Goal: Task Accomplishment & Management: Manage account settings

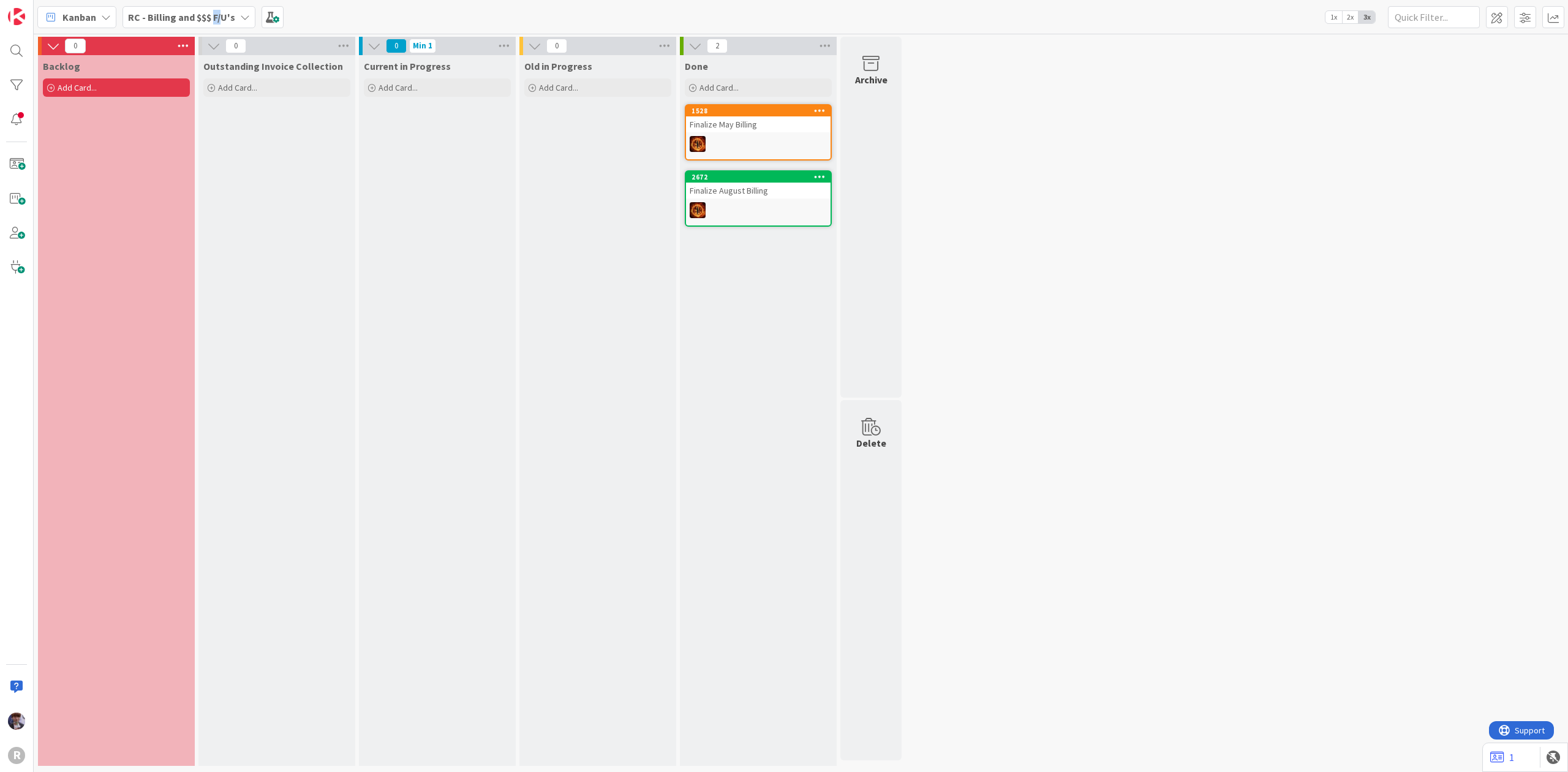
drag, startPoint x: 220, startPoint y: 18, endPoint x: 213, endPoint y: 18, distance: 7.0
click at [213, 18] on b "RC - Billing and $$$ F/U's" at bounding box center [181, 17] width 107 height 12
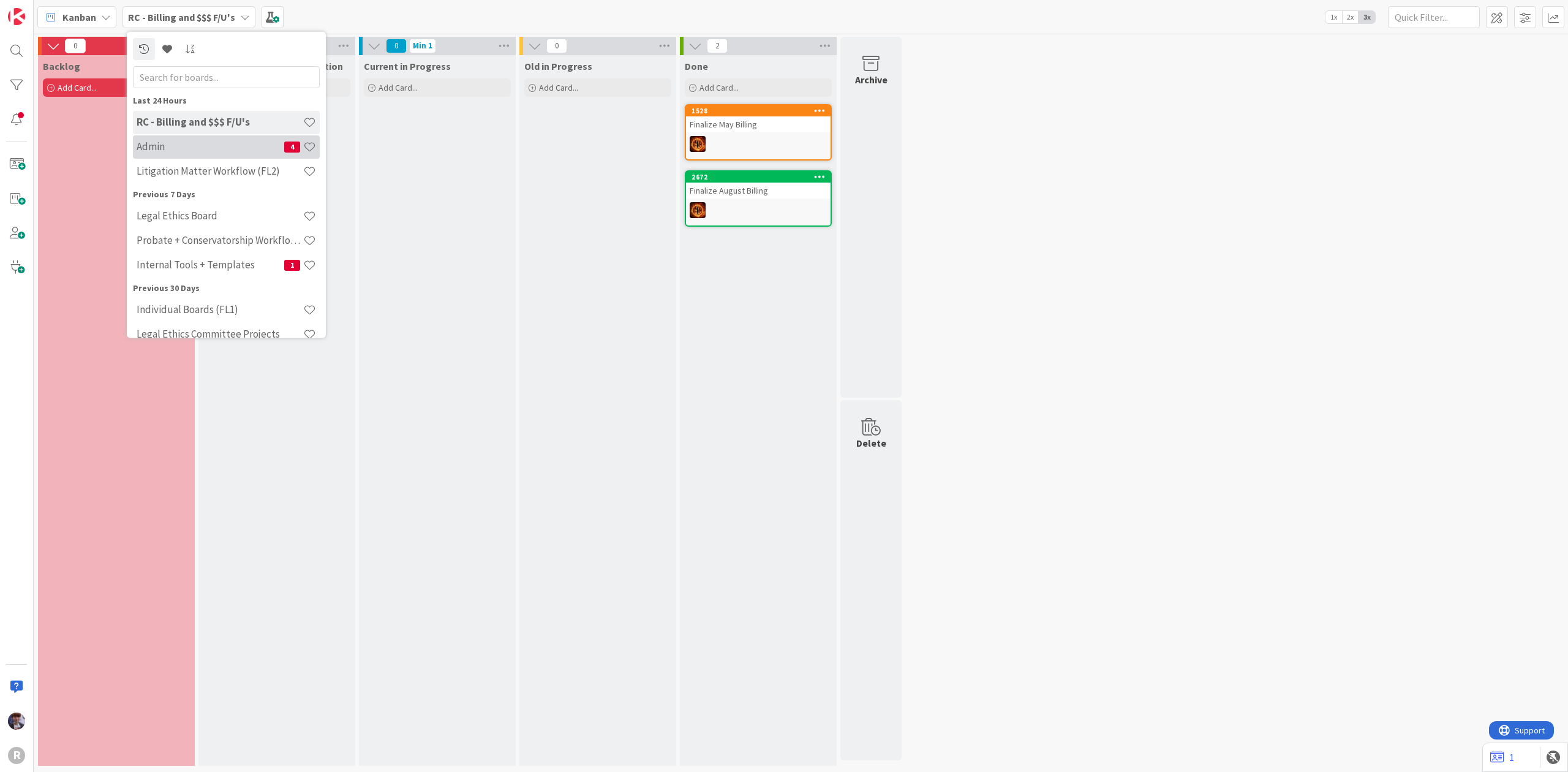
click at [184, 145] on h4 "Admin" at bounding box center [210, 146] width 147 height 12
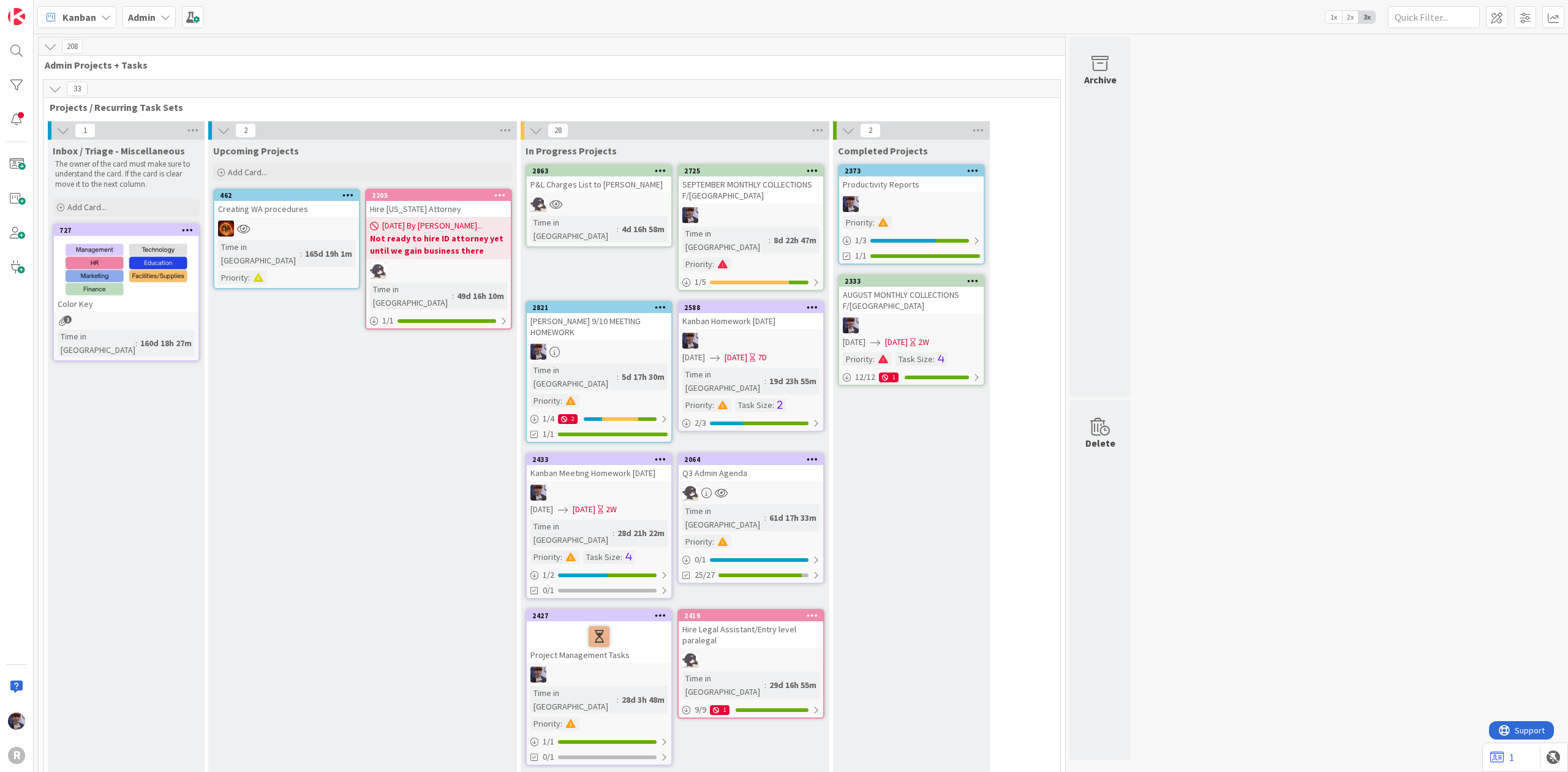
click at [173, 12] on div "Admin" at bounding box center [149, 17] width 53 height 22
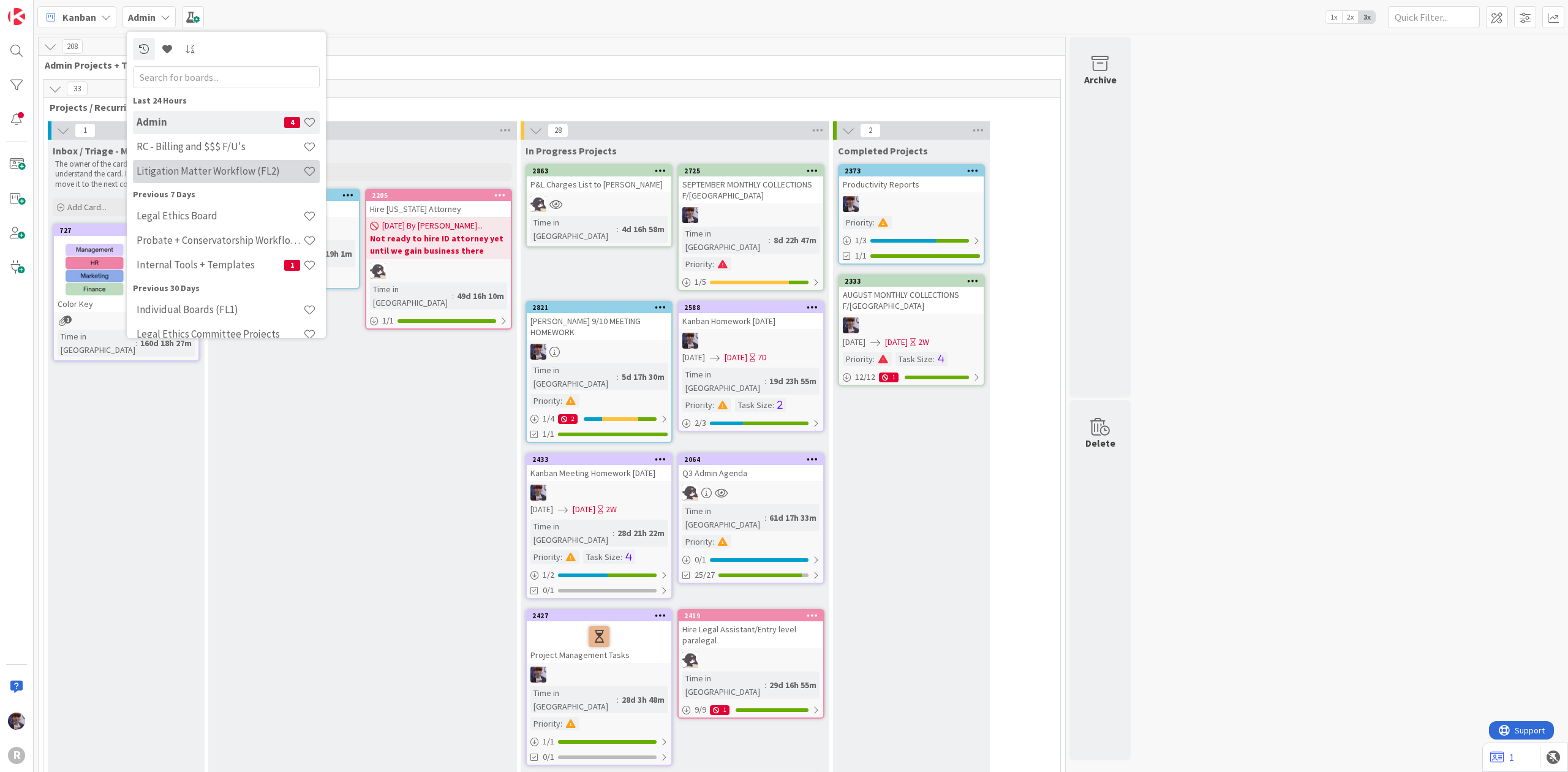
click at [242, 170] on h4 "Litigation Matter Workflow (FL2)" at bounding box center [220, 170] width 167 height 12
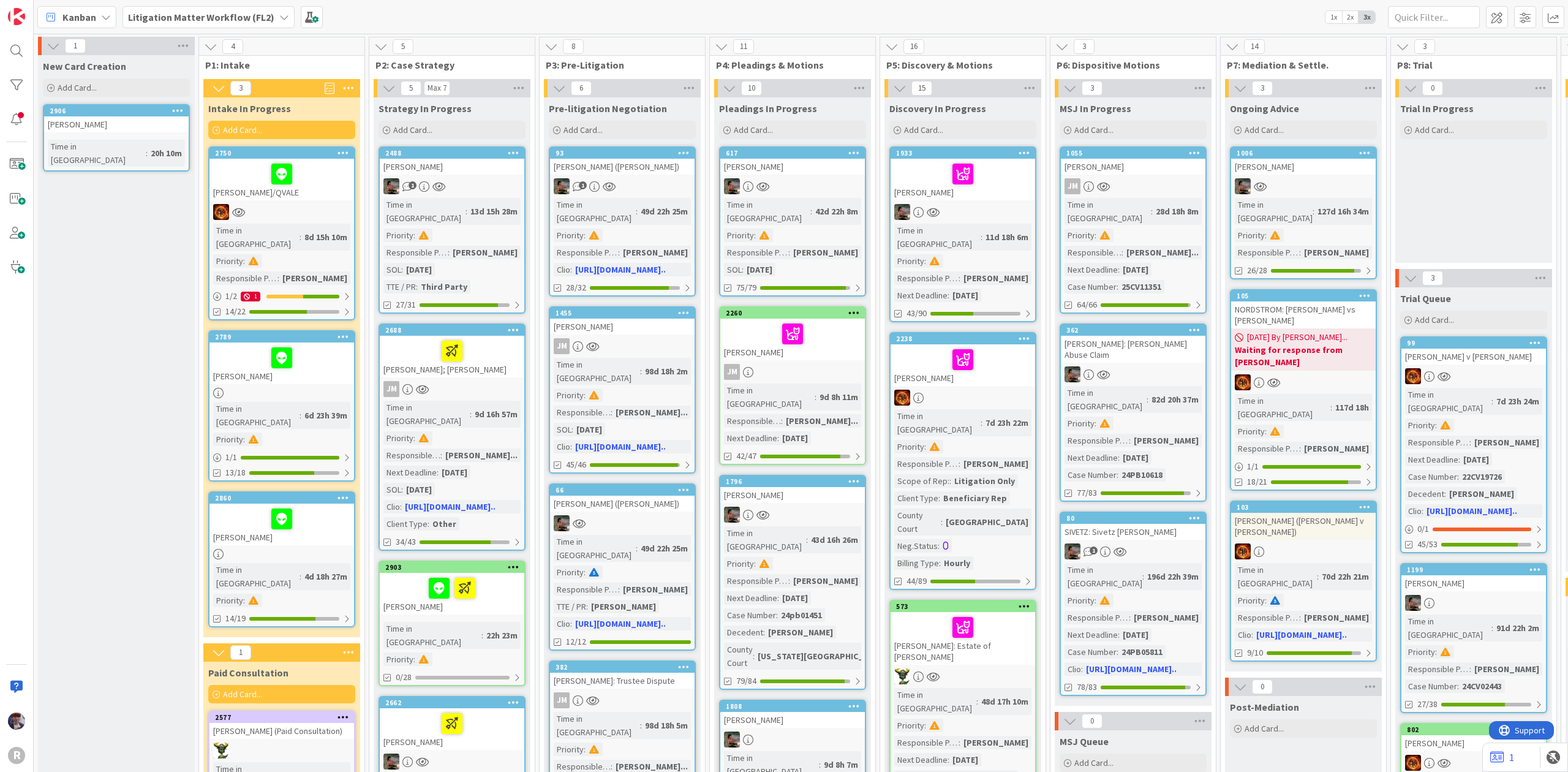
click at [167, 17] on b "Litigation Matter Workflow (FL2)" at bounding box center [201, 17] width 147 height 12
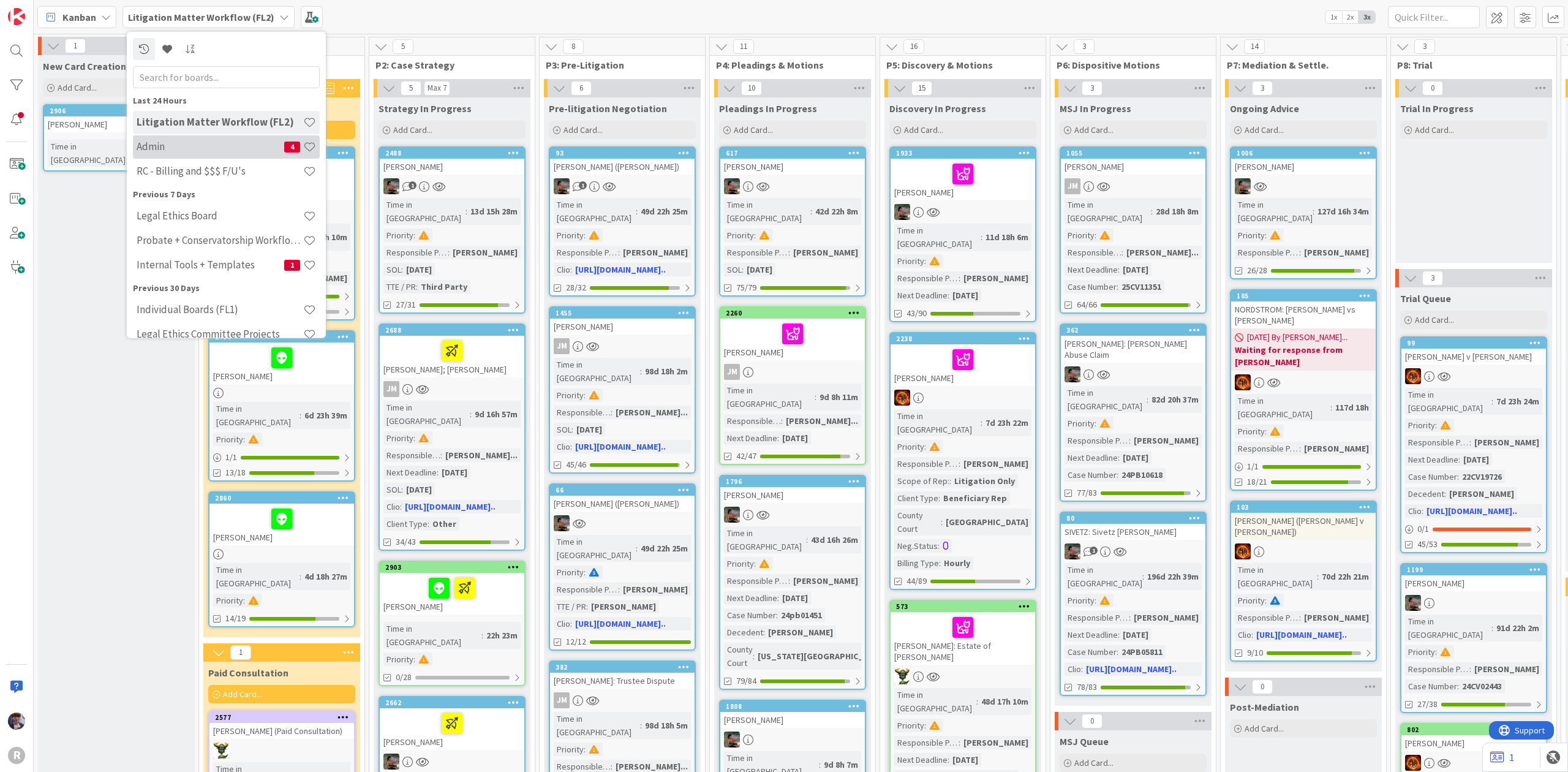
click at [172, 148] on h4 "Admin" at bounding box center [210, 146] width 147 height 12
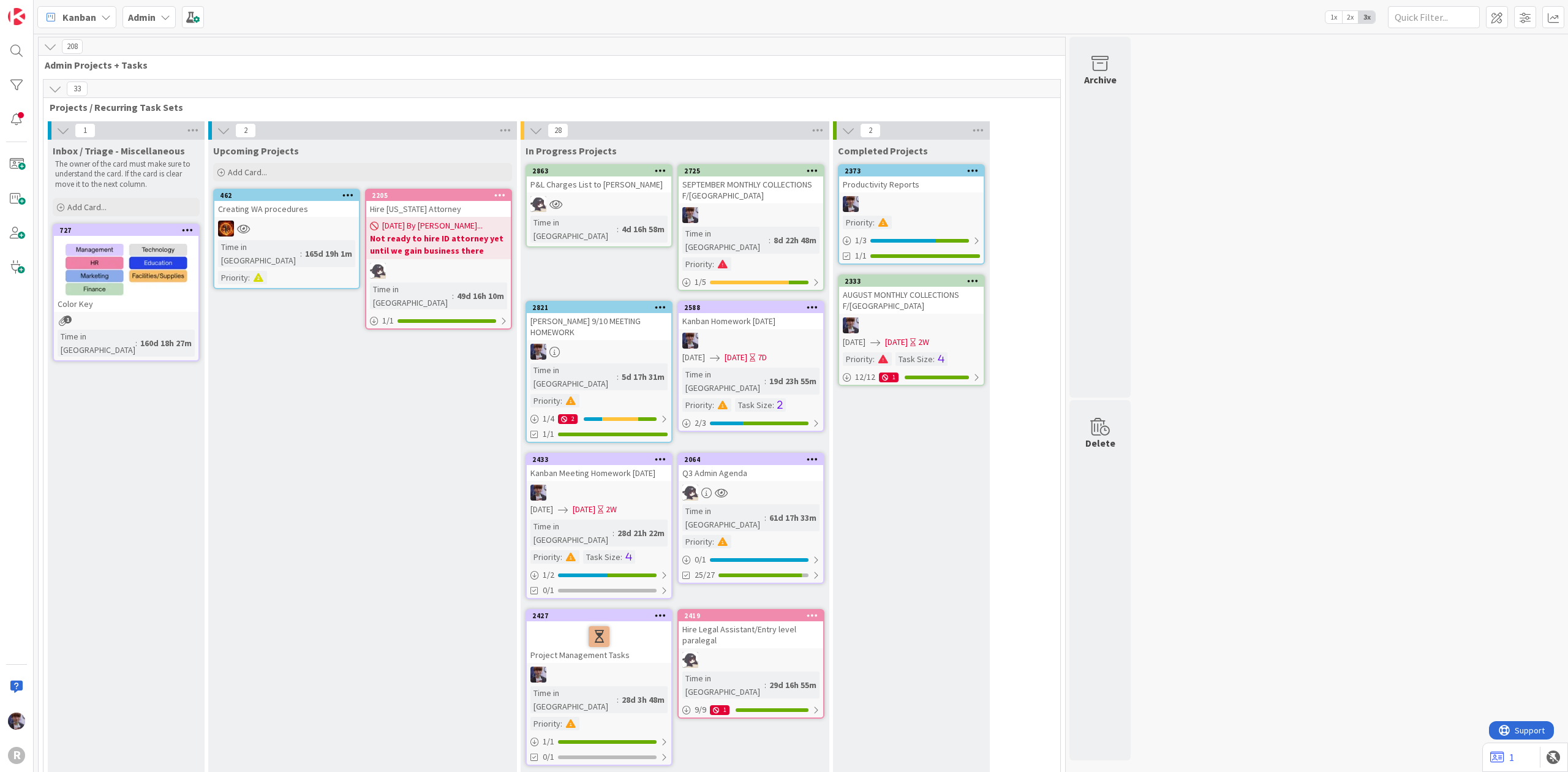
click at [57, 128] on icon at bounding box center [63, 130] width 13 height 13
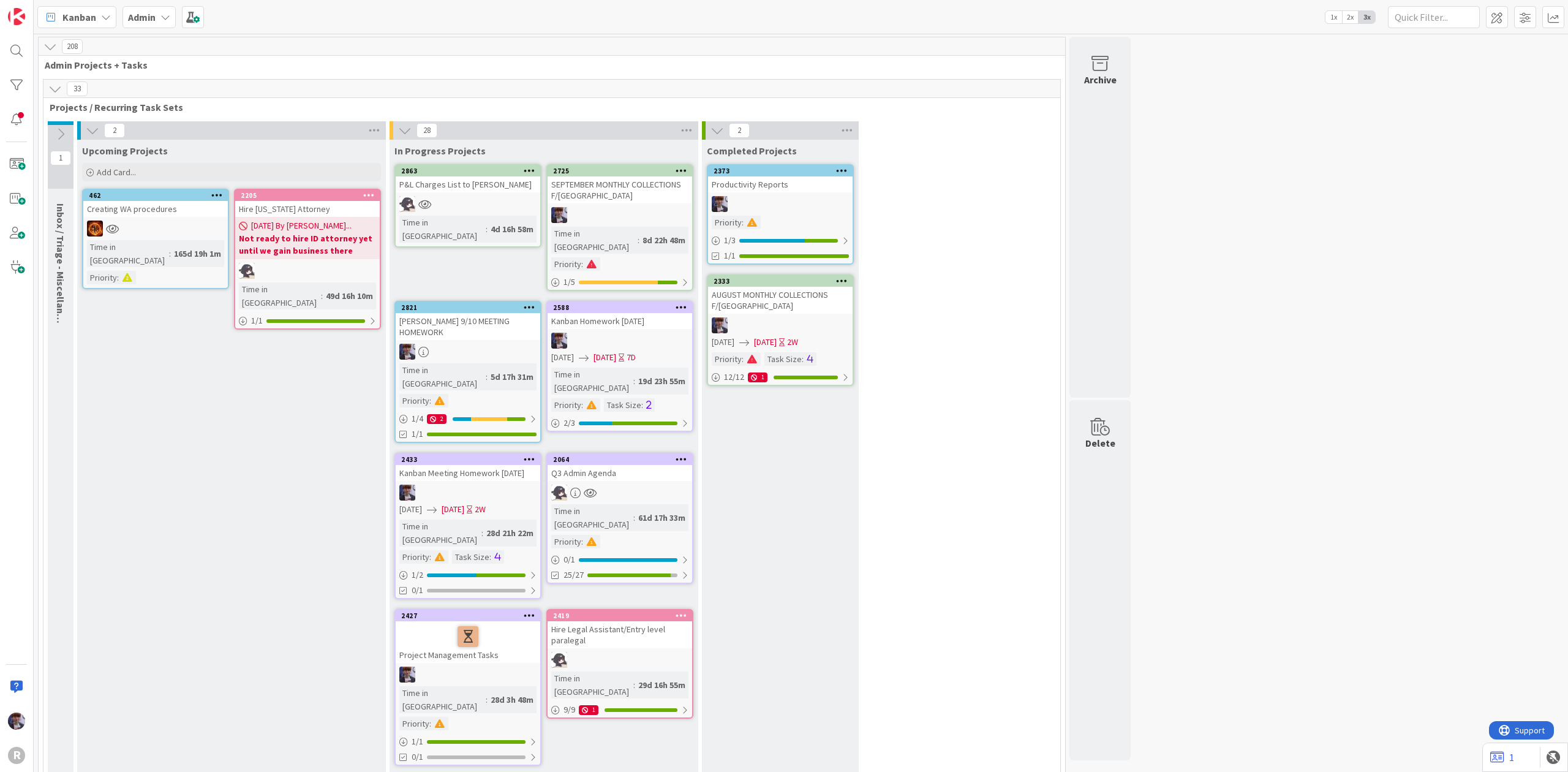
click at [150, 16] on b "Admin" at bounding box center [142, 17] width 28 height 12
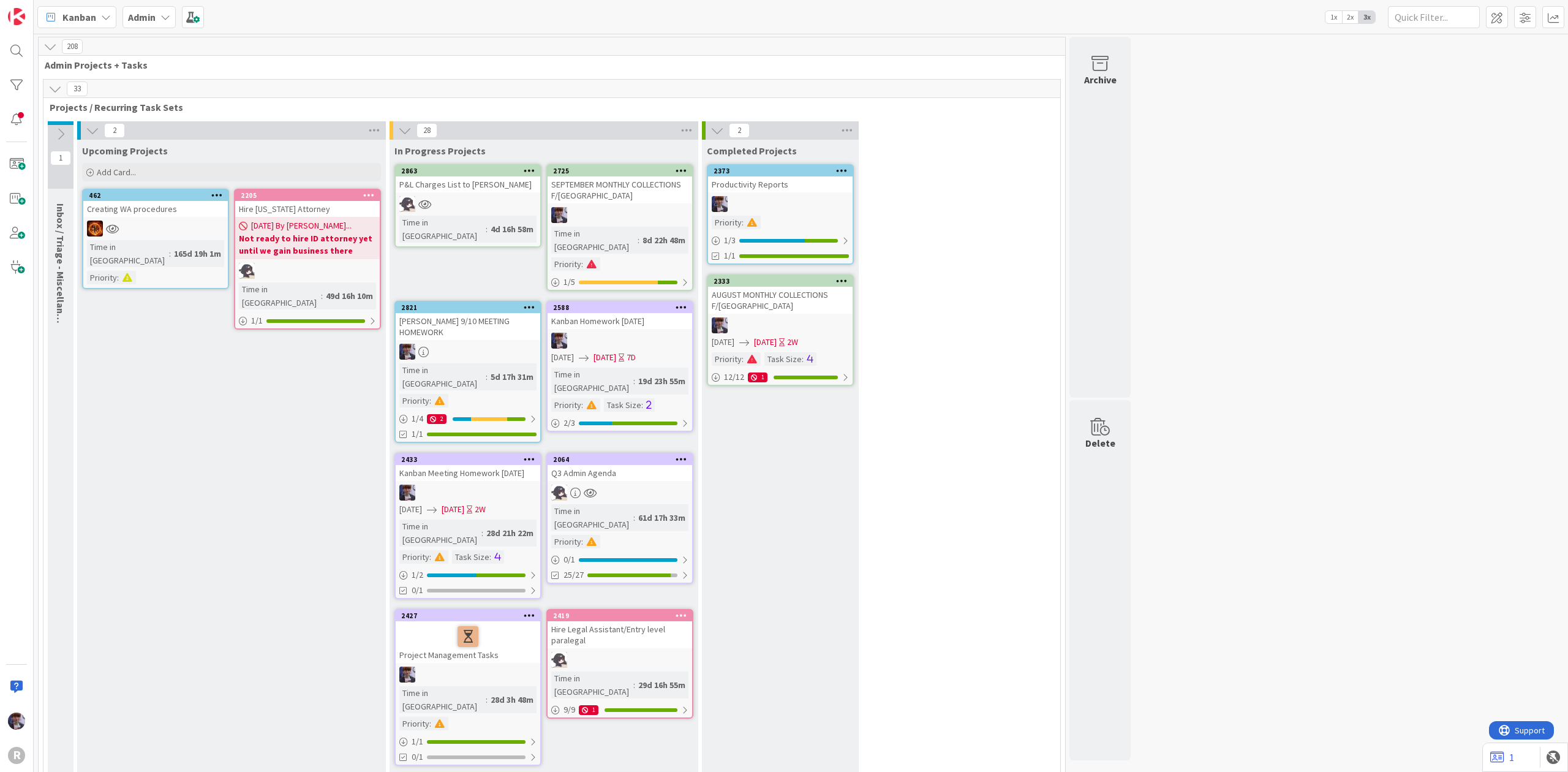
click at [143, 17] on b "Admin" at bounding box center [142, 17] width 28 height 12
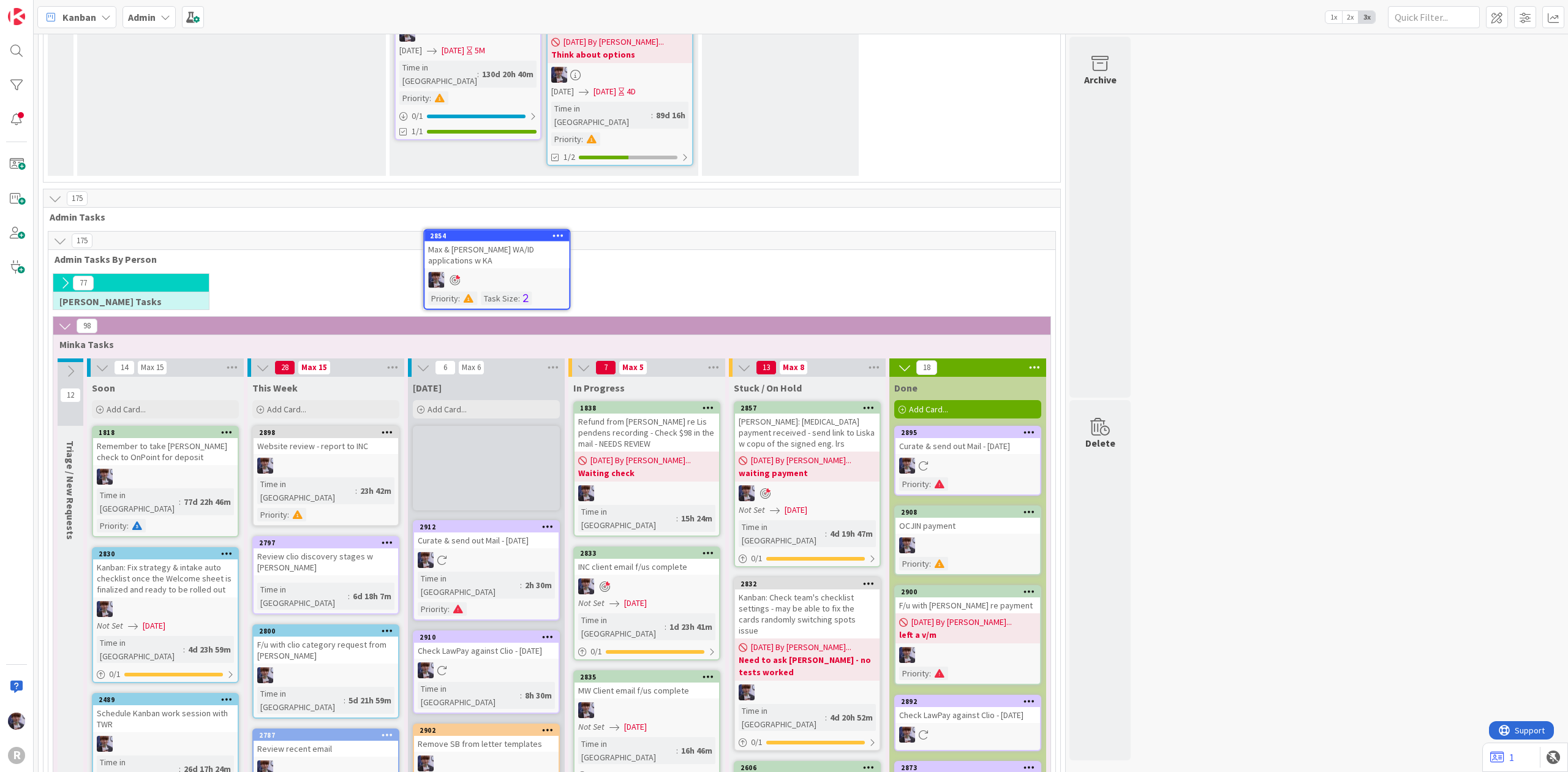
scroll to position [2115, 0]
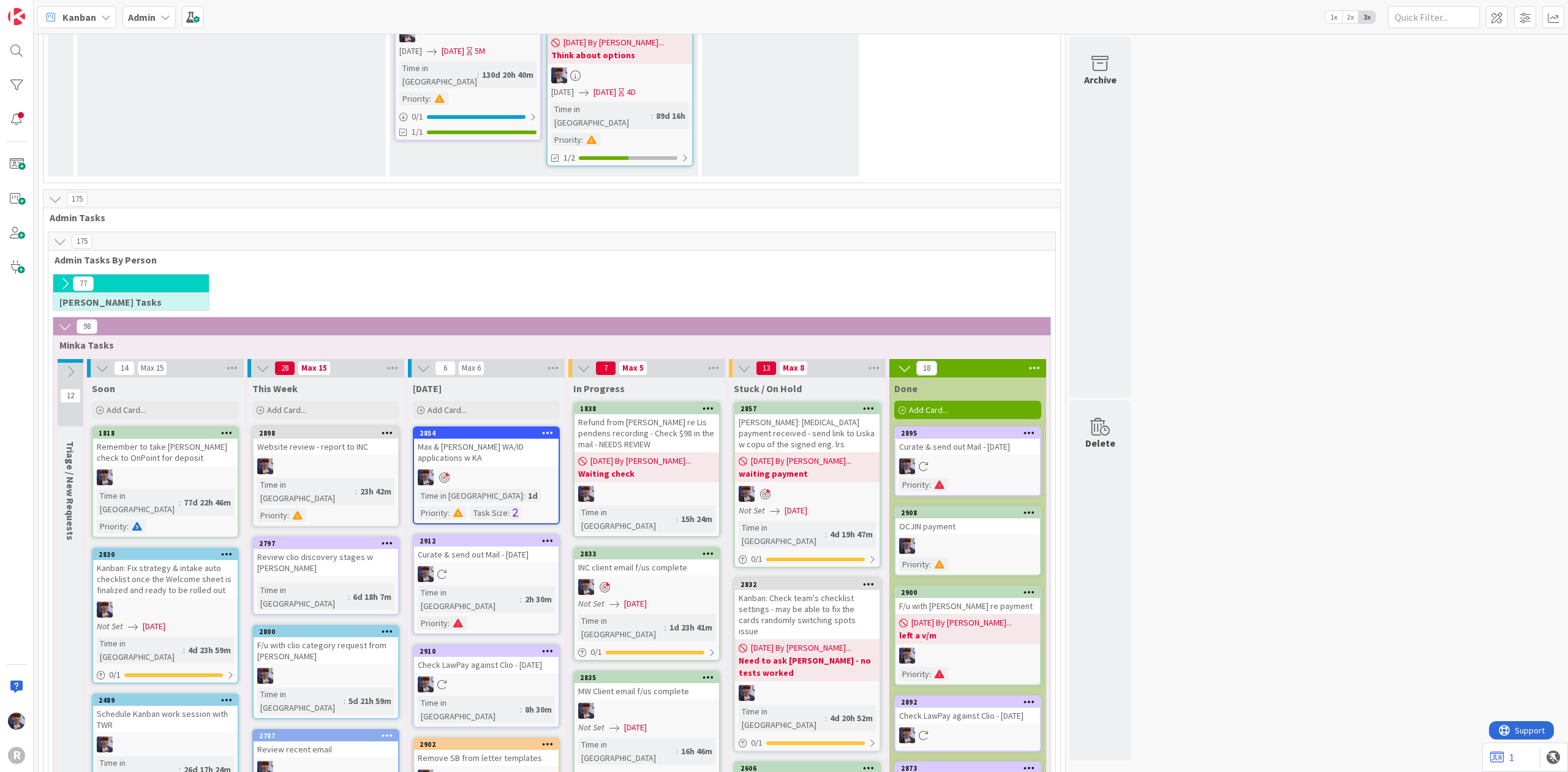
click at [670, 274] on div "77 [PERSON_NAME] Tasks" at bounding box center [552, 295] width 1002 height 43
click at [512, 750] on div "Remove SB from letter templates" at bounding box center [486, 758] width 145 height 16
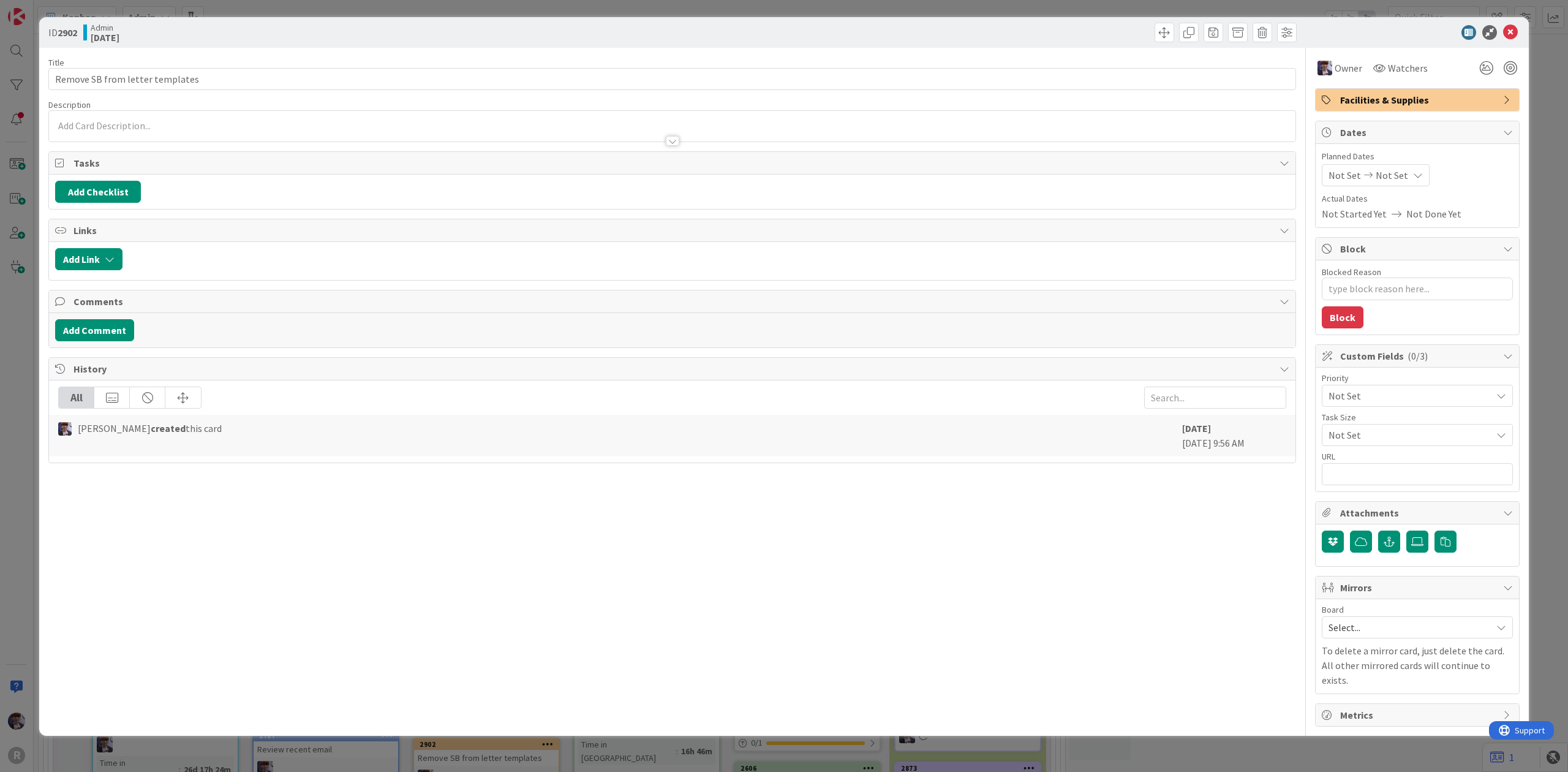
type textarea "x"
click at [125, 79] on input "Remove SB from letter templates" at bounding box center [672, 79] width 1248 height 22
type input "Remove SB from Lawmatics letter templates"
type textarea "x"
type input "Remove SB from Lawmatics letter templates"
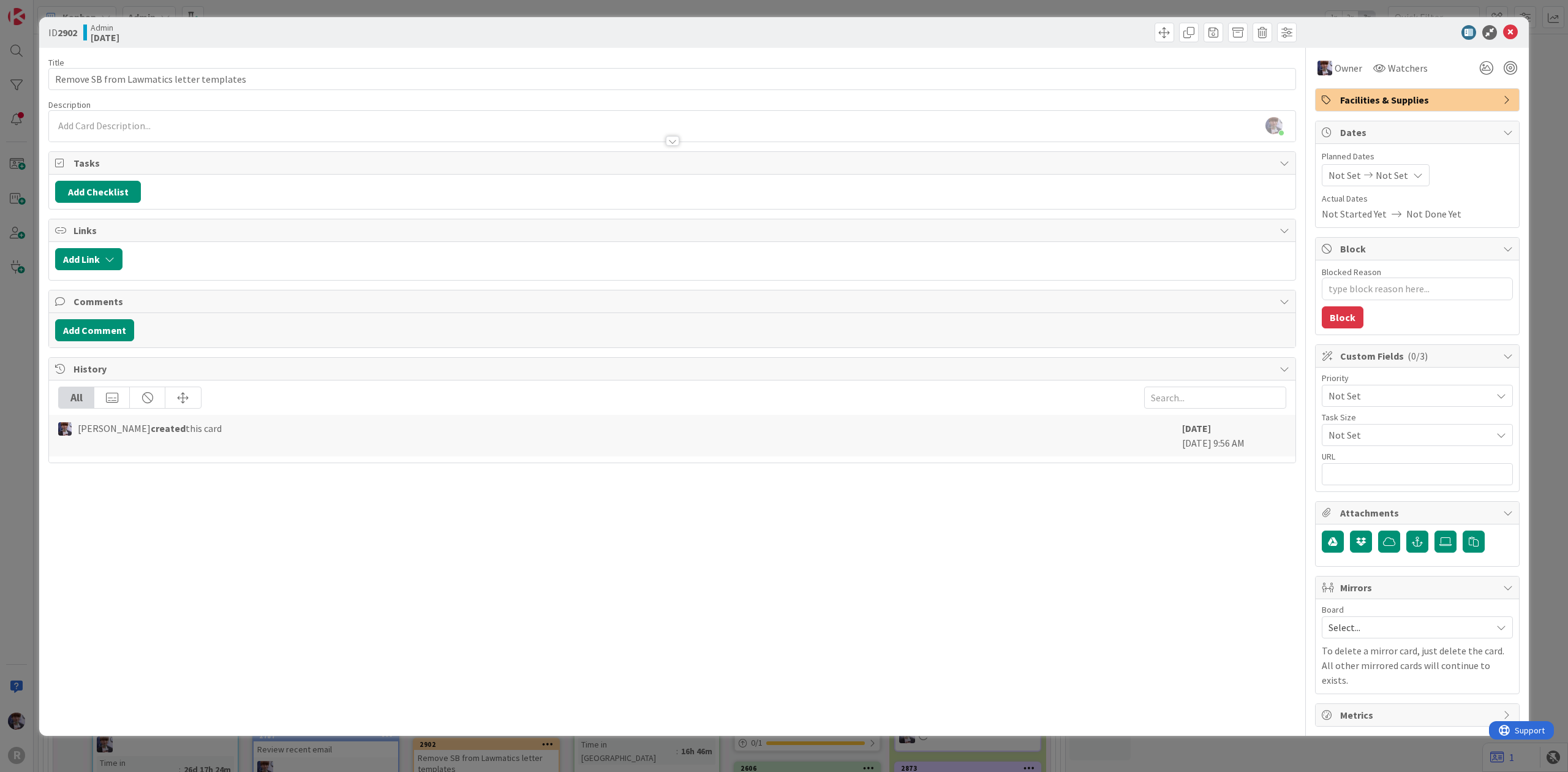
click at [28, 328] on div "ID 2902 Admin [DATE] Title 41 / 128 Remove SB from Lawmatics letter templates D…" at bounding box center [784, 386] width 1568 height 772
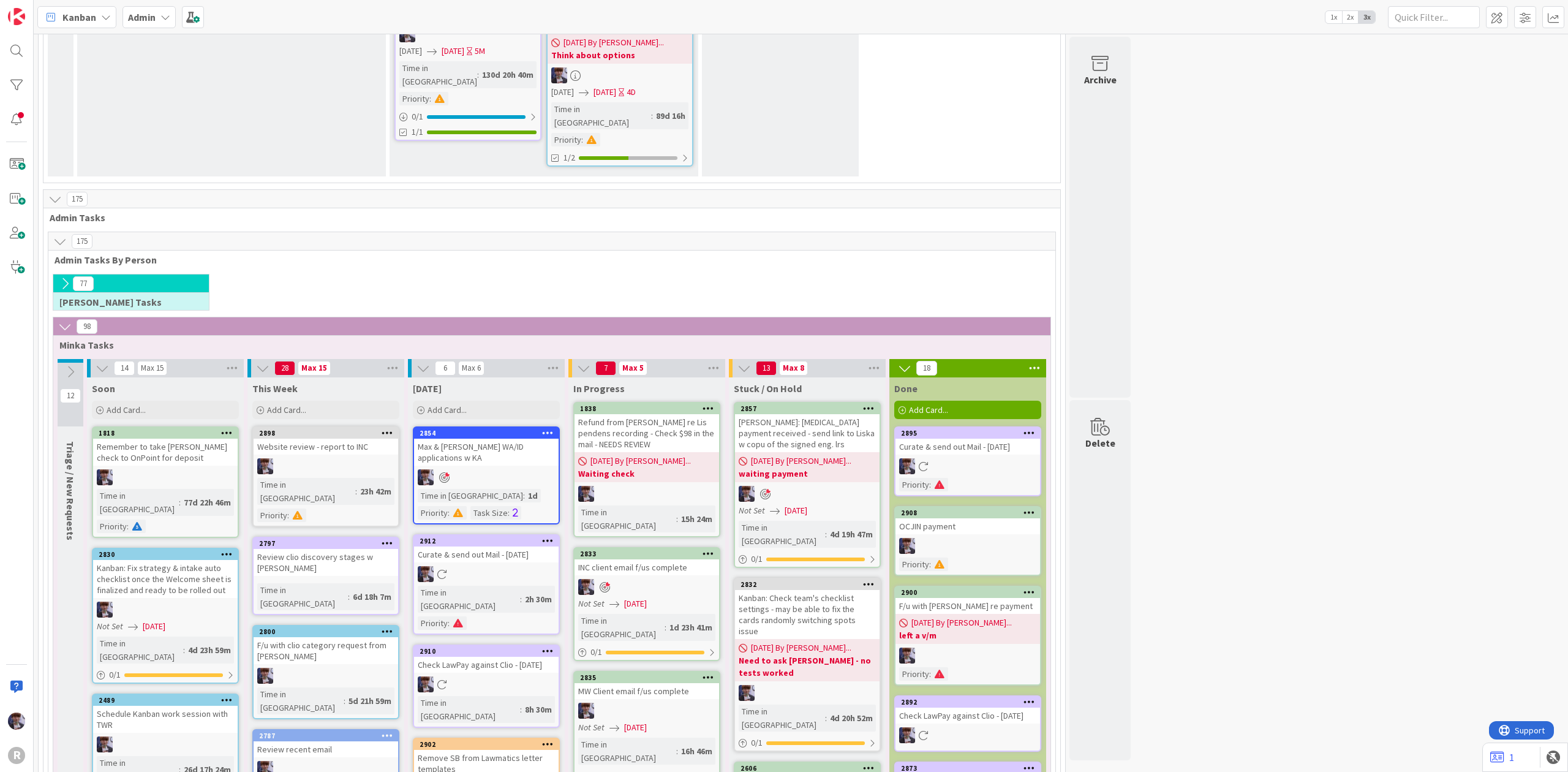
click at [547, 739] on icon at bounding box center [548, 744] width 11 height 9
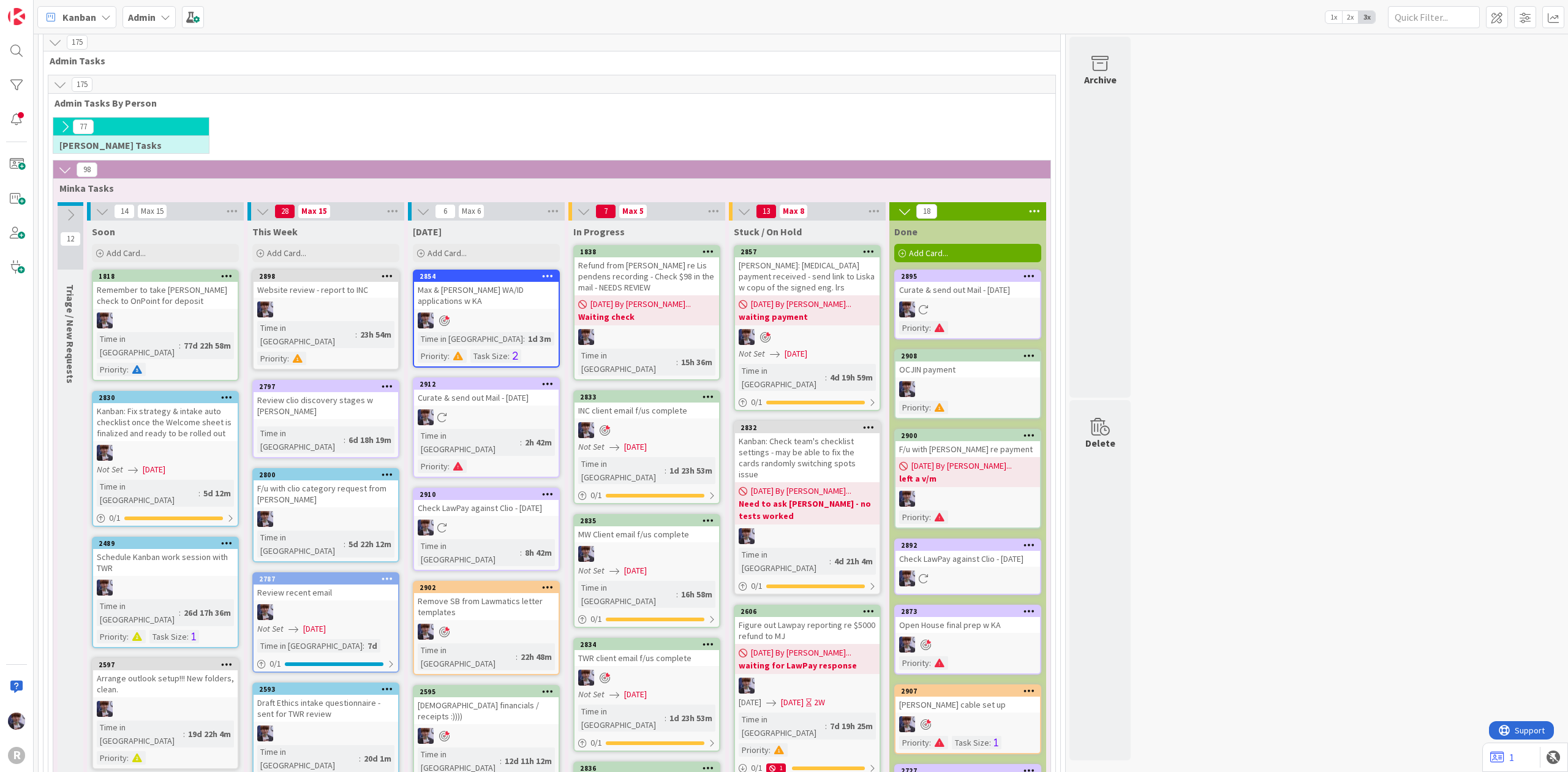
scroll to position [2278, 0]
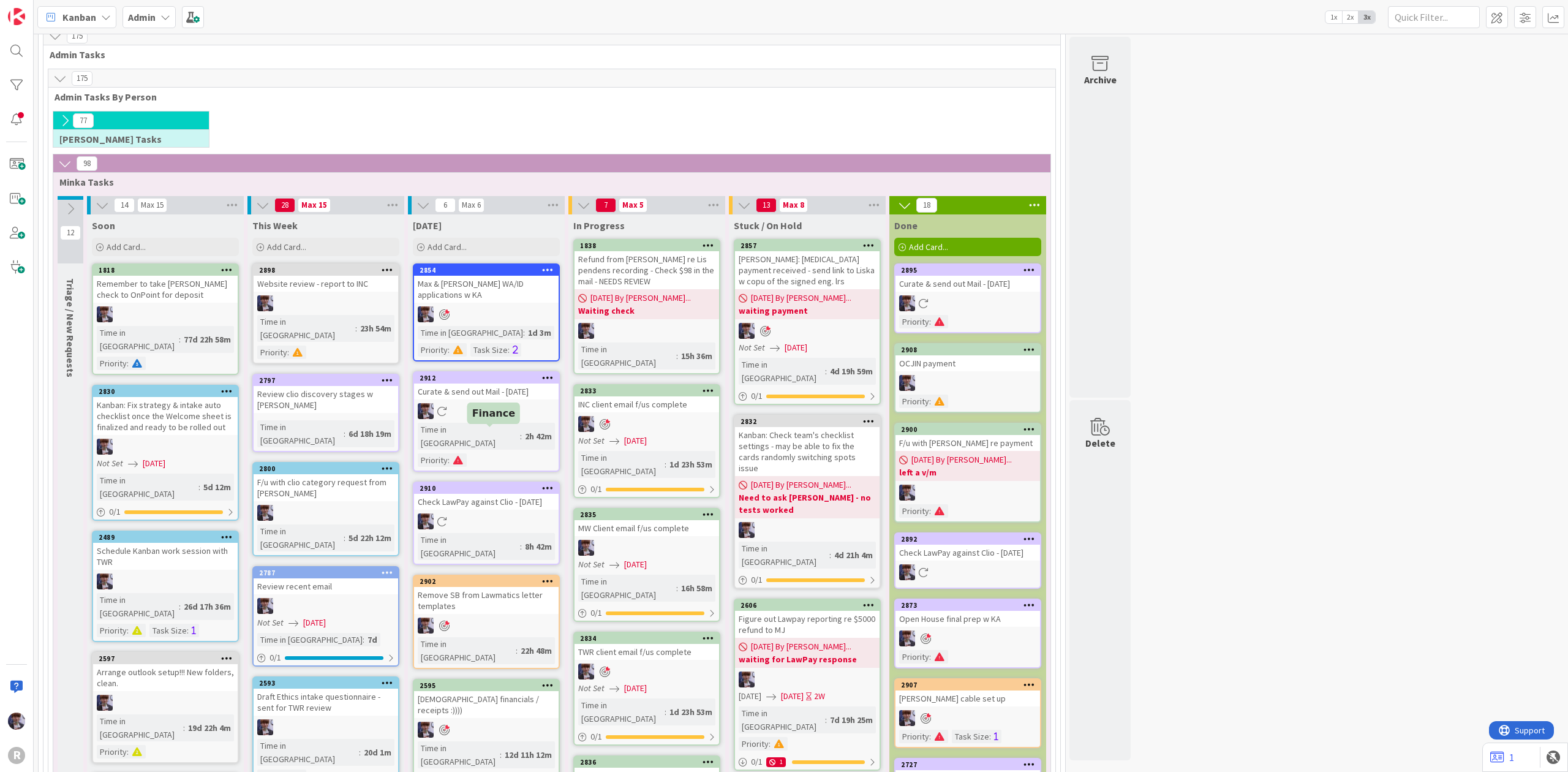
click at [457, 681] on div "2595" at bounding box center [489, 686] width 139 height 9
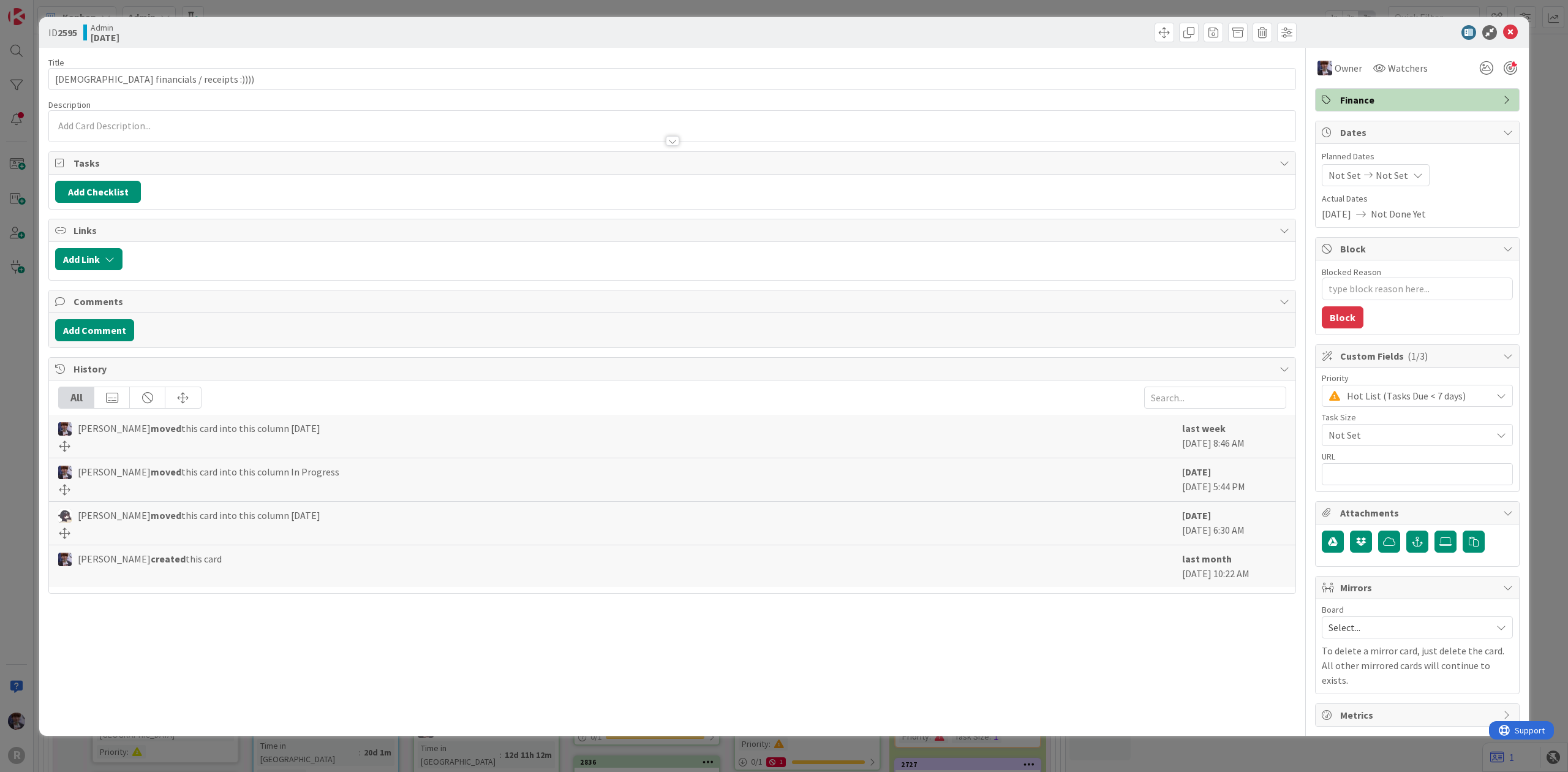
click at [23, 556] on div "ID 2595 Admin [DATE] Title 32 / 128 Scan financials / receipts :)))) Descriptio…" at bounding box center [784, 386] width 1568 height 772
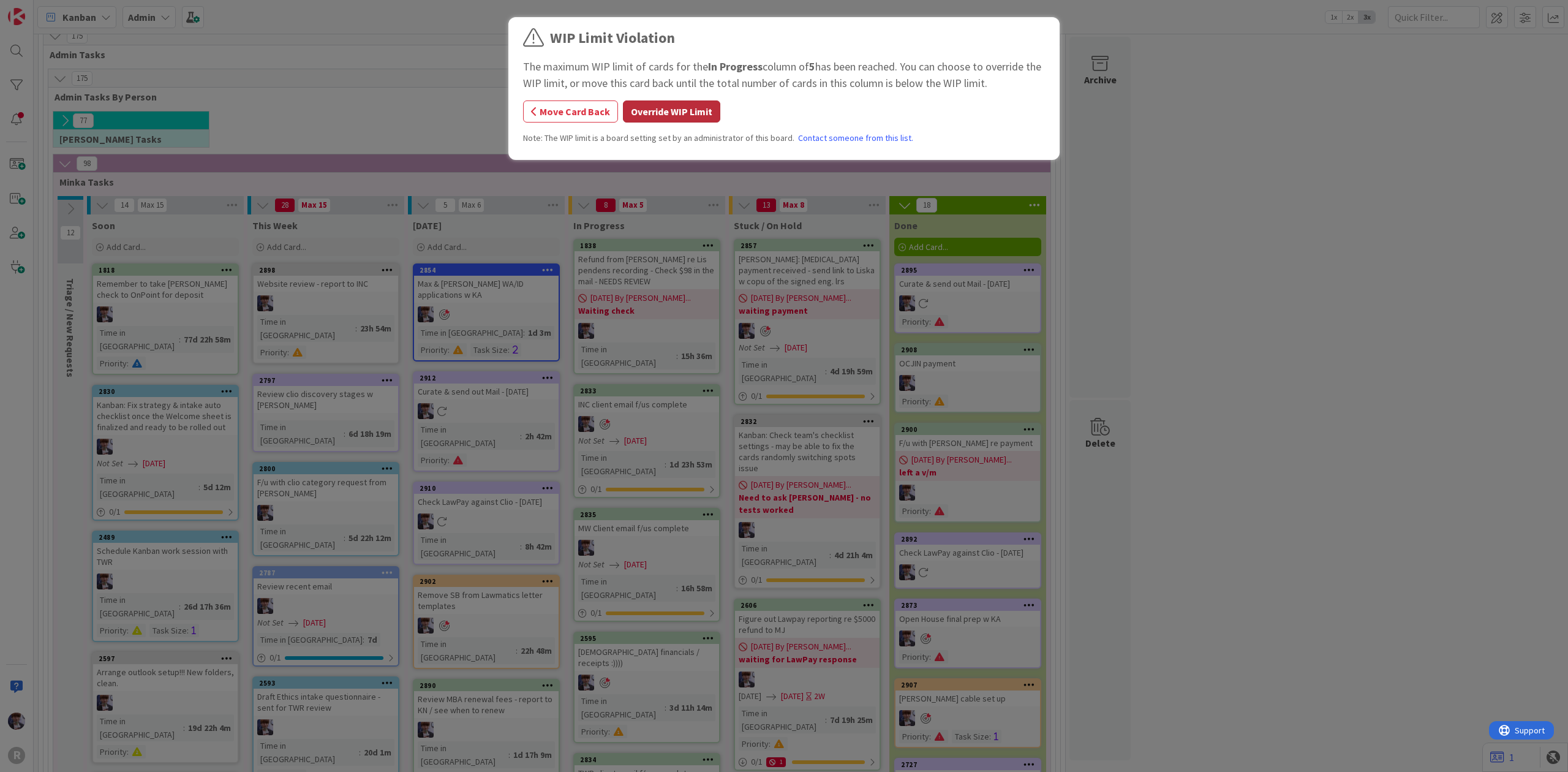
click at [694, 118] on button "Override WIP Limit" at bounding box center [671, 111] width 97 height 22
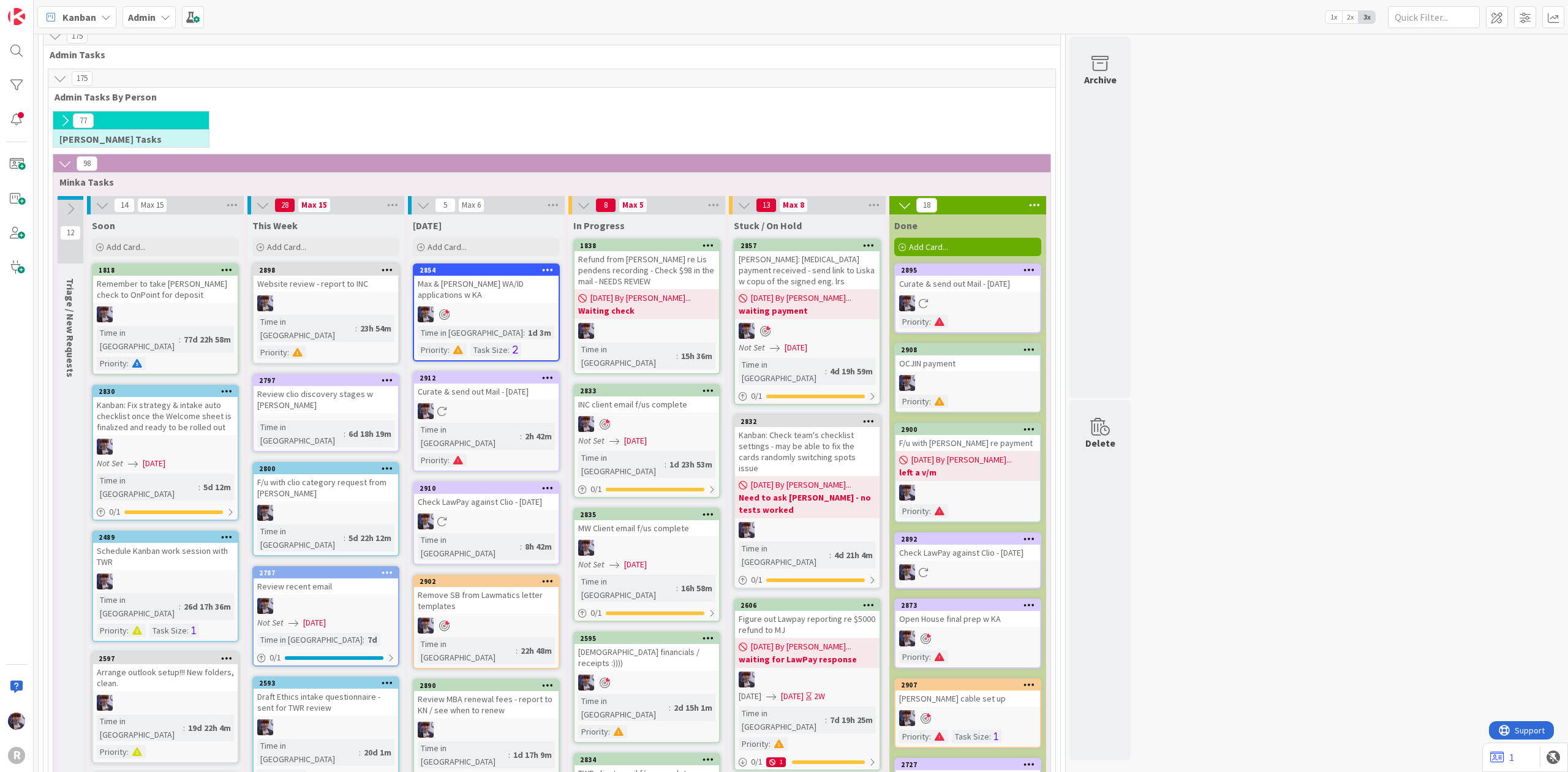
click at [551, 681] on icon at bounding box center [548, 685] width 11 height 9
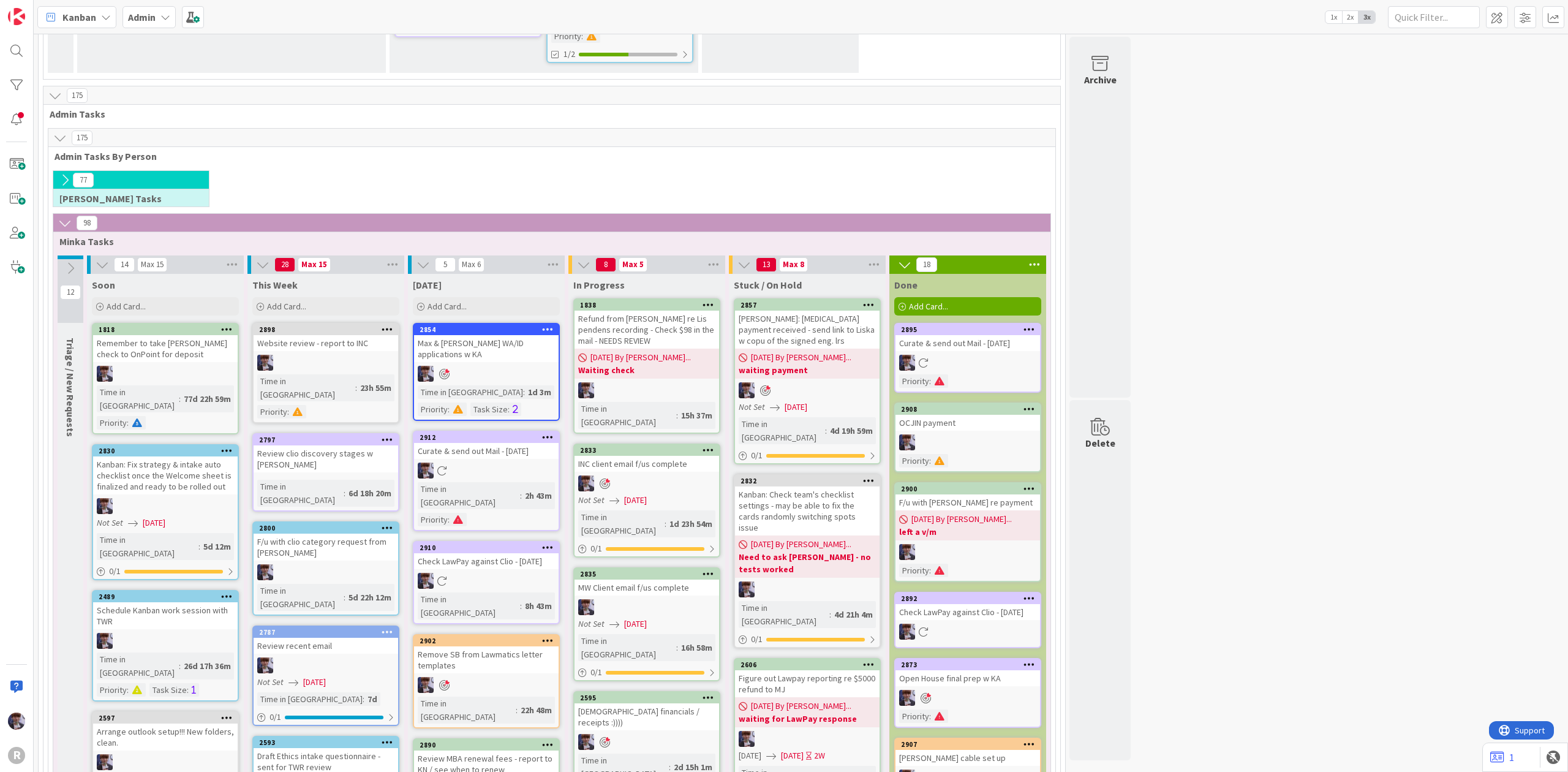
scroll to position [2115, 0]
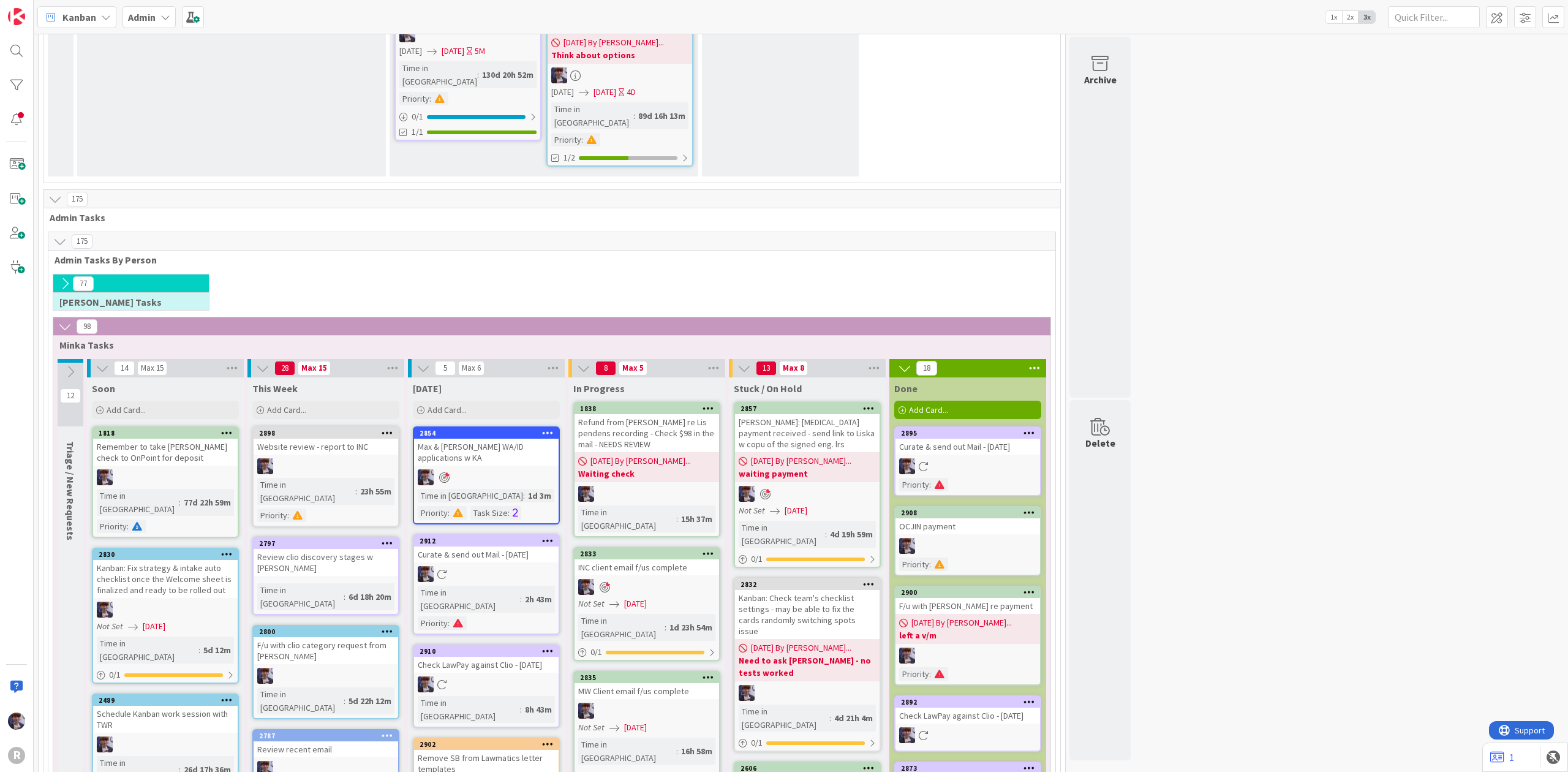
click at [643, 414] on div "Refund from [PERSON_NAME] re Lis pendens recording - Check $98 in the mail - NE…" at bounding box center [647, 433] width 145 height 38
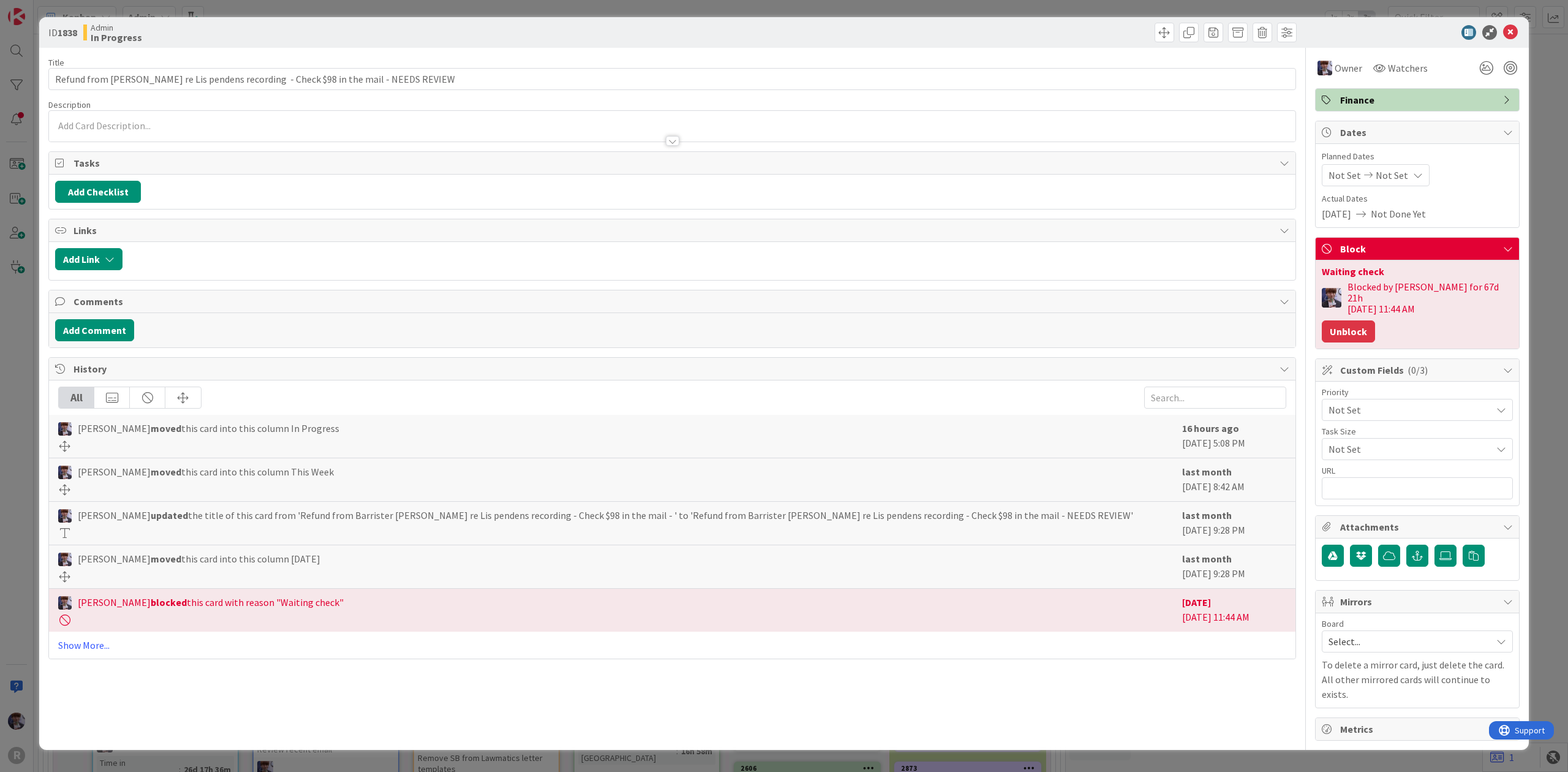
click at [1360, 320] on button "Unblock" at bounding box center [1348, 331] width 53 height 22
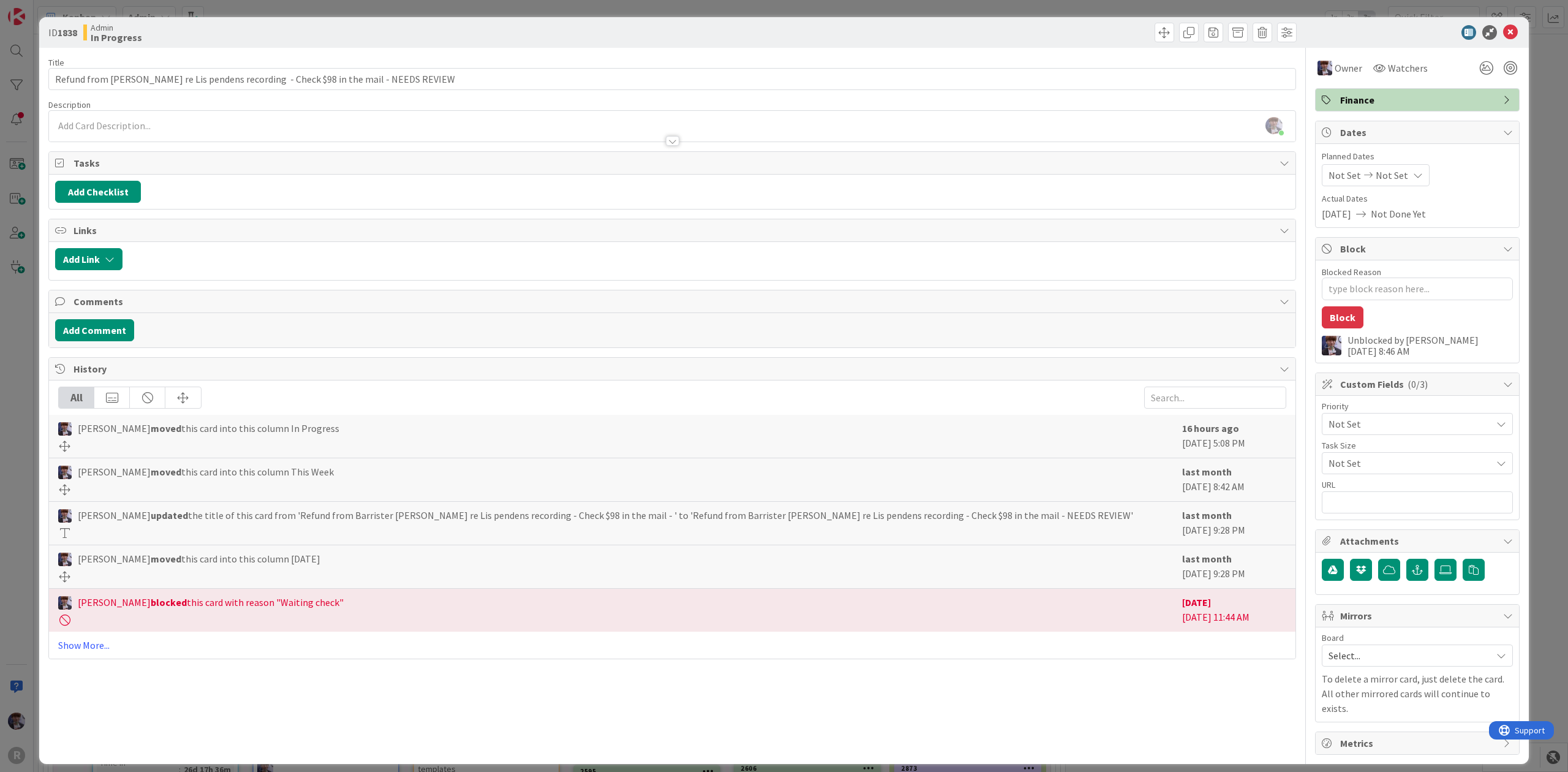
click at [1545, 203] on div "ID 1838 Admin In Progress Title 98 / 128 Refund from Barrister [PERSON_NAME] re…" at bounding box center [784, 386] width 1568 height 772
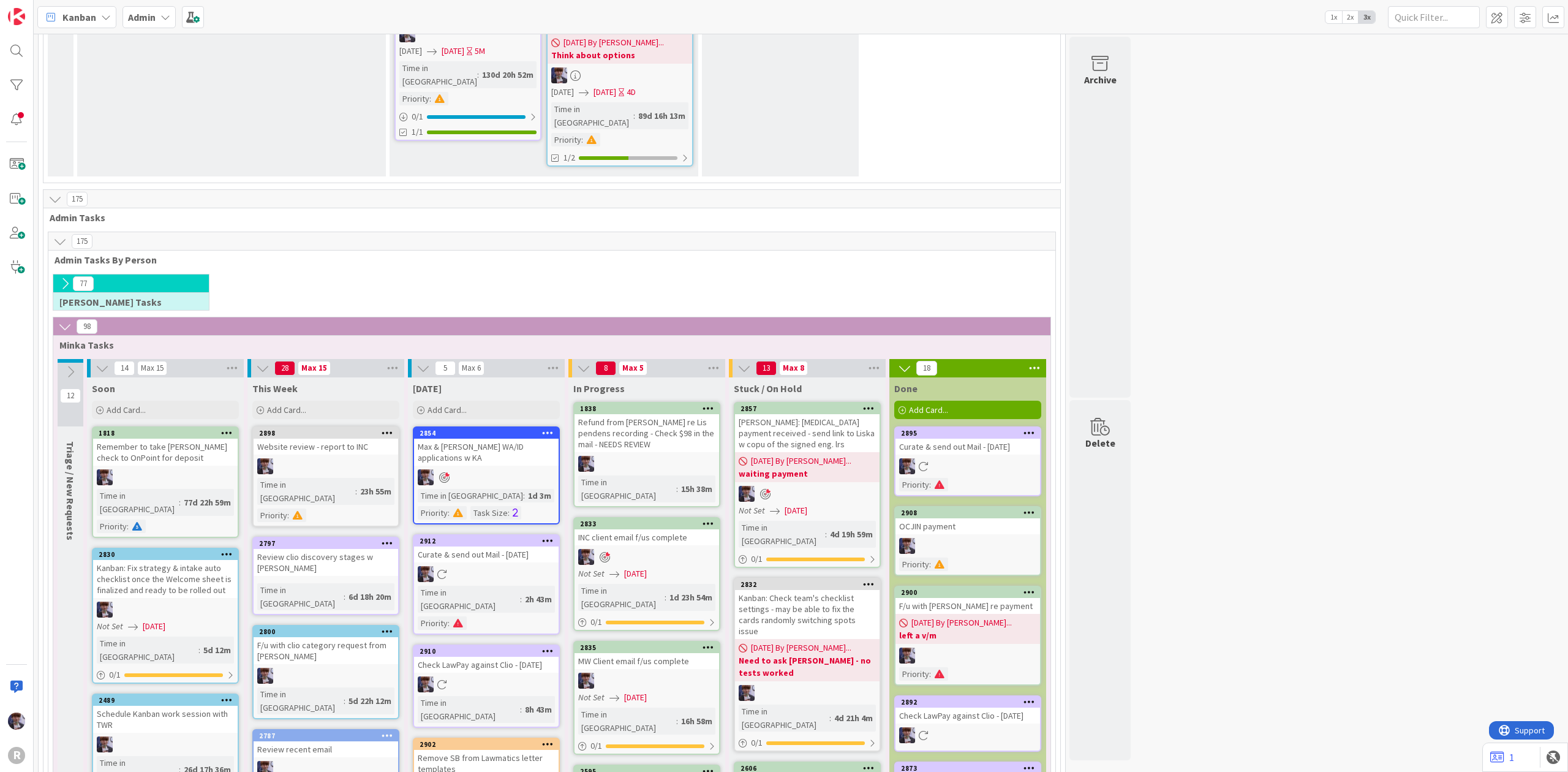
click at [711, 404] on icon at bounding box center [708, 408] width 11 height 9
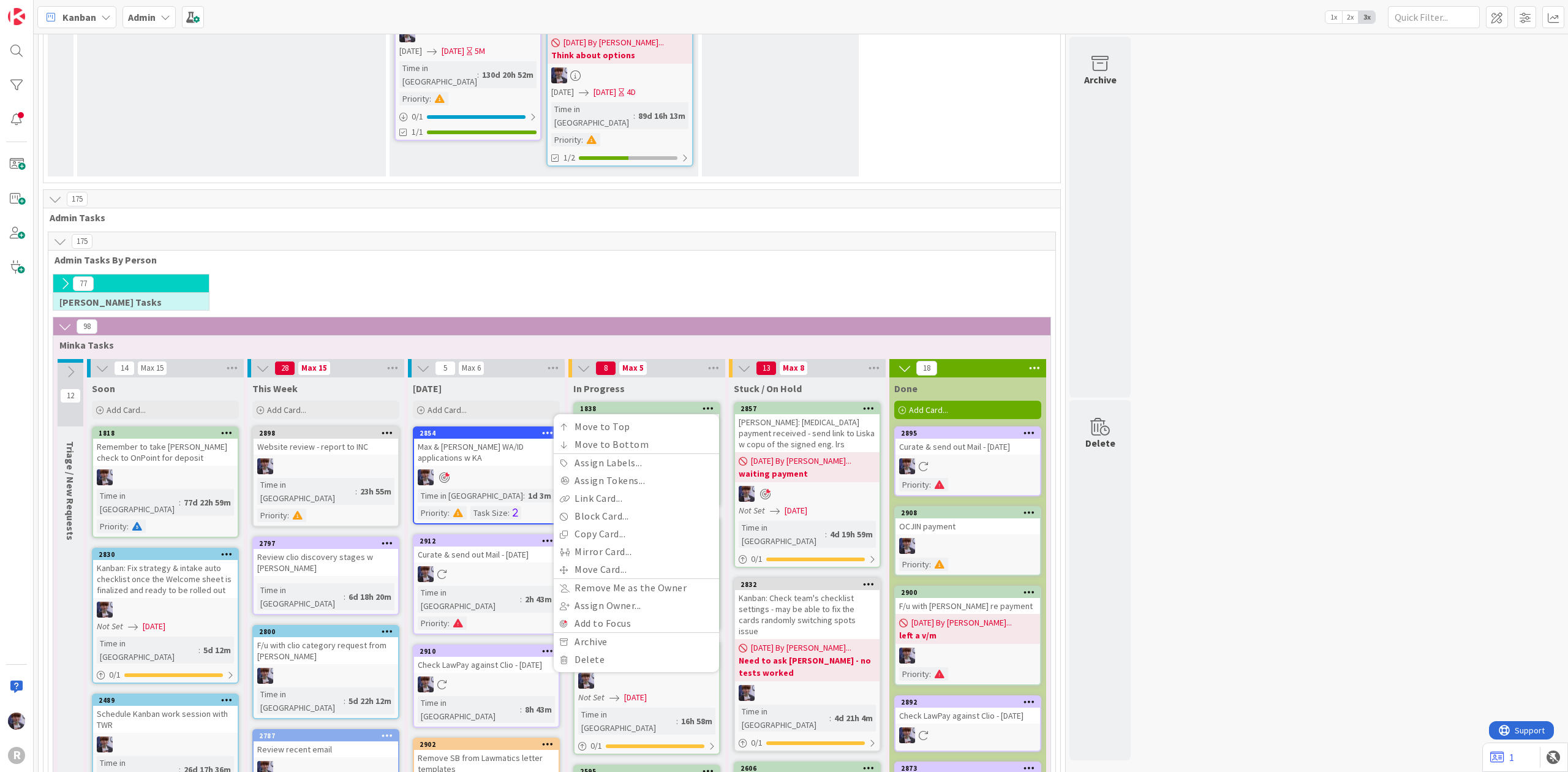
click at [1245, 309] on div "208 Admin Projects + Tasks 33 Projects / Recurring Task Sets 1 Inbox / Triage -…" at bounding box center [801, 87] width 1529 height 4332
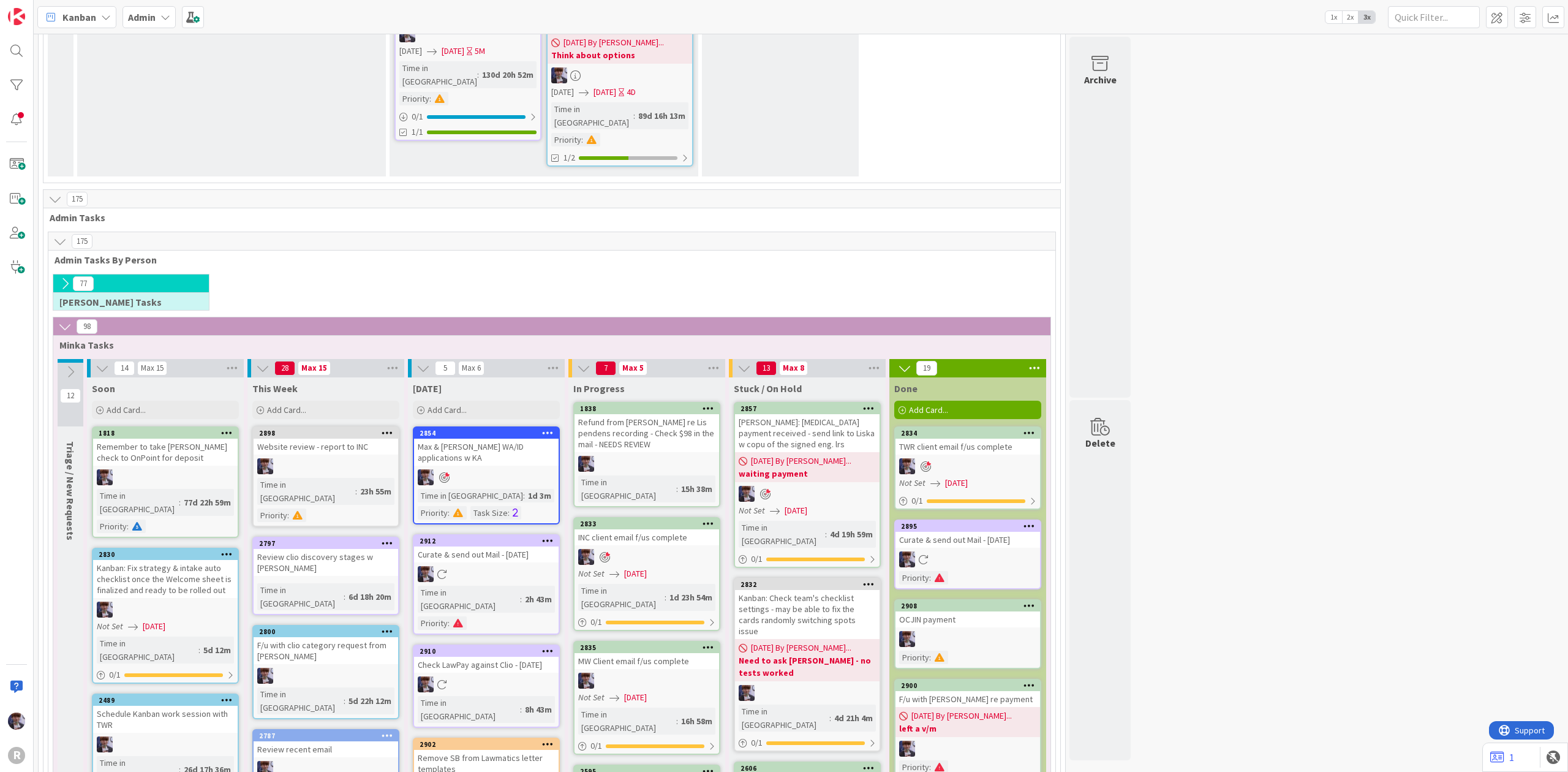
click at [1030, 681] on icon at bounding box center [1029, 685] width 11 height 9
click at [971, 707] on div "[DATE] By [PERSON_NAME]... left a v/m" at bounding box center [968, 722] width 145 height 30
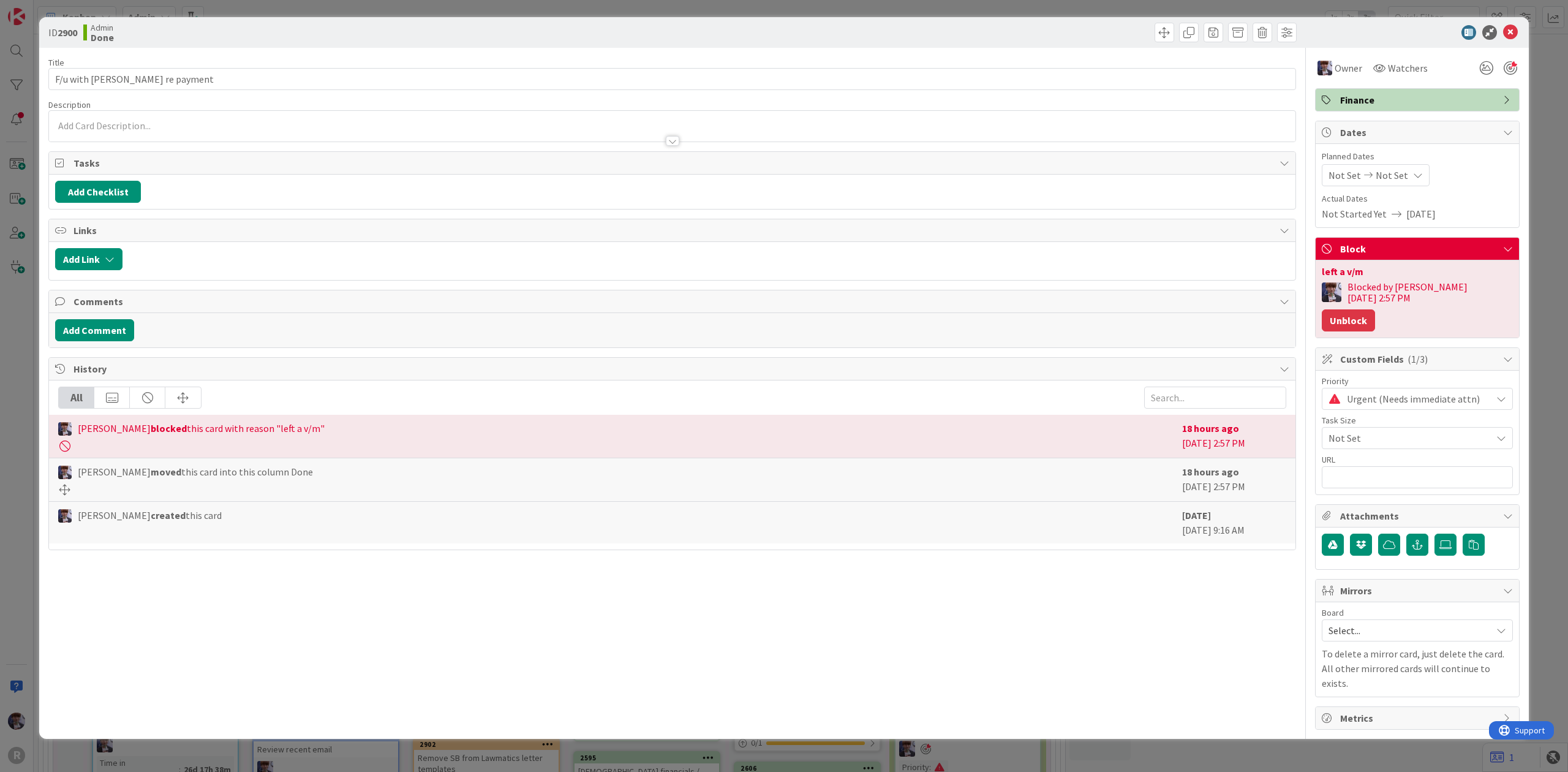
click at [1375, 309] on button "Unblock" at bounding box center [1348, 320] width 53 height 22
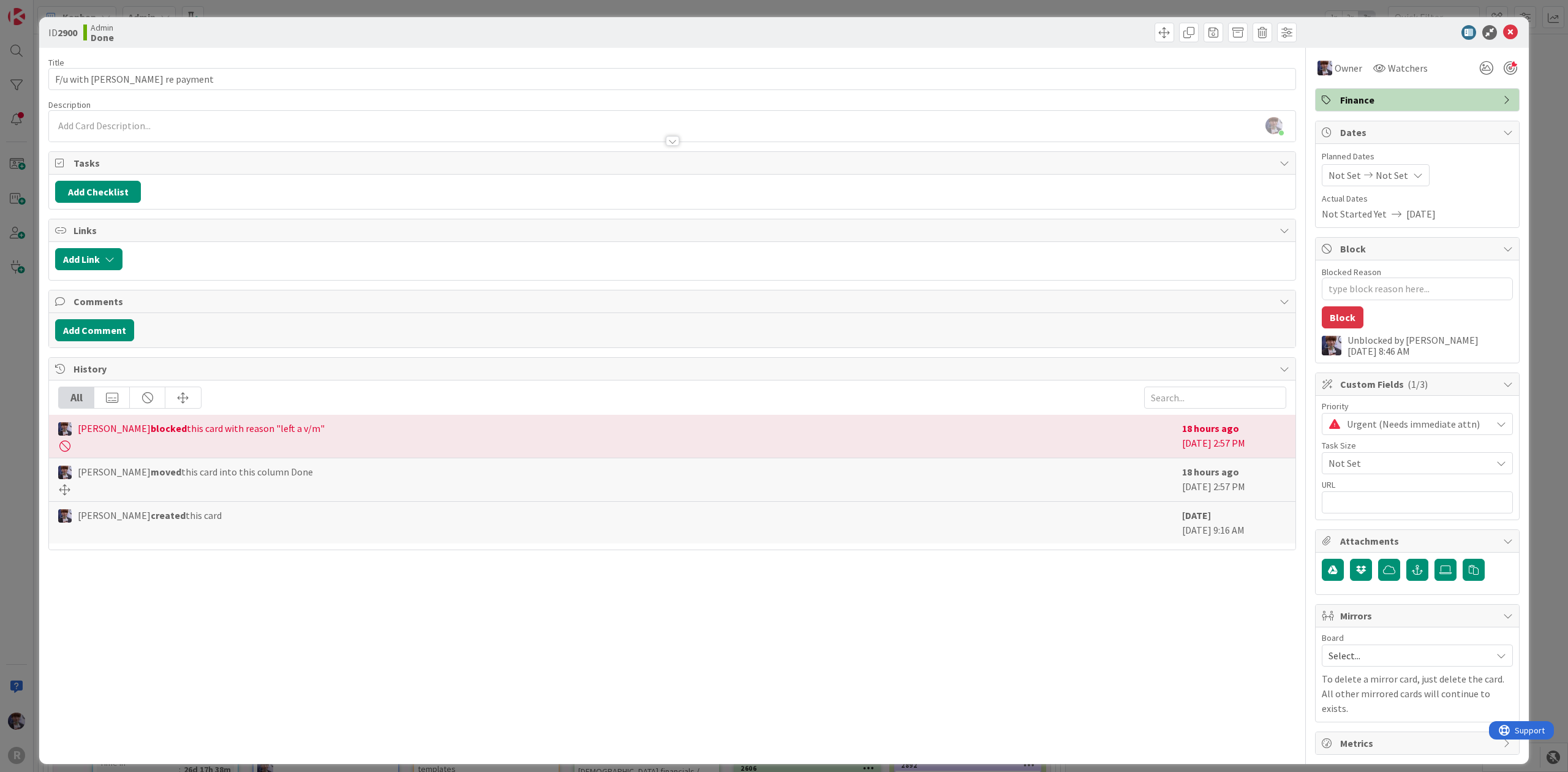
click at [1548, 227] on div "ID 2900 Admin Done Title 26 / 128 F/u with [PERSON_NAME] re payment Description…" at bounding box center [784, 386] width 1568 height 772
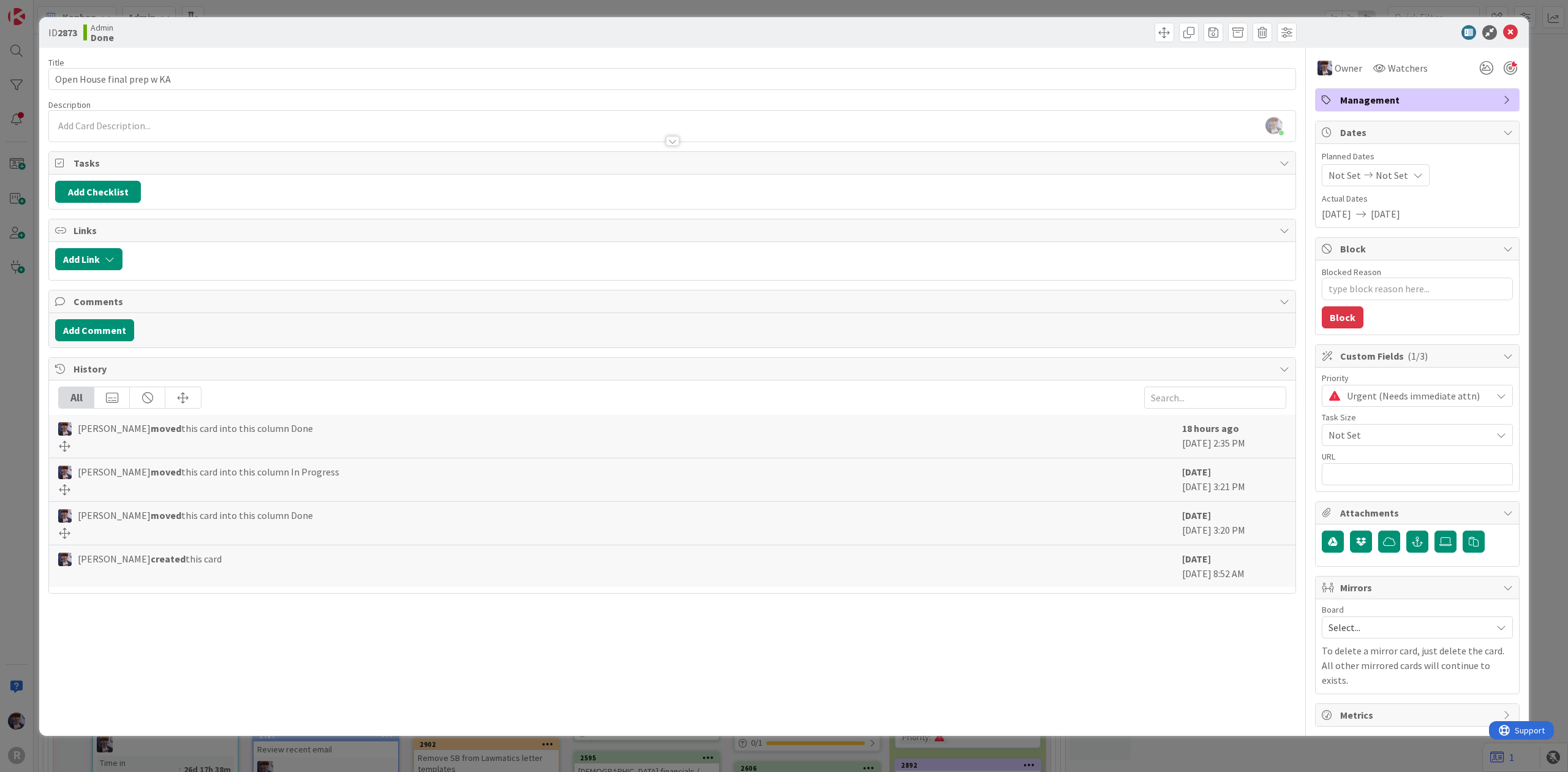
click at [1537, 264] on div "ID 2873 Admin Done Title 27 / 128 Open House final prep w KA Description [PERSO…" at bounding box center [784, 386] width 1568 height 772
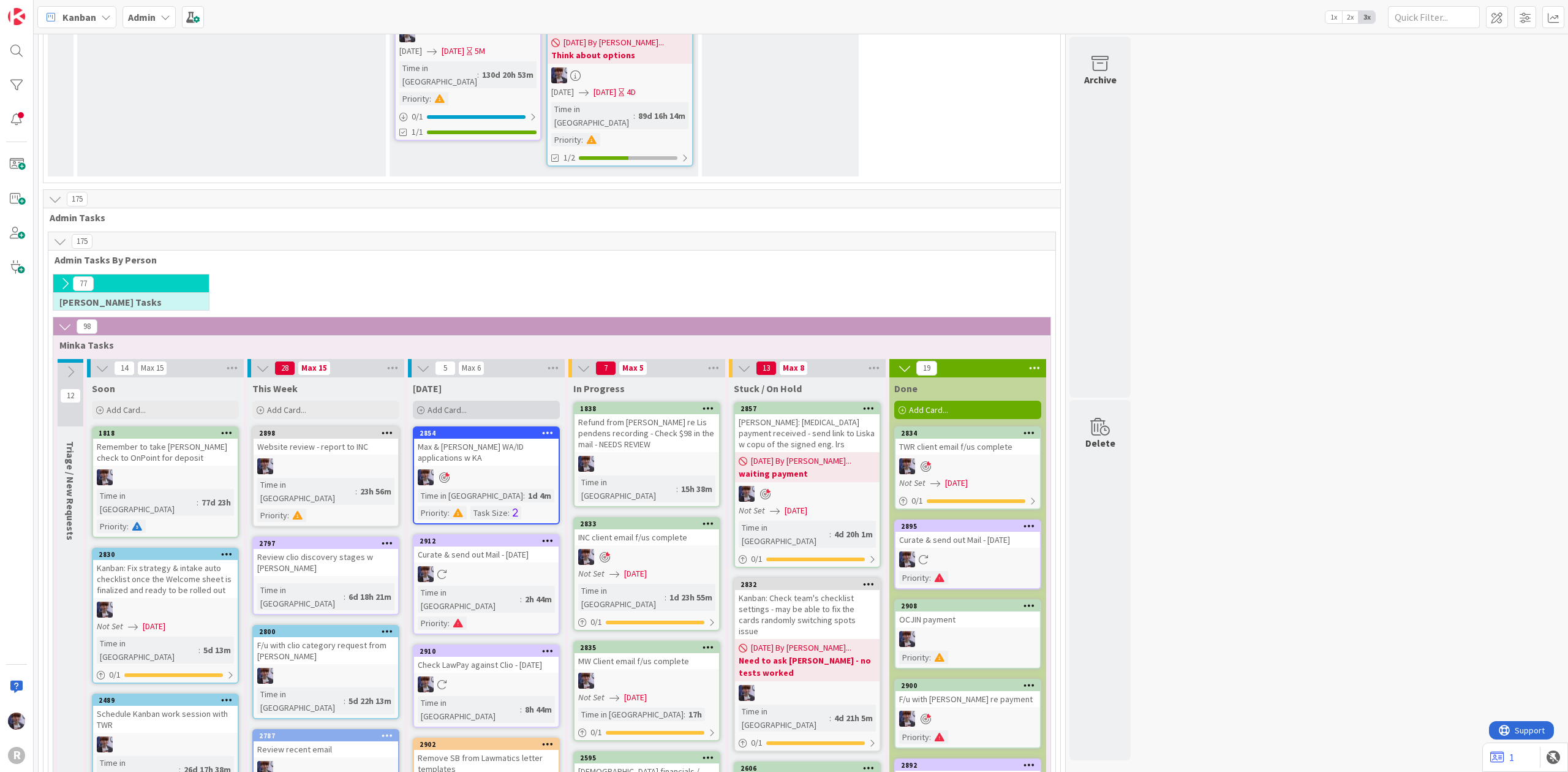
click at [484, 401] on div "Add Card..." at bounding box center [486, 410] width 147 height 18
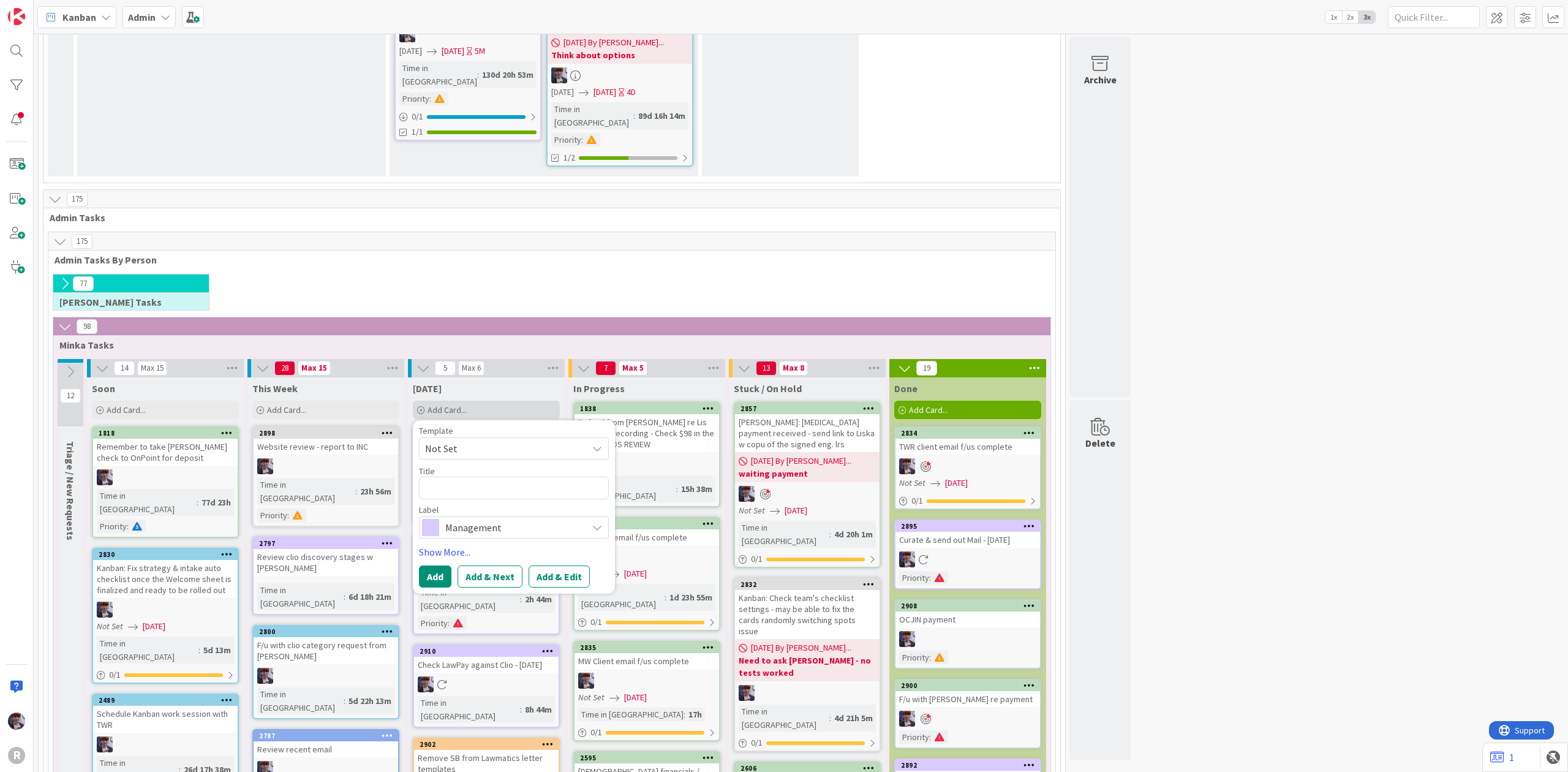
type textarea "x"
type textarea "R"
type textarea "x"
type textarea "Re"
type textarea "x"
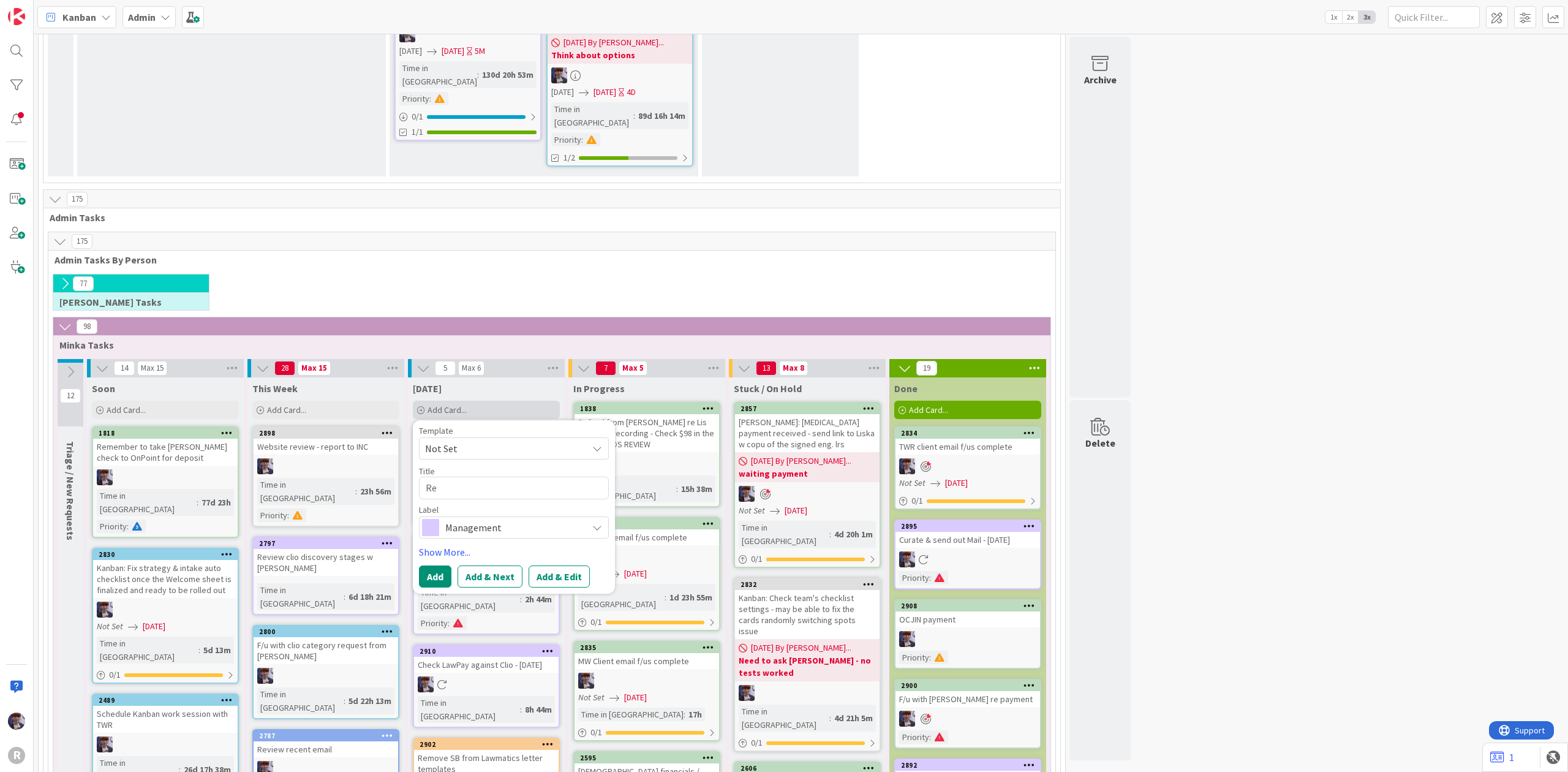
type textarea "Rev"
type textarea "x"
type textarea "Revi"
type textarea "x"
type textarea "Revie"
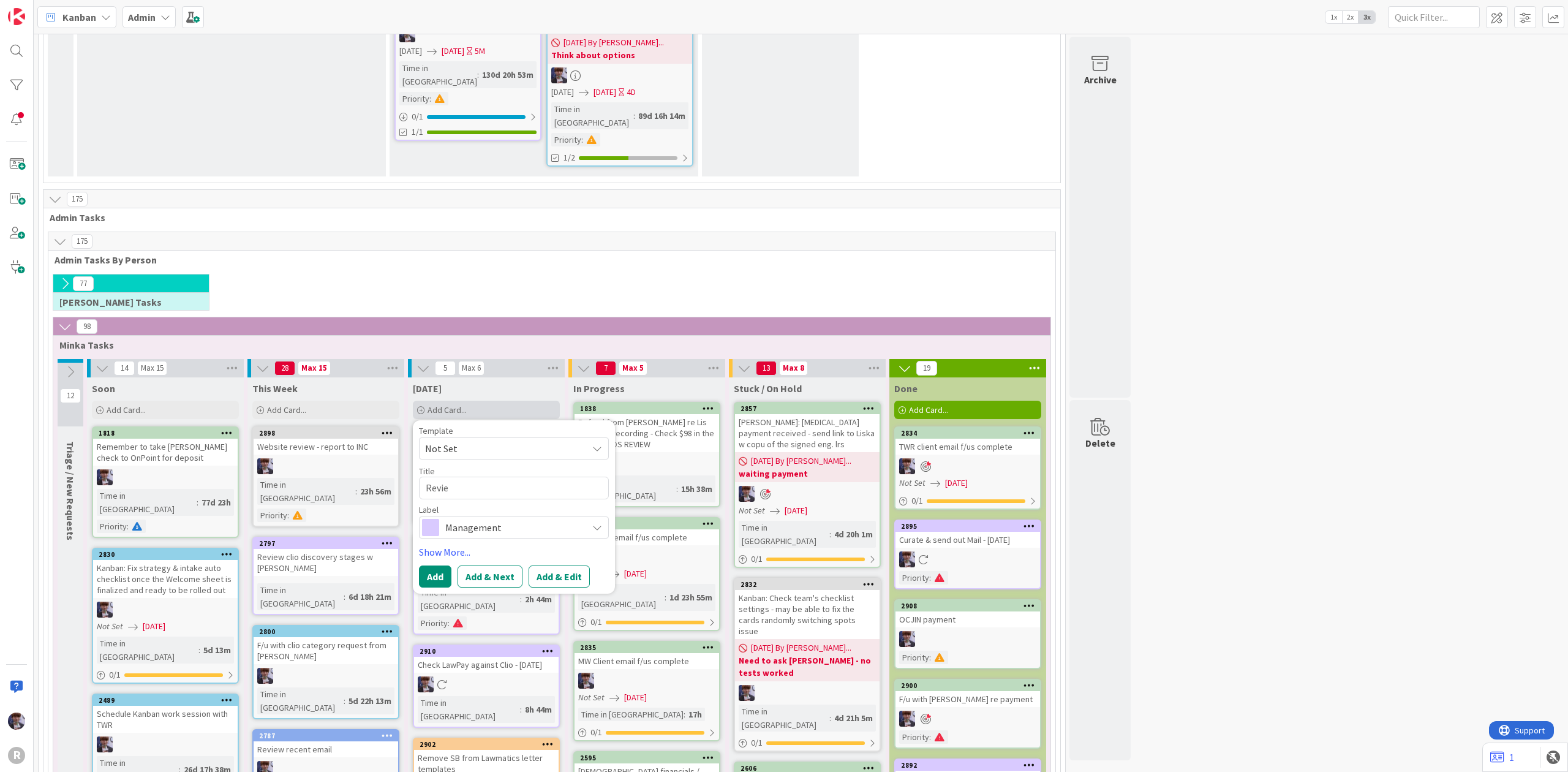
type textarea "x"
type textarea "Review"
type textarea "x"
type textarea "Review"
type textarea "x"
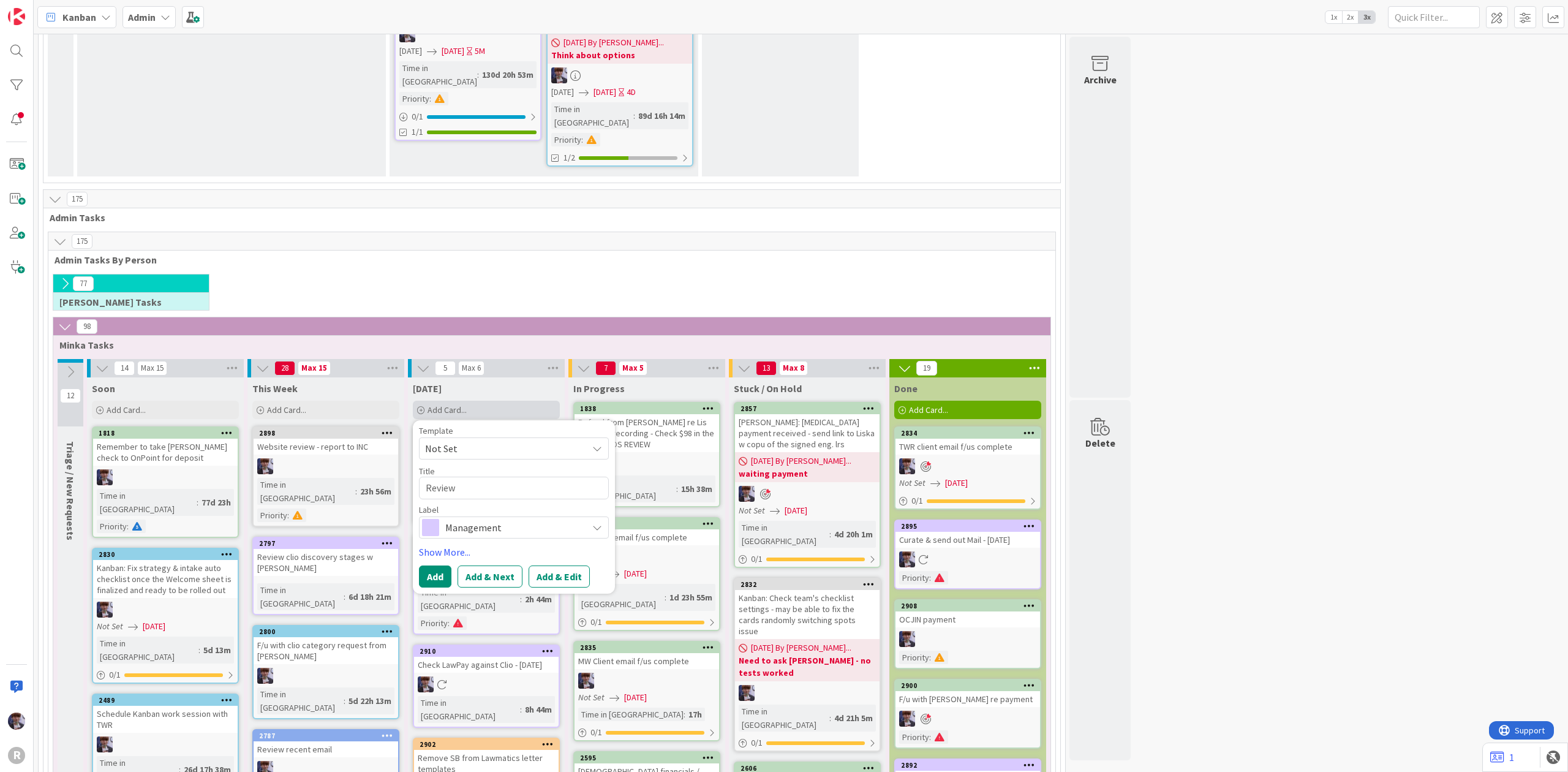
type textarea "Review i"
type textarea "x"
type textarea "Review in"
type textarea "x"
type textarea "Review ina"
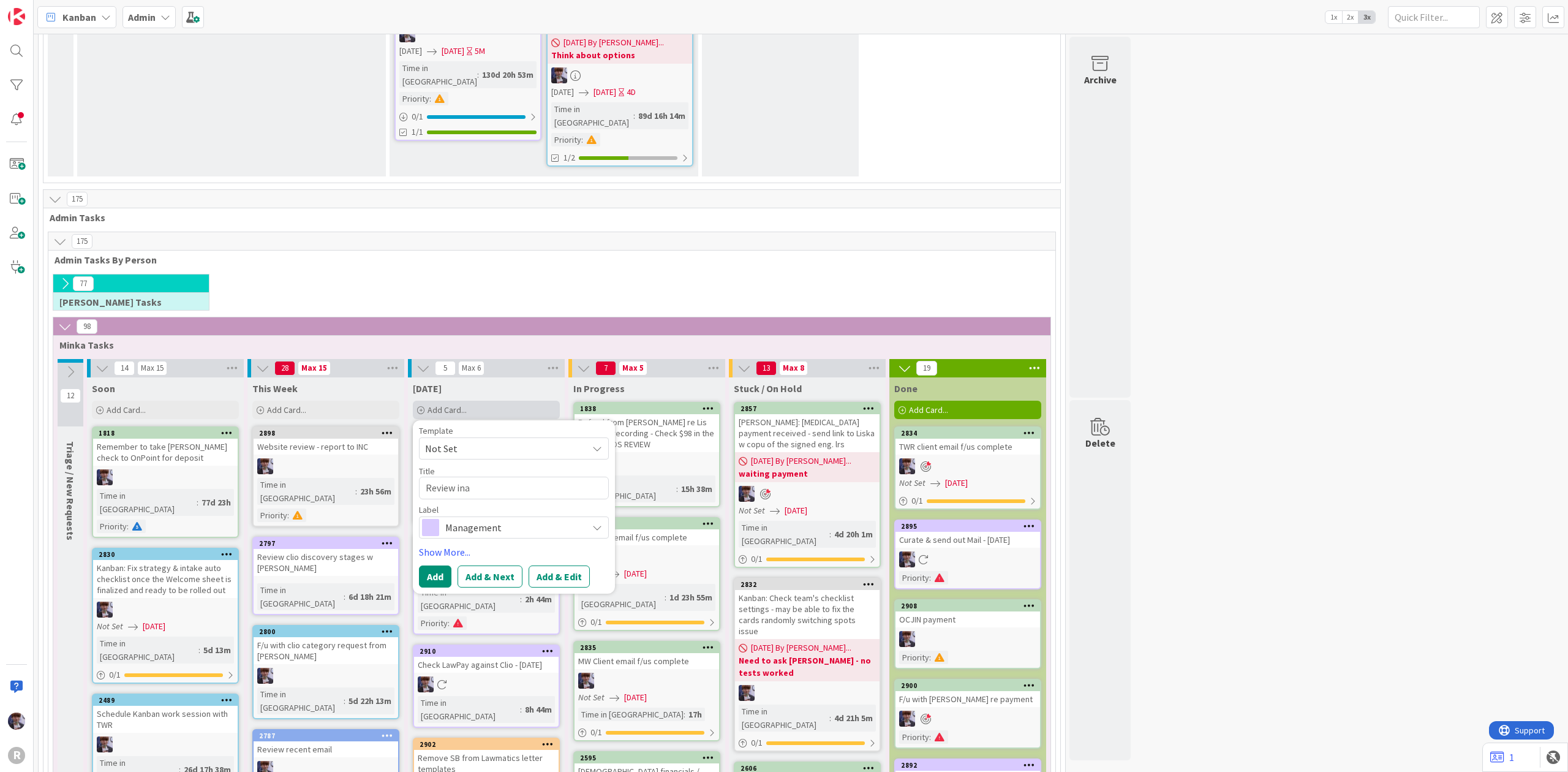
type textarea "x"
type textarea "Review inat"
type textarea "x"
type textarea "Review inatk"
type textarea "x"
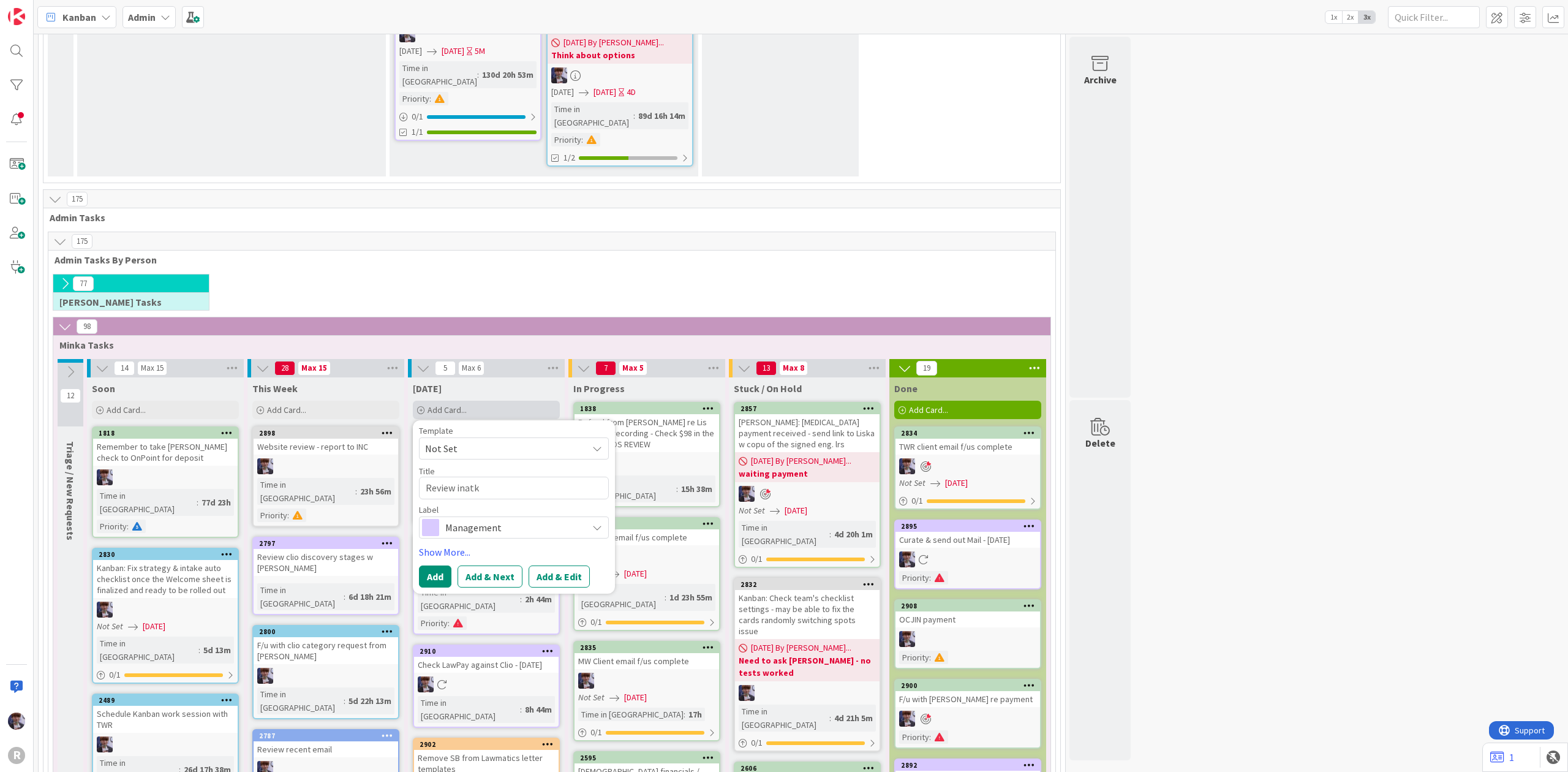
type textarea "Review inatke"
type textarea "x"
type textarea "Review inatke e"
type textarea "x"
type textarea "Review inatke em"
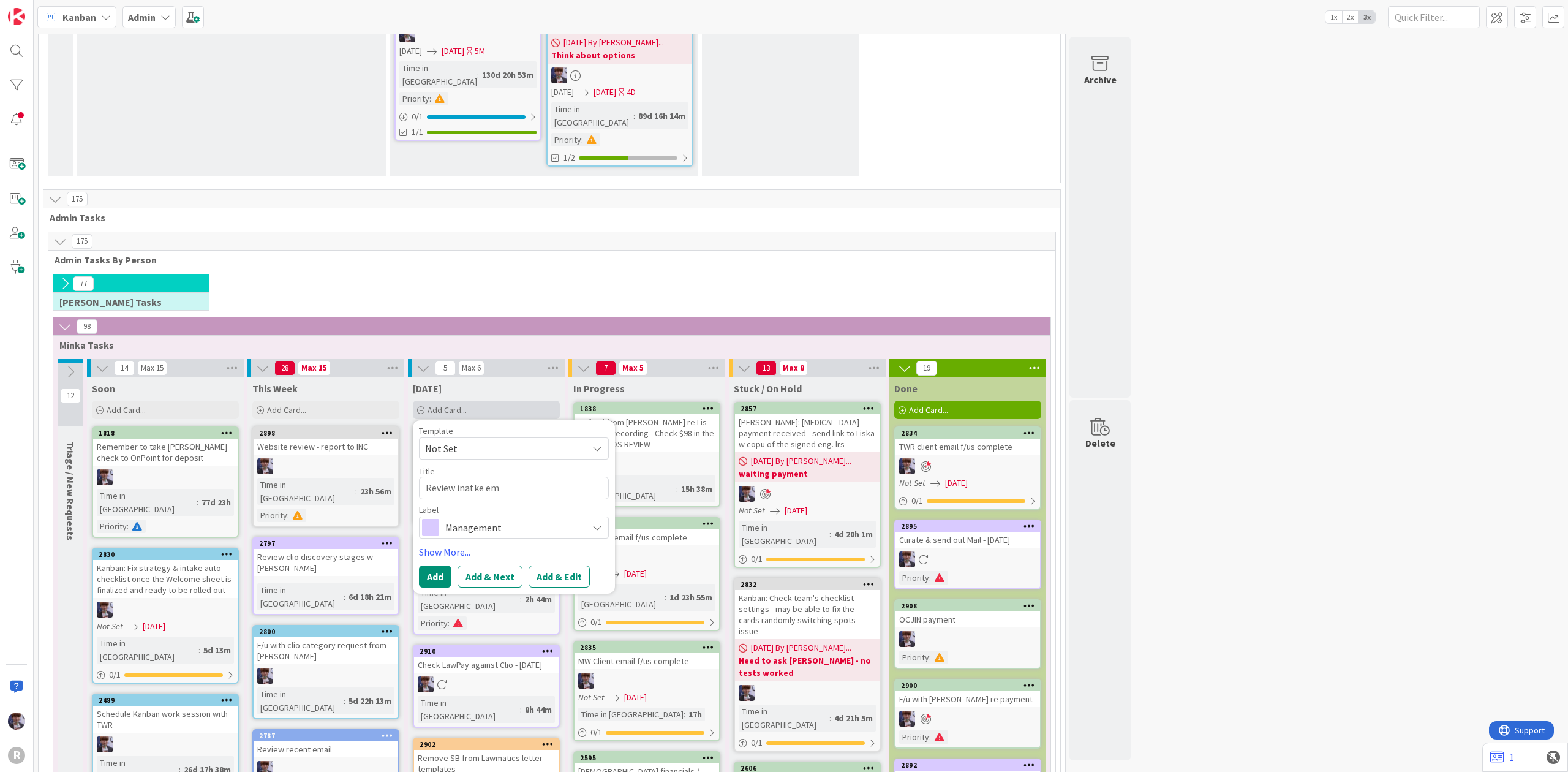
type textarea "x"
type textarea "Review inatke ema"
type textarea "x"
type textarea "Review inatke emai"
type textarea "x"
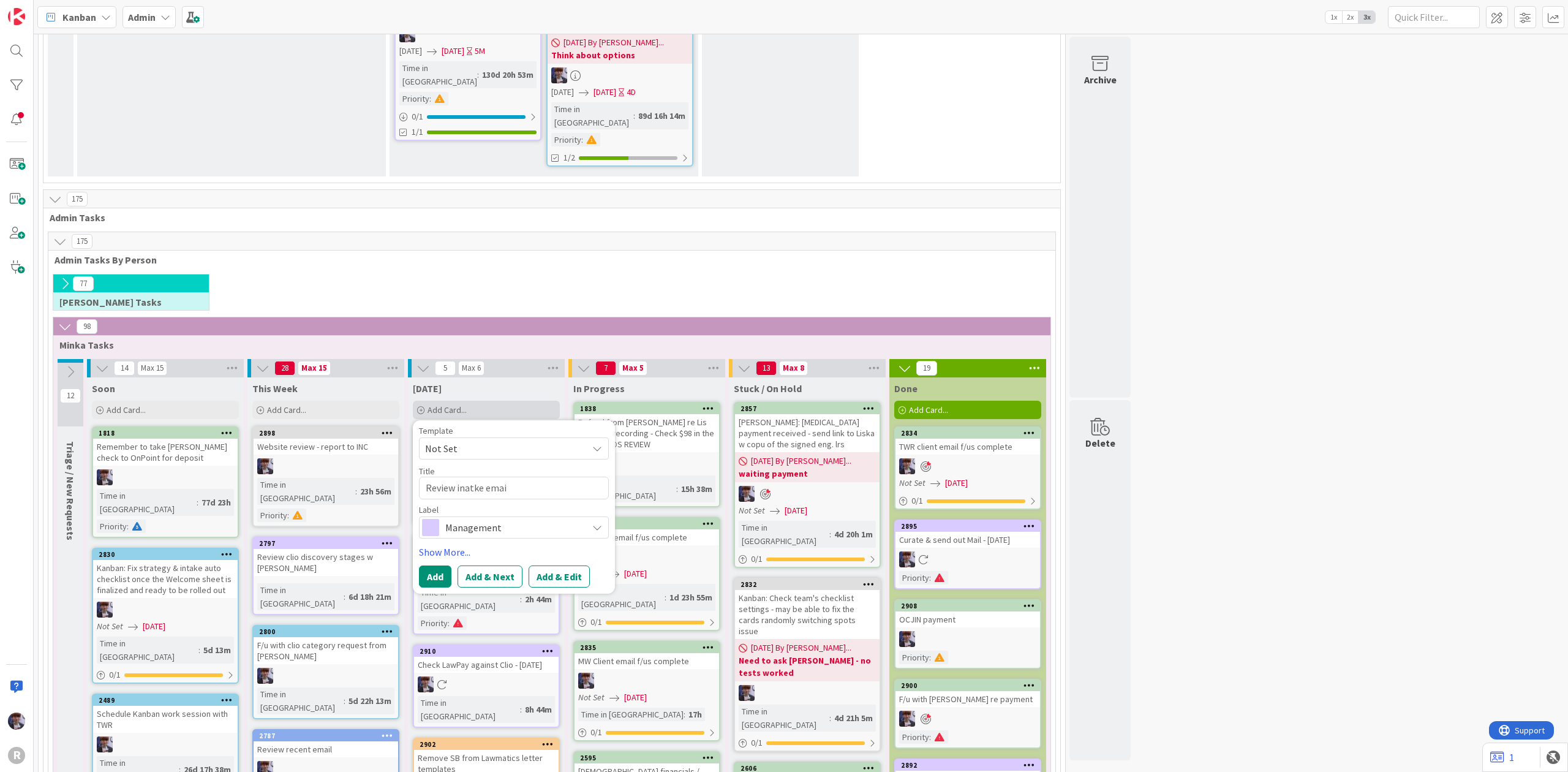
type textarea "Review inatke email"
type textarea "x"
type textarea "Review inatke email"
type textarea "x"
type textarea "Review [PERSON_NAME] email f"
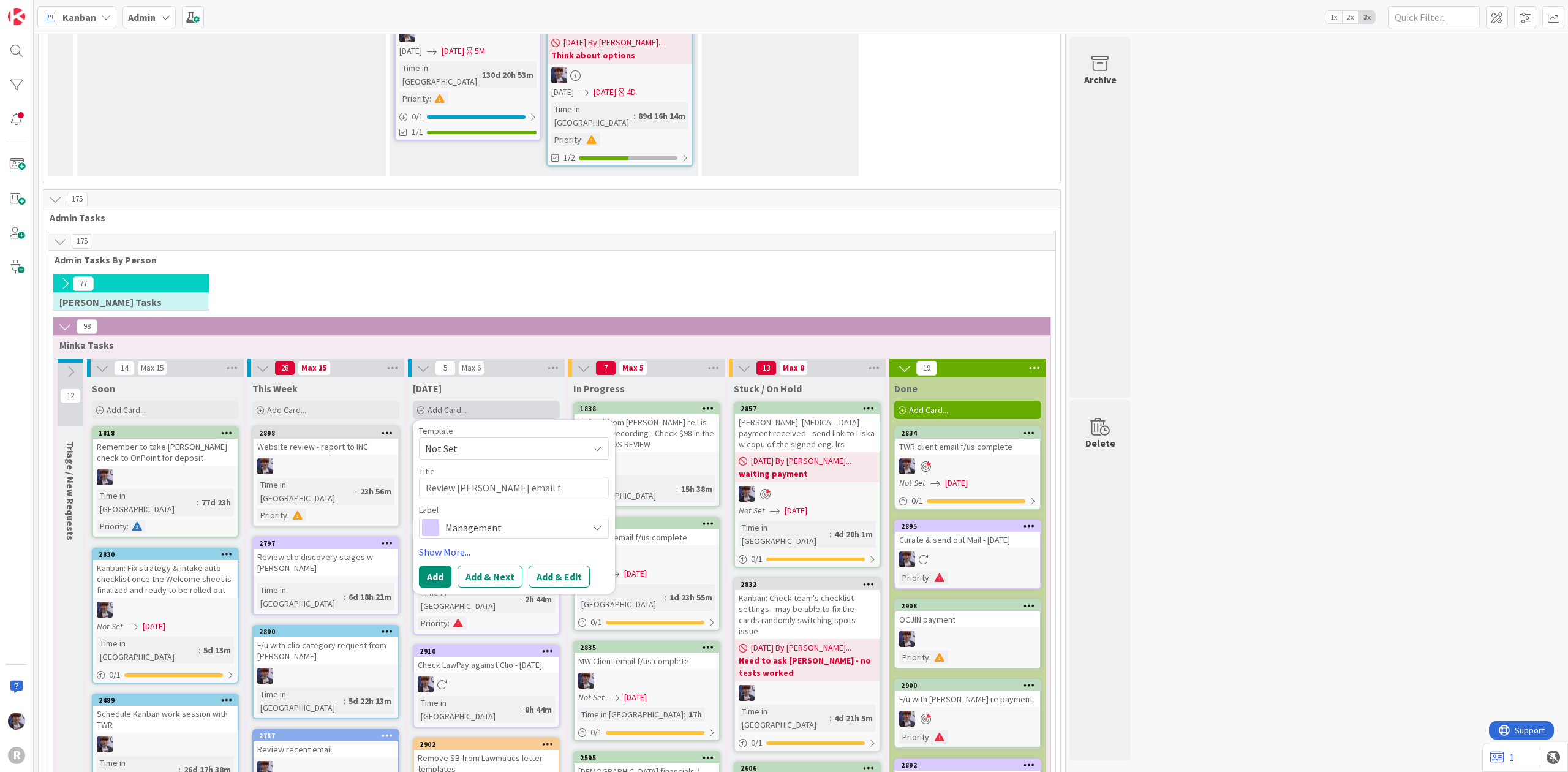
type textarea "x"
type textarea "Review [PERSON_NAME] email fr"
type textarea "x"
type textarea "Review [PERSON_NAME] email fro"
type textarea "x"
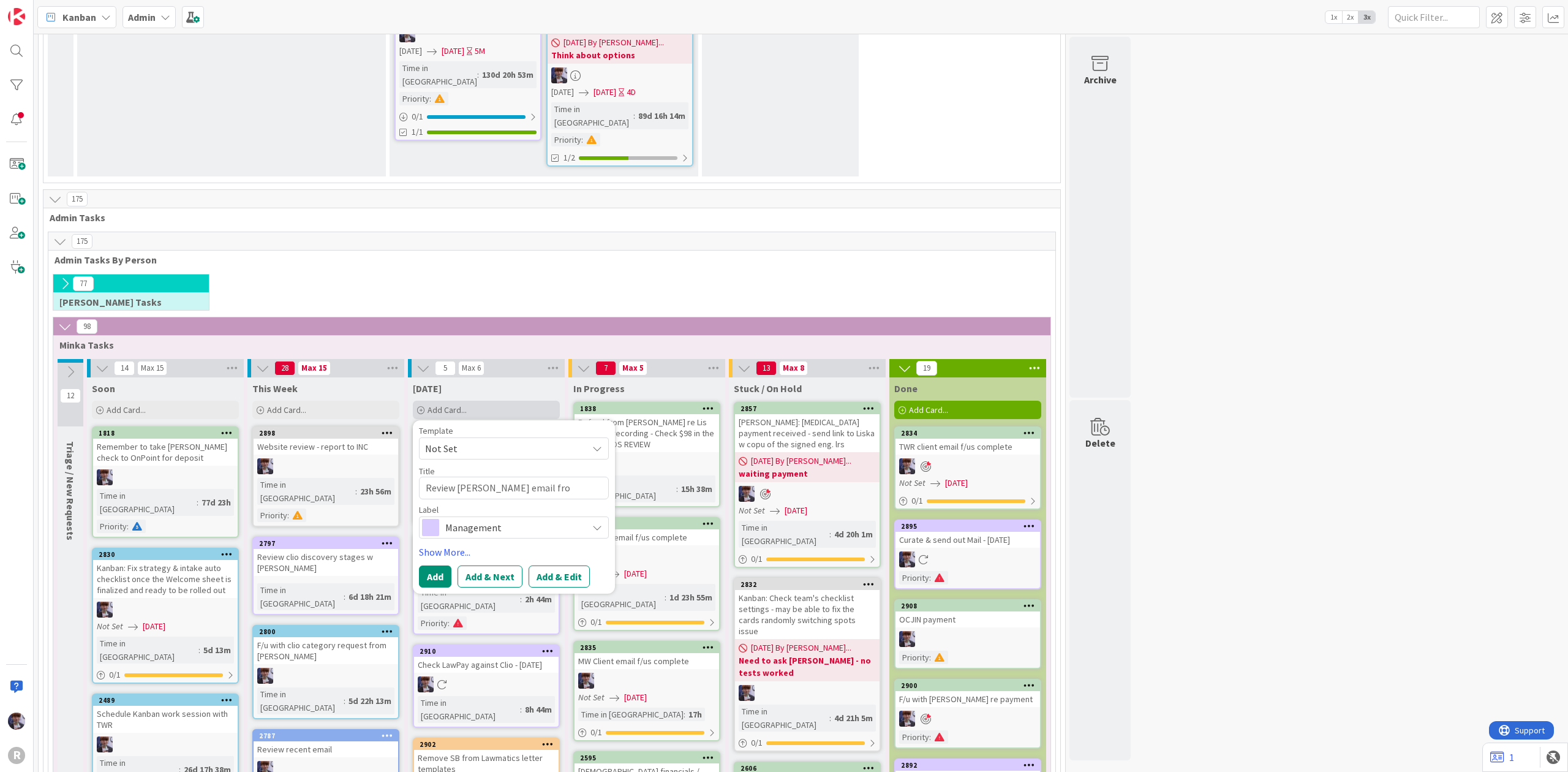
type textarea "Review [PERSON_NAME] email from"
type textarea "x"
type textarea "Review [PERSON_NAME] email from"
type textarea "x"
type textarea "Review [PERSON_NAME] email from I"
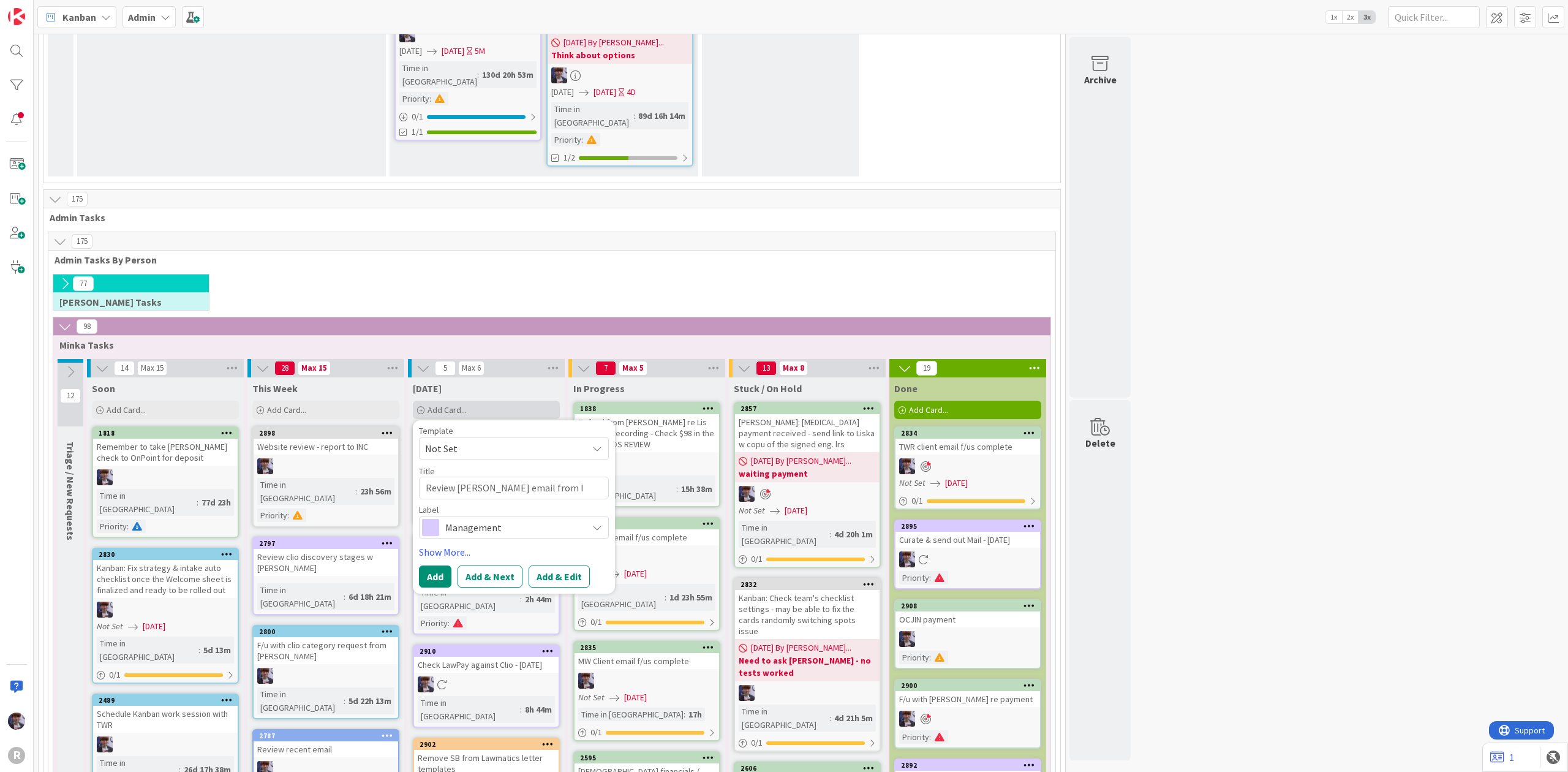
type textarea "x"
type textarea "Review [PERSON_NAME] email from IN"
type textarea "x"
type textarea "Review [PERSON_NAME] email from INC"
type textarea "x"
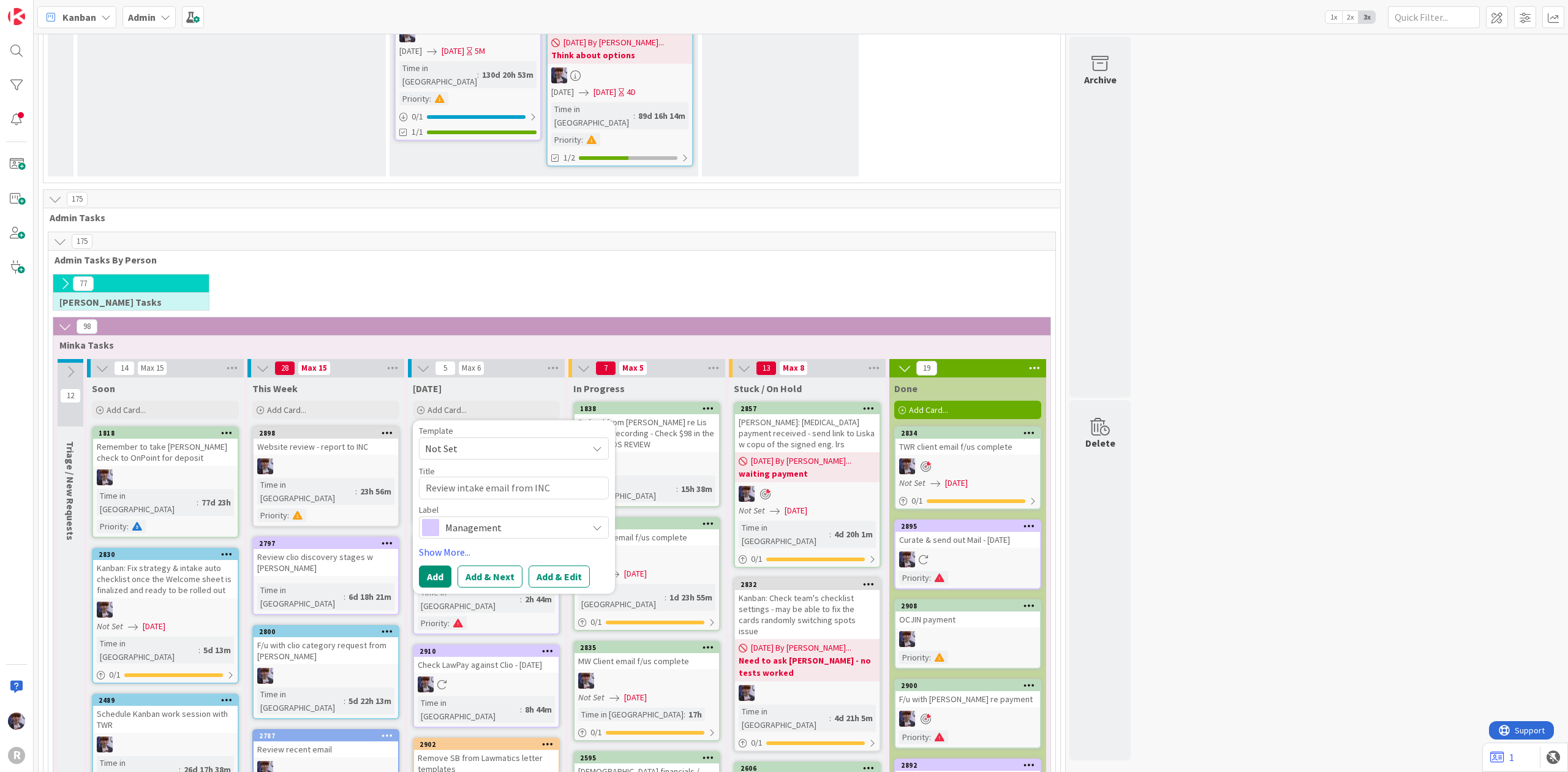
type textarea "Review intake email from INC"
click at [486, 517] on div "Management" at bounding box center [514, 527] width 190 height 22
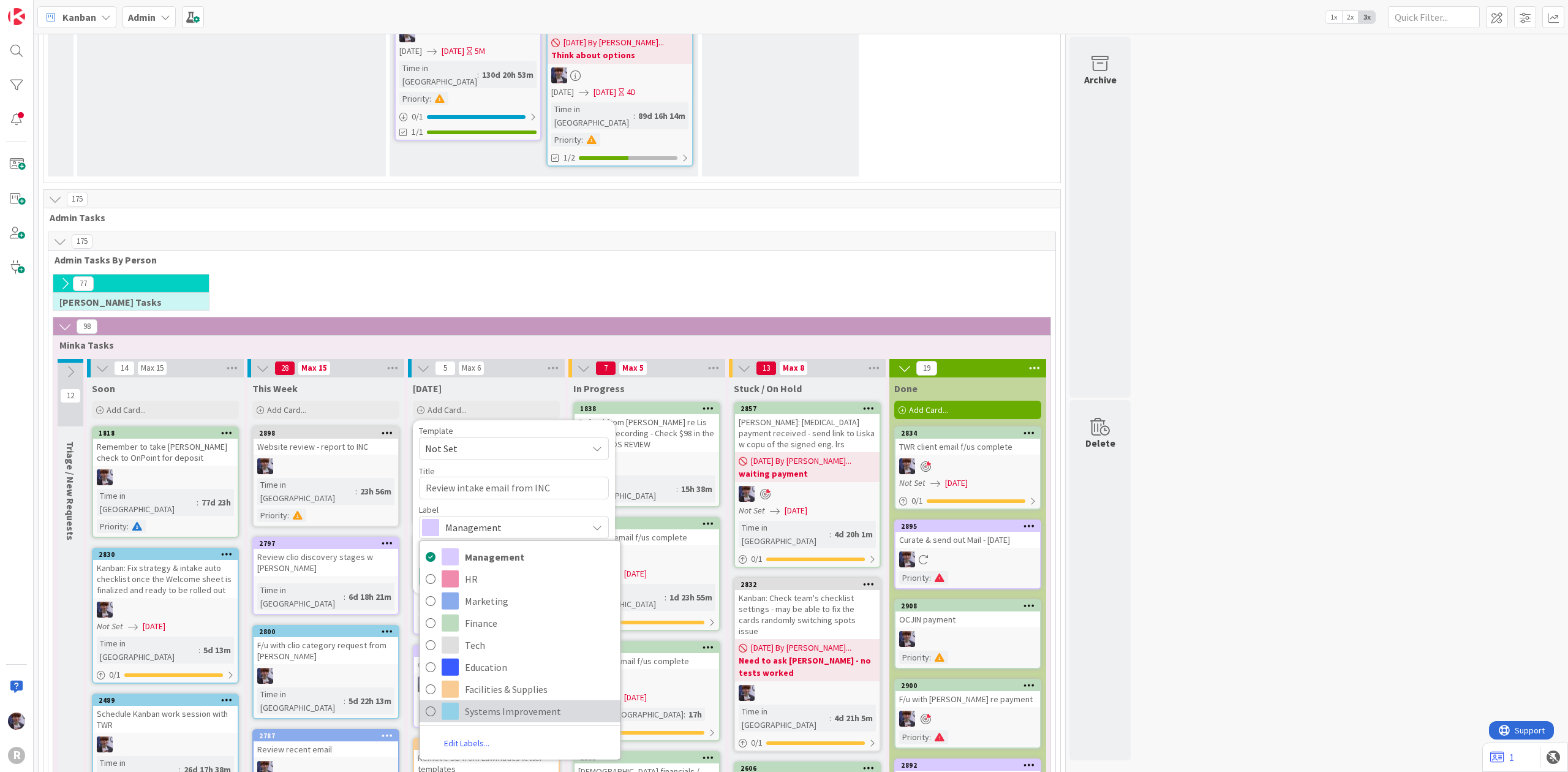
click at [458, 702] on span at bounding box center [450, 710] width 17 height 17
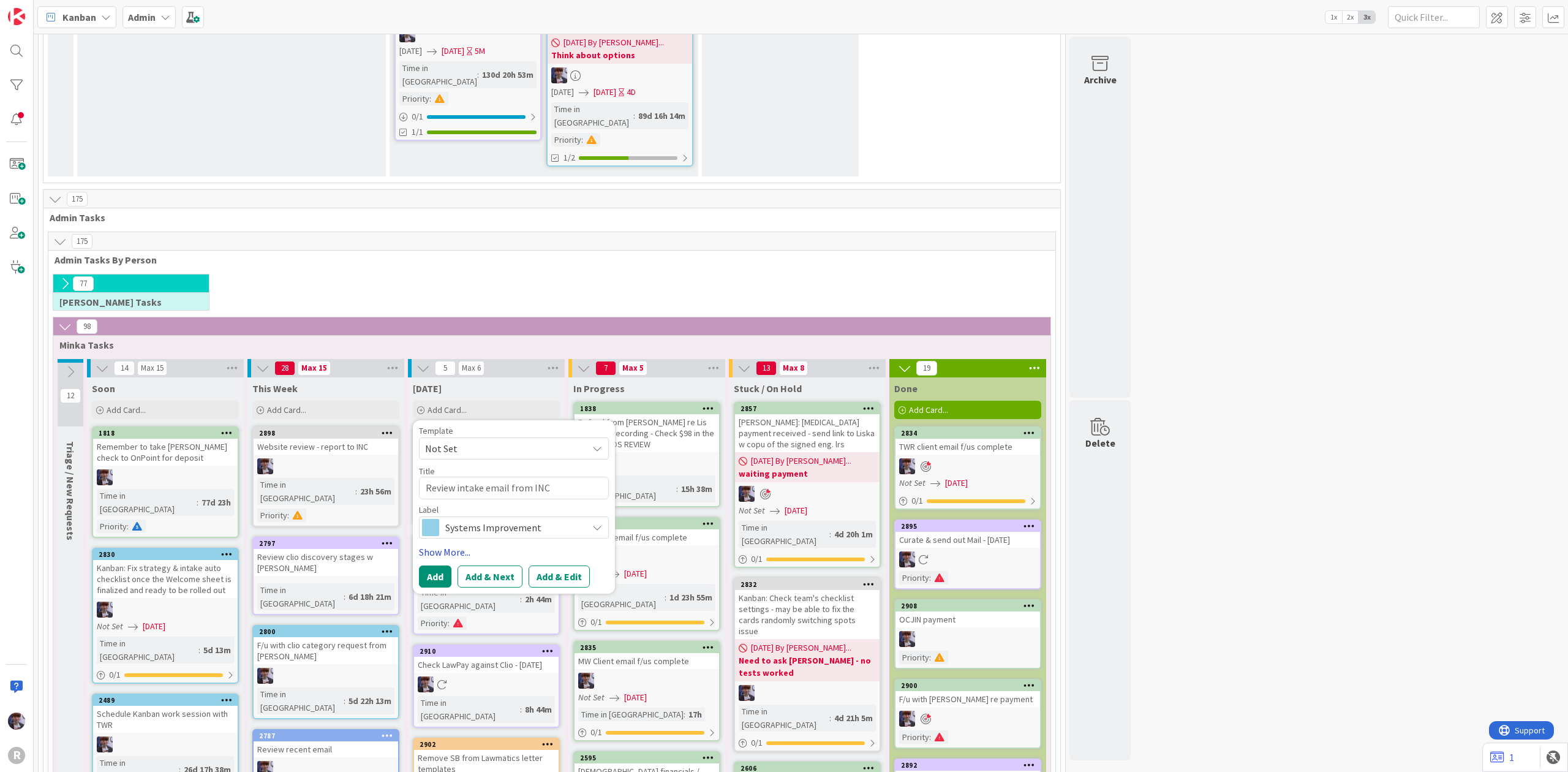
click at [451, 544] on link "Show More..." at bounding box center [514, 552] width 190 height 15
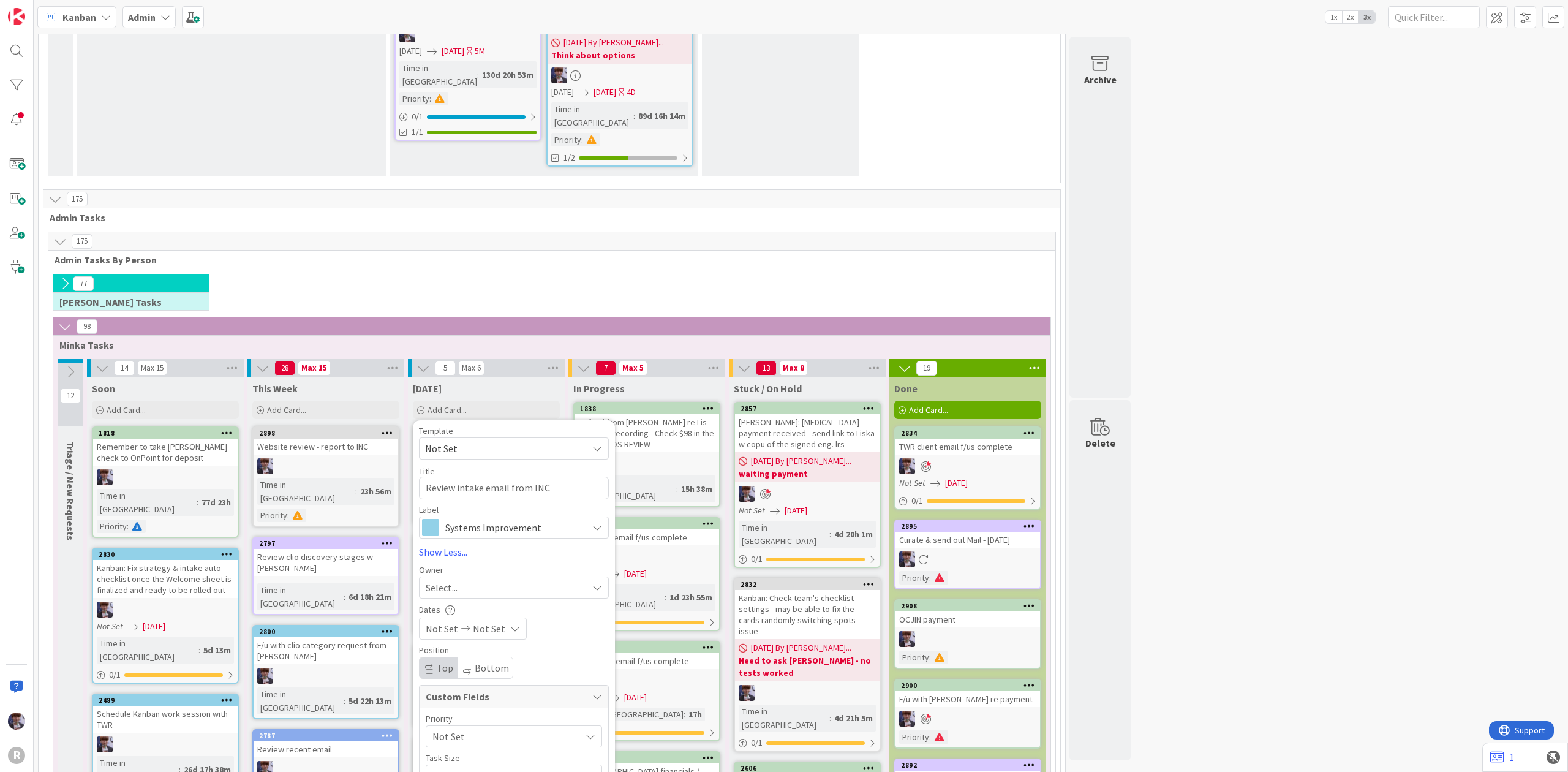
click at [451, 580] on span "Select..." at bounding box center [441, 587] width 32 height 15
click at [479, 681] on span "[PERSON_NAME]" at bounding box center [496, 690] width 60 height 18
click at [451, 754] on div "Task Size" at bounding box center [514, 758] width 176 height 9
click at [449, 715] on div "Priority Not Set Task Size Not Set URL" at bounding box center [514, 770] width 176 height 111
click at [459, 728] on span "Not Set" at bounding box center [503, 737] width 142 height 17
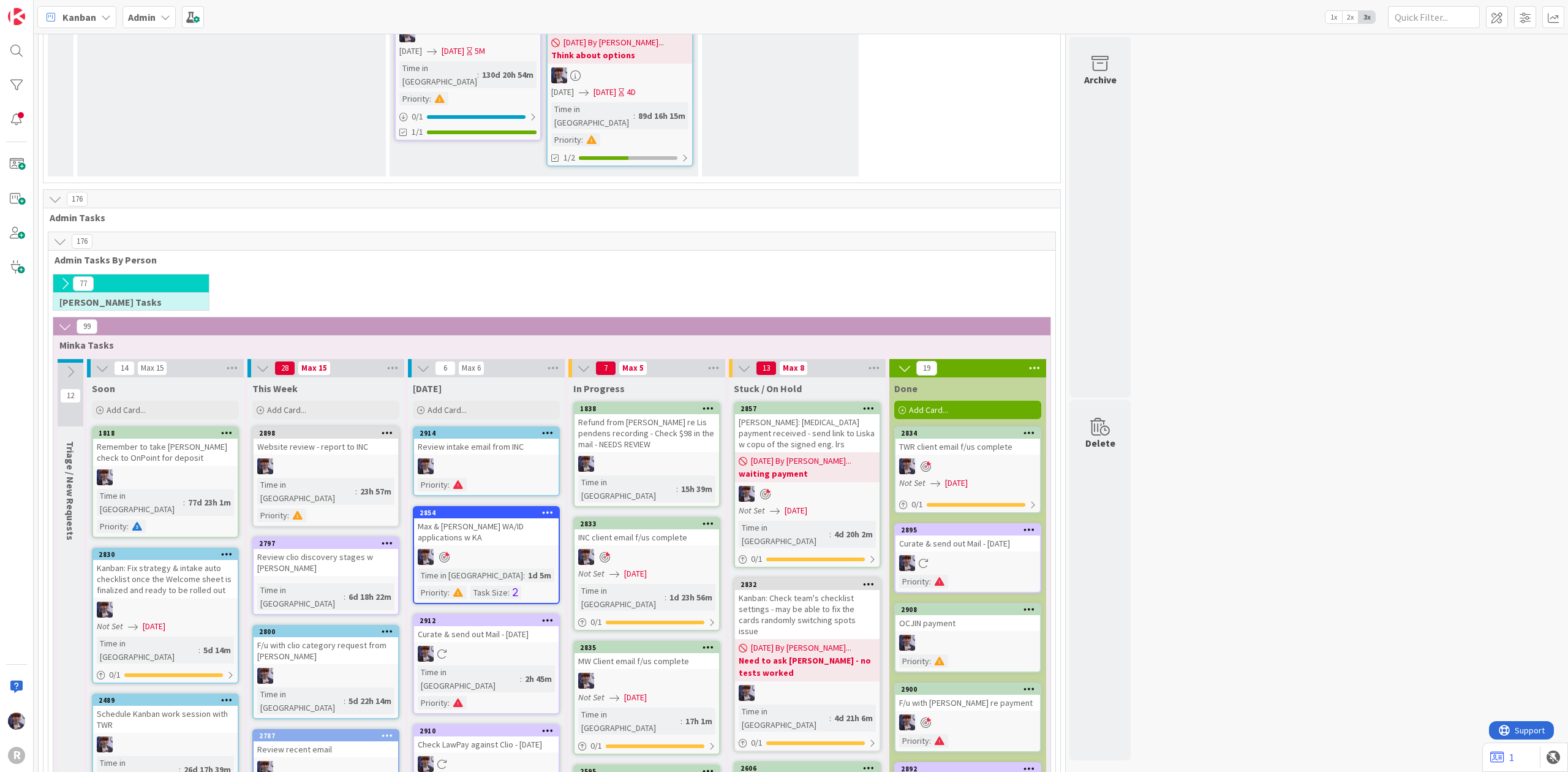
click at [502, 439] on div "Review intake email from INC" at bounding box center [486, 447] width 145 height 16
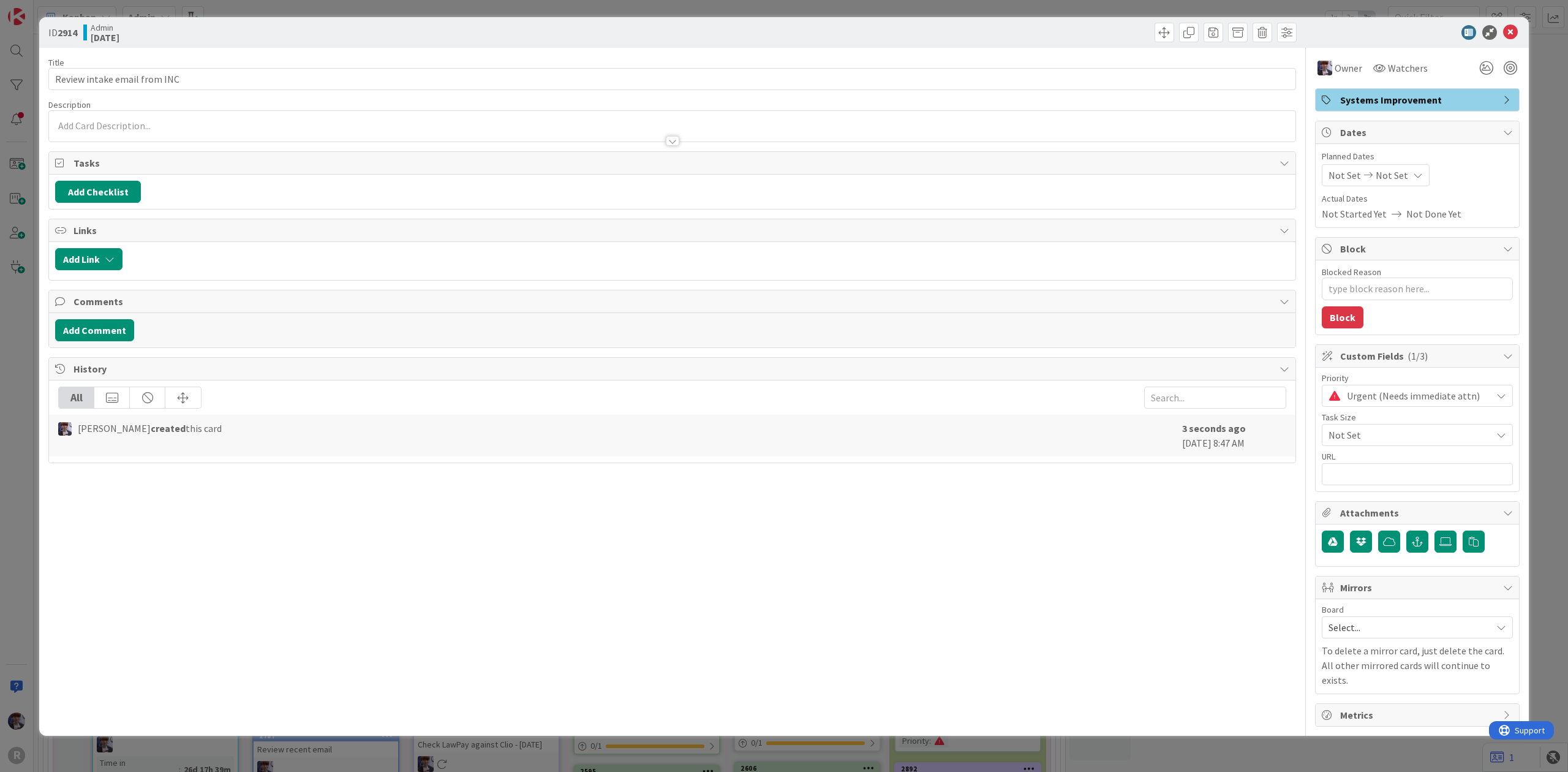
click at [18, 398] on div "ID 2914 Admin [DATE] Title 28 / 128 Review intake email from INC Description Ow…" at bounding box center [784, 386] width 1568 height 772
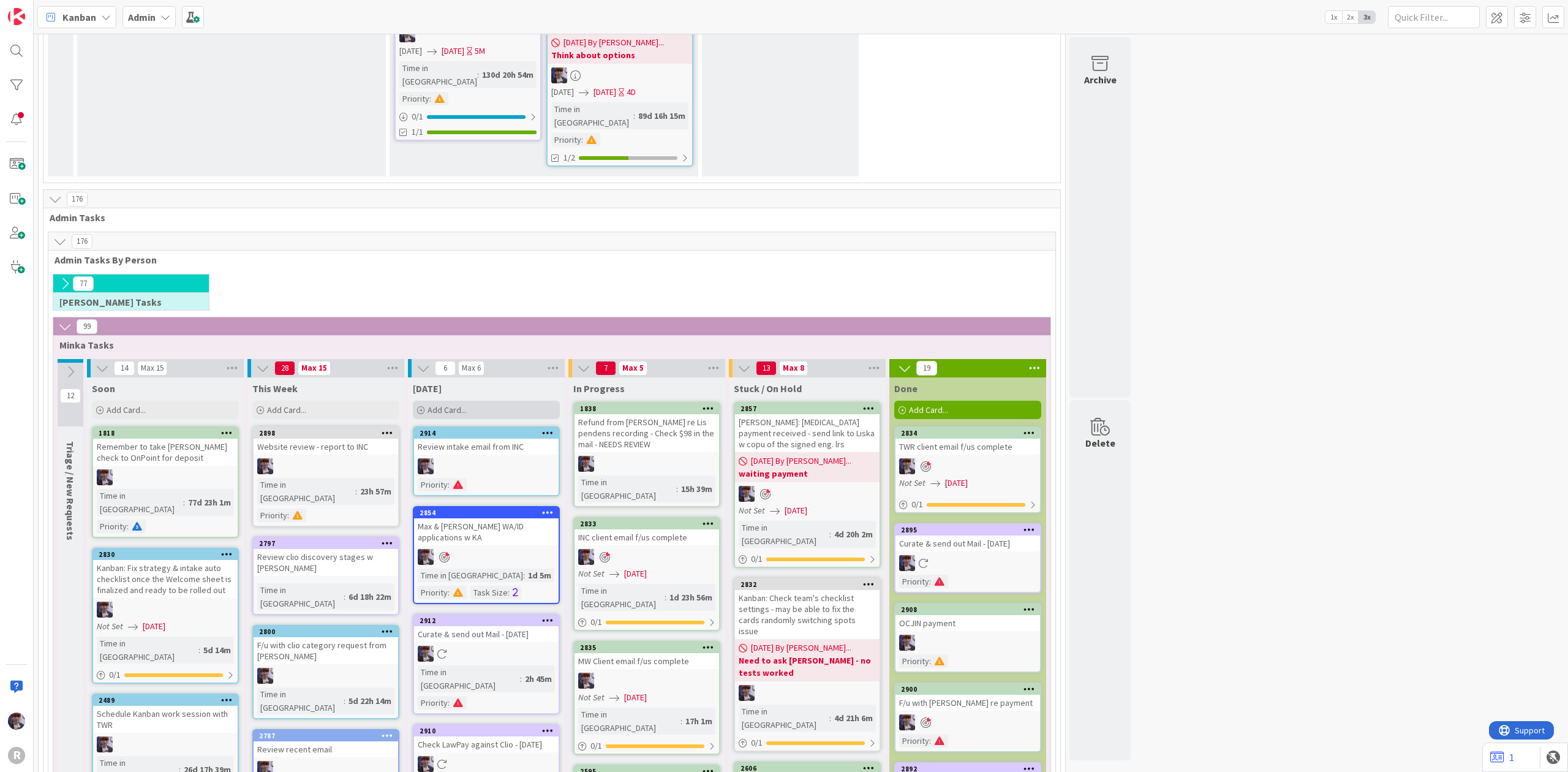
click at [456, 404] on span "Add Card..." at bounding box center [446, 410] width 39 height 11
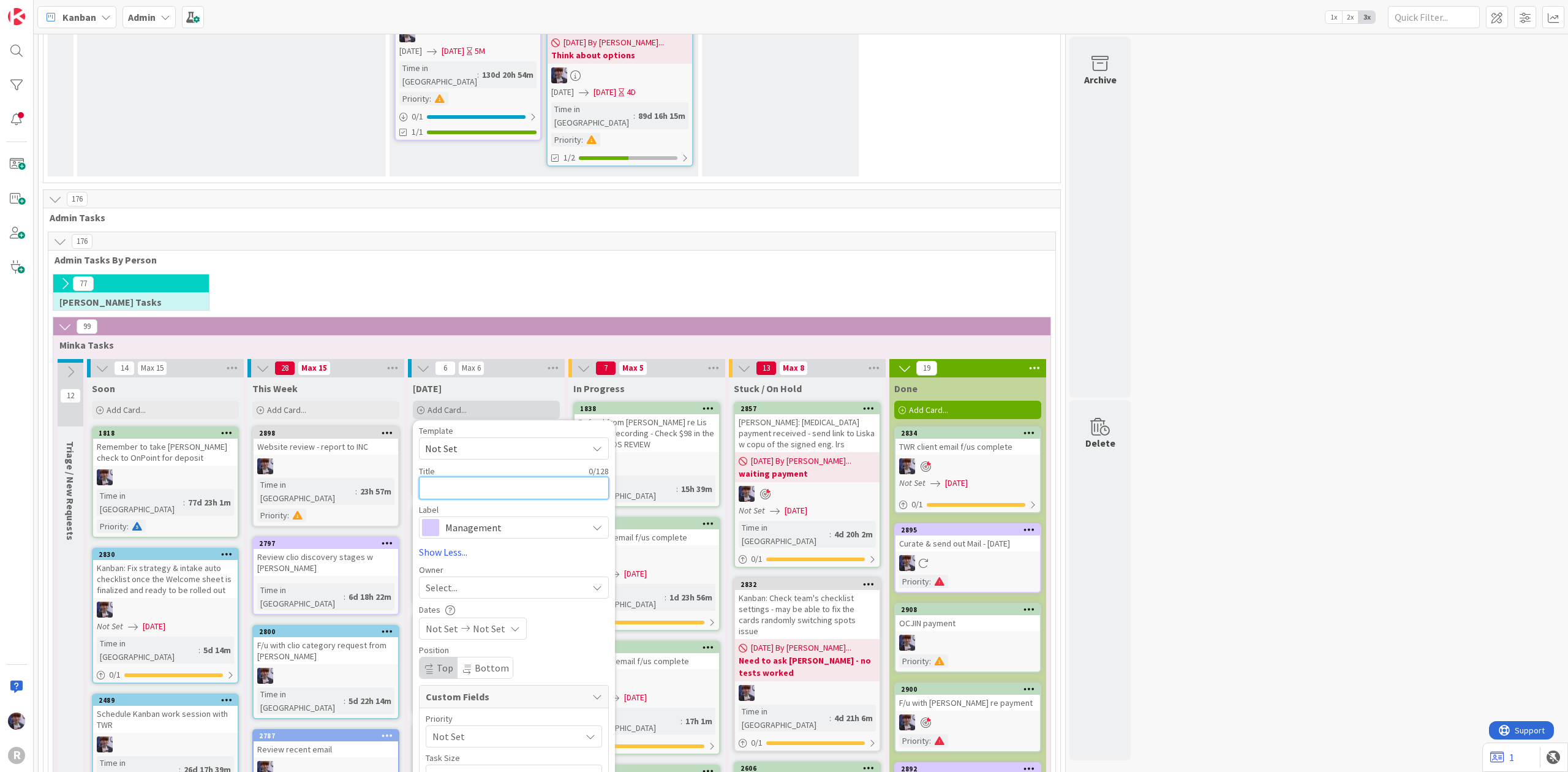
type textarea "x"
type textarea "I"
type textarea "x"
type textarea "In"
type textarea "x"
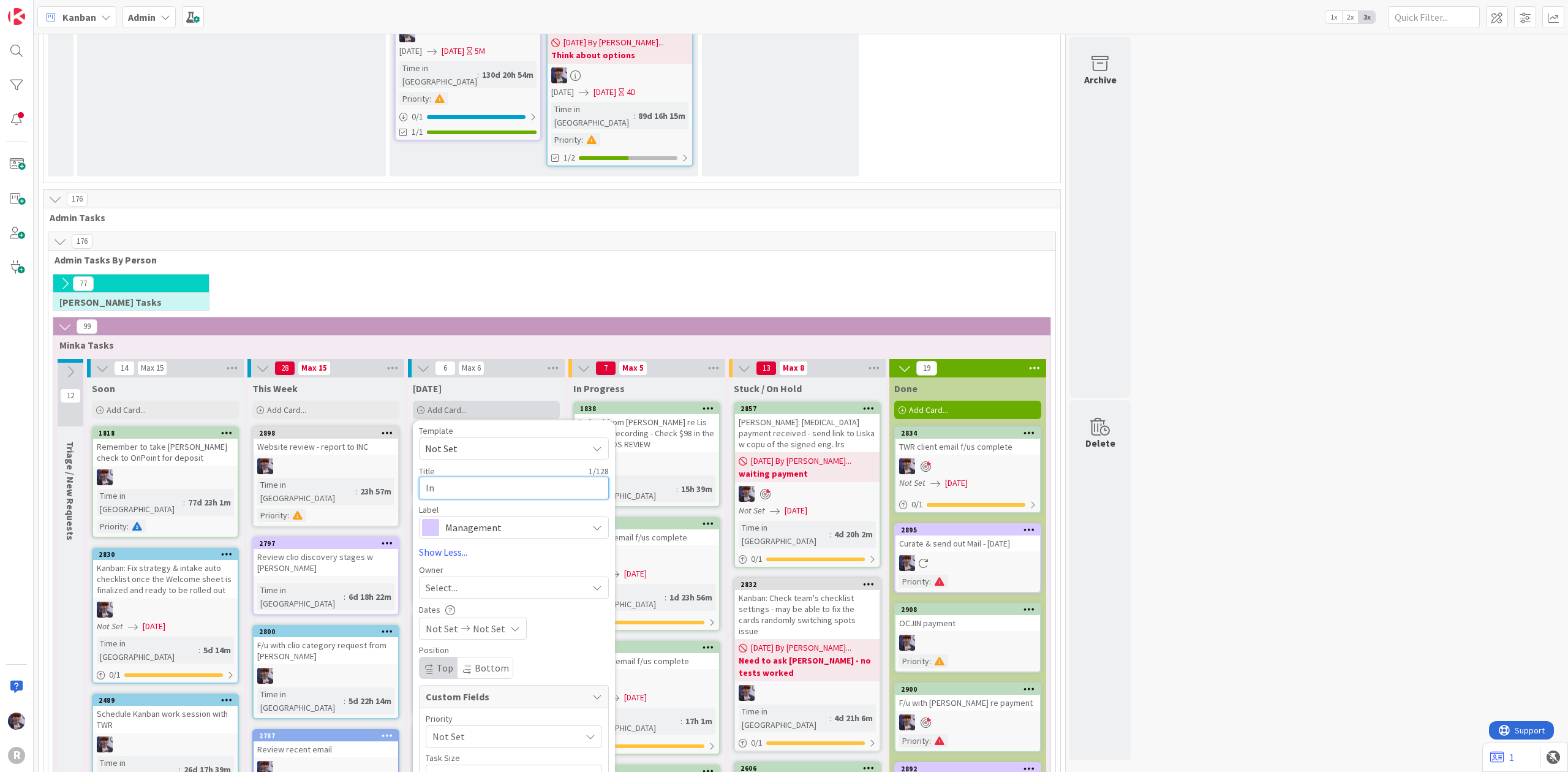
type textarea "Int"
type textarea "x"
type textarea "Inte"
type textarea "x"
type textarea "Inter"
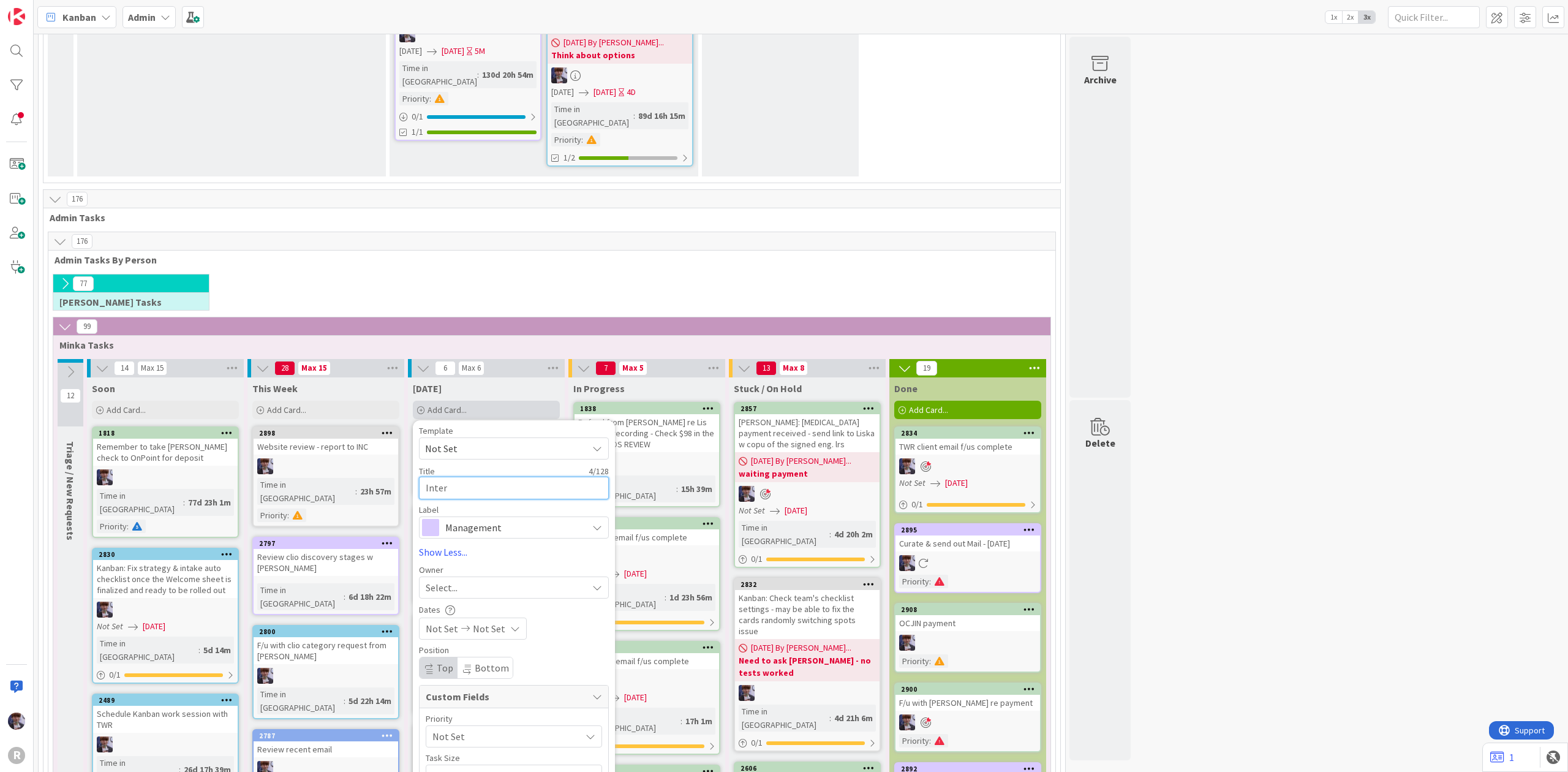
type textarea "x"
type textarea "Interv"
type textarea "x"
type textarea "Intervi"
type textarea "x"
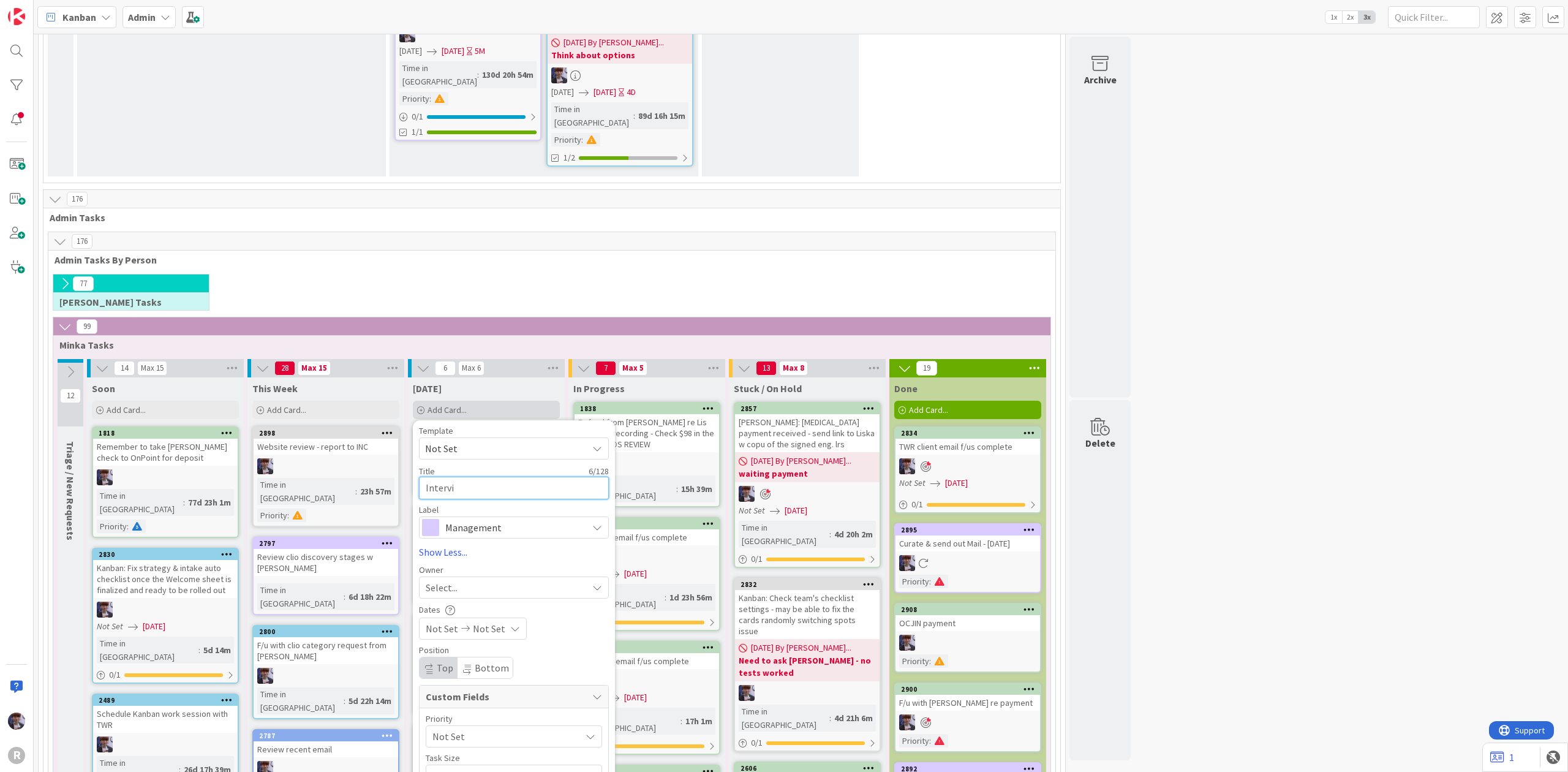
type textarea "Intervie"
type textarea "x"
type textarea "Interview"
type textarea "x"
type textarea "Interview"
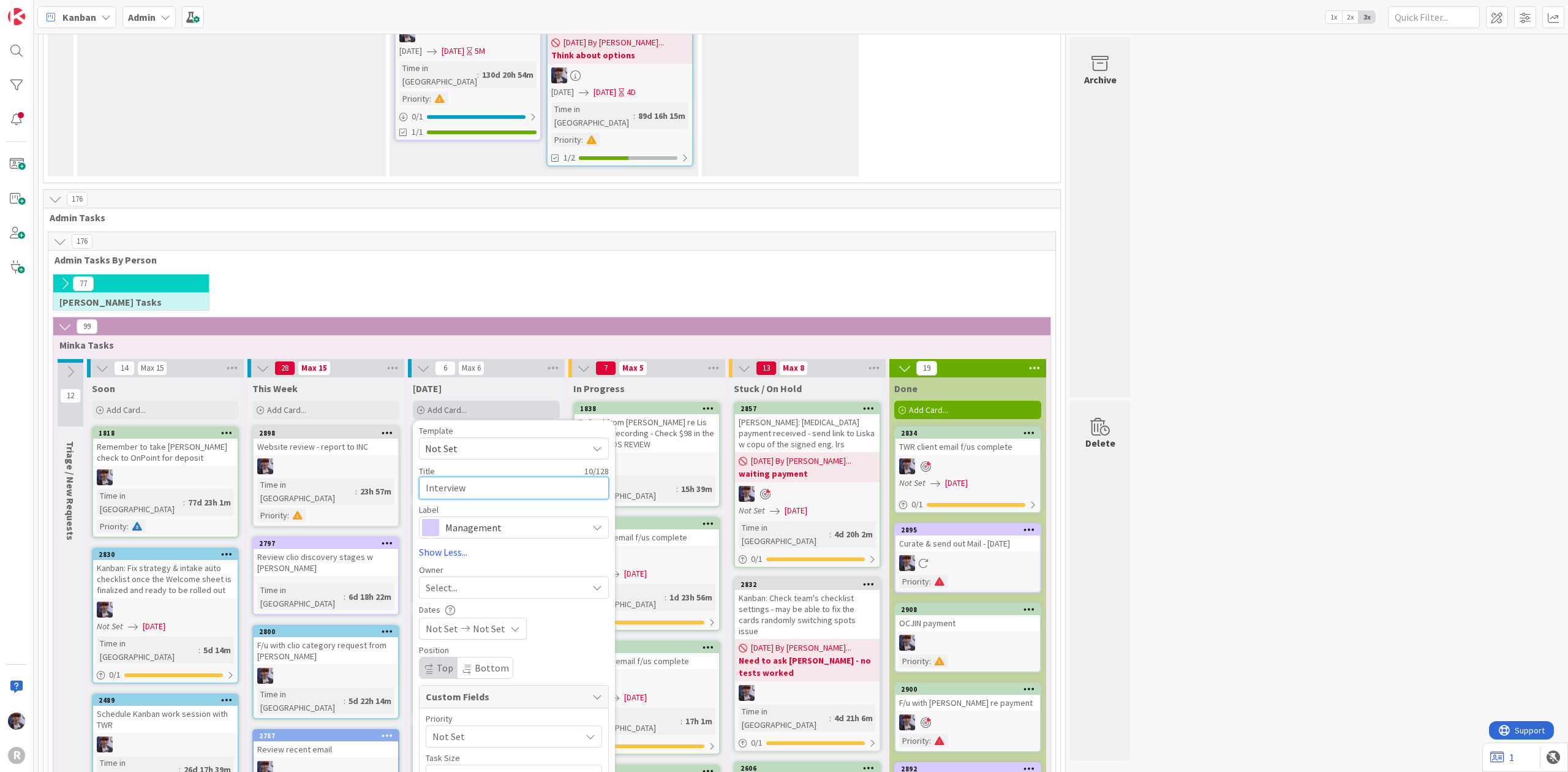
type textarea "x"
type textarea "Interview a"
type textarea "x"
type textarea "Interview at"
type textarea "x"
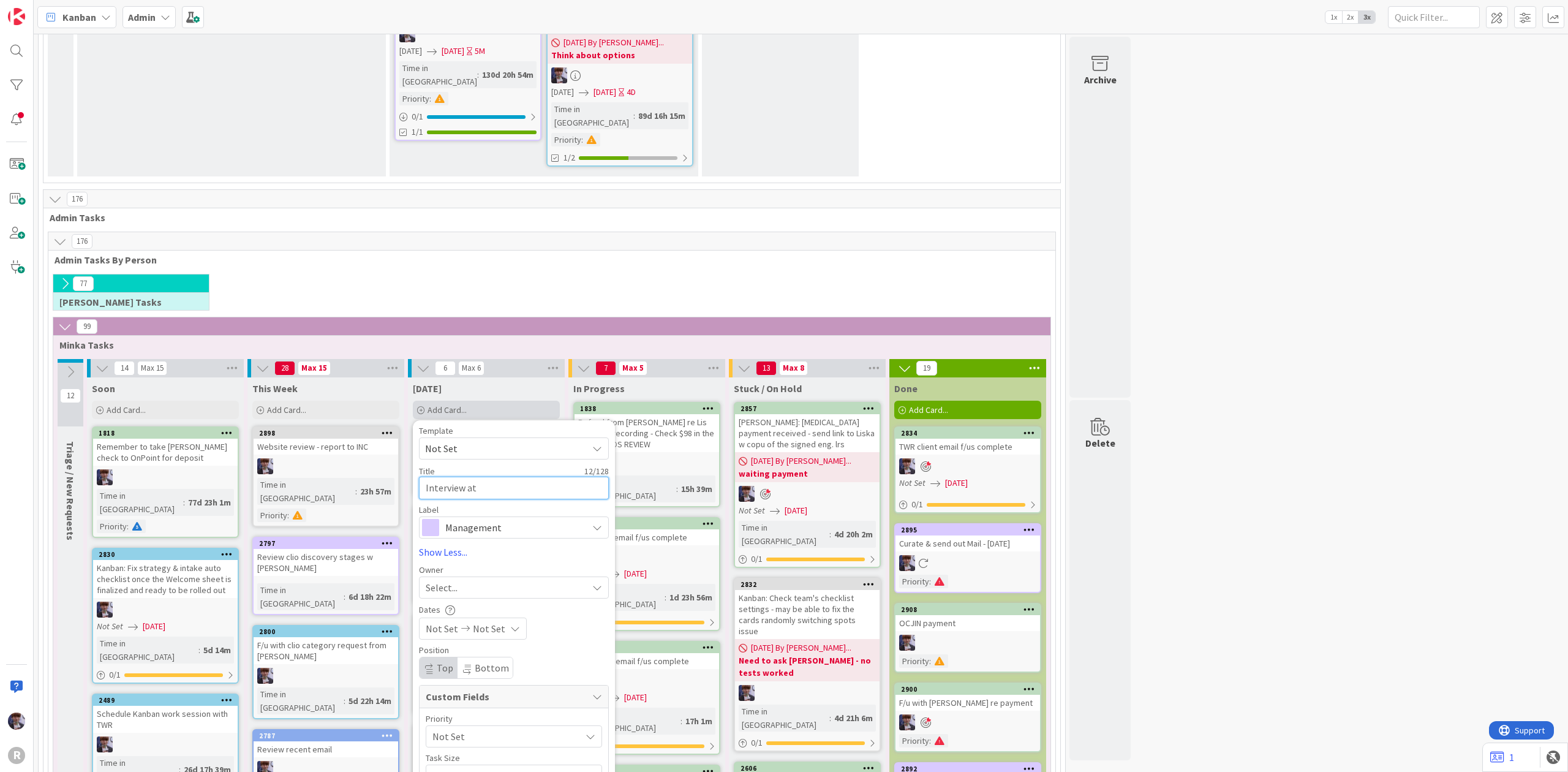
type textarea "Interview at"
type textarea "x"
type textarea "Interview at @"
drag, startPoint x: 512, startPoint y: 251, endPoint x: 514, endPoint y: 269, distance: 18.1
click at [512, 427] on div "Template Not Set Title 14 / 128 Interview at @ Label Management Management HR M…" at bounding box center [514, 483] width 190 height 112
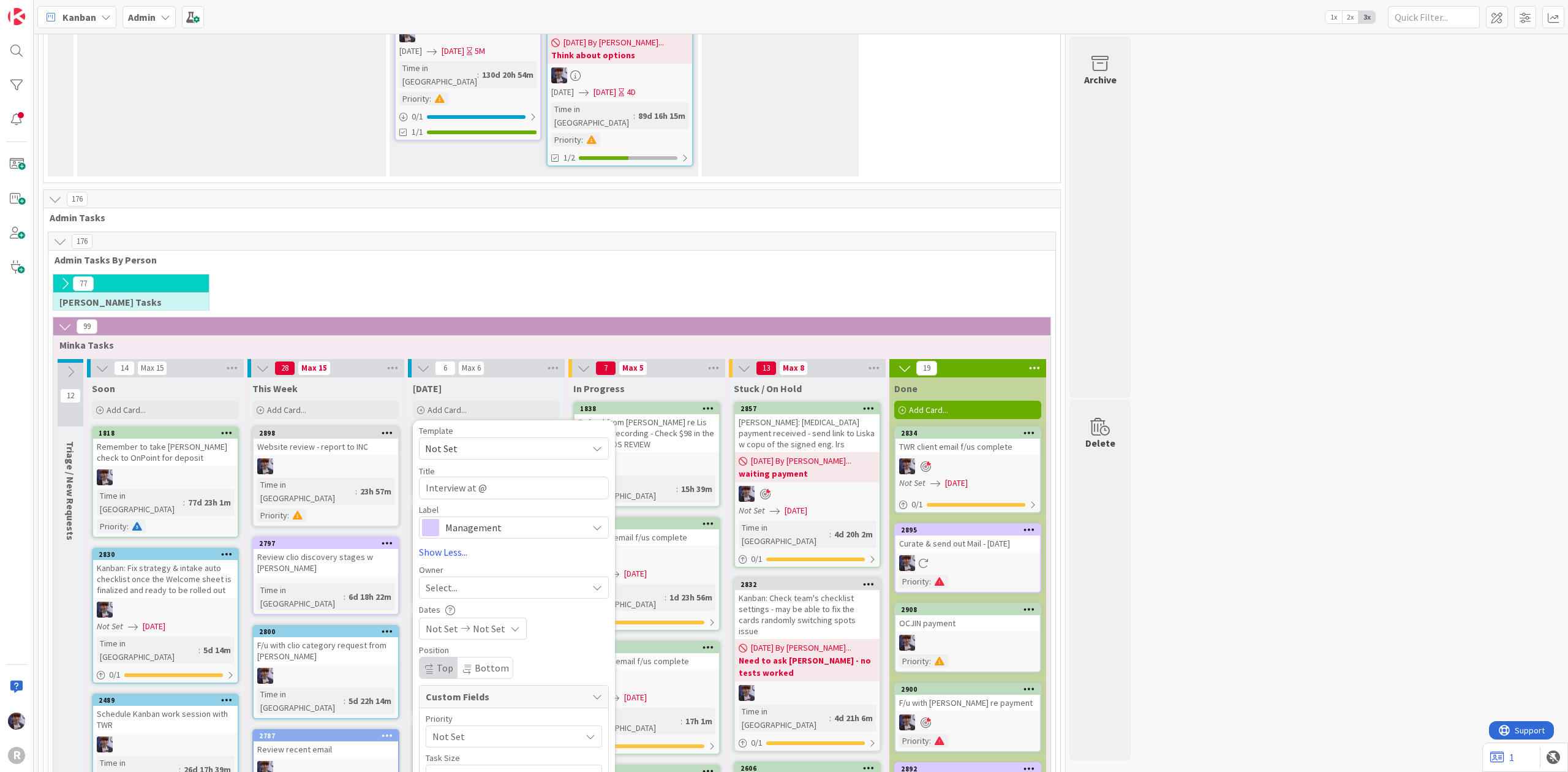
click at [518, 427] on div "Template Not Set Title 14 / 128 Interview at @ Label Management Management HR M…" at bounding box center [514, 483] width 190 height 112
click at [518, 476] on textarea "Interview at @" at bounding box center [514, 488] width 190 height 23
type textarea "x"
type textarea "Interview at @10"
type textarea "x"
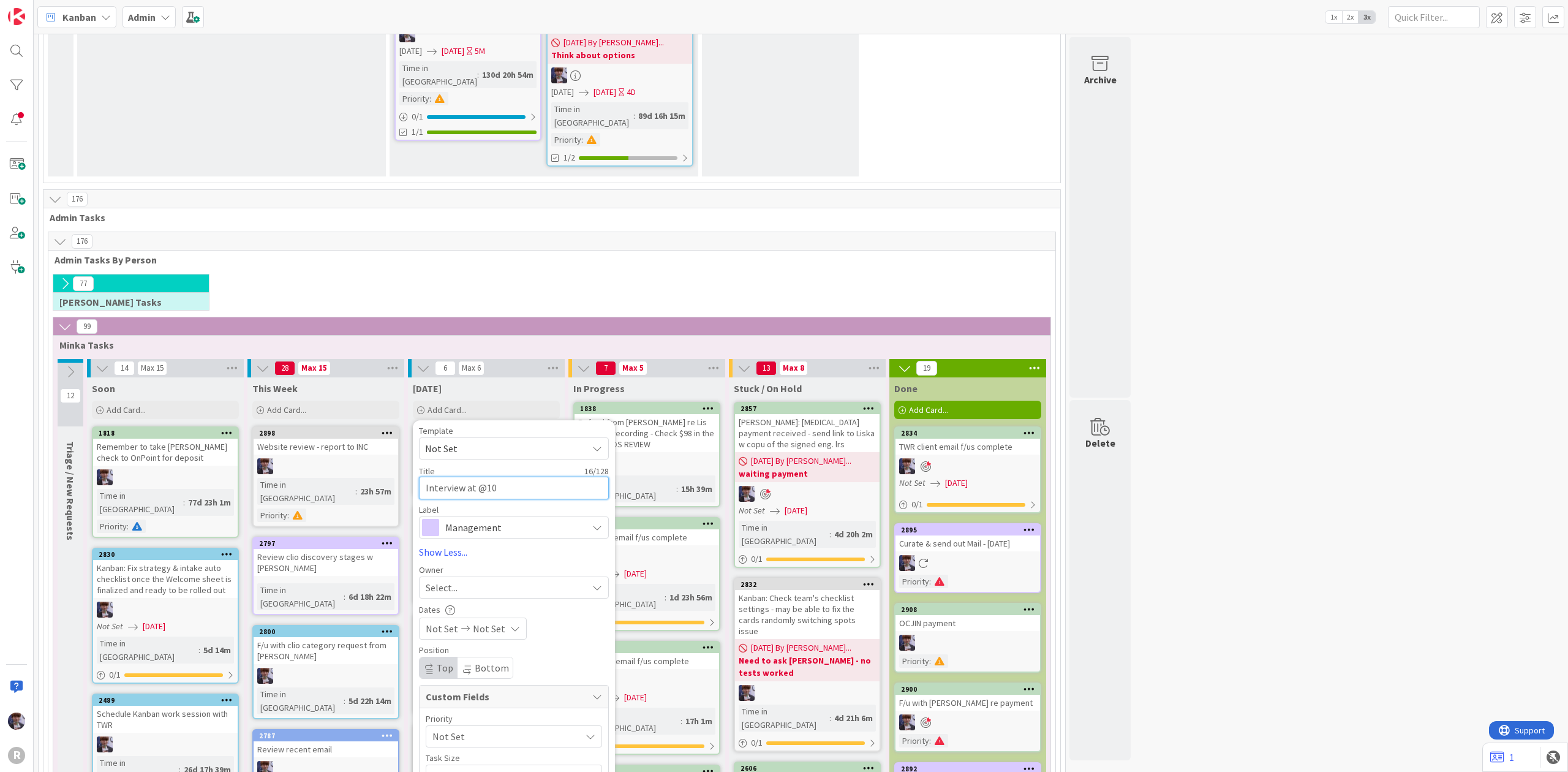
type textarea "Interview at @10"
type textarea "x"
type textarea "Interview at @10 a"
type textarea "x"
type textarea "Interview at @10 am"
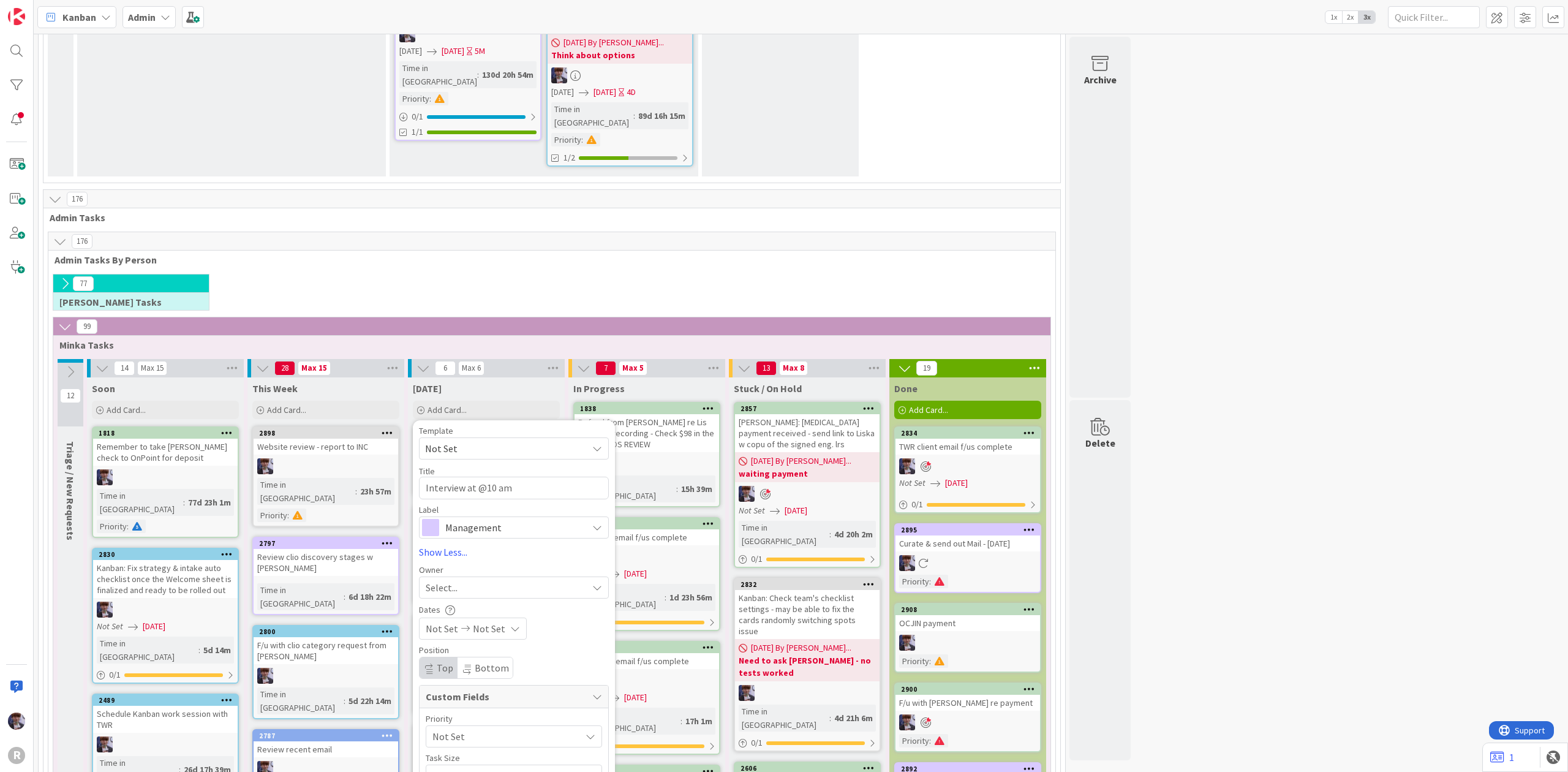
click at [550, 519] on span "Management" at bounding box center [513, 527] width 136 height 17
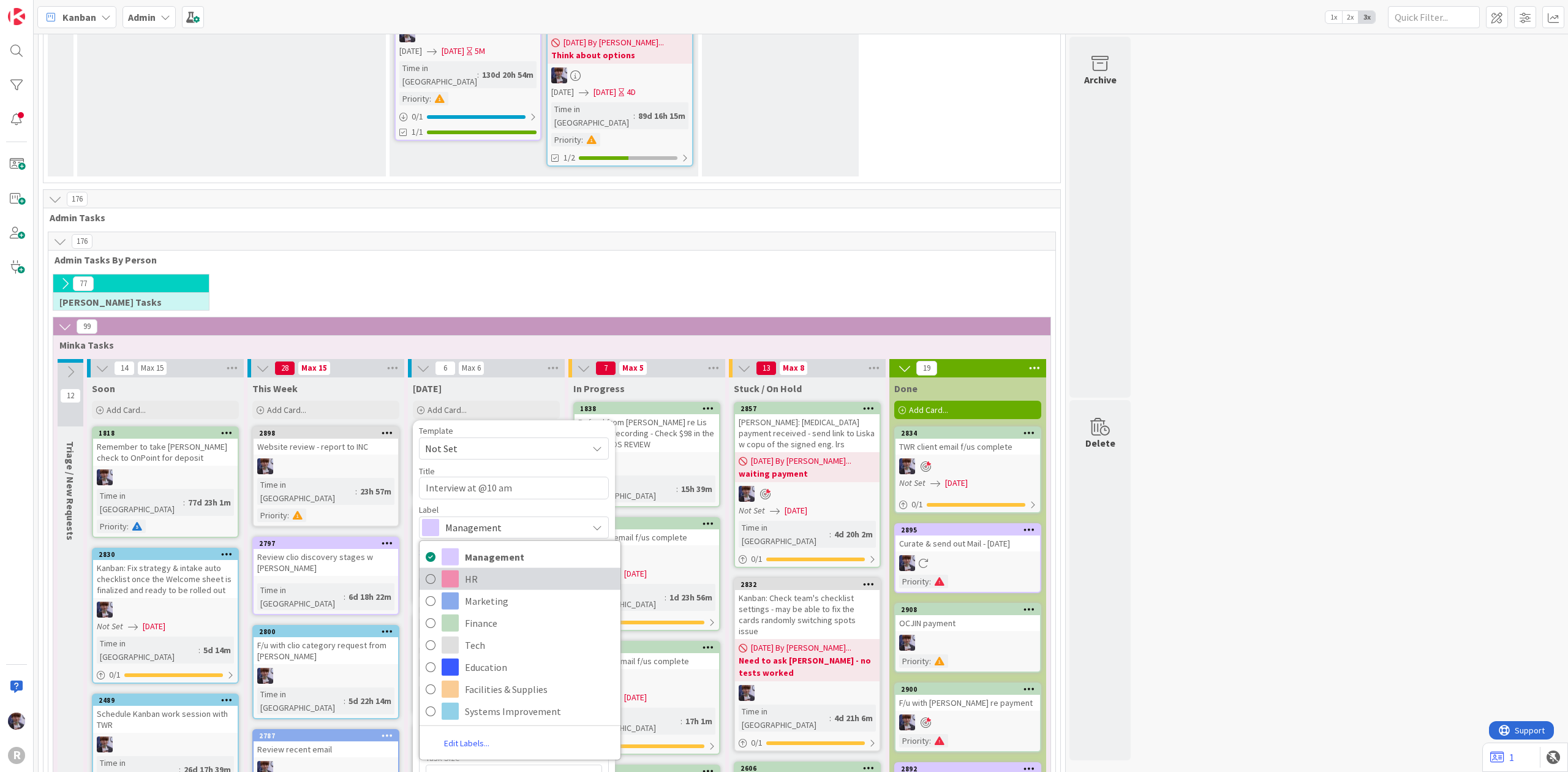
click at [535, 569] on span "HR" at bounding box center [539, 578] width 150 height 18
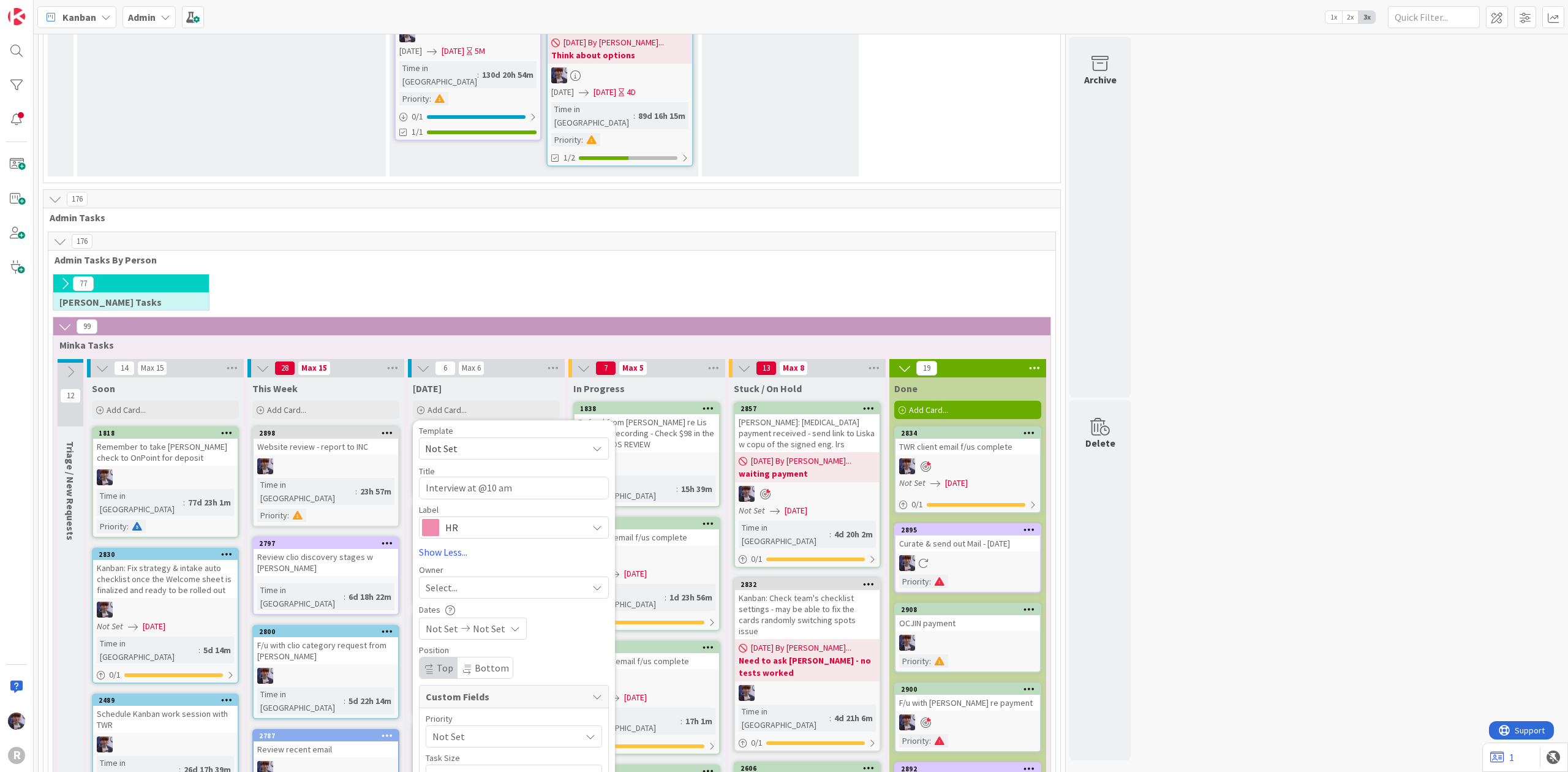
click at [497, 580] on div "Select..." at bounding box center [507, 587] width 162 height 15
click at [509, 656] on link "[PERSON_NAME]" at bounding box center [519, 667] width 201 height 23
click at [502, 579] on div "[PERSON_NAME]" at bounding box center [504, 588] width 165 height 17
click at [520, 681] on span "[PERSON_NAME]" at bounding box center [496, 690] width 60 height 18
click at [487, 728] on span "Not Set" at bounding box center [503, 737] width 142 height 17
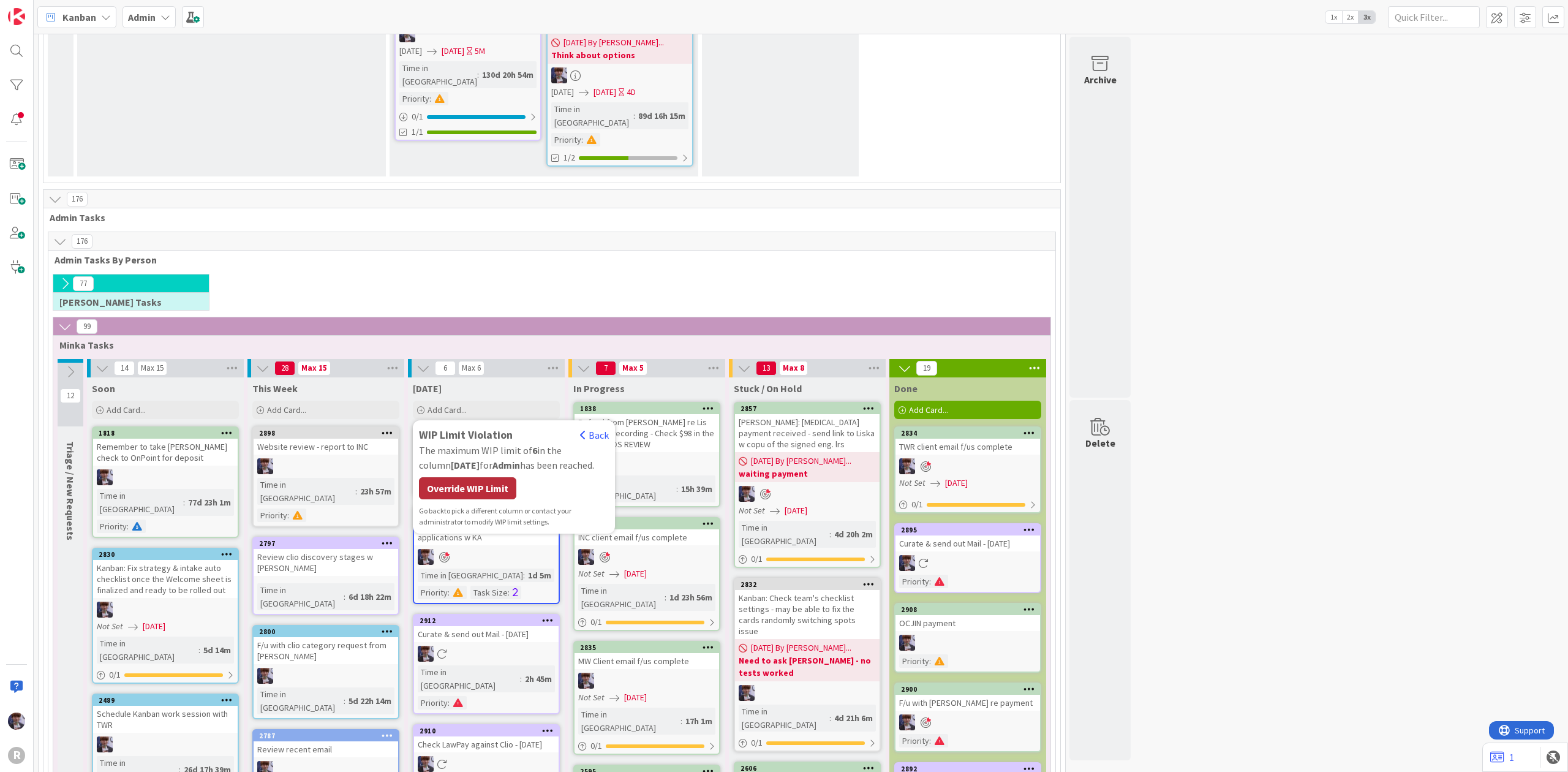
click at [474, 477] on div "Override WIP Limit" at bounding box center [467, 488] width 97 height 22
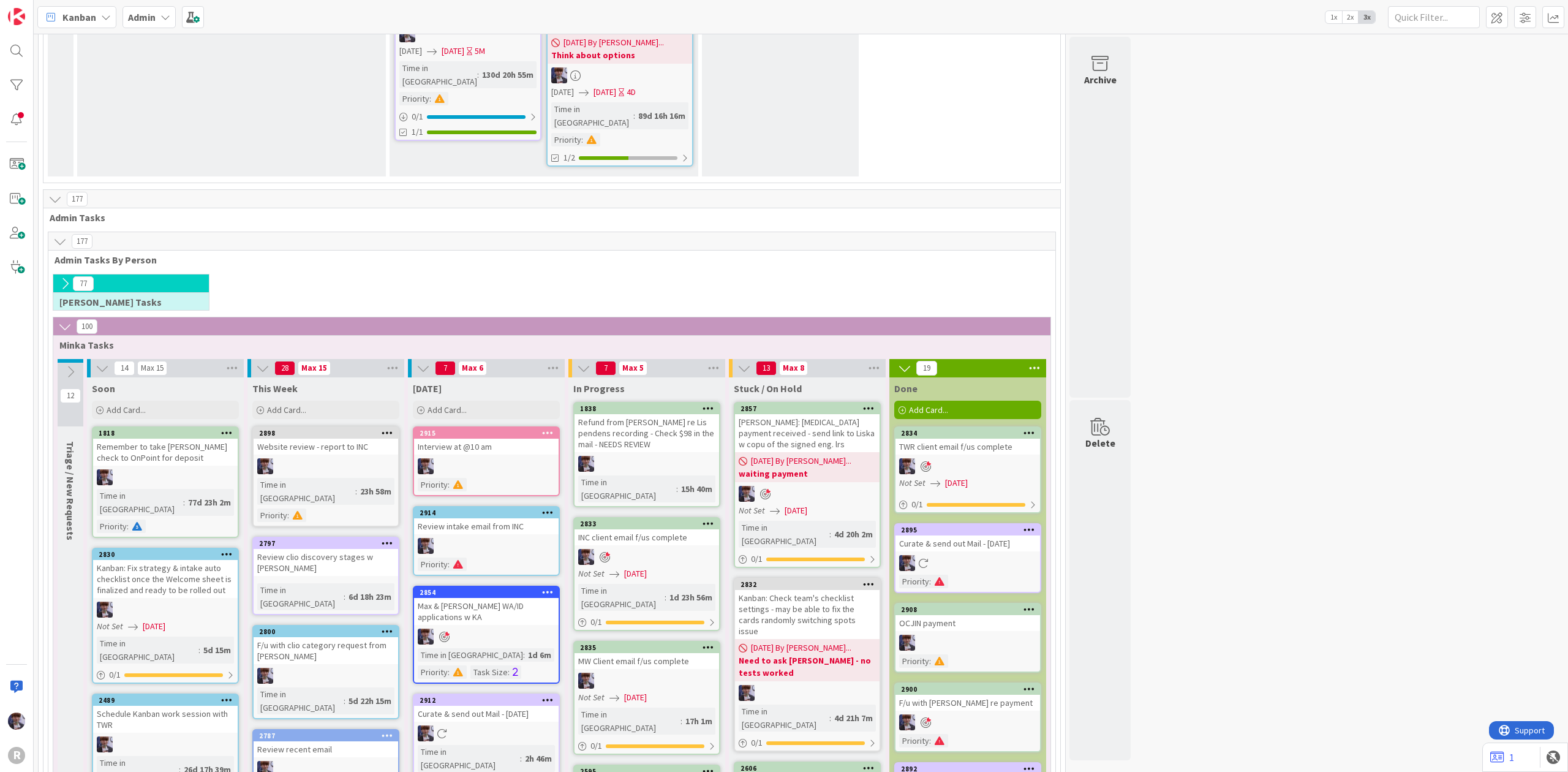
click at [485, 439] on div "Interview at @10 am" at bounding box center [486, 447] width 145 height 16
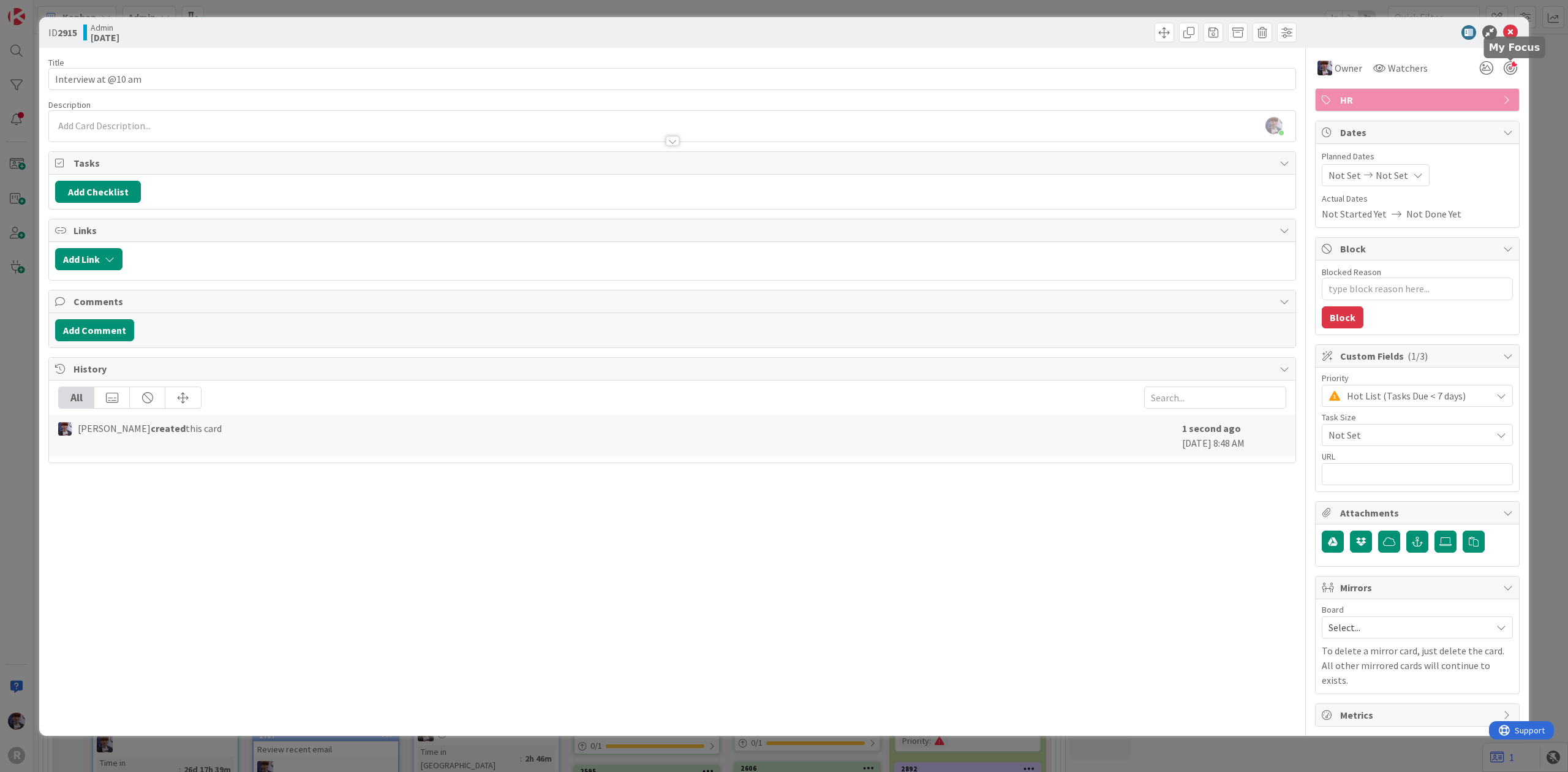
click at [1507, 69] on div at bounding box center [1510, 67] width 13 height 13
click at [1544, 111] on div "ID 2915 Admin [DATE] Title 19 / 128 Interview at @10 am Description [PERSON_NAM…" at bounding box center [784, 386] width 1568 height 772
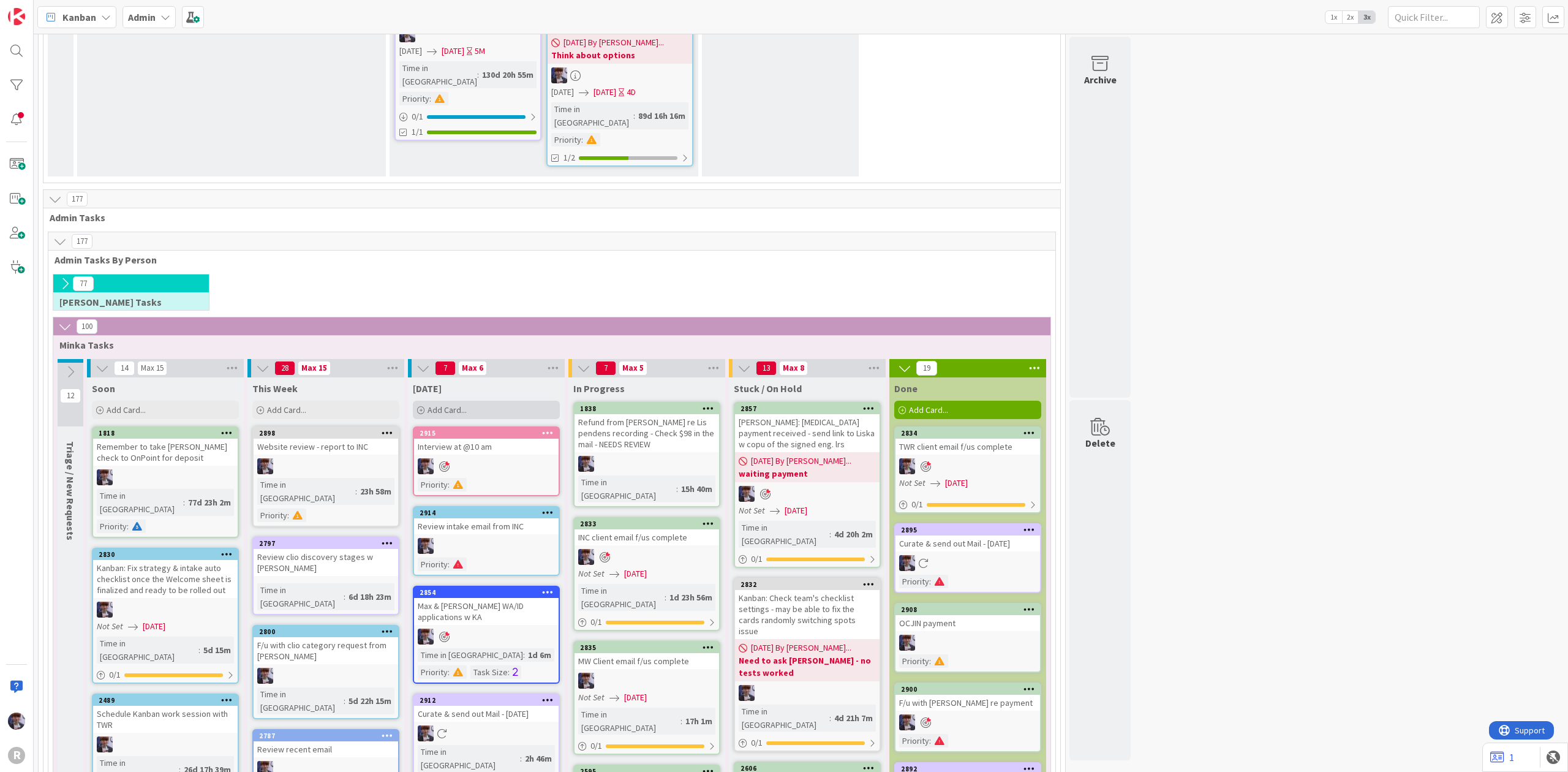
click at [453, 401] on div "Add Card..." at bounding box center [486, 410] width 147 height 18
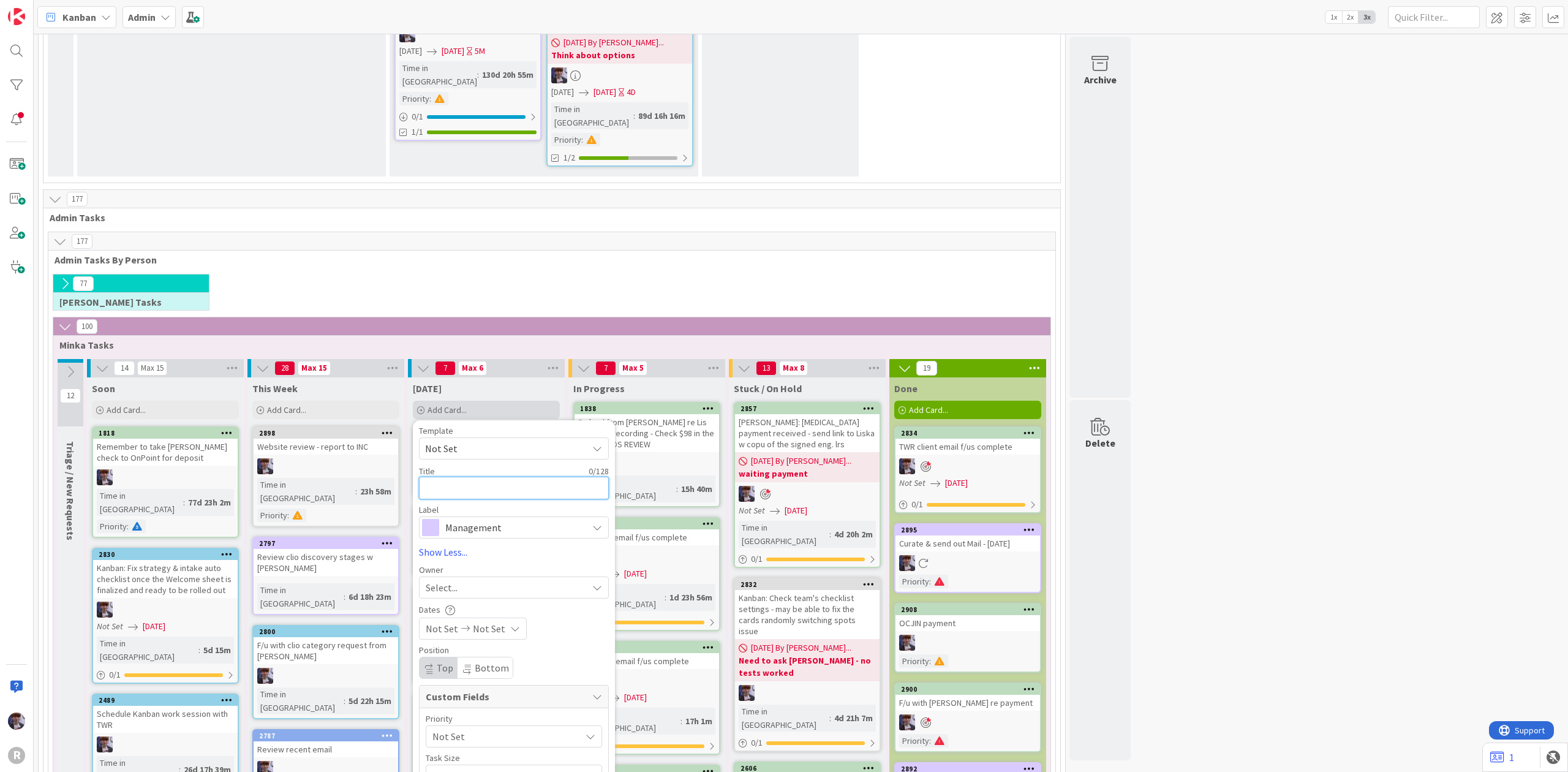
type textarea "x"
type textarea "M"
type textarea "x"
type textarea "Me"
type textarea "x"
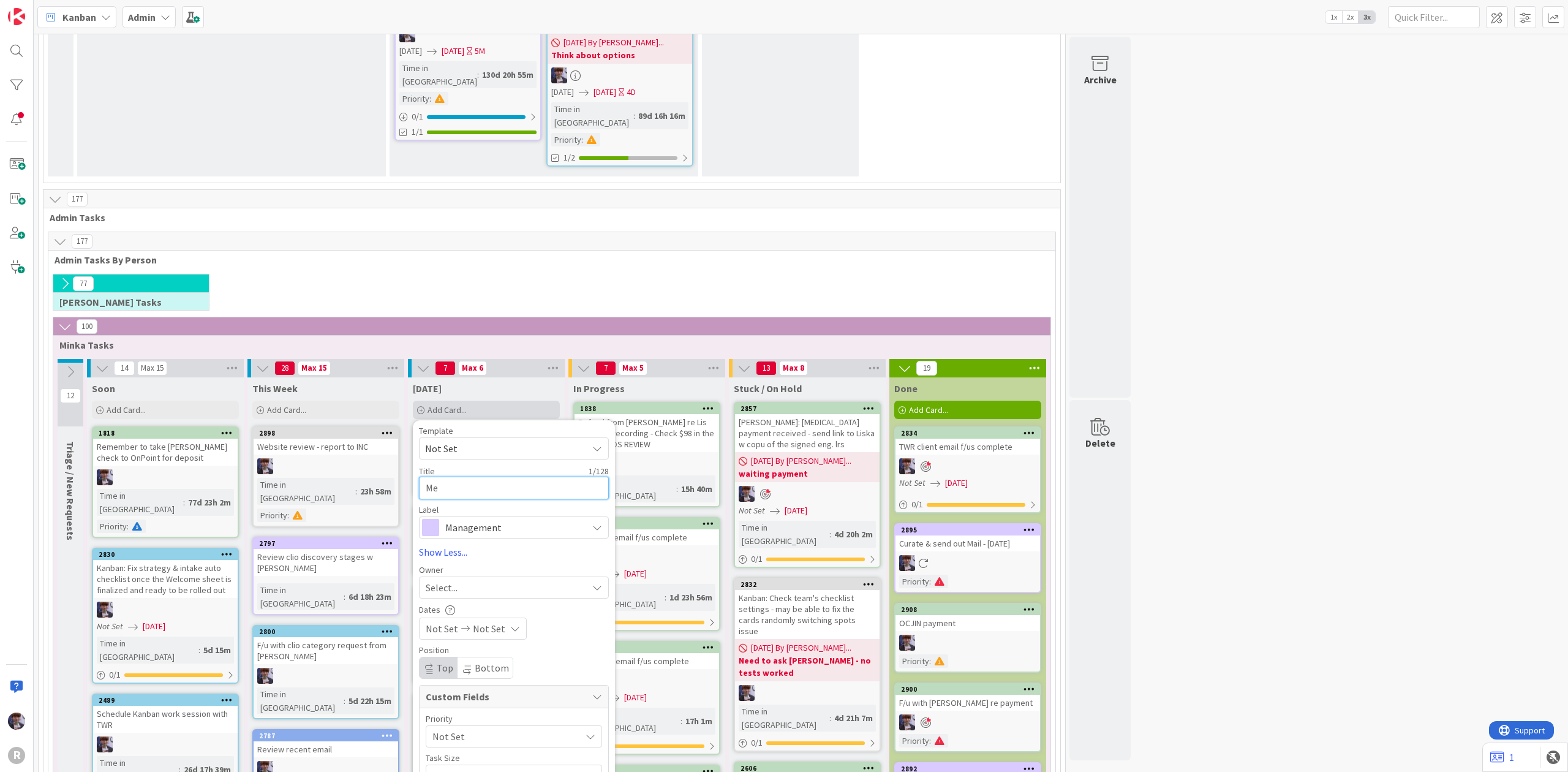
type textarea "Mee"
type textarea "x"
type textarea "Meet"
type textarea "x"
type textarea "Meet w"
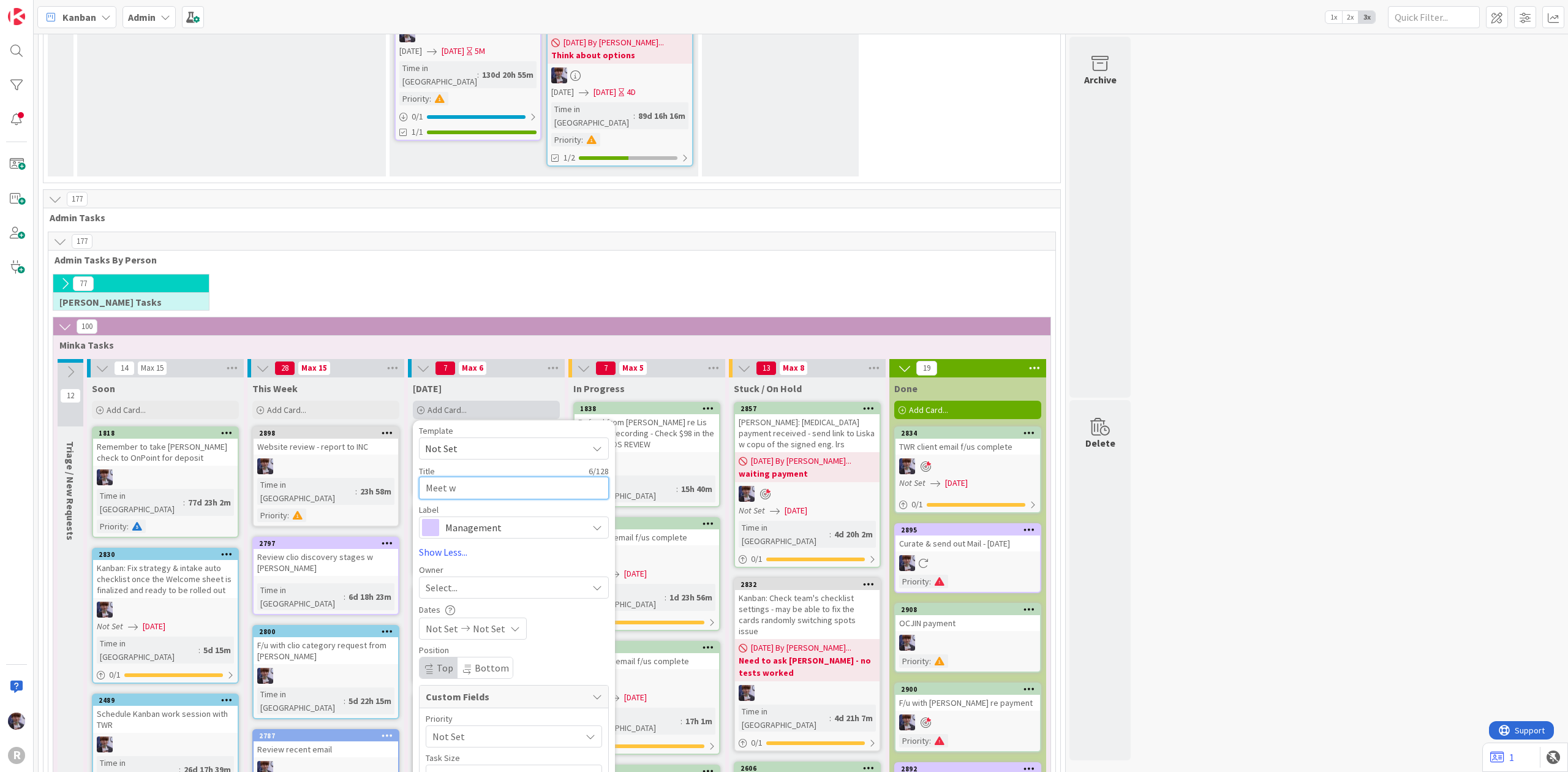
type textarea "x"
type textarea "Meet [PERSON_NAME]"
type textarea "x"
type textarea "Meet [PERSON_NAME]"
type textarea "x"
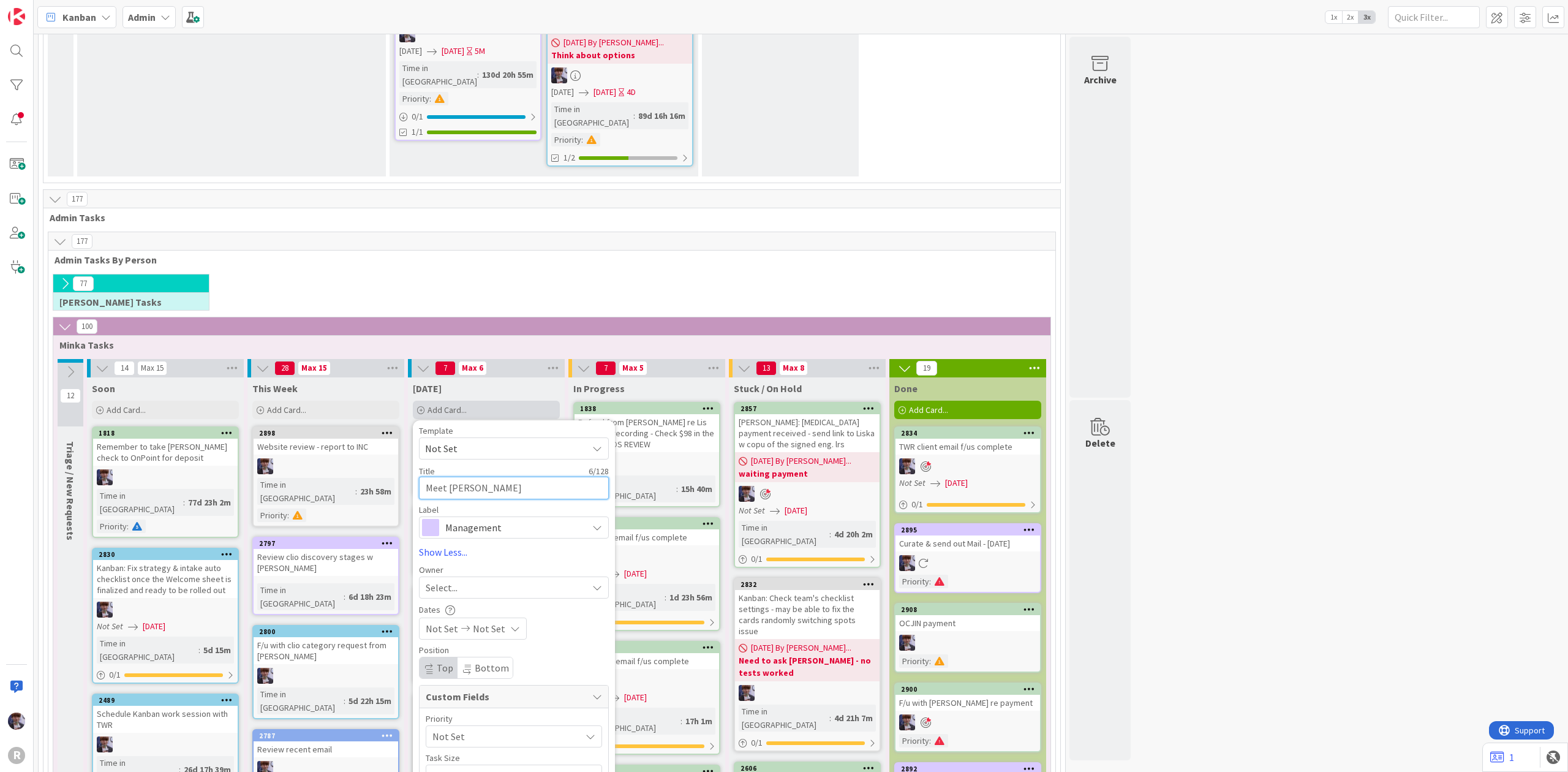
type textarea "Meet with"
type textarea "x"
type textarea "Meet with"
type textarea "x"
type textarea "Meet with J"
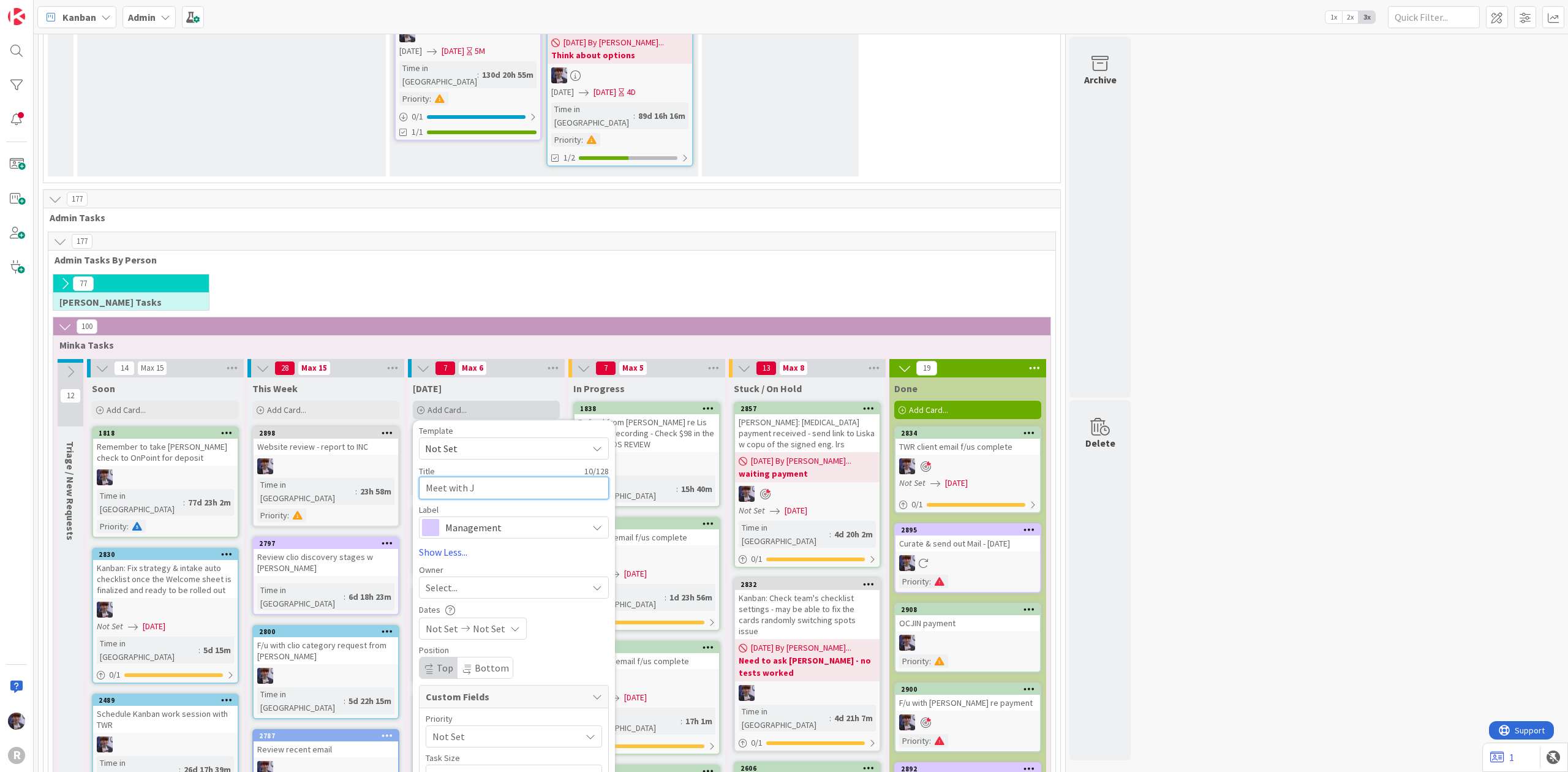
type textarea "x"
type textarea "Meet with [PERSON_NAME]"
type textarea "x"
type textarea "Meet with [PERSON_NAME]"
type textarea "x"
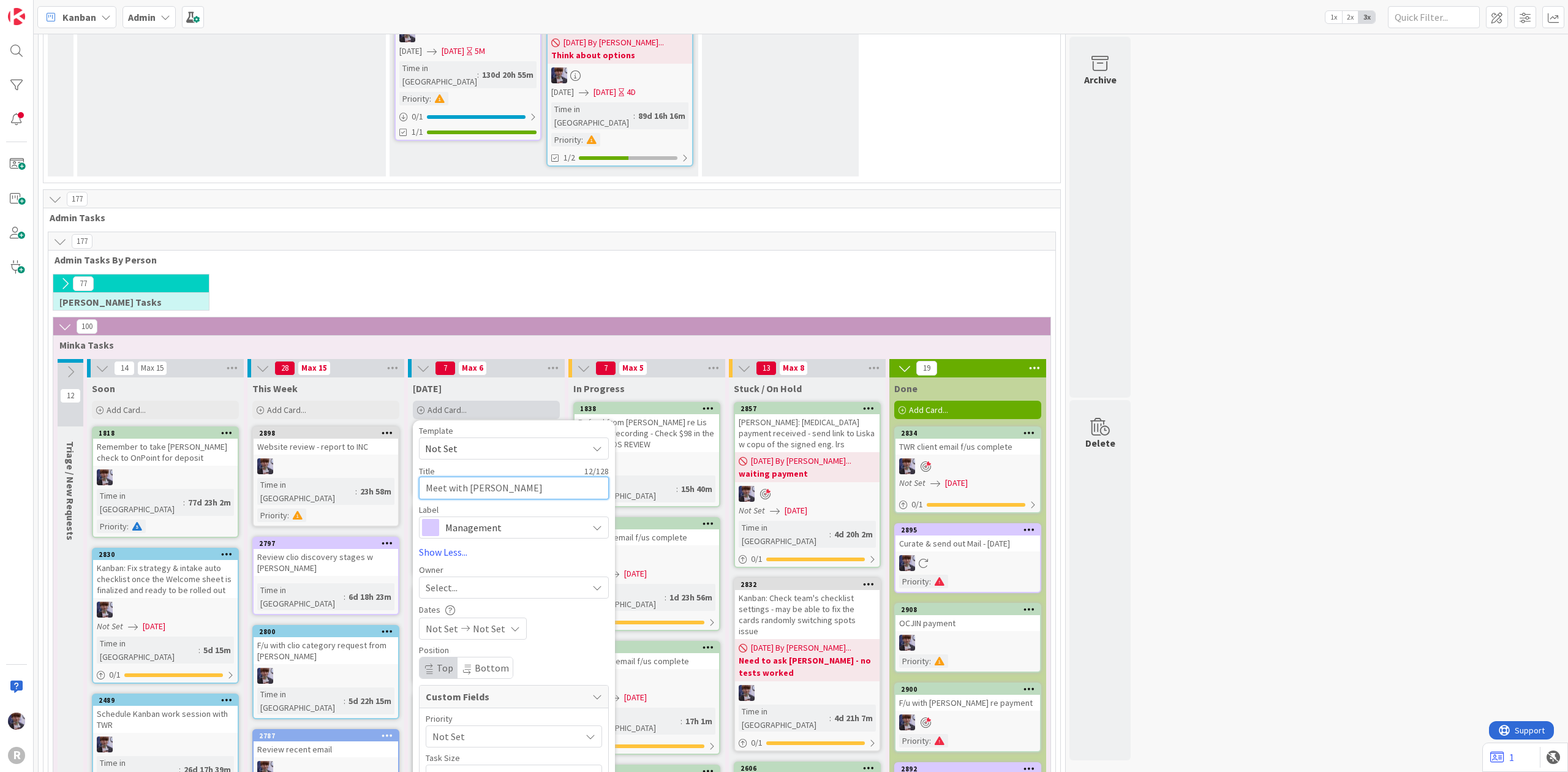
type textarea "Meet with [PERSON_NAME]"
drag, startPoint x: 512, startPoint y: 285, endPoint x: 383, endPoint y: 293, distance: 129.2
type textarea "x"
type textarea "C"
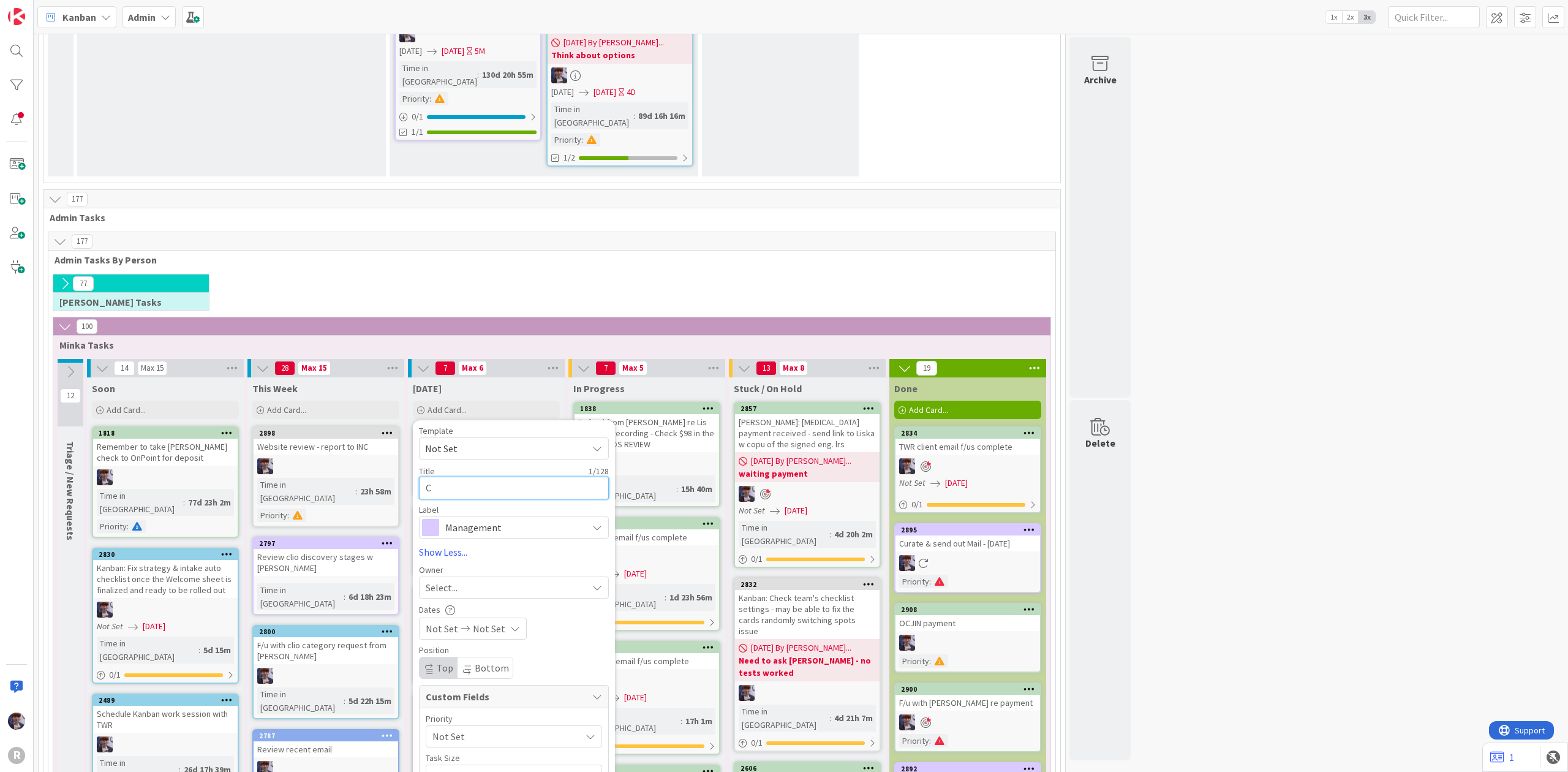
type textarea "x"
type textarea "Ca"
type textarea "x"
type textarea "Cal"
type textarea "x"
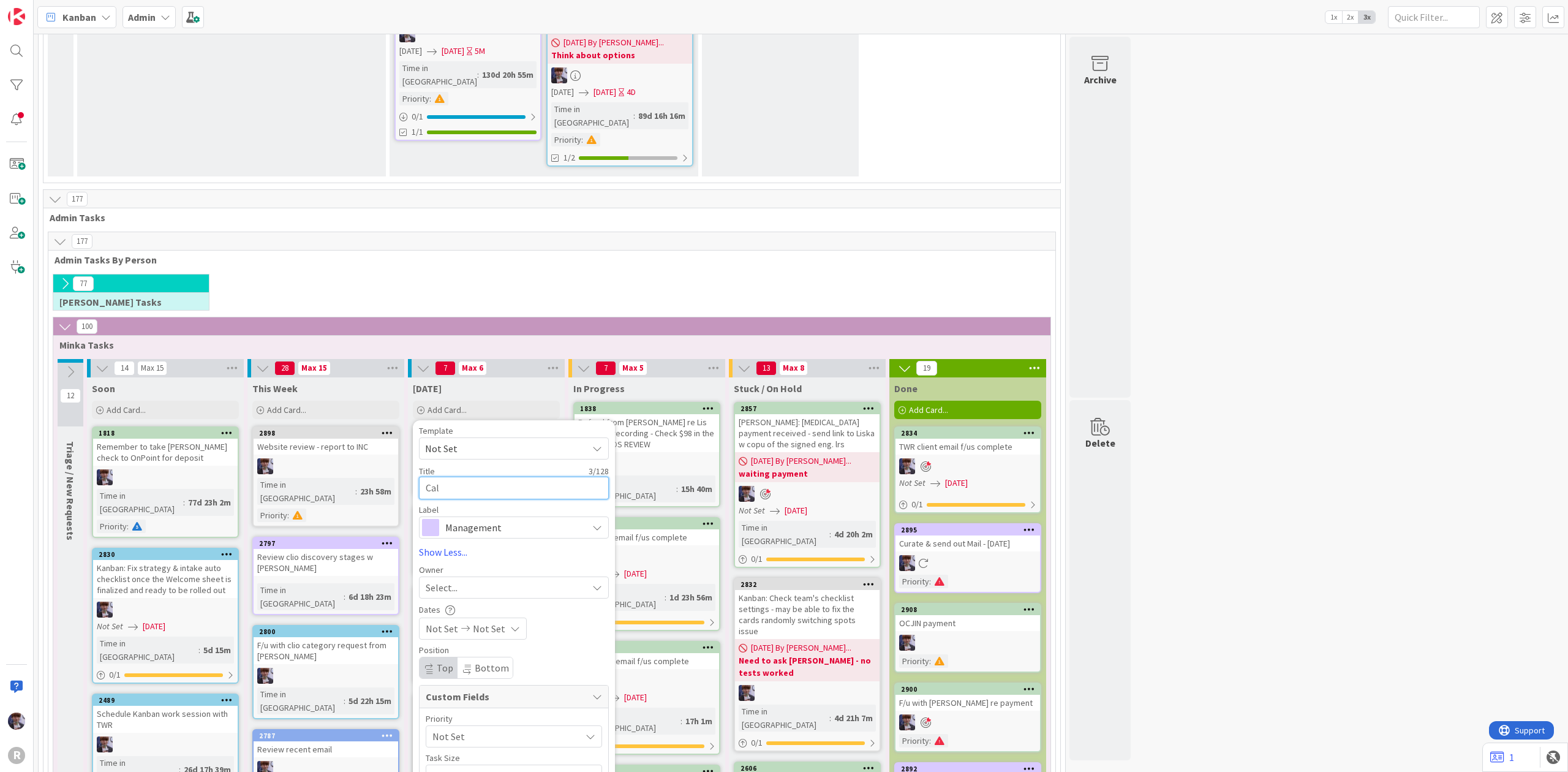
type textarea "Call"
type textarea "x"
type textarea "Call"
type textarea "x"
type textarea "Call w"
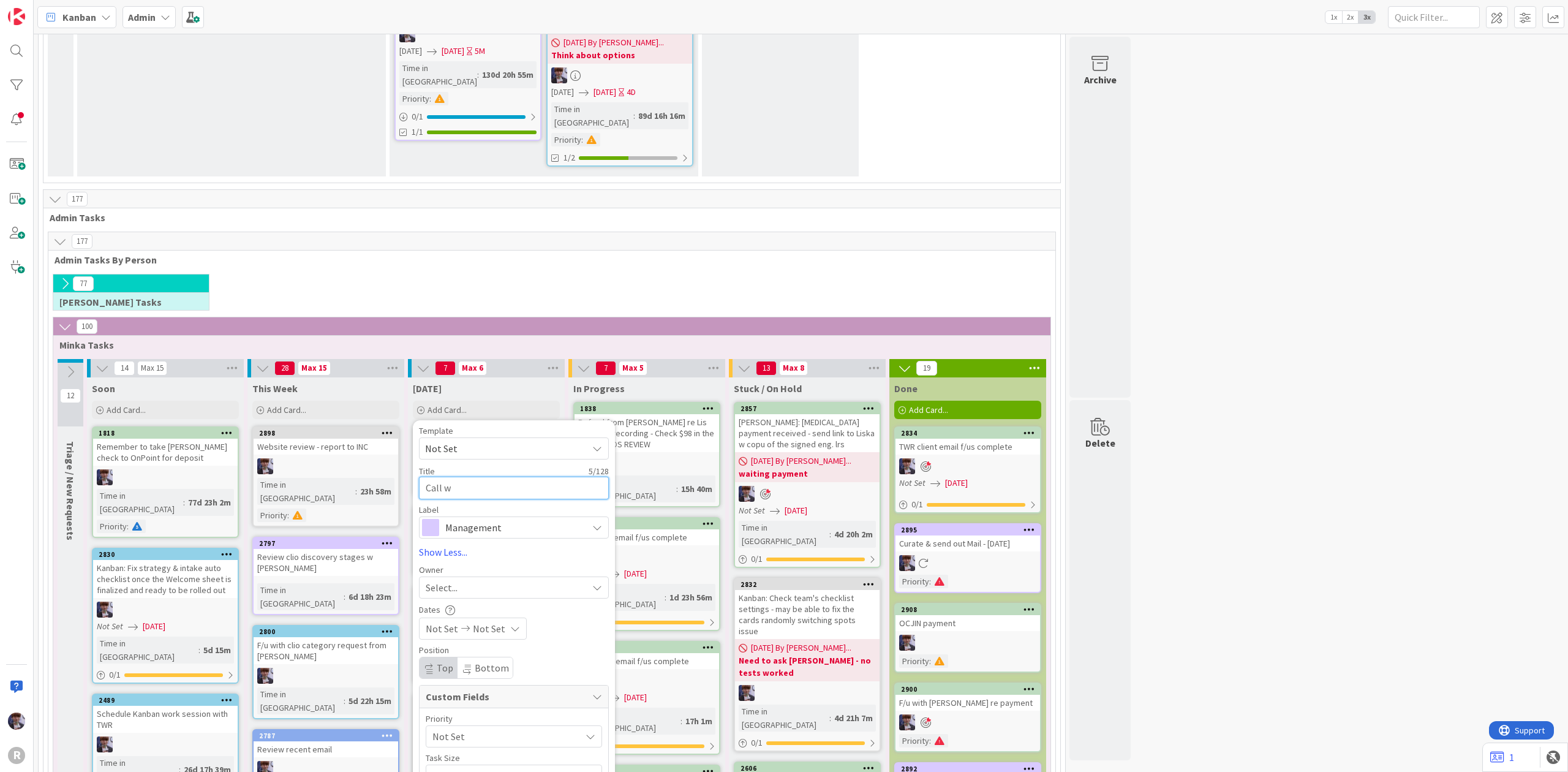
type textarea "x"
type textarea "Call wi"
type textarea "x"
type textarea "Call with"
type textarea "x"
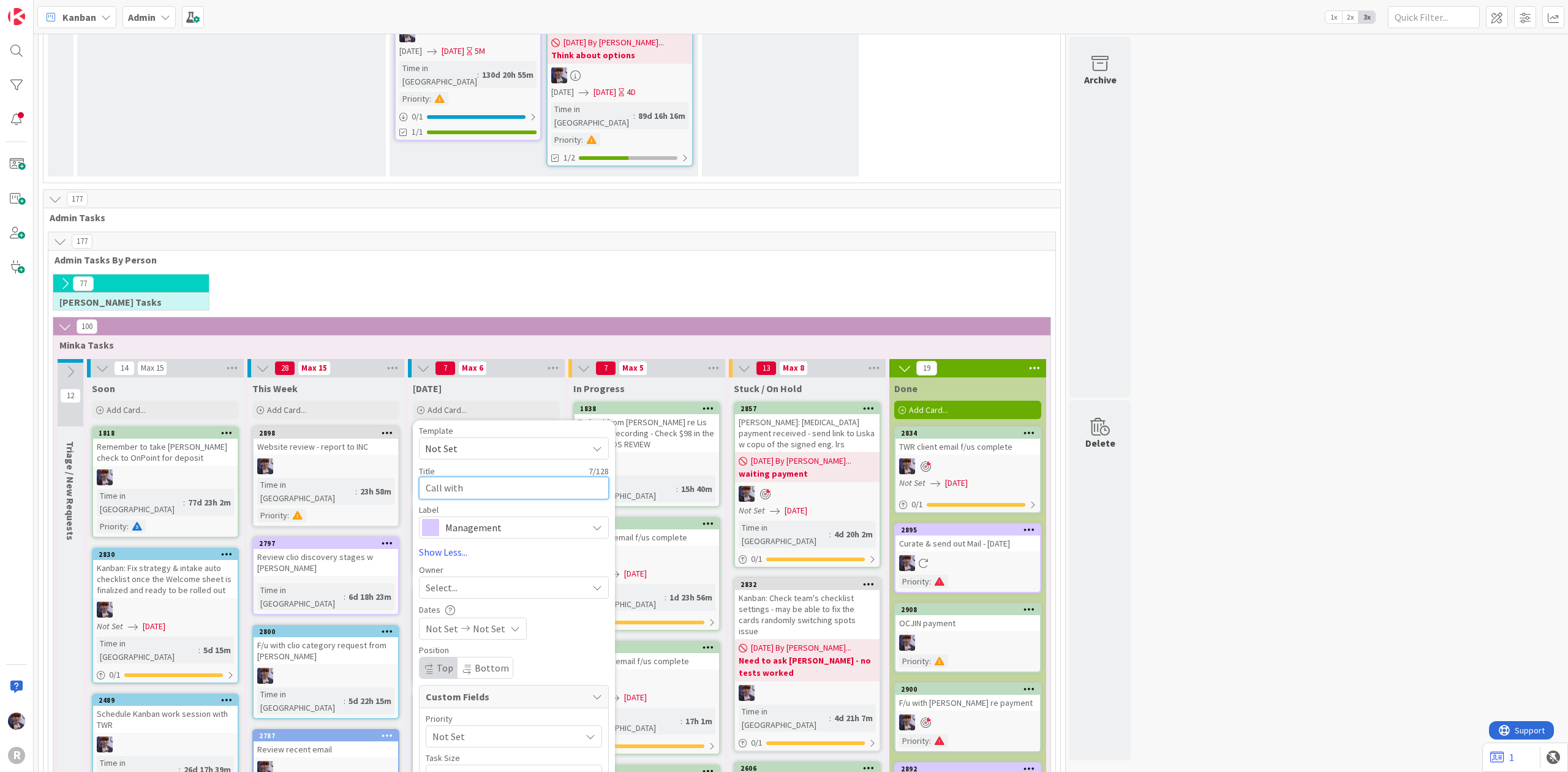
type textarea "Call with"
type textarea "x"
type textarea "Call with J"
type textarea "x"
type textarea "Call with [PERSON_NAME]"
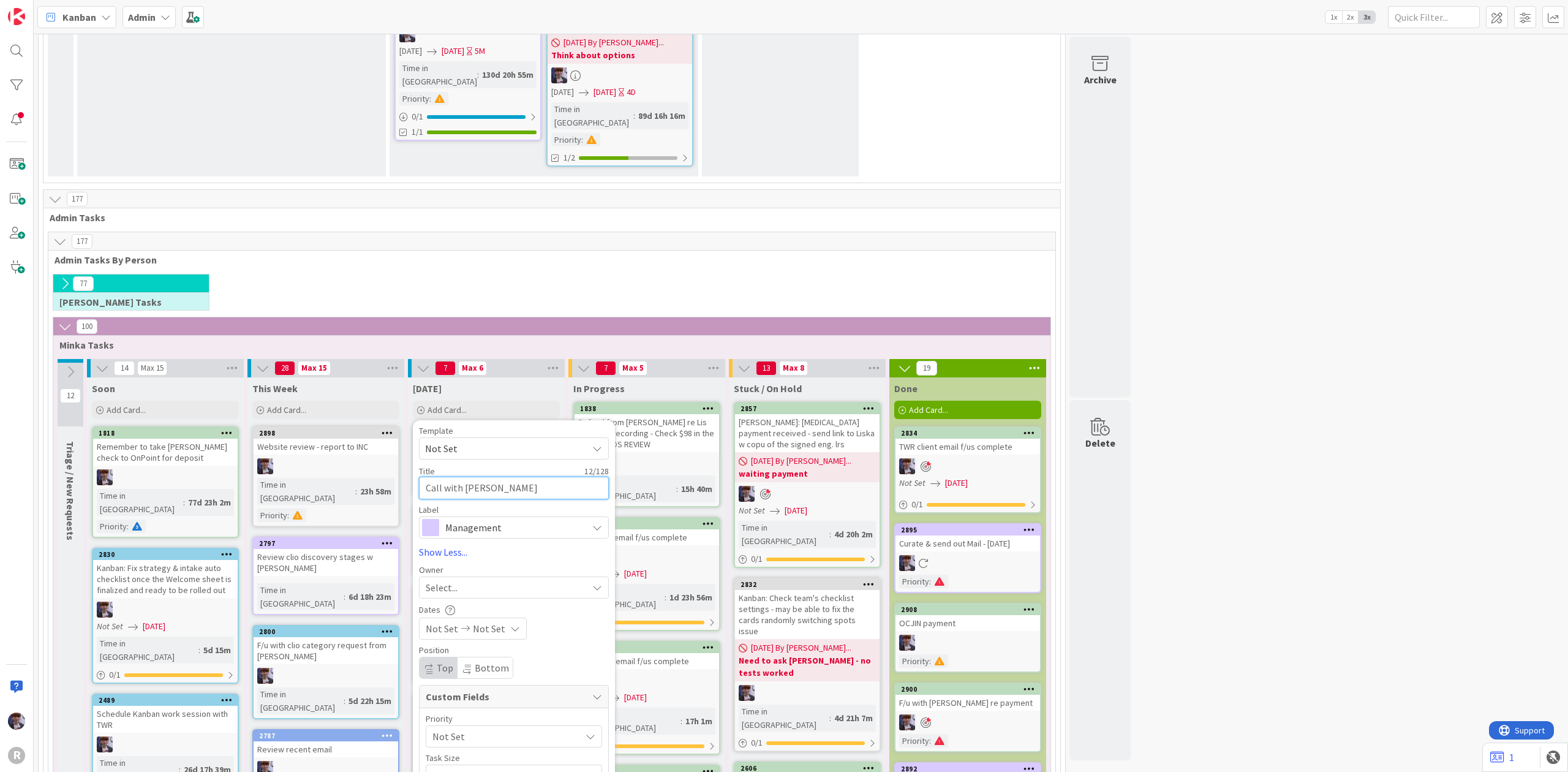
type textarea "x"
type textarea "Call with Joh"
type textarea "x"
type textarea "Call with [PERSON_NAME]"
type textarea "x"
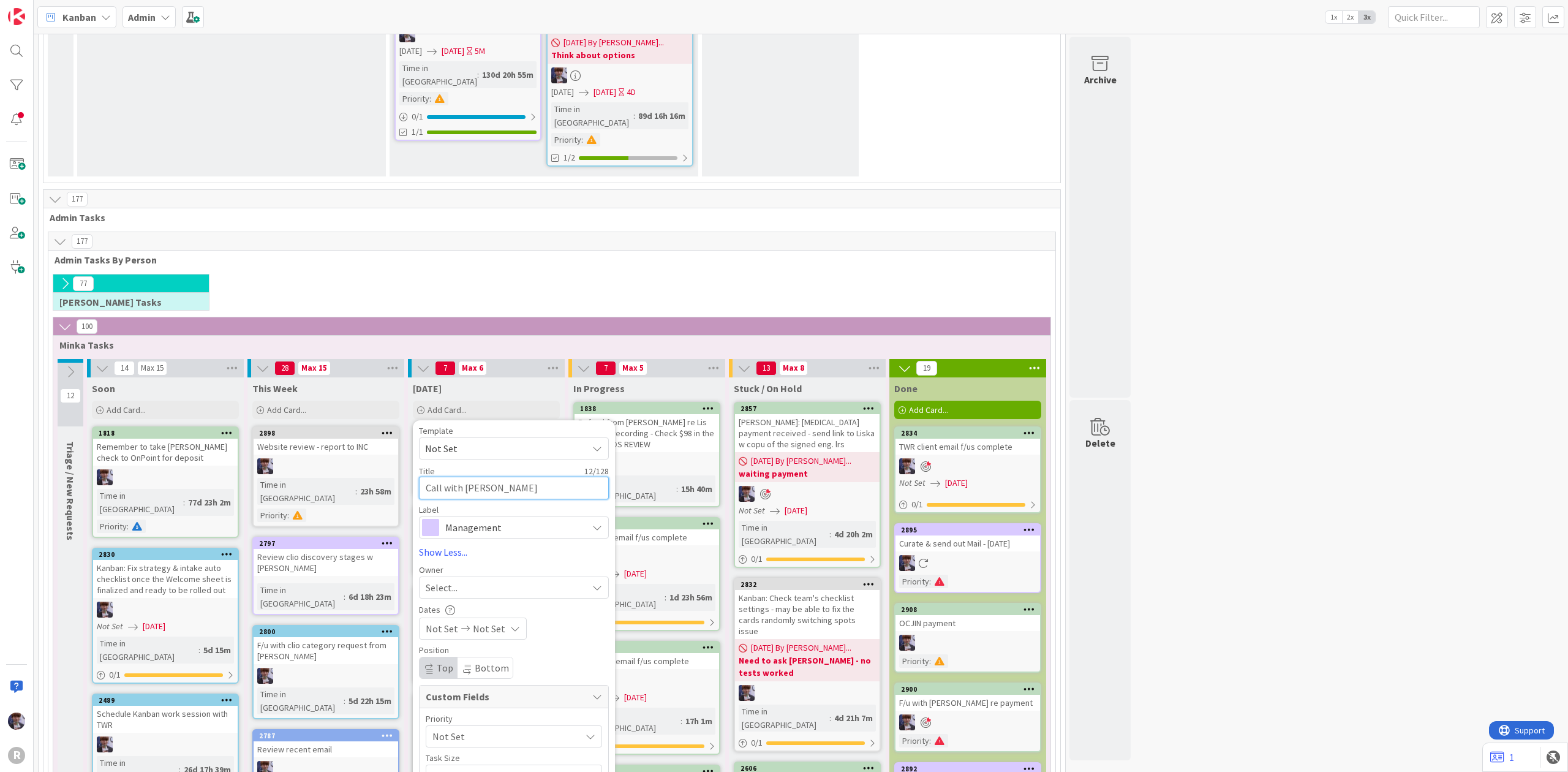
type textarea "Call with [PERSON_NAME]"
type textarea "x"
type textarea "Call with [PERSON_NAME] @"
type textarea "x"
type textarea "Call with [PERSON_NAME] @2"
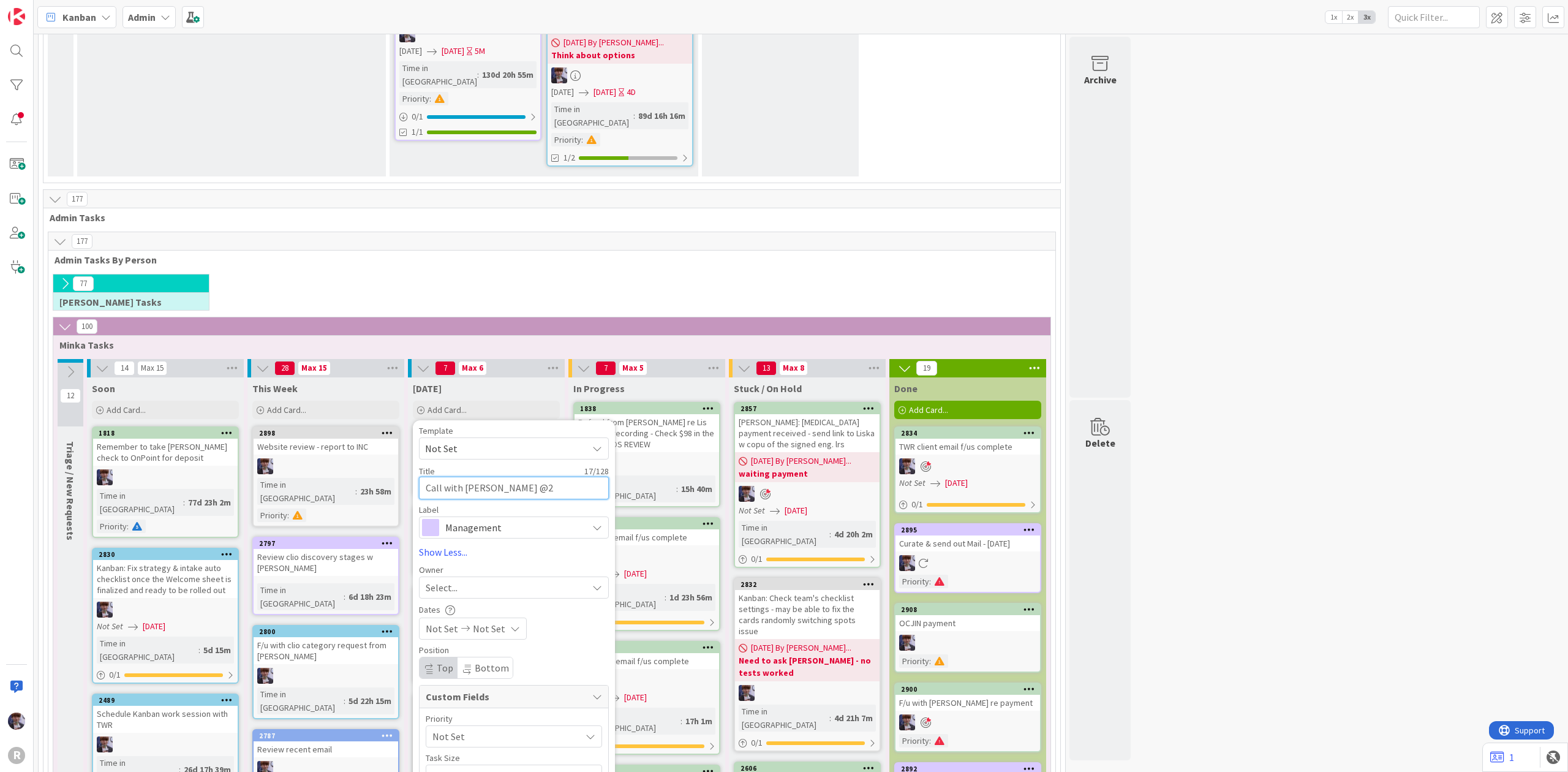
type textarea "x"
type textarea "Call with [PERSON_NAME] @2p"
type textarea "x"
type textarea "Call with [PERSON_NAME] @2pm"
click at [512, 519] on span "Management" at bounding box center [513, 527] width 136 height 17
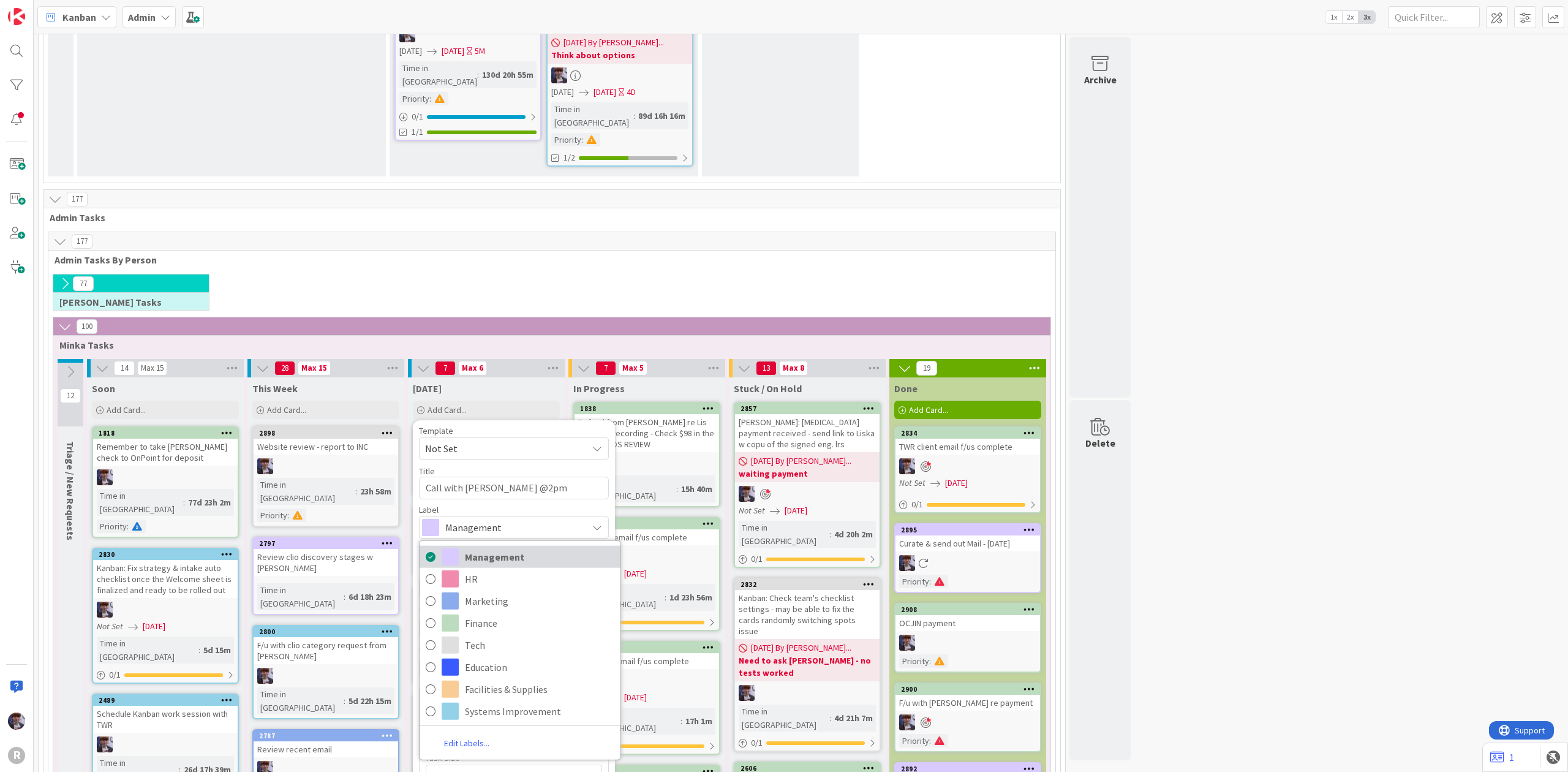
click at [548, 547] on span "Management" at bounding box center [539, 556] width 150 height 18
click at [510, 605] on div "Dates" at bounding box center [514, 610] width 190 height 11
click at [515, 580] on div "Select..." at bounding box center [507, 587] width 162 height 15
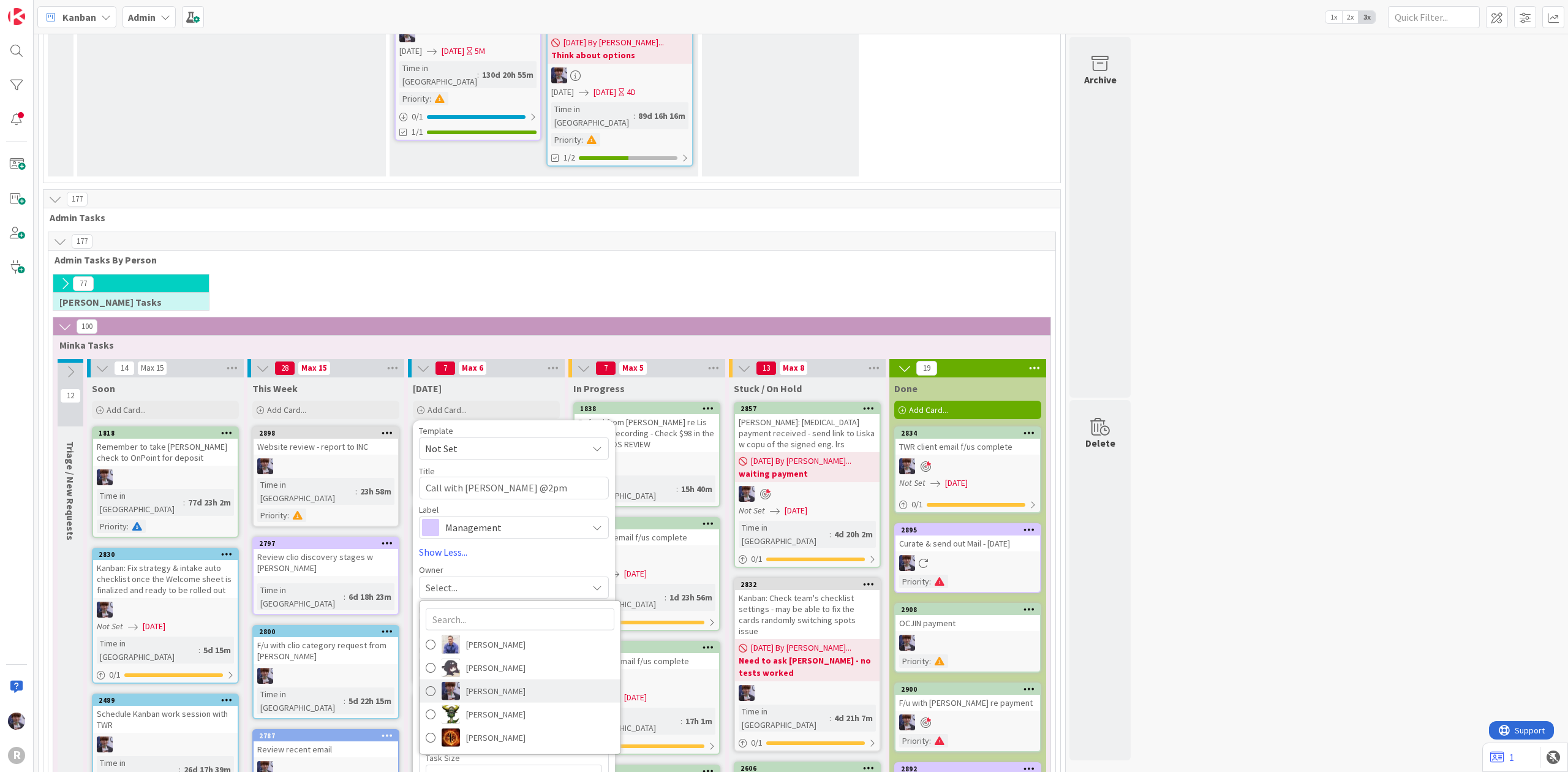
click at [518, 679] on link "[PERSON_NAME]" at bounding box center [519, 690] width 201 height 23
click at [480, 728] on span "Not Set" at bounding box center [503, 737] width 142 height 17
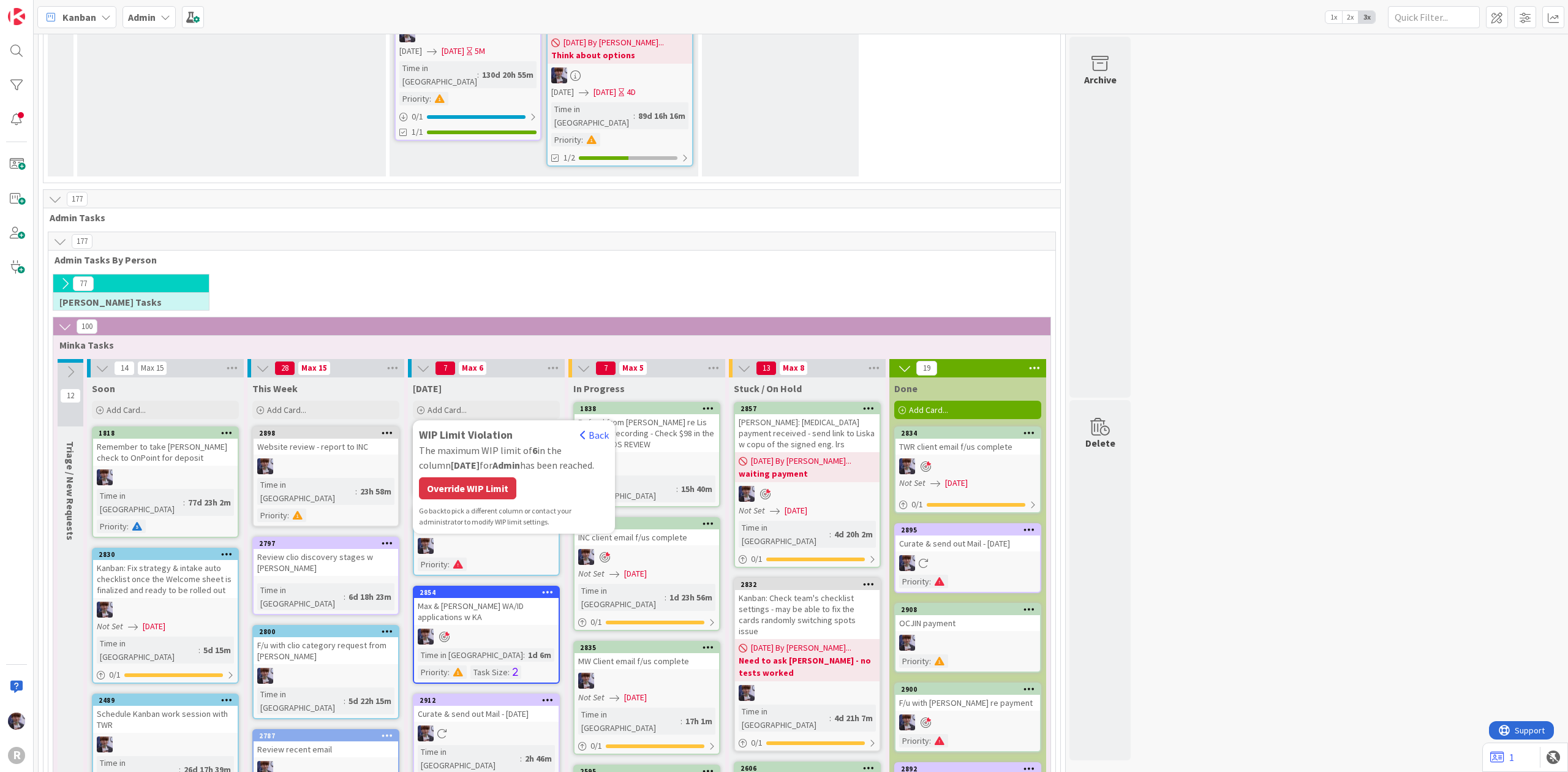
click at [449, 427] on div "WIP Limit Violation Back The maximum WIP limit of 6 in the column [DATE] for Ad…" at bounding box center [514, 477] width 190 height 101
click at [464, 477] on div "Override WIP Limit" at bounding box center [467, 488] width 97 height 22
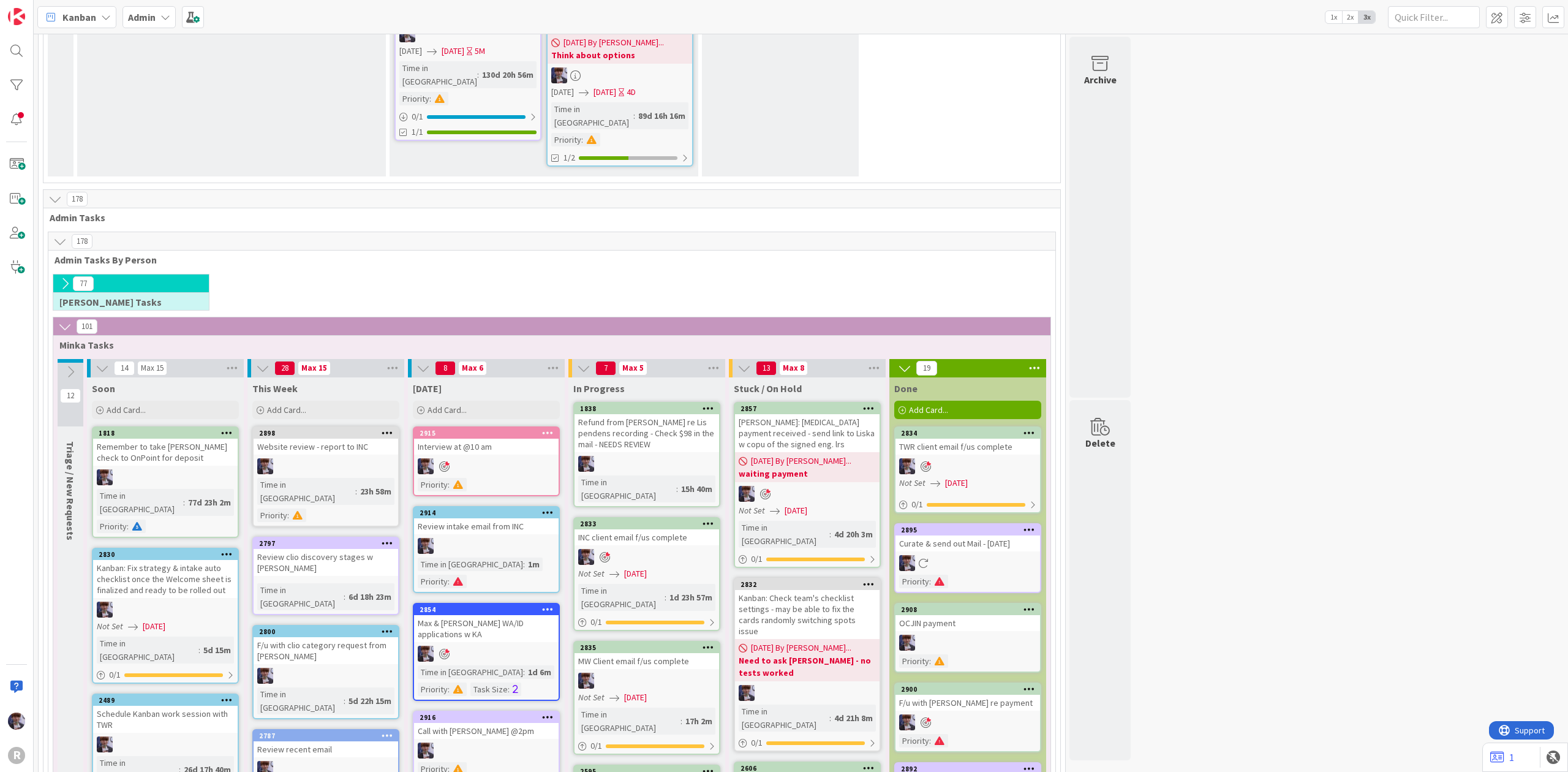
click at [552, 712] on icon at bounding box center [548, 717] width 11 height 9
click at [1030, 605] on icon at bounding box center [1029, 609] width 11 height 9
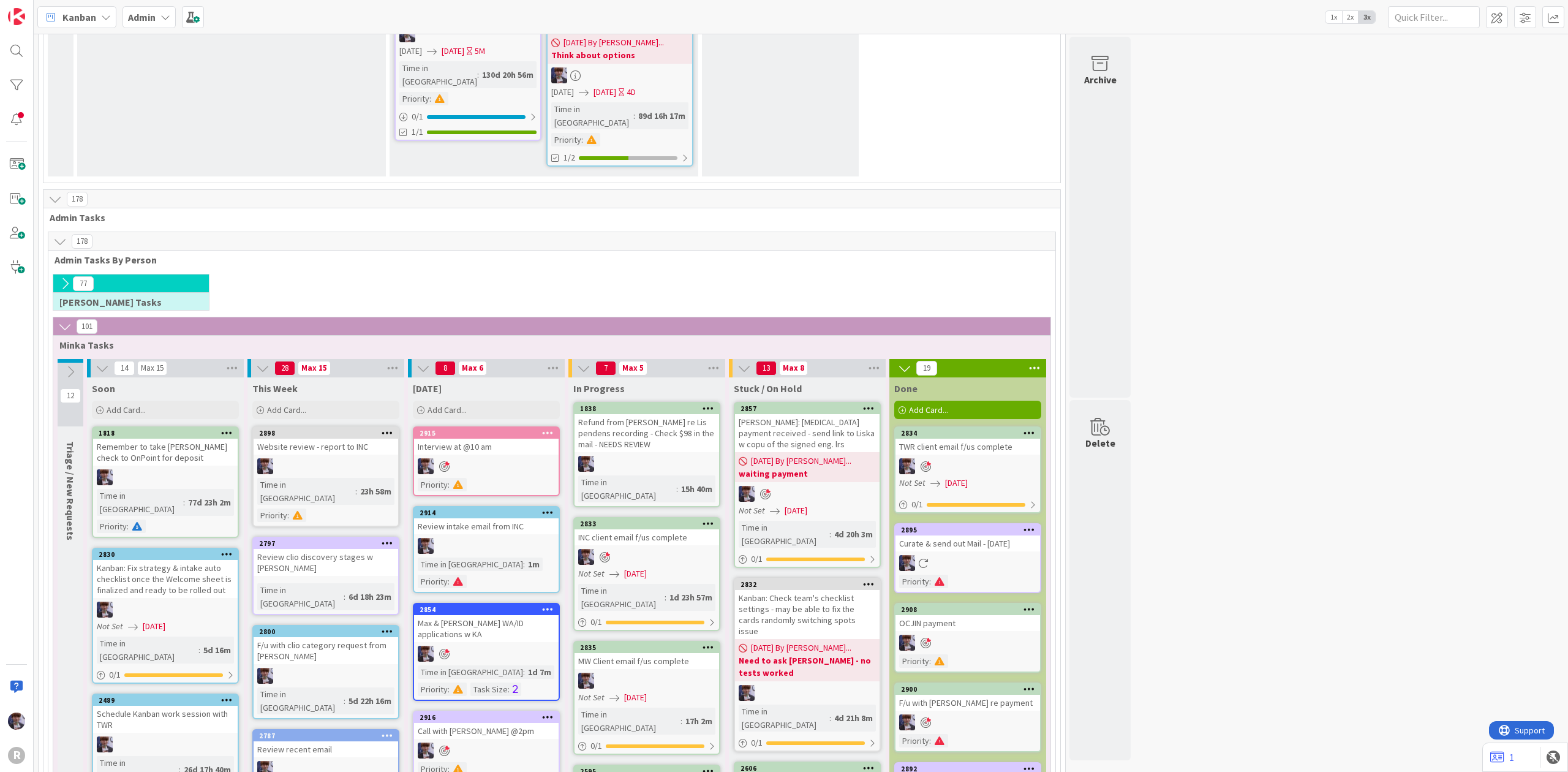
click at [140, 25] on div "Admin" at bounding box center [149, 17] width 53 height 22
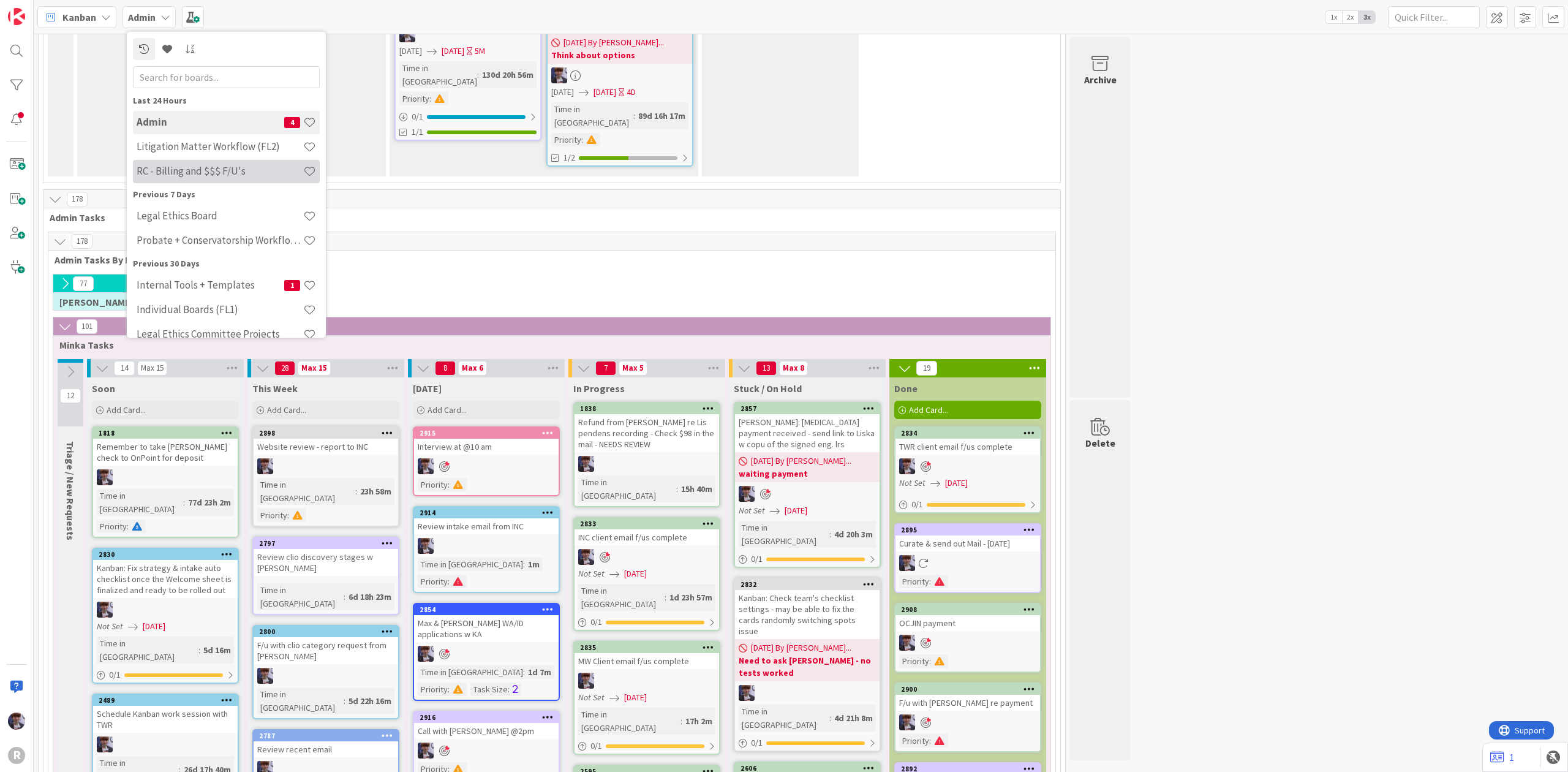
click at [187, 168] on h4 "RC - Billing and $$$ F/U's" at bounding box center [220, 170] width 167 height 12
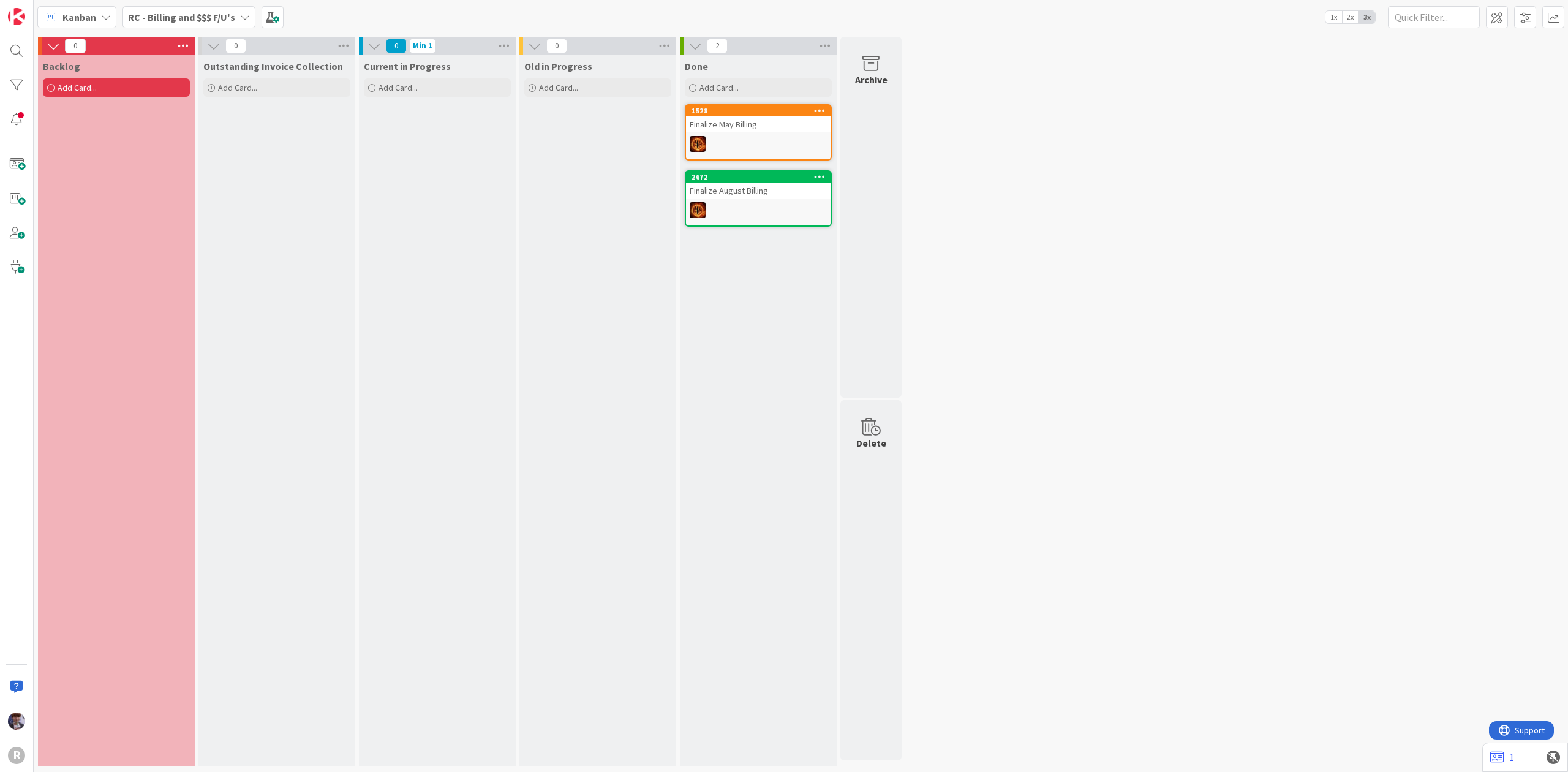
click at [142, 11] on b "RC - Billing and $$$ F/U's" at bounding box center [181, 17] width 107 height 12
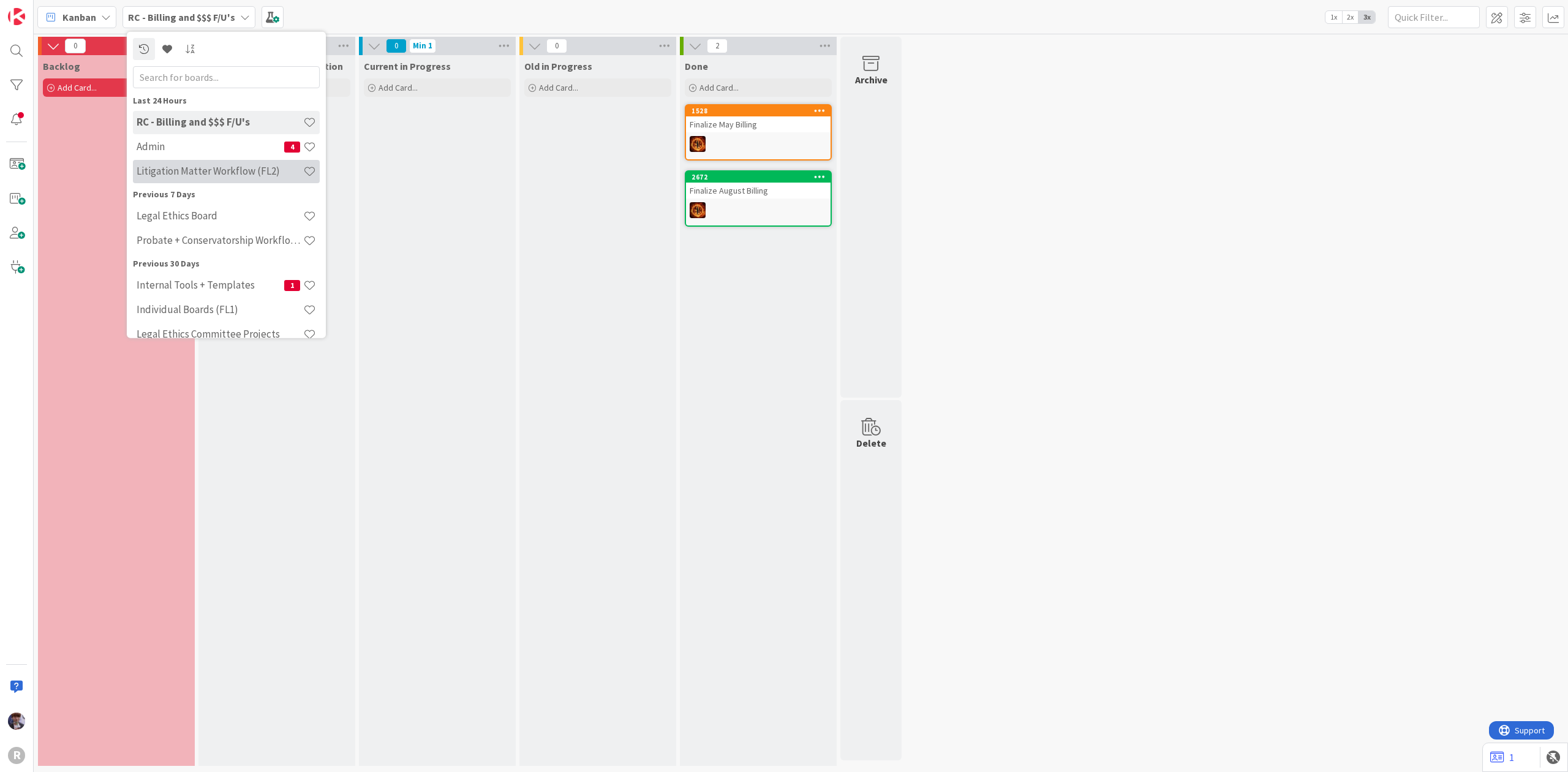
click at [169, 170] on h4 "Litigation Matter Workflow (FL2)" at bounding box center [220, 170] width 167 height 12
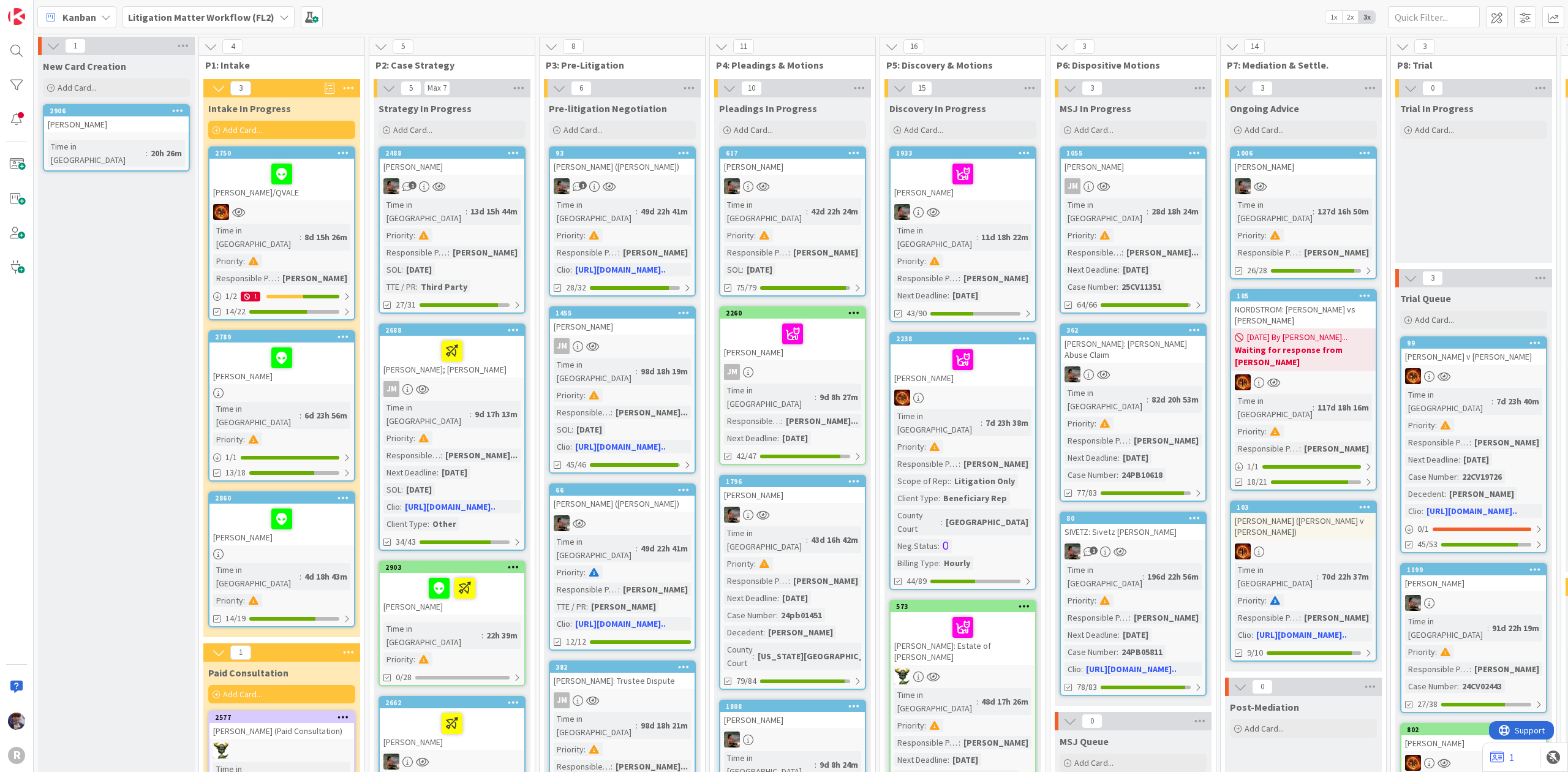
click at [113, 116] on div "[PERSON_NAME]" at bounding box center [116, 124] width 145 height 16
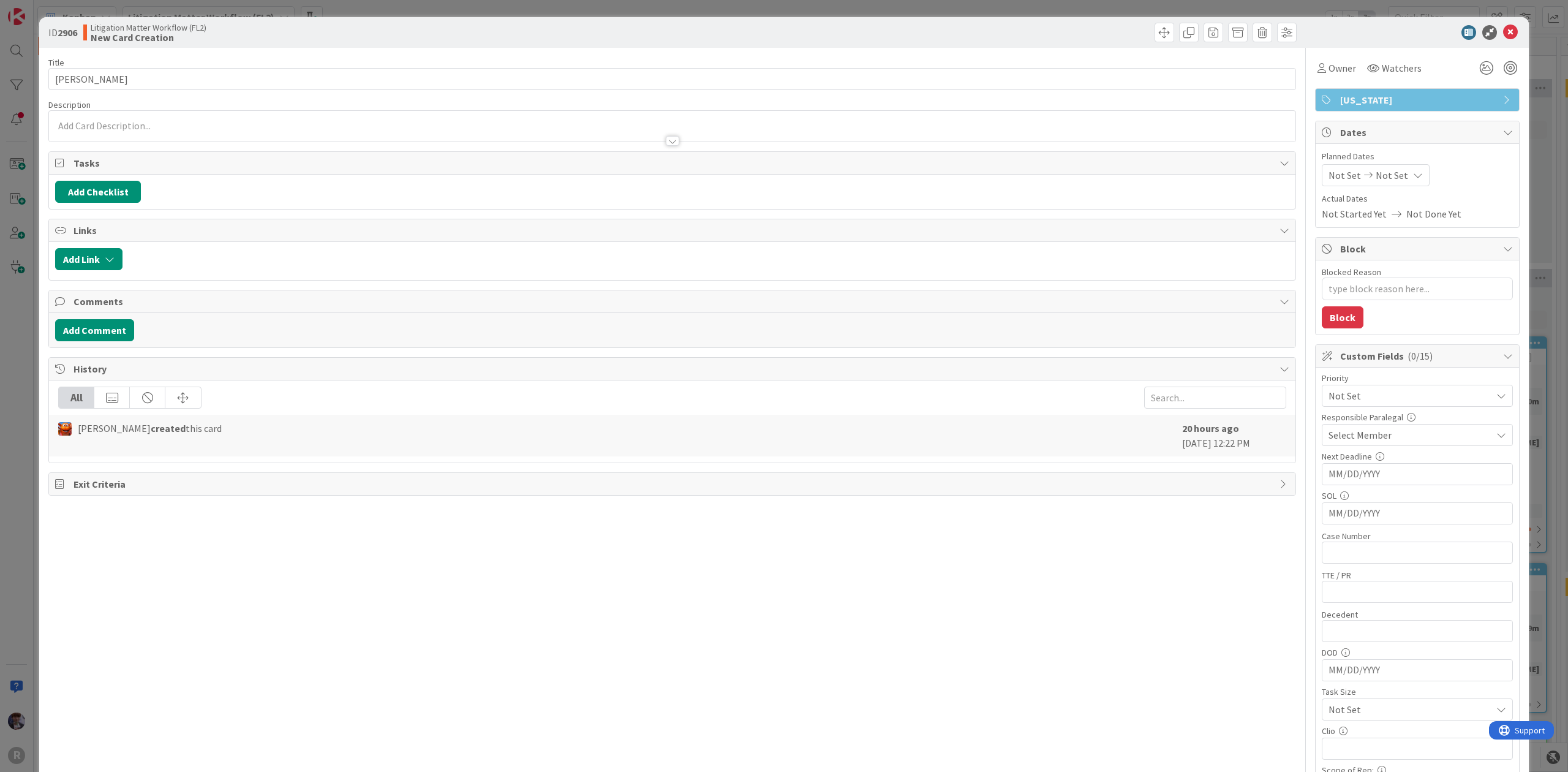
click at [12, 376] on div "ID 2906 Litigation Matter Workflow (FL2) New Card Creation Title 13 / 128 [PERS…" at bounding box center [784, 386] width 1568 height 772
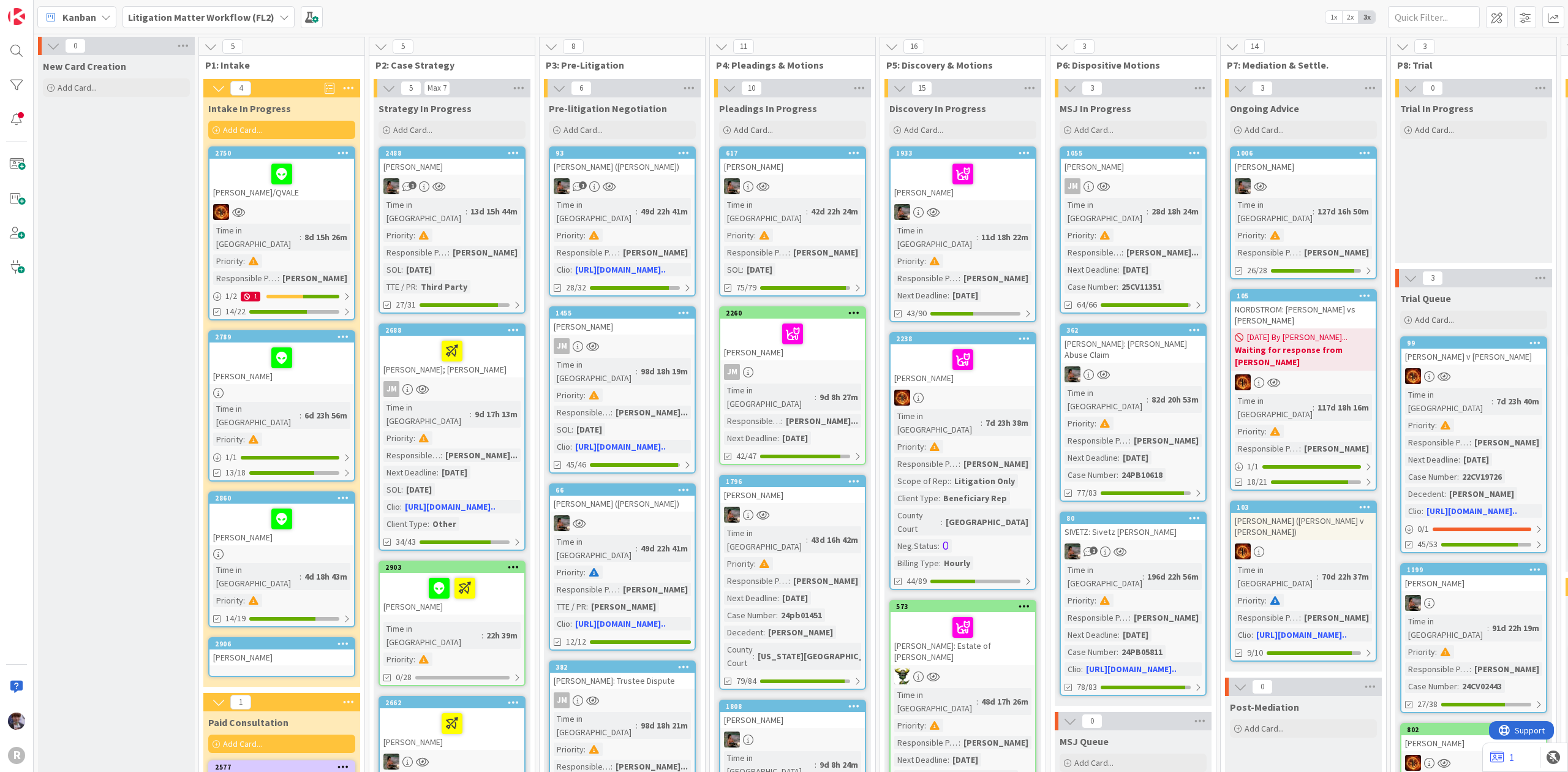
scroll to position [2, 0]
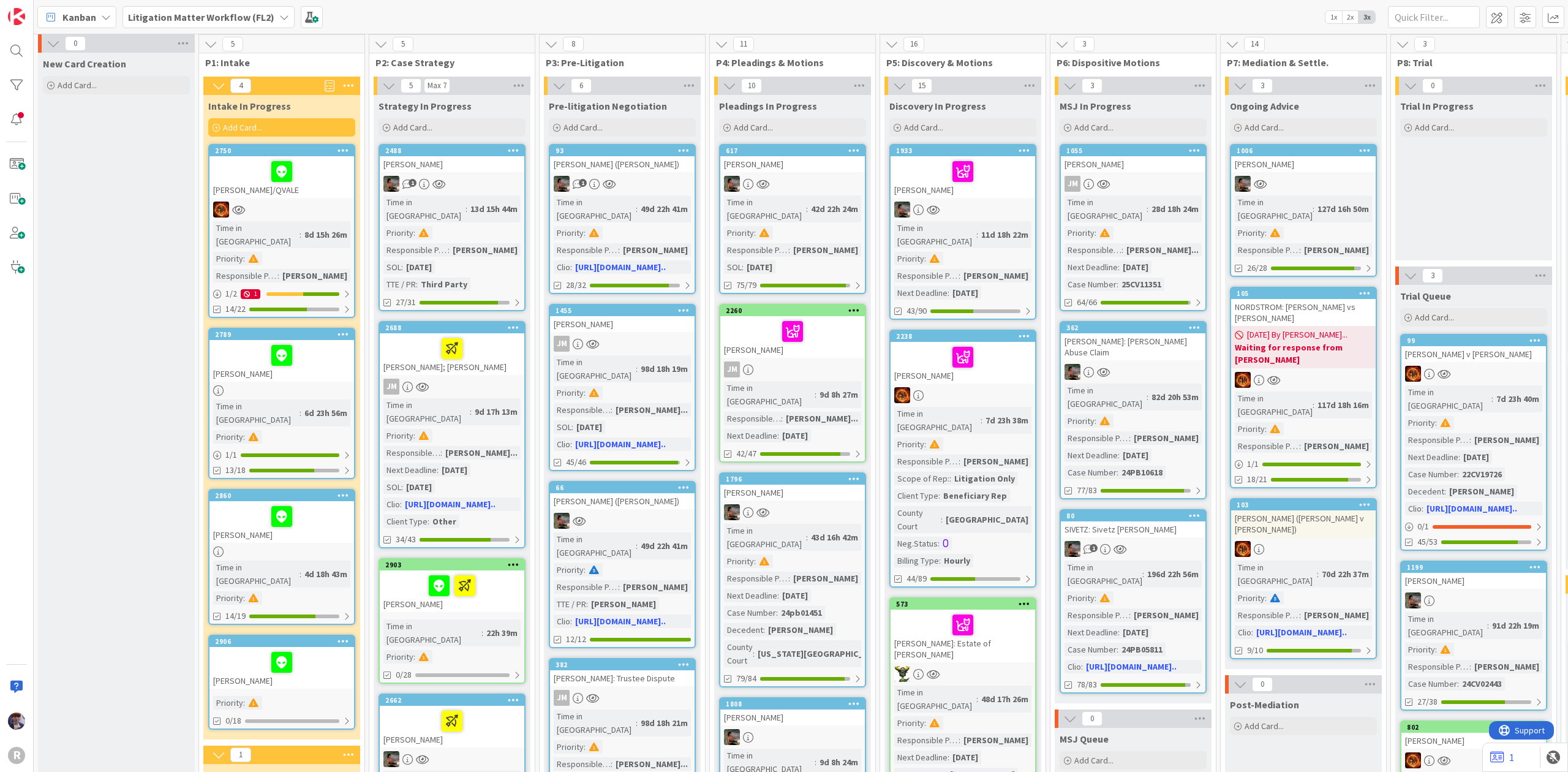
click at [242, 649] on div at bounding box center [282, 662] width 137 height 26
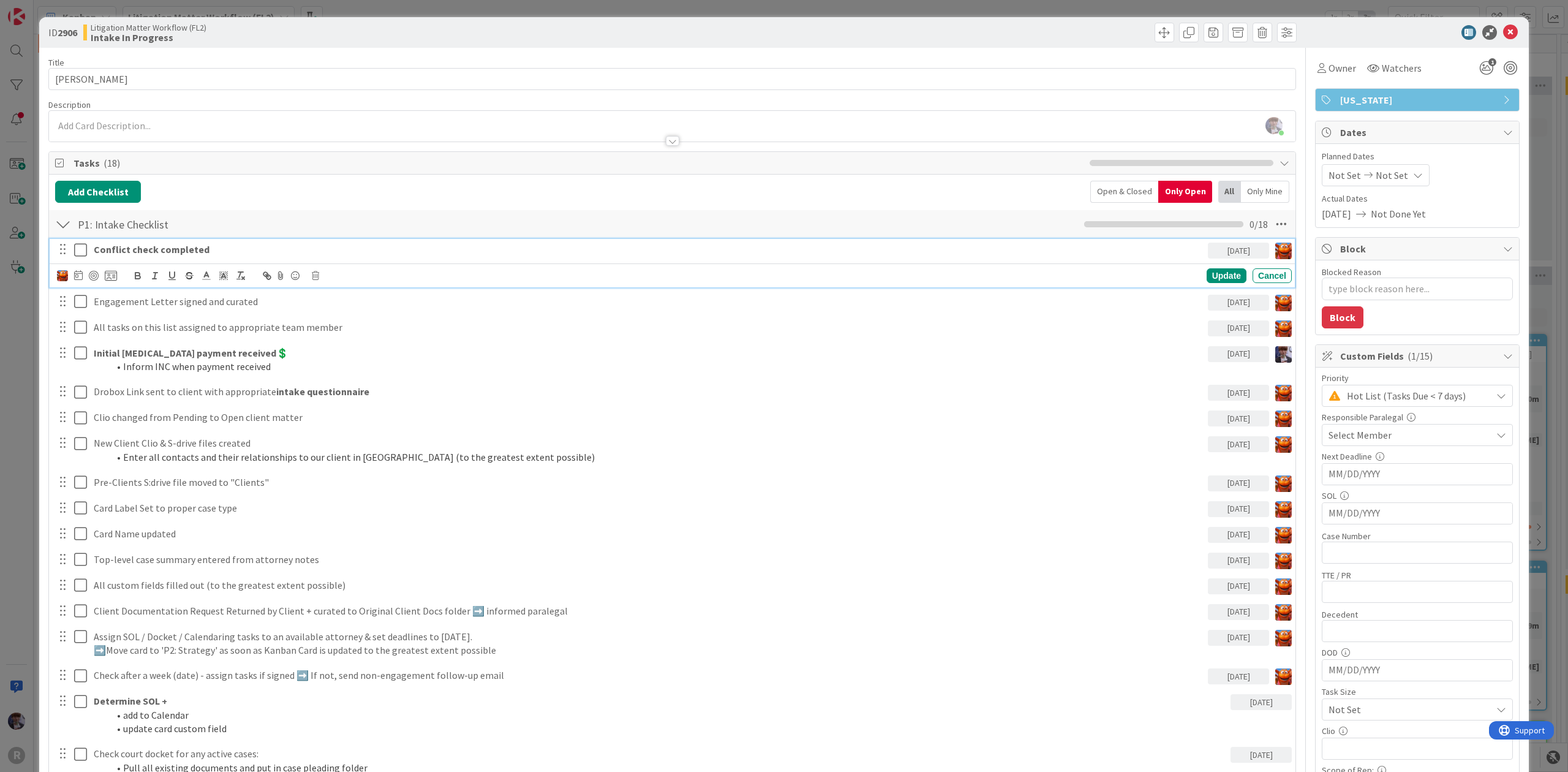
click at [106, 250] on strong "Conflict check completed" at bounding box center [151, 249] width 115 height 12
click at [57, 276] on img at bounding box center [62, 276] width 11 height 11
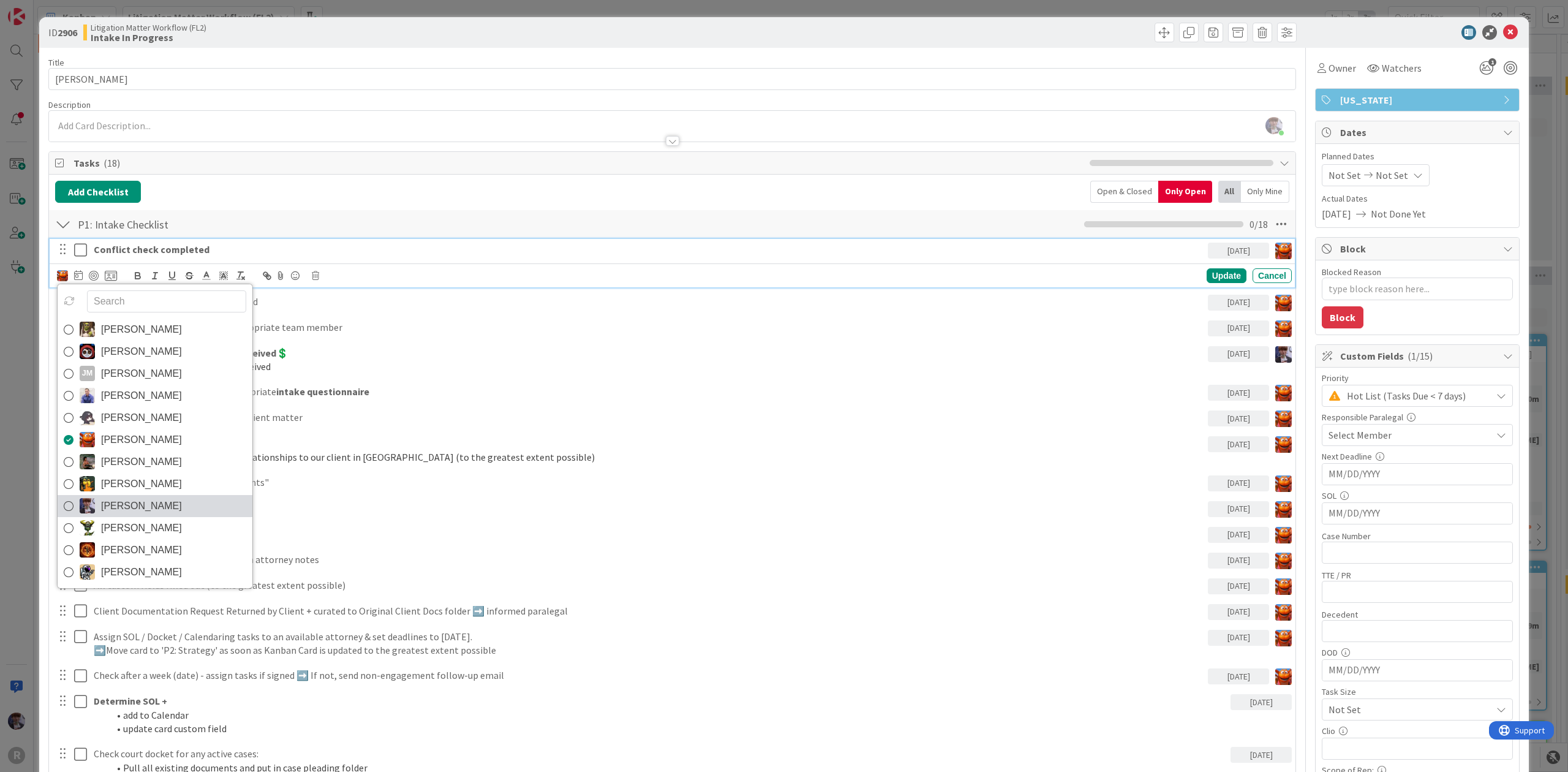
click at [148, 505] on span "[PERSON_NAME]" at bounding box center [142, 506] width 81 height 18
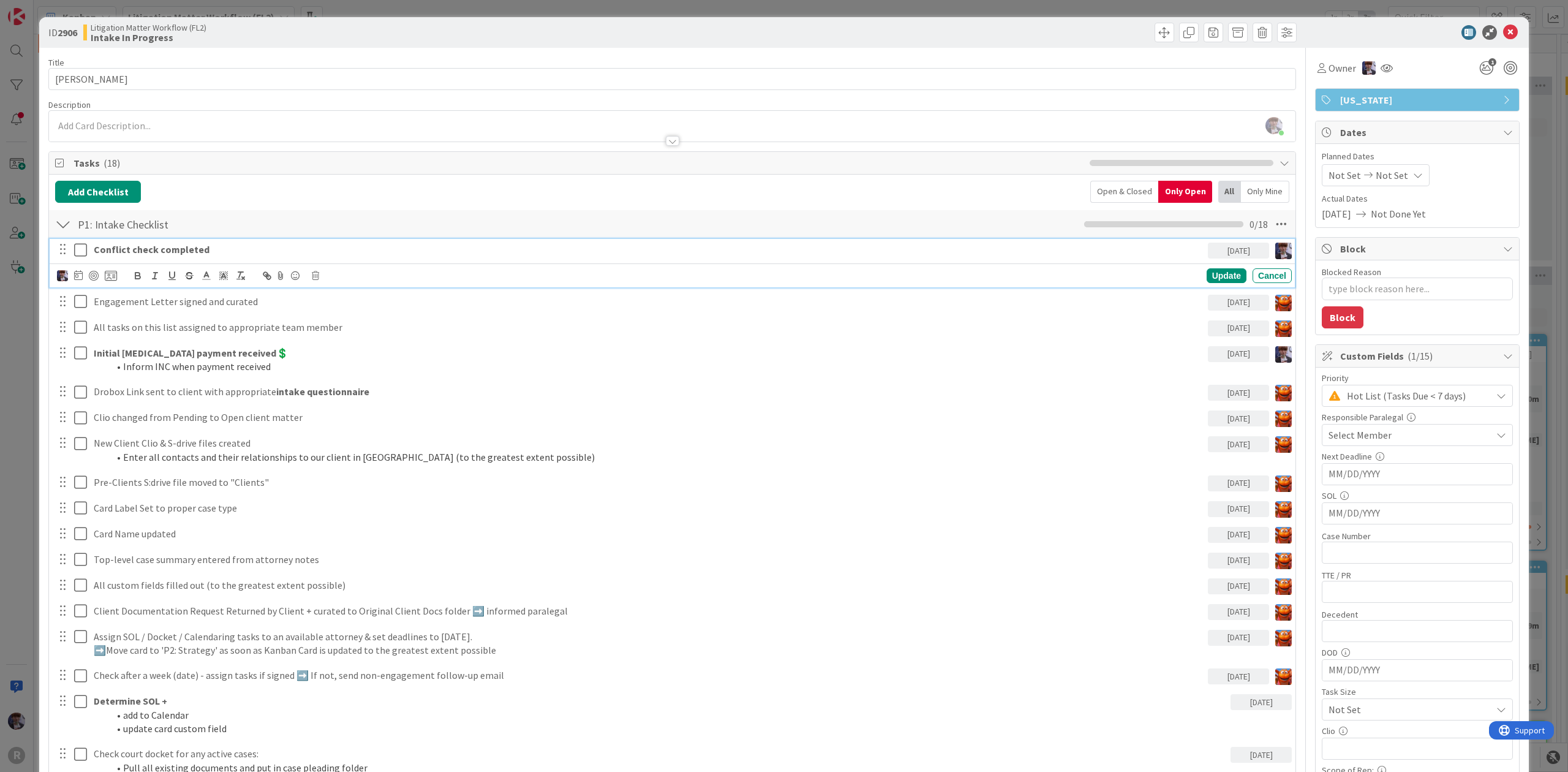
click at [79, 273] on icon at bounding box center [79, 275] width 9 height 10
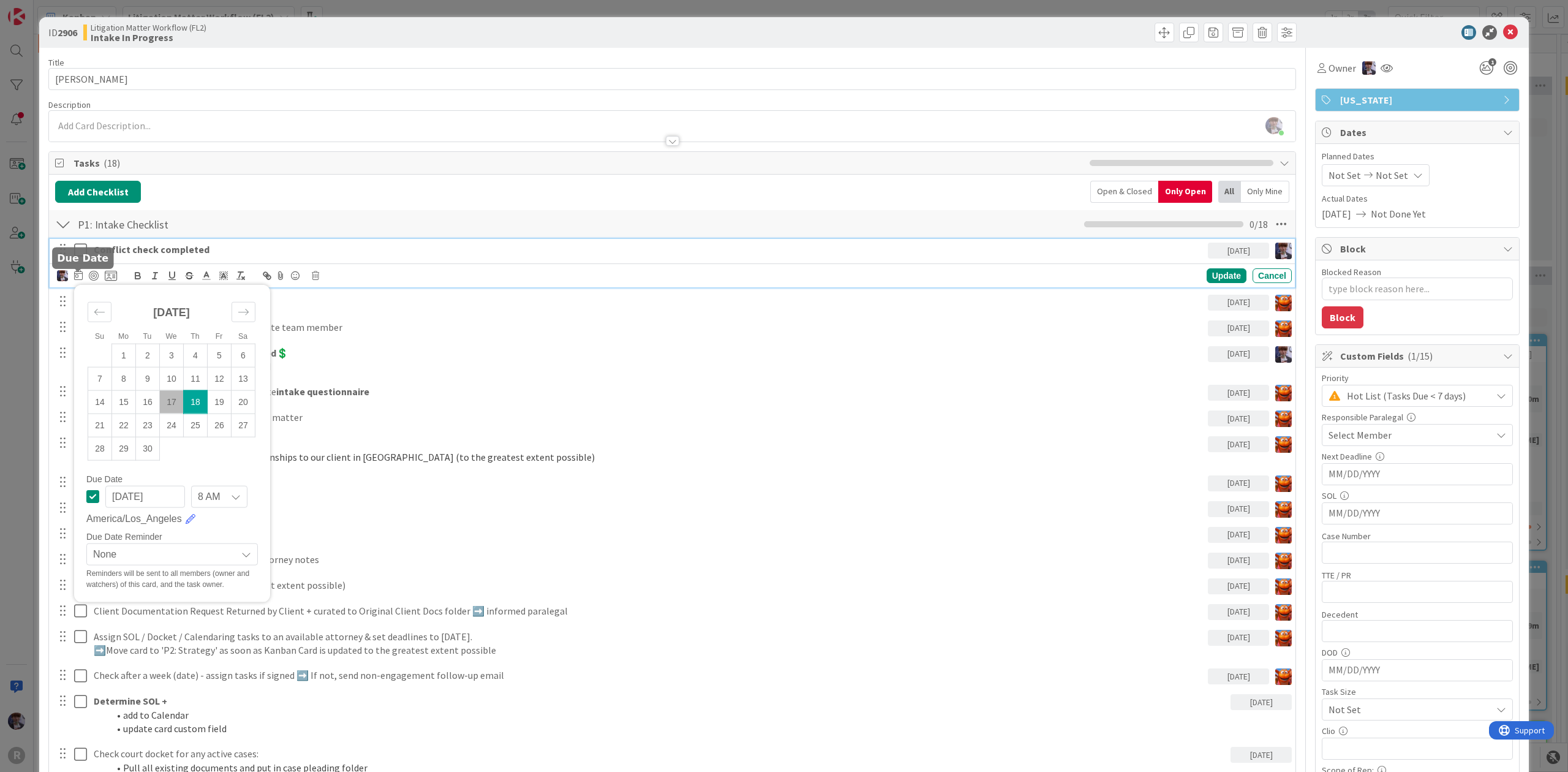
type textarea "x"
click at [179, 405] on td "17" at bounding box center [172, 402] width 24 height 23
type input "[DATE]"
click at [84, 253] on icon at bounding box center [81, 250] width 13 height 15
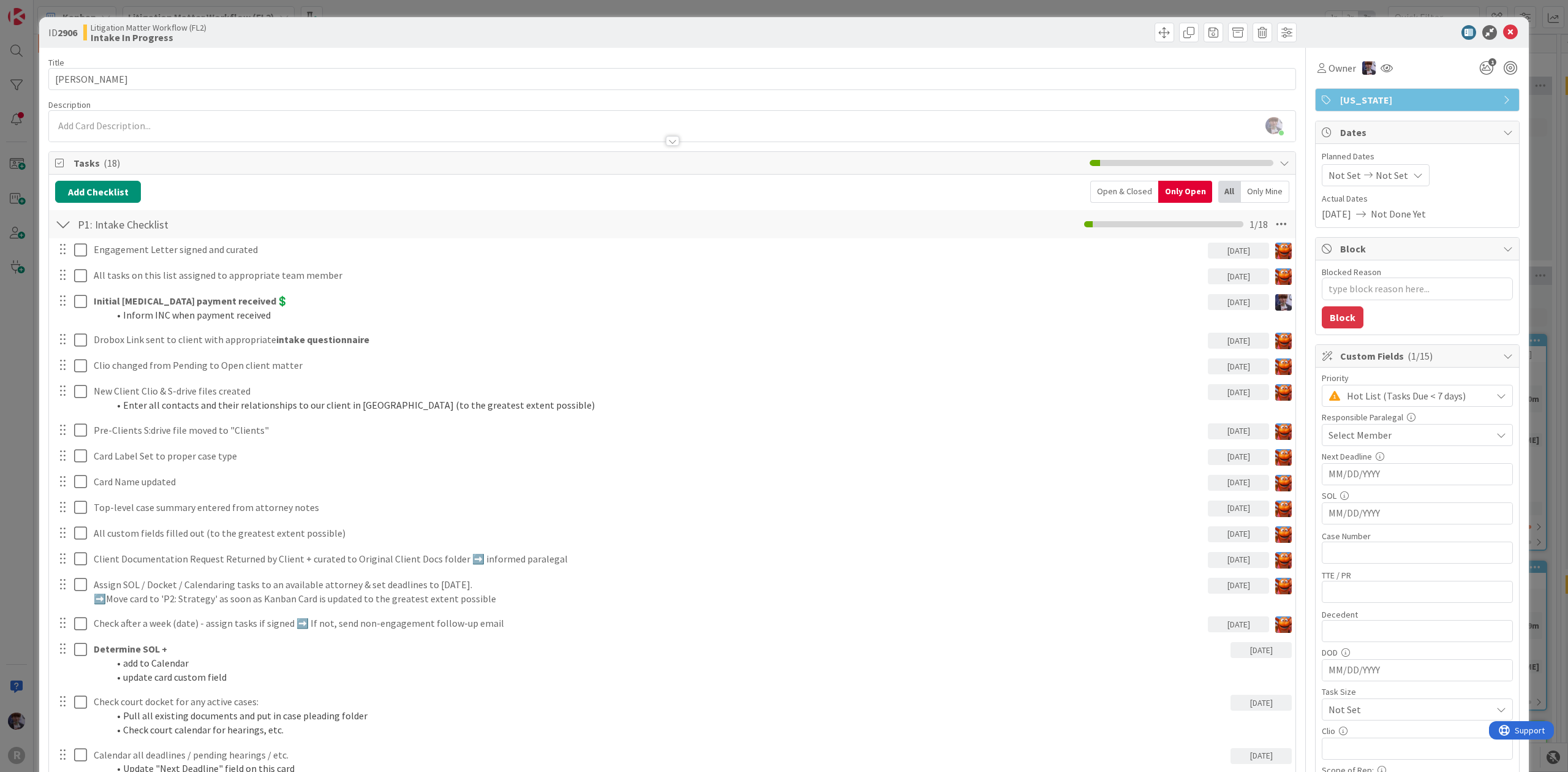
click at [1108, 179] on div "Add Checklist Open & Closed Only Open All Only Mine P1: Intake Checklist Checkl…" at bounding box center [672, 496] width 1246 height 642
click at [1108, 185] on div "Open & Closed" at bounding box center [1124, 191] width 68 height 22
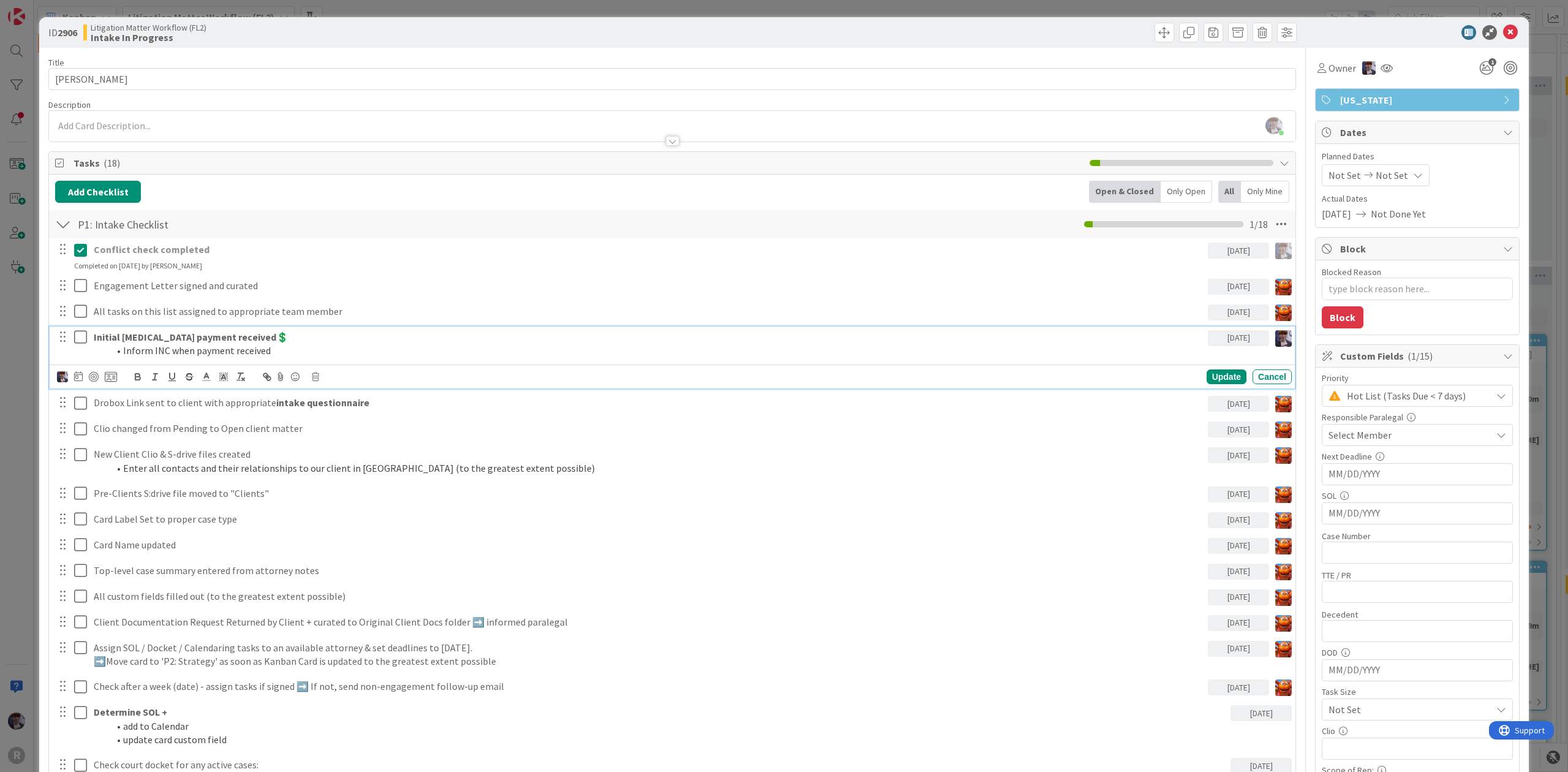
click at [104, 341] on strong "Initial [MEDICAL_DATA] payment received💲" at bounding box center [191, 337] width 195 height 12
click at [96, 376] on div at bounding box center [94, 377] width 10 height 10
click at [111, 382] on icon at bounding box center [111, 377] width 12 height 11
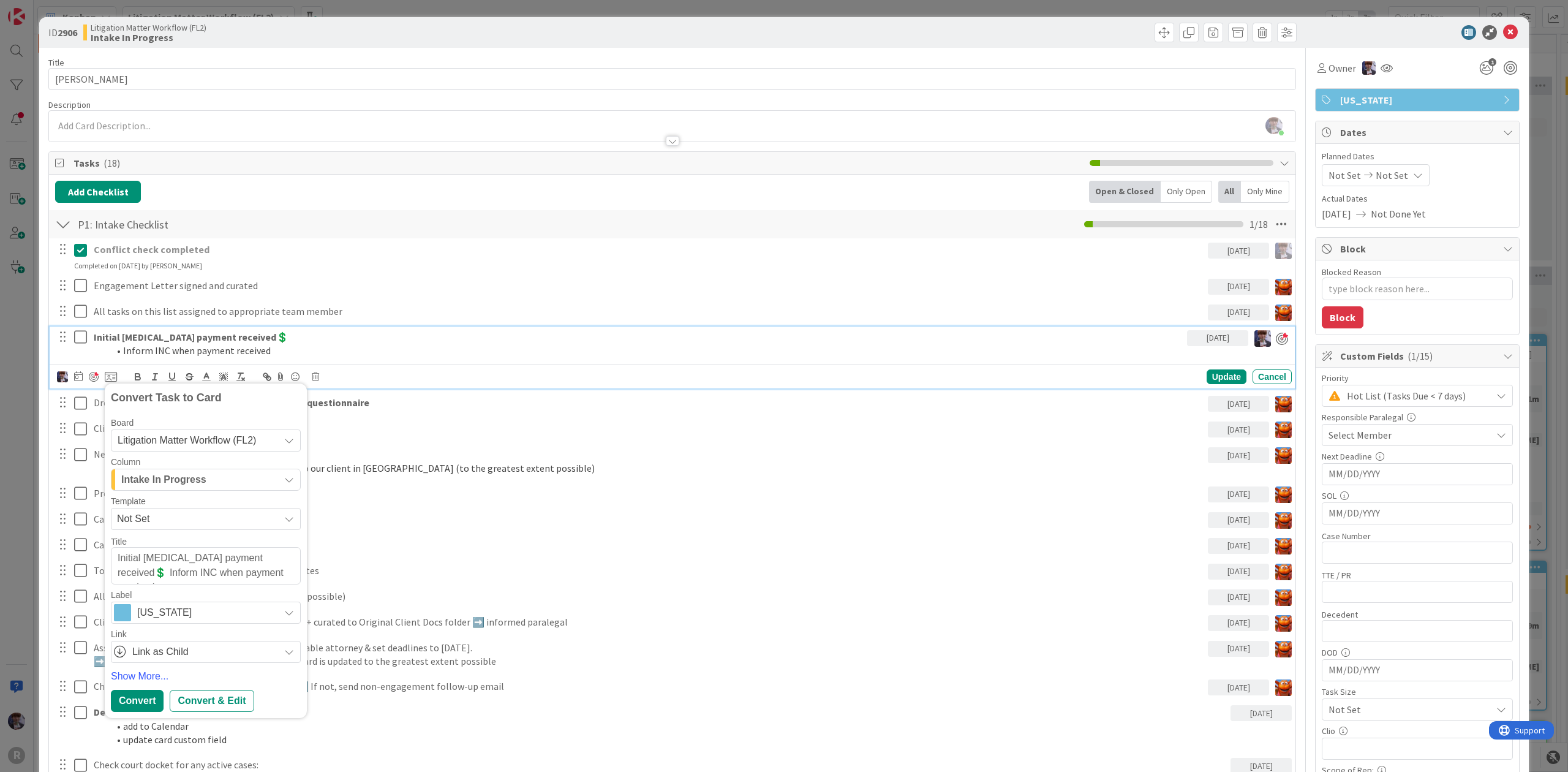
click at [201, 483] on span "Intake In Progress" at bounding box center [164, 480] width 85 height 16
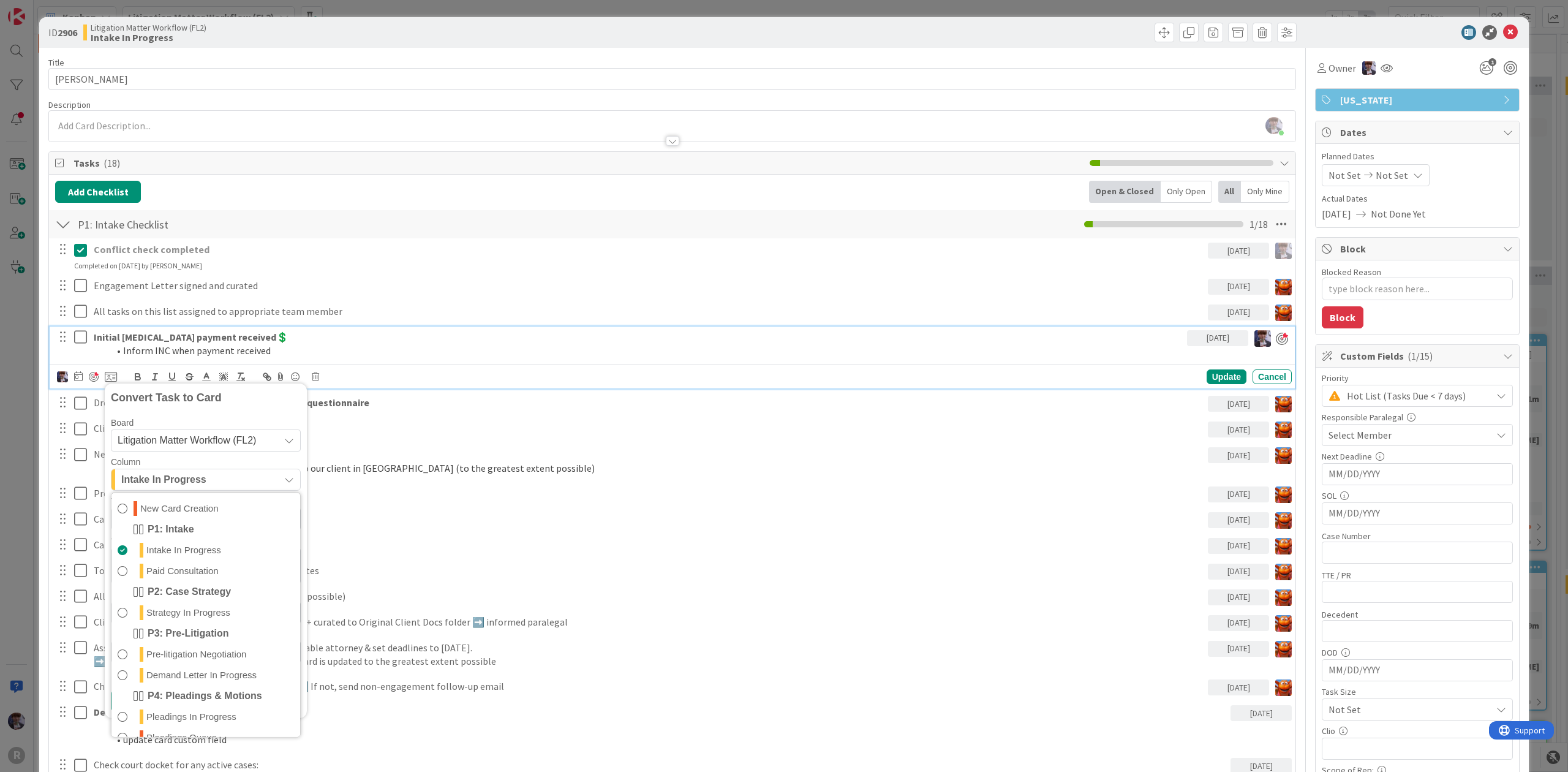
click at [196, 454] on div "Board Litigation Matter Workflow (FL2) Column Intake In Progress New Card Creat…" at bounding box center [205, 540] width 190 height 245
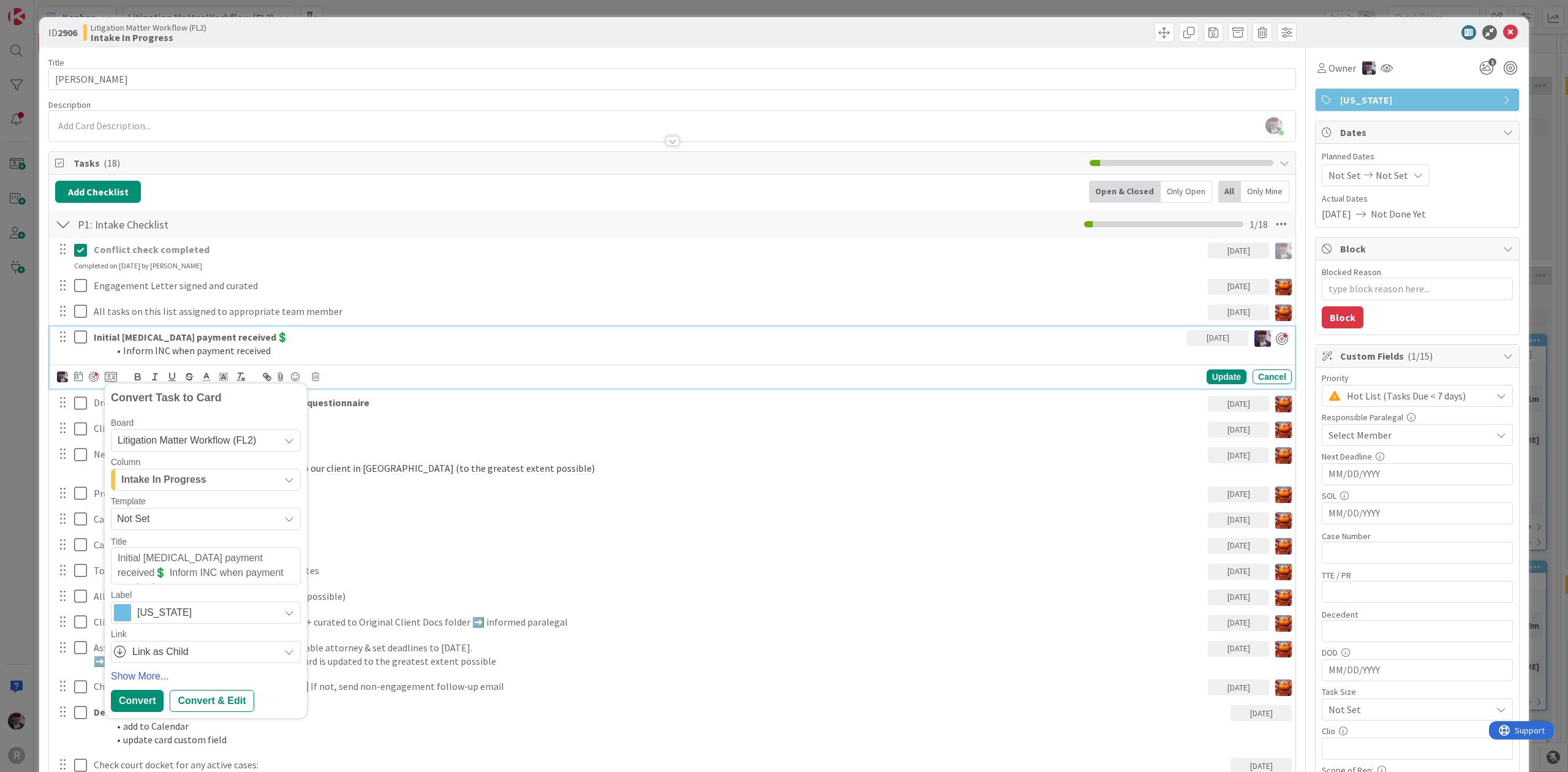
click at [201, 442] on span "Litigation Matter Workflow (FL2)" at bounding box center [186, 440] width 138 height 11
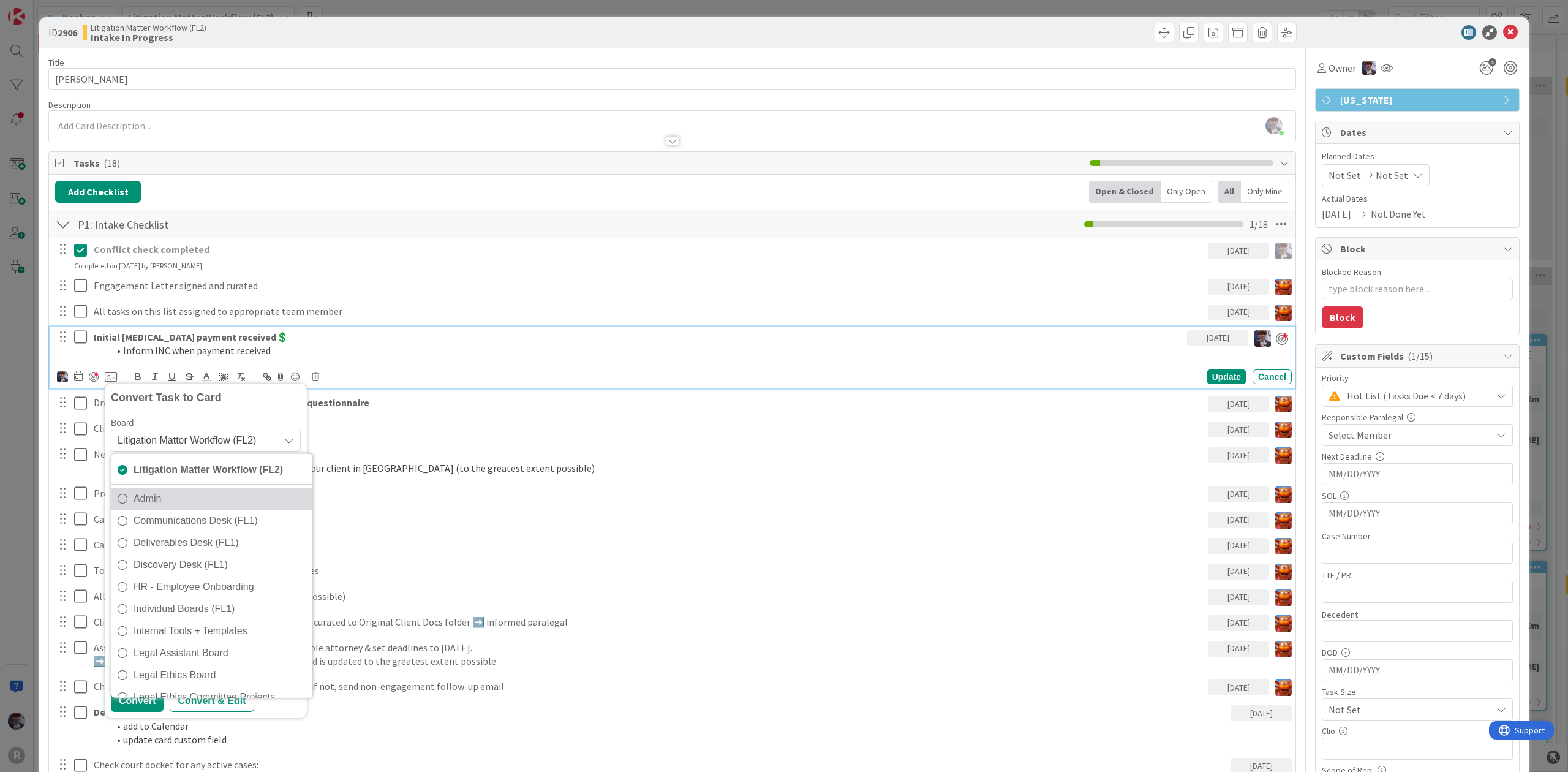
click at [202, 503] on span "Admin" at bounding box center [220, 499] width 173 height 18
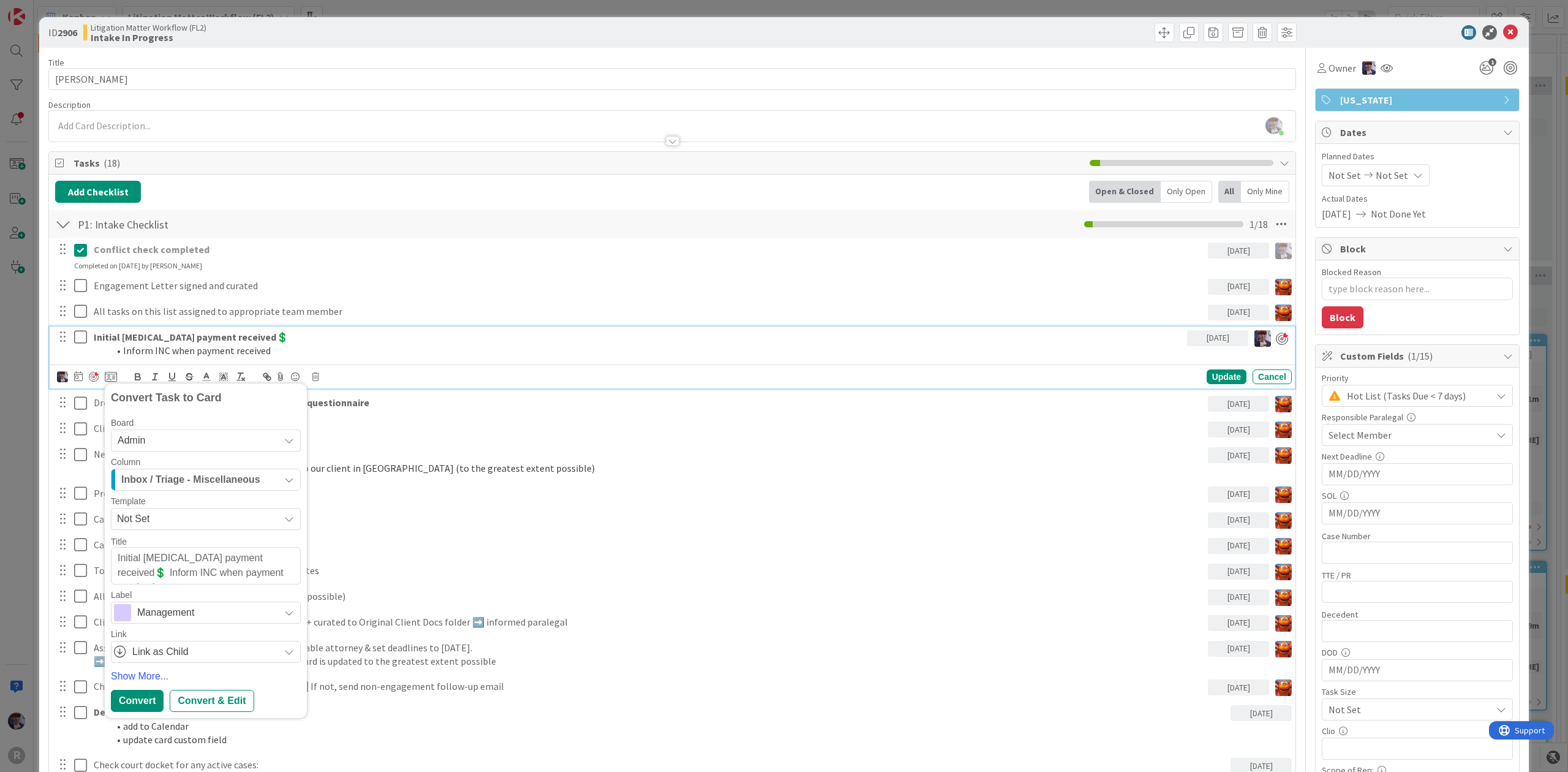
click at [168, 483] on span "Inbox / Triage - Miscellaneous" at bounding box center [191, 480] width 139 height 16
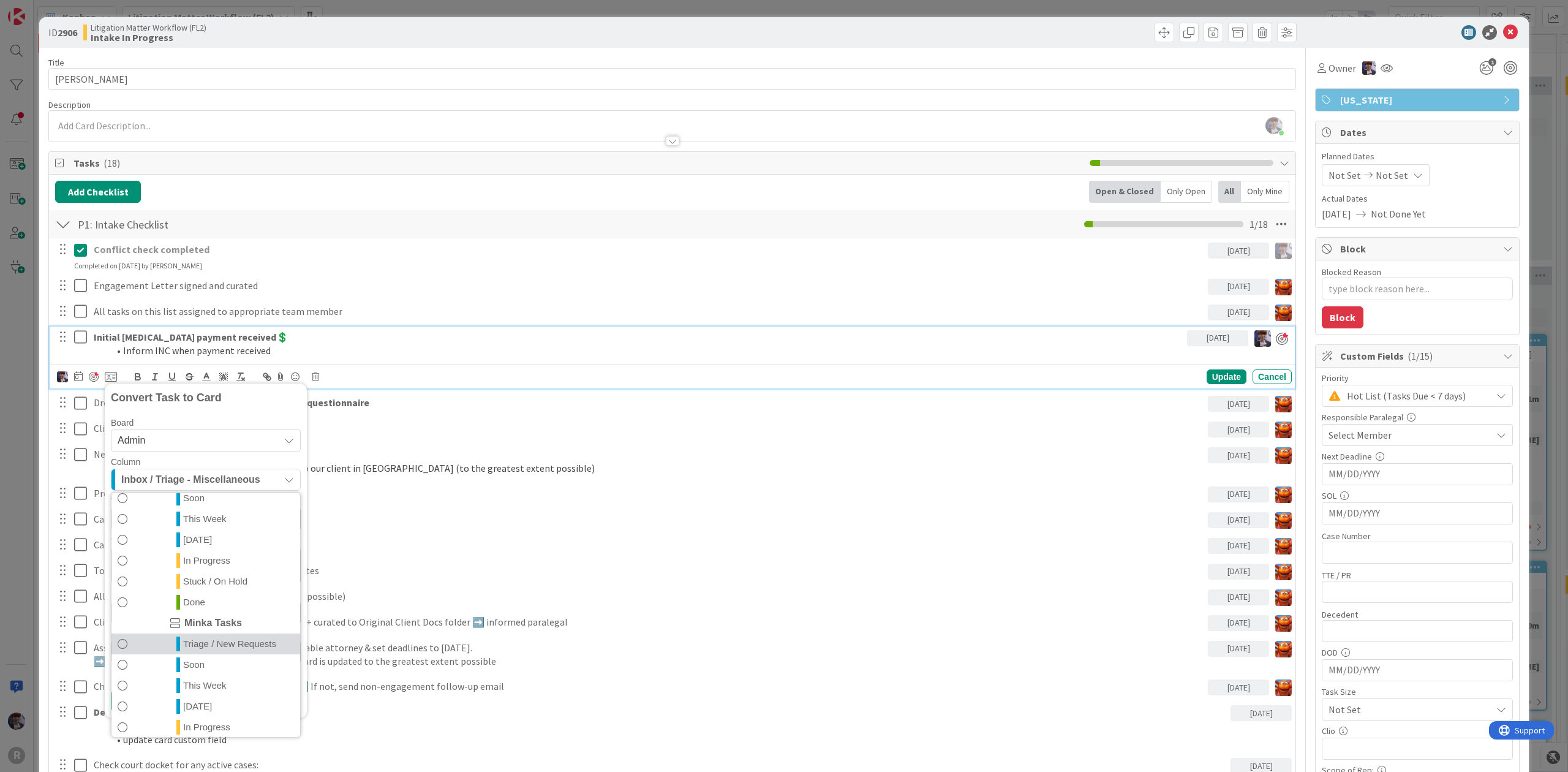
scroll to position [266, 0]
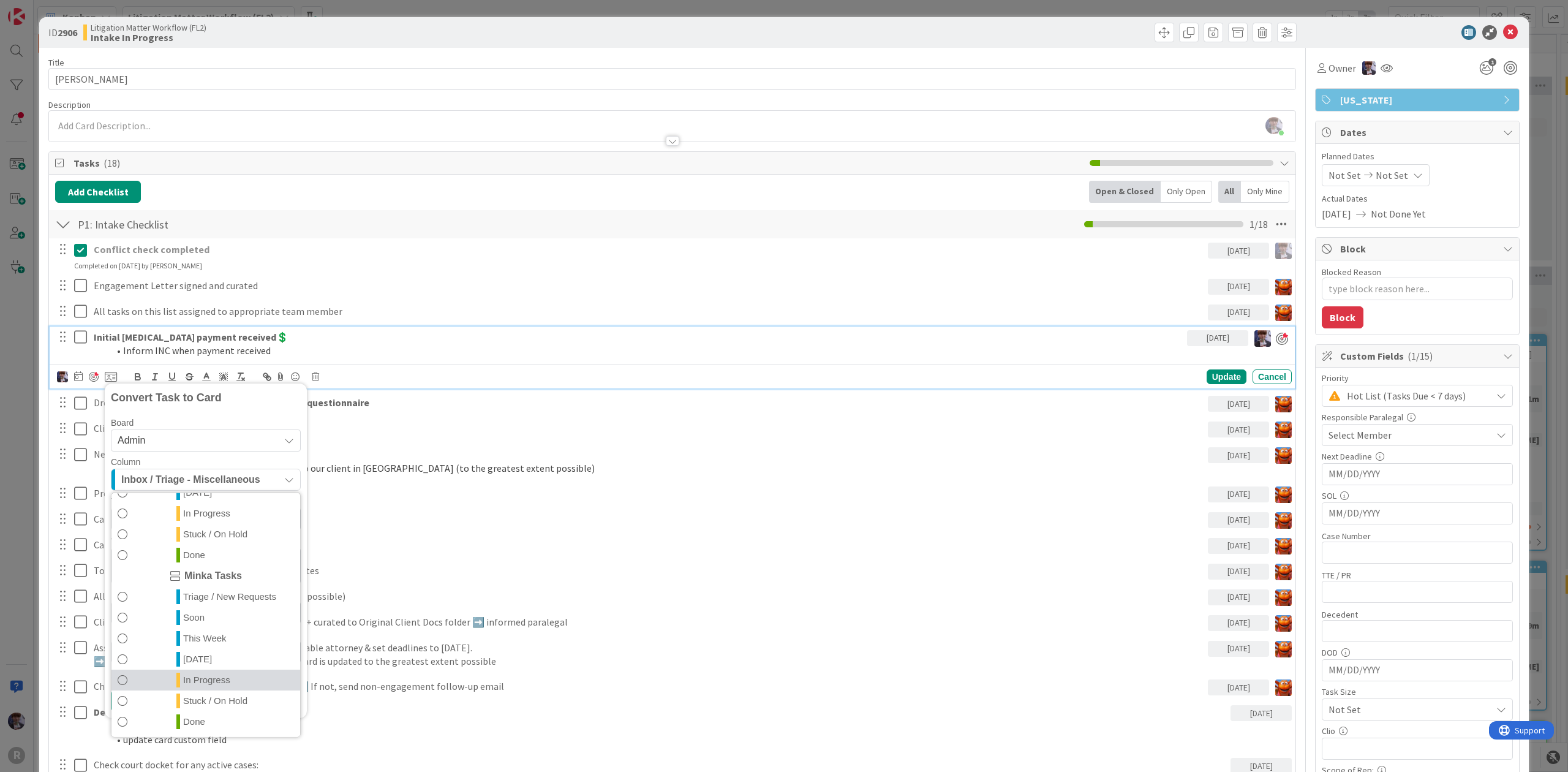
click at [214, 677] on span "In Progress" at bounding box center [206, 680] width 47 height 15
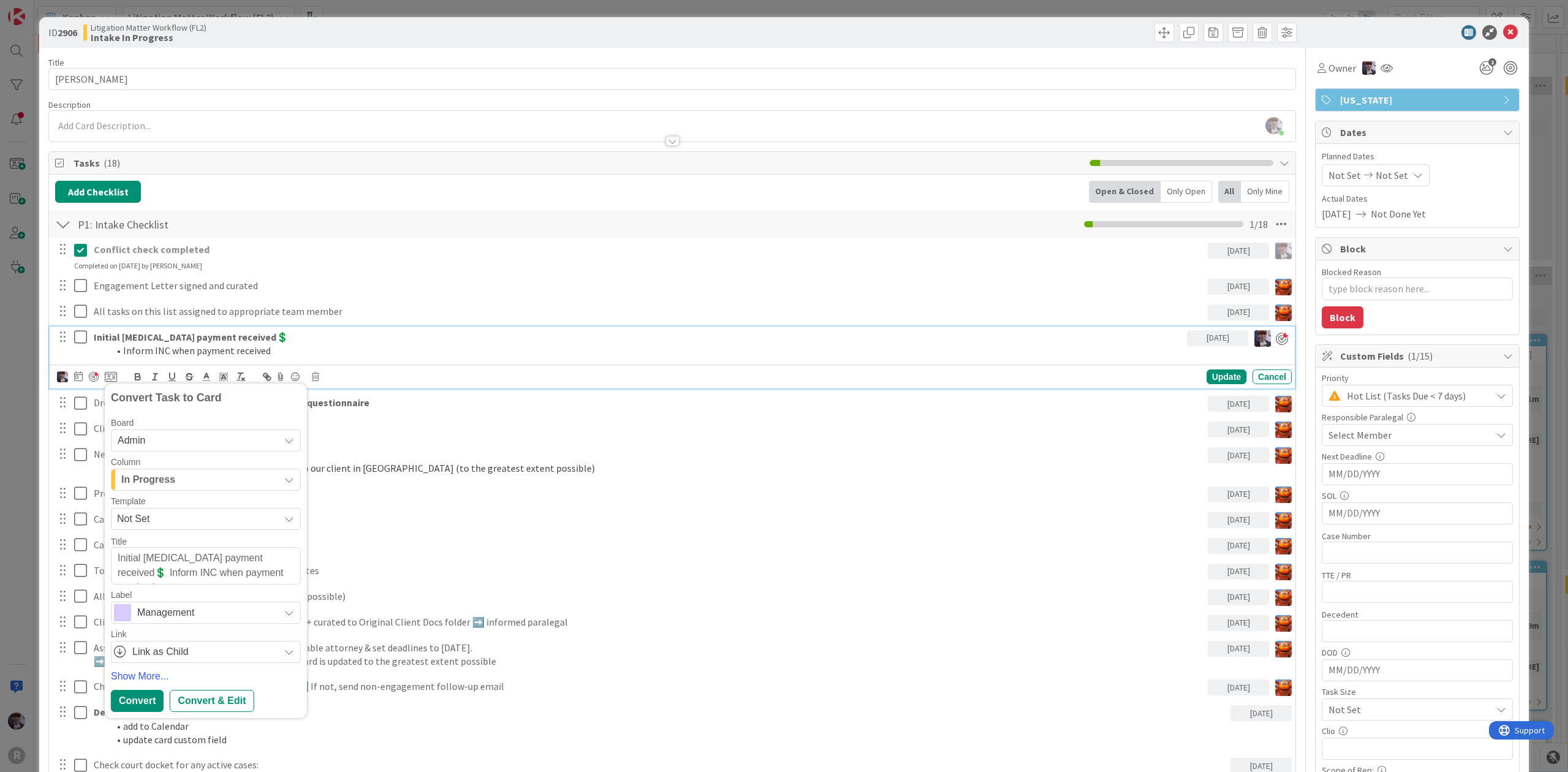
click at [169, 621] on span "Management" at bounding box center [205, 612] width 136 height 17
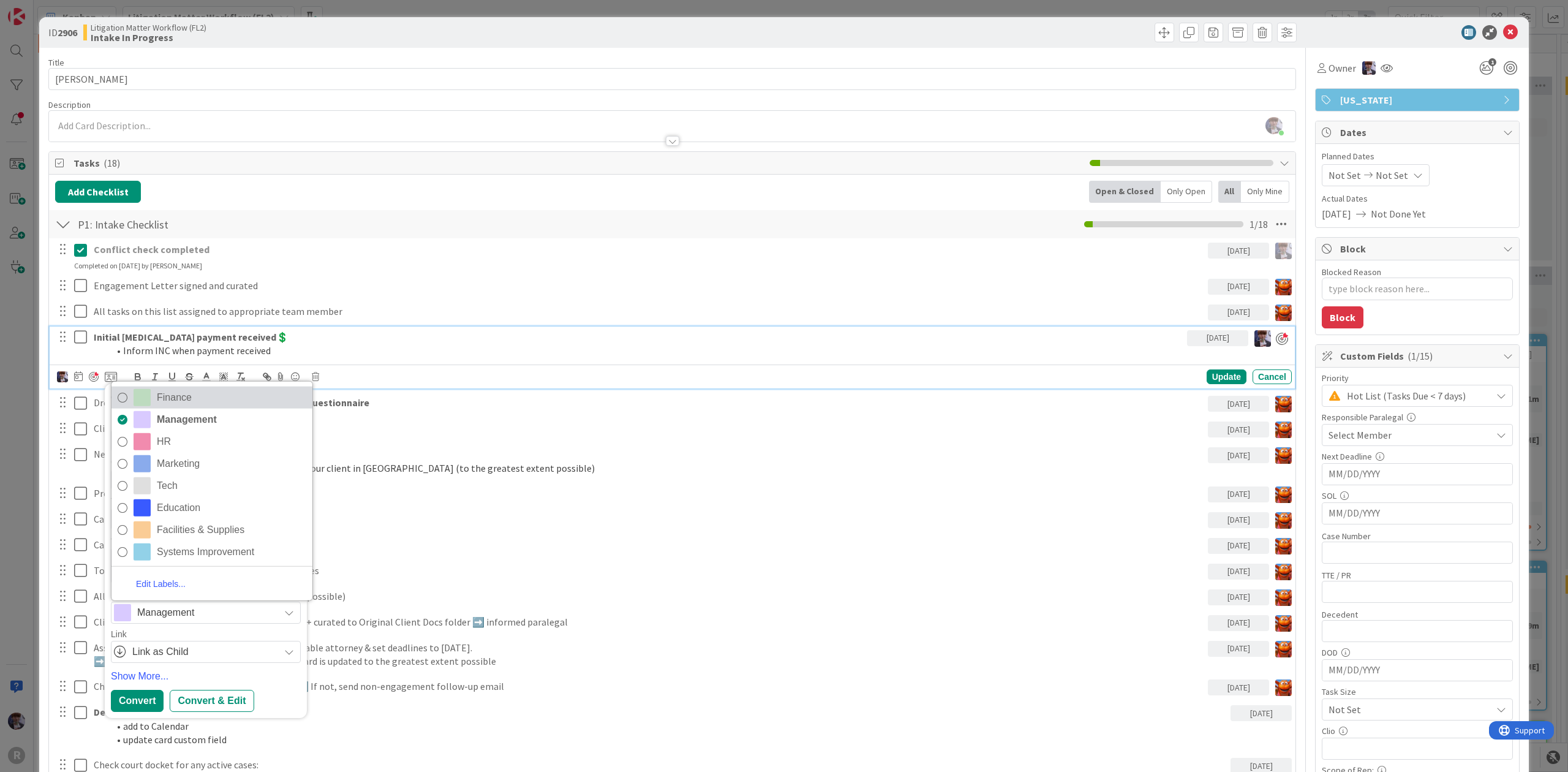
click at [204, 403] on span "Finance" at bounding box center [231, 397] width 150 height 18
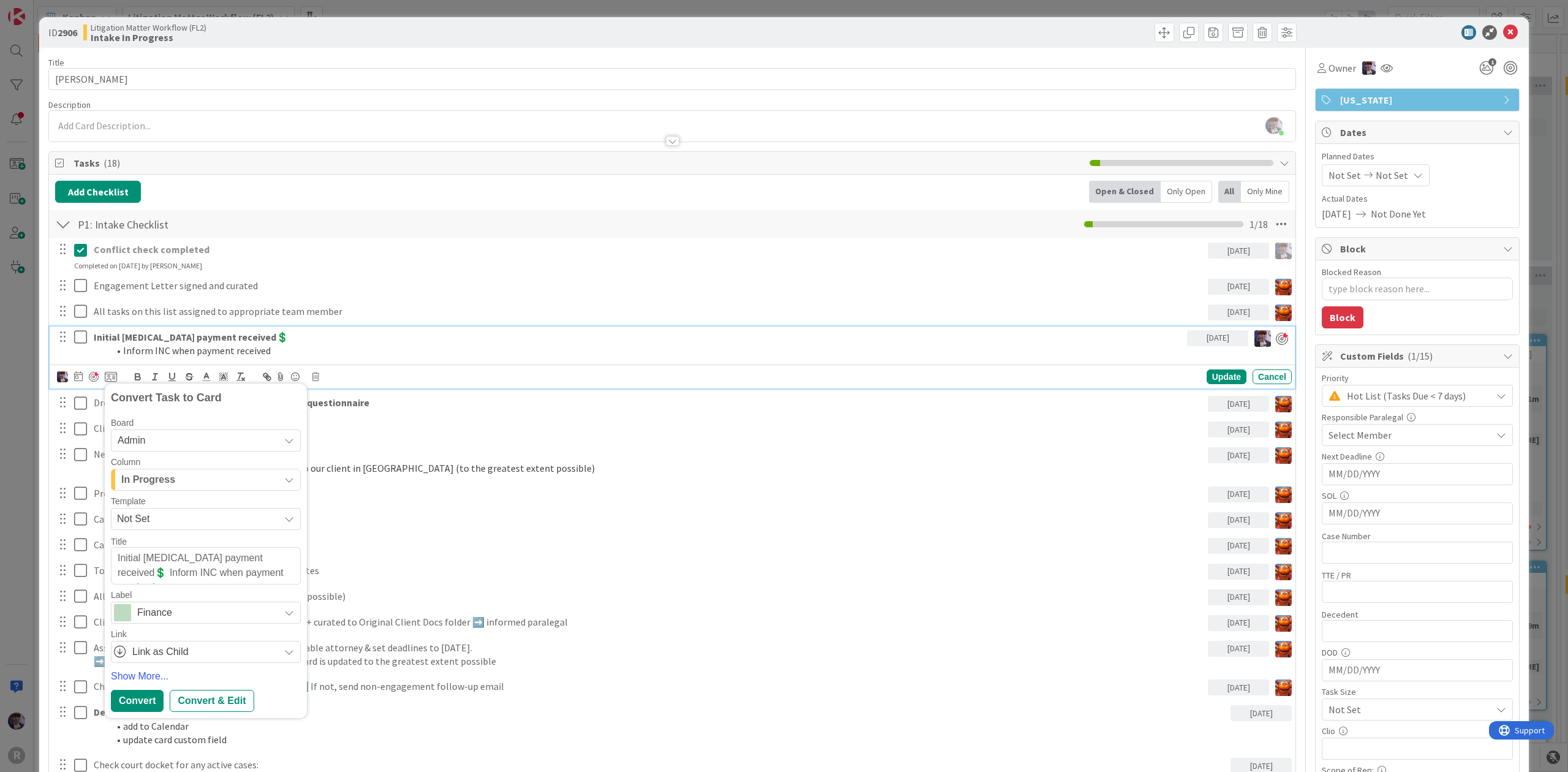
click at [141, 707] on div "Convert" at bounding box center [137, 700] width 52 height 22
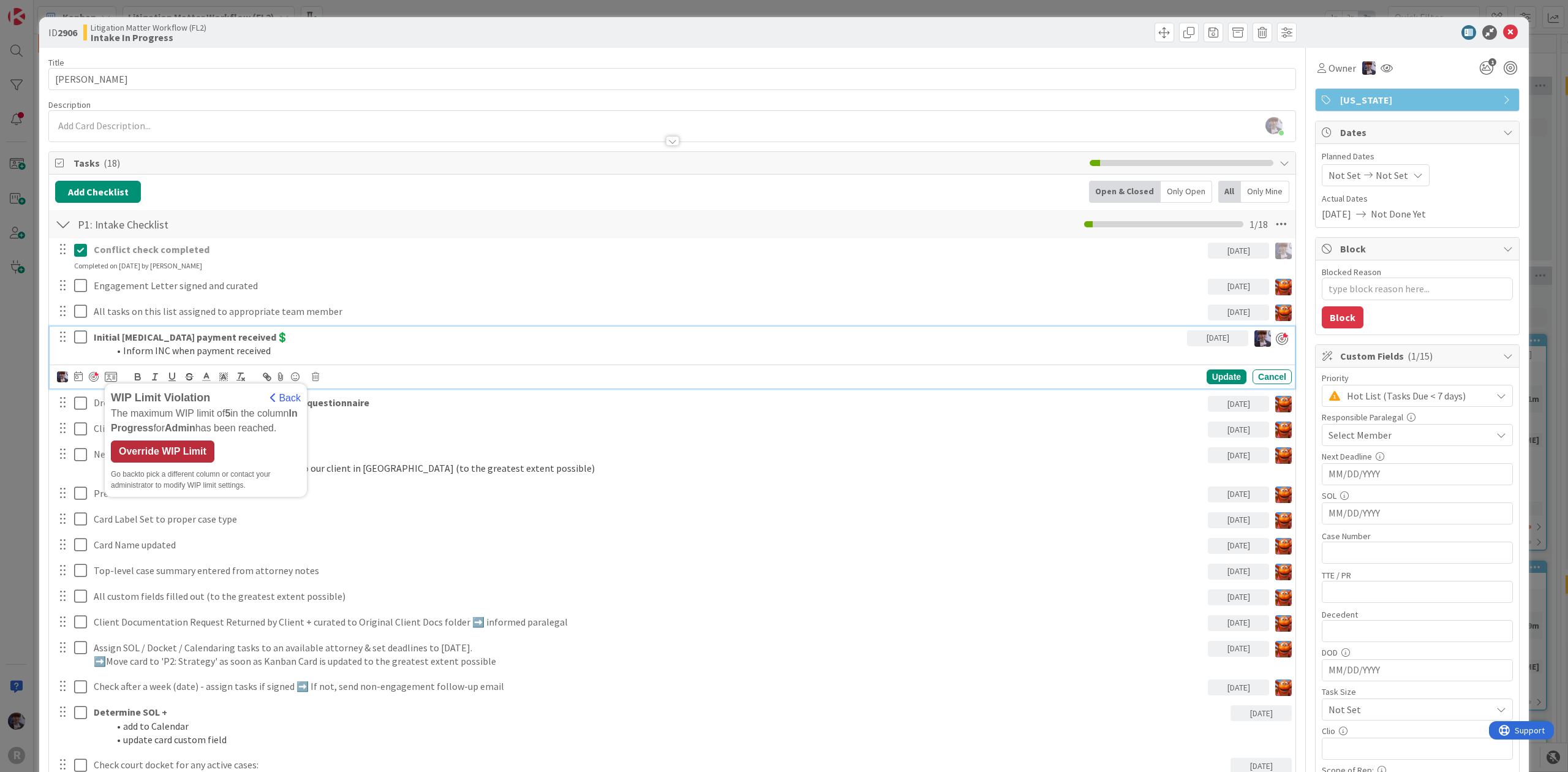
click at [148, 454] on div "Override WIP Limit" at bounding box center [162, 451] width 103 height 22
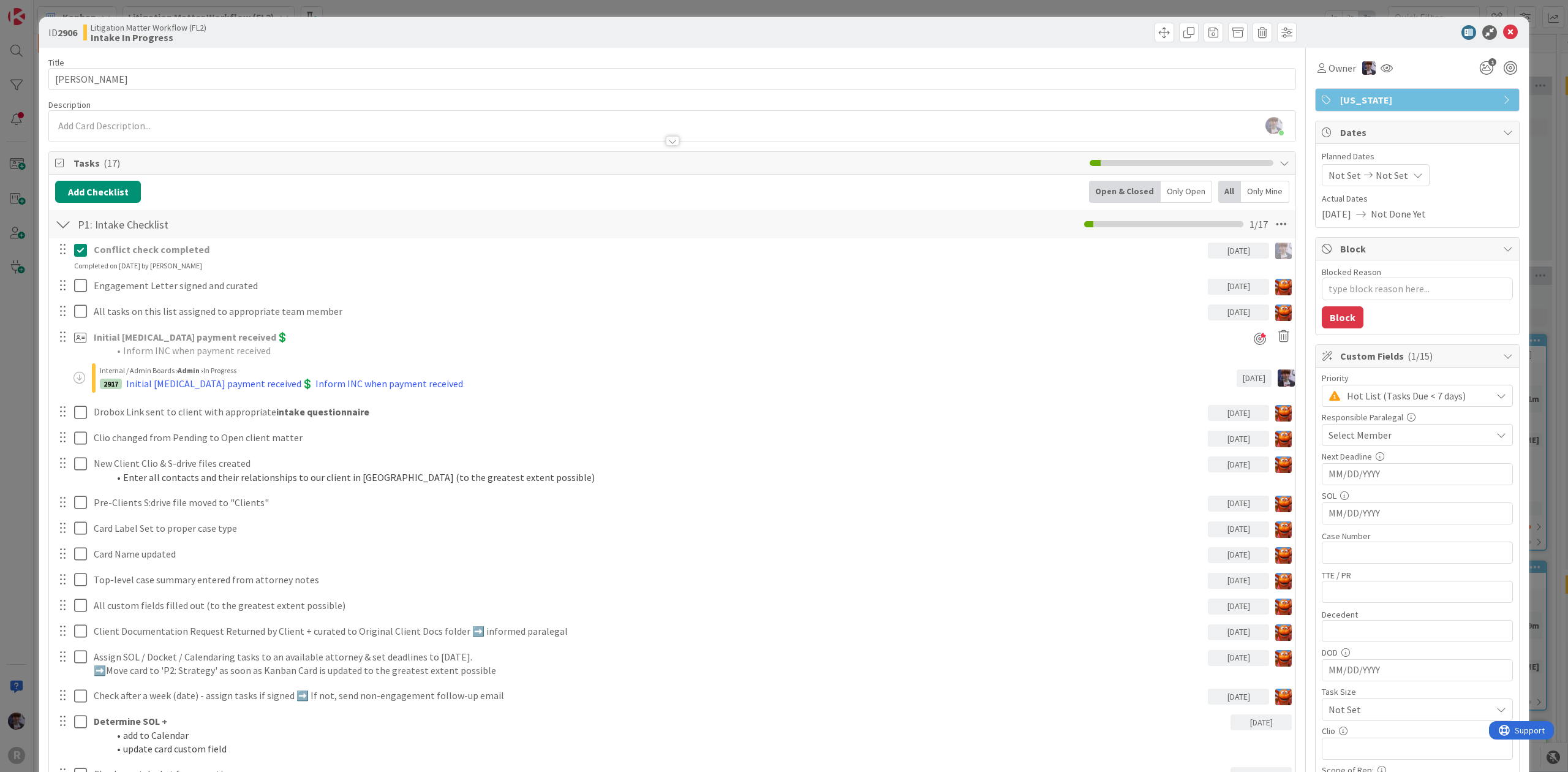
click at [26, 429] on div "ID 2906 Litigation Matter Workflow (FL2) Intake In Progress Title 13 / 128 [PER…" at bounding box center [784, 386] width 1568 height 772
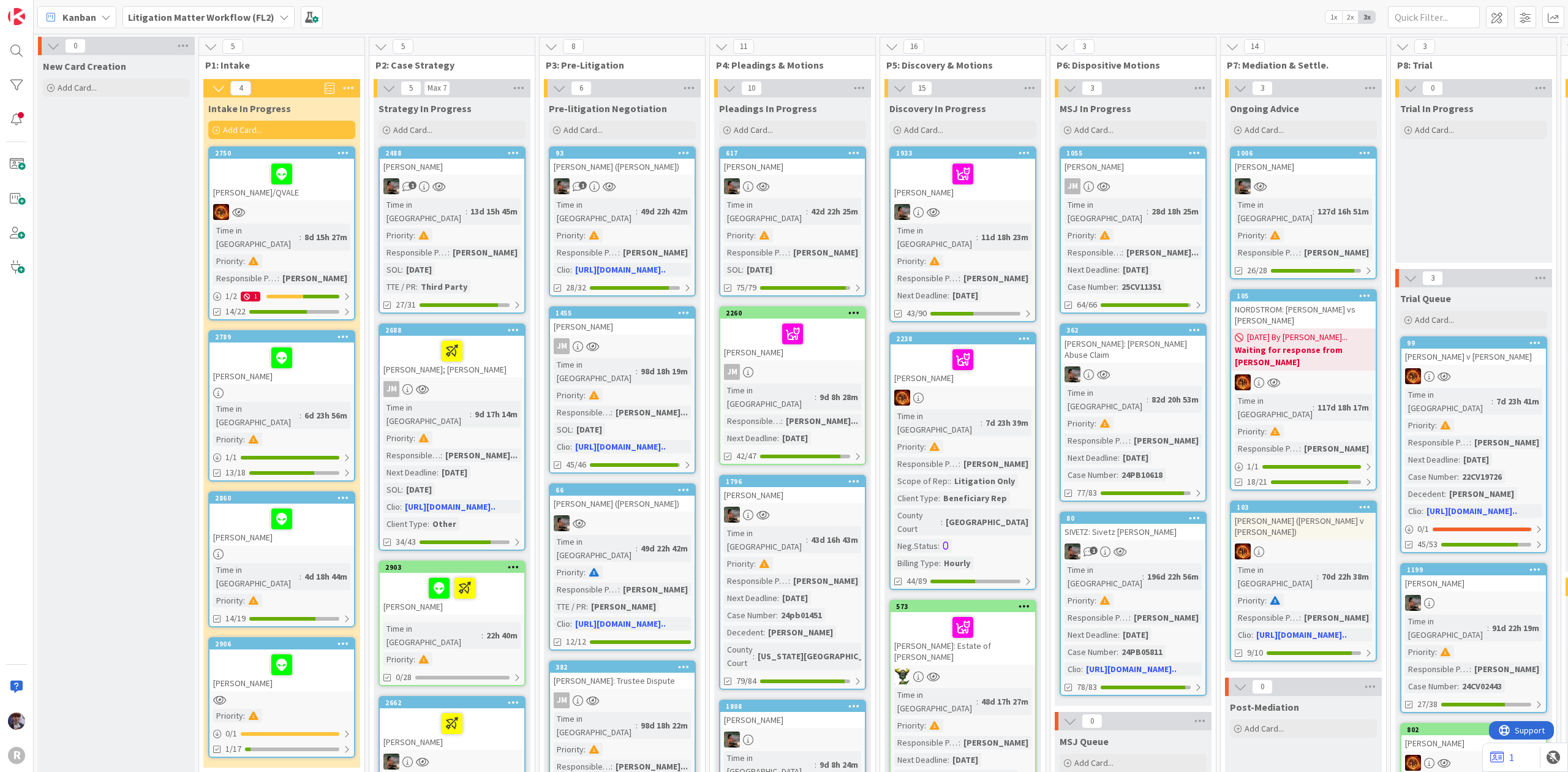
click at [220, 21] on b "Litigation Matter Workflow (FL2)" at bounding box center [201, 17] width 147 height 12
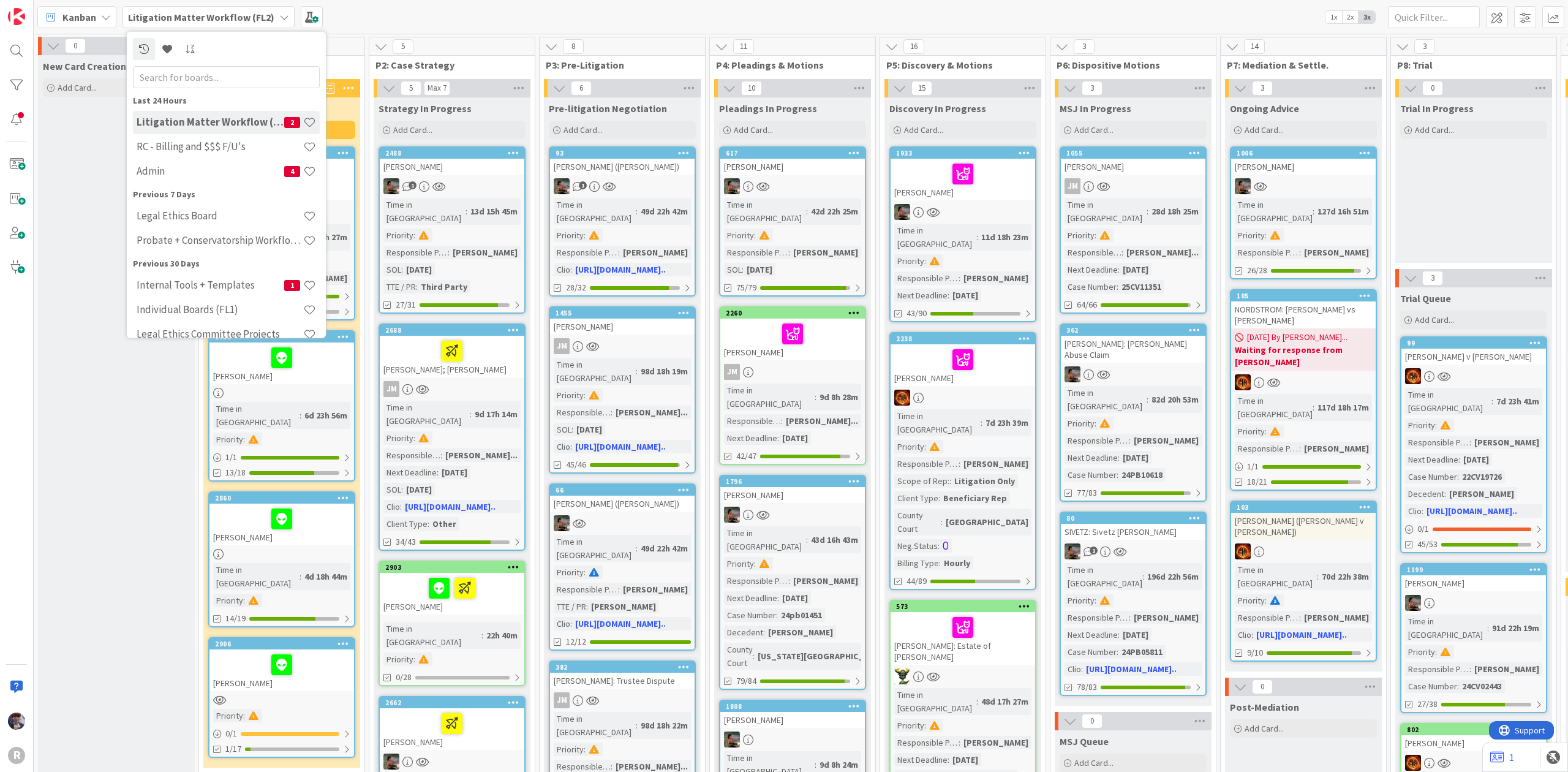
click at [86, 15] on span "Kanban" at bounding box center [79, 17] width 34 height 15
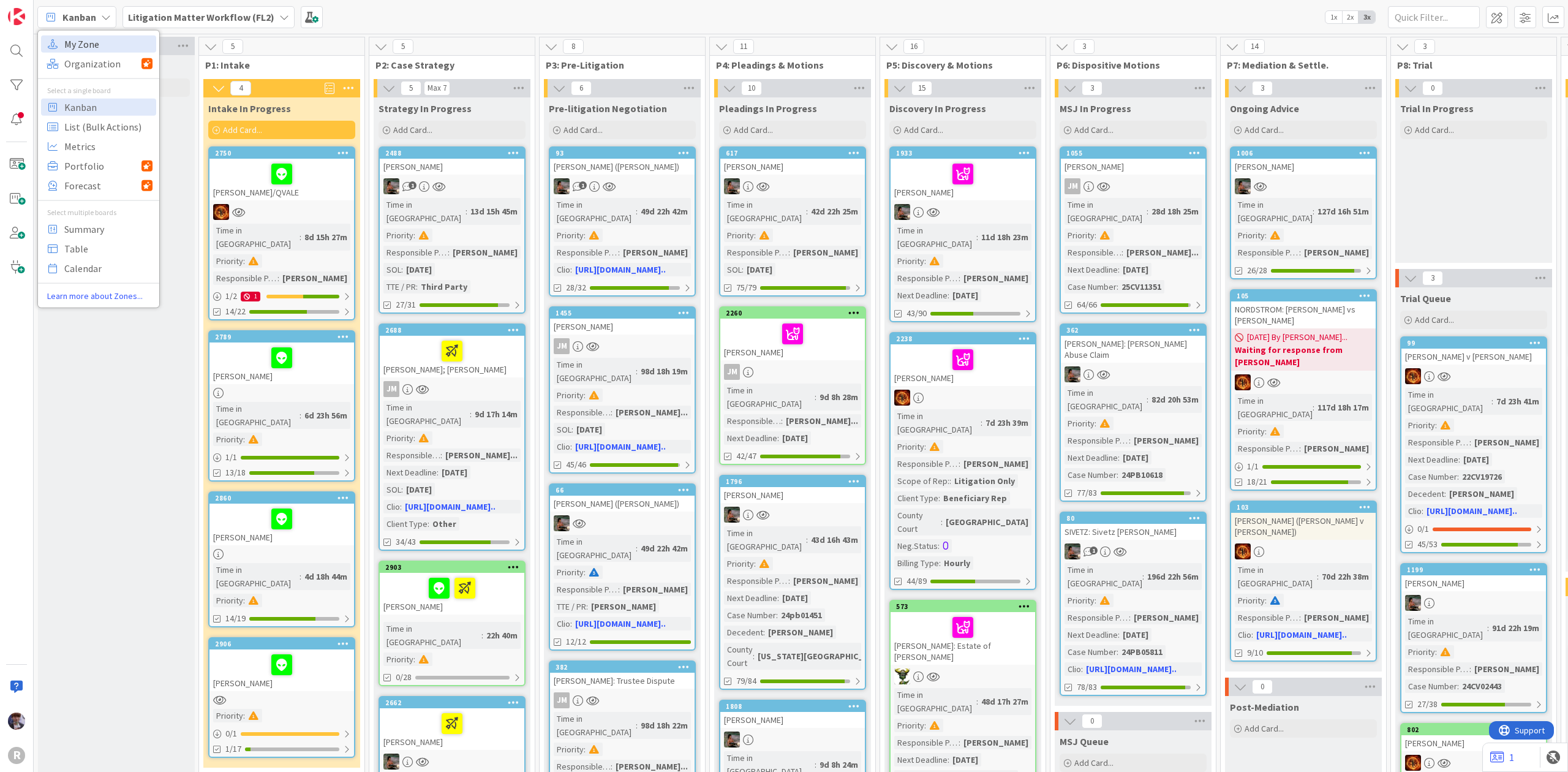
click at [106, 47] on span "My Zone" at bounding box center [108, 43] width 88 height 18
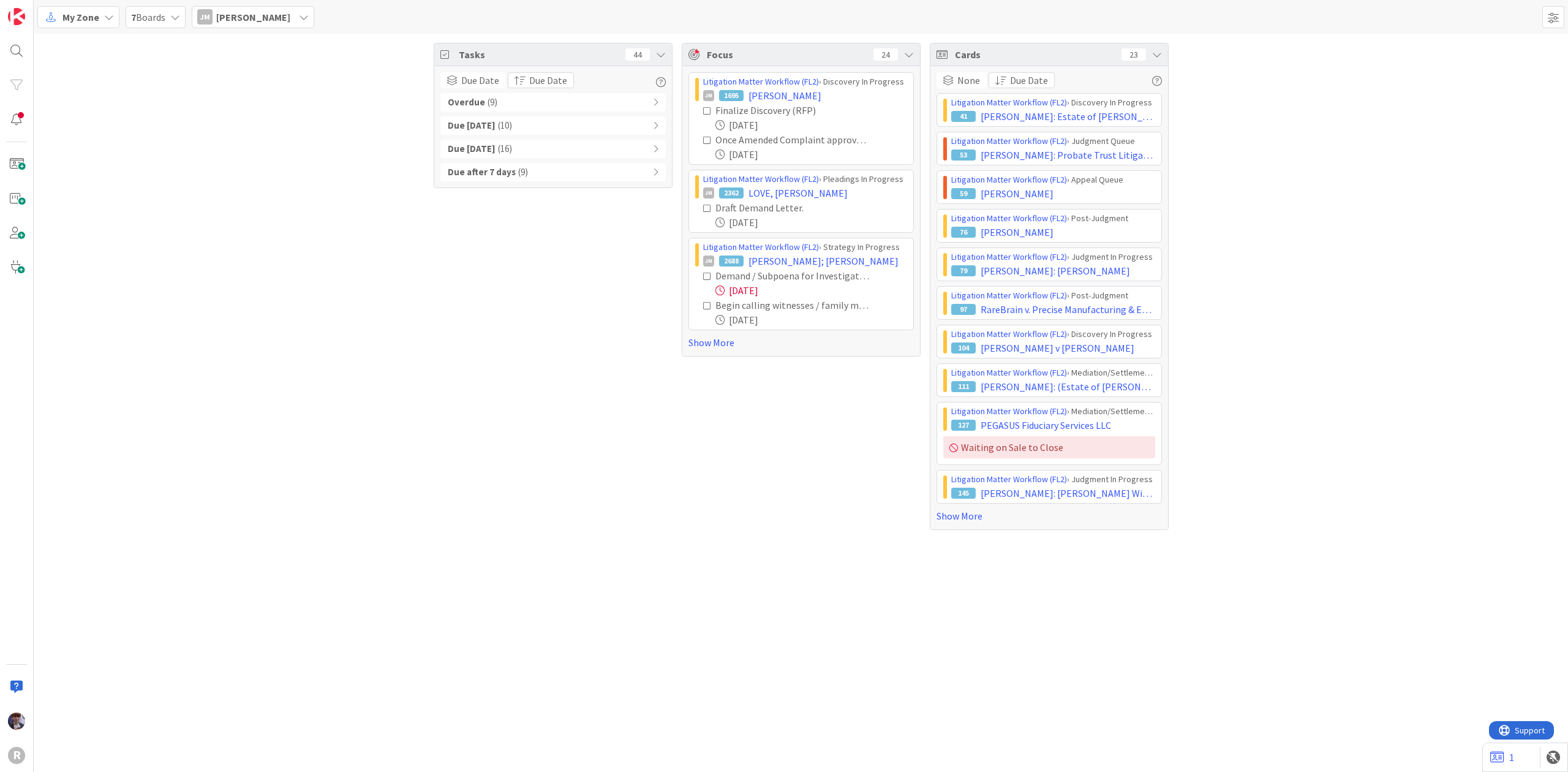
click at [257, 30] on div "My Zone 7 Boards [PERSON_NAME] [PERSON_NAME]" at bounding box center [801, 17] width 1534 height 34
click at [255, 21] on span "[PERSON_NAME]" at bounding box center [253, 17] width 74 height 15
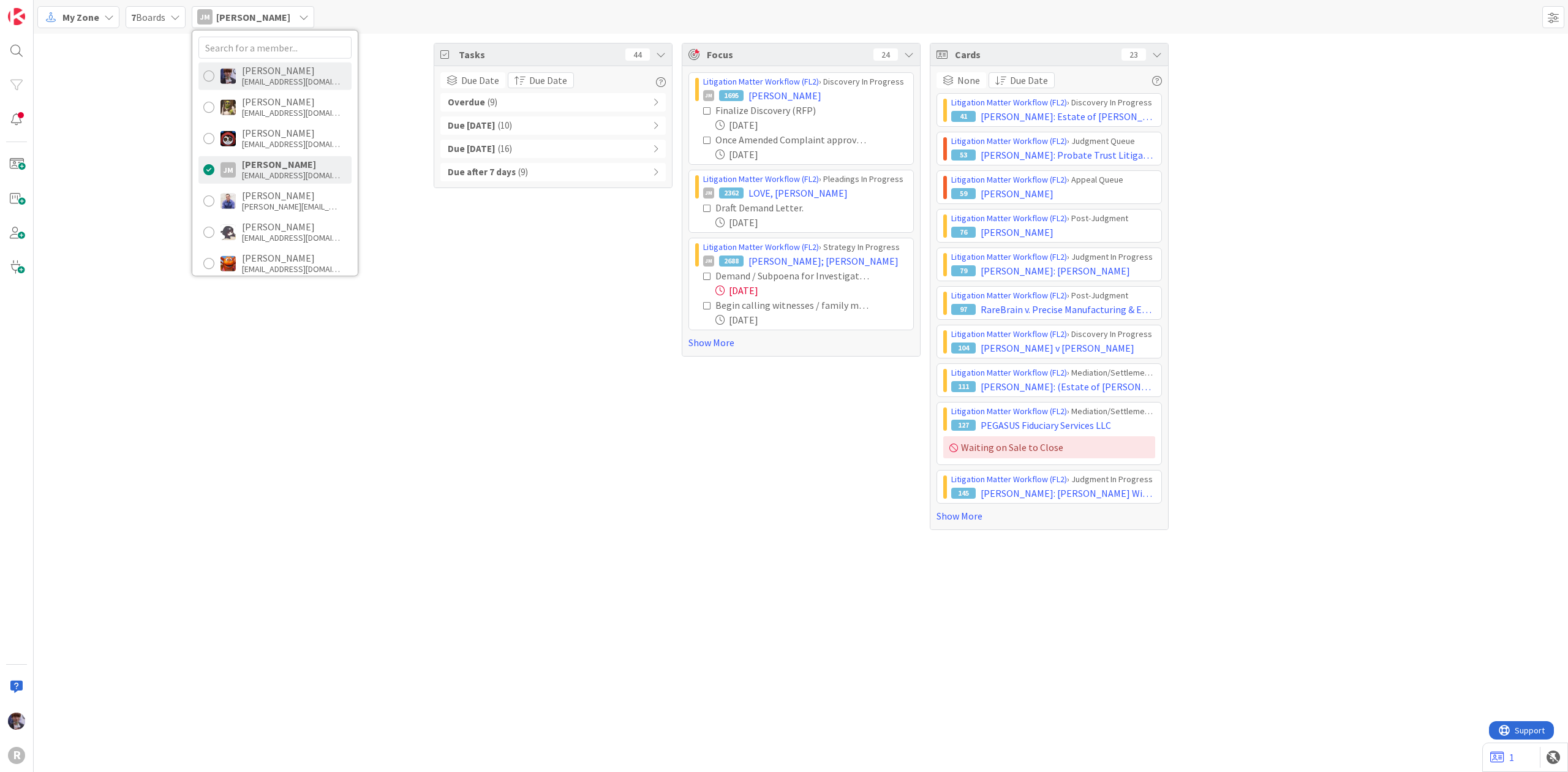
click at [256, 76] on div "[EMAIL_ADDRESS][DOMAIN_NAME]" at bounding box center [291, 82] width 98 height 11
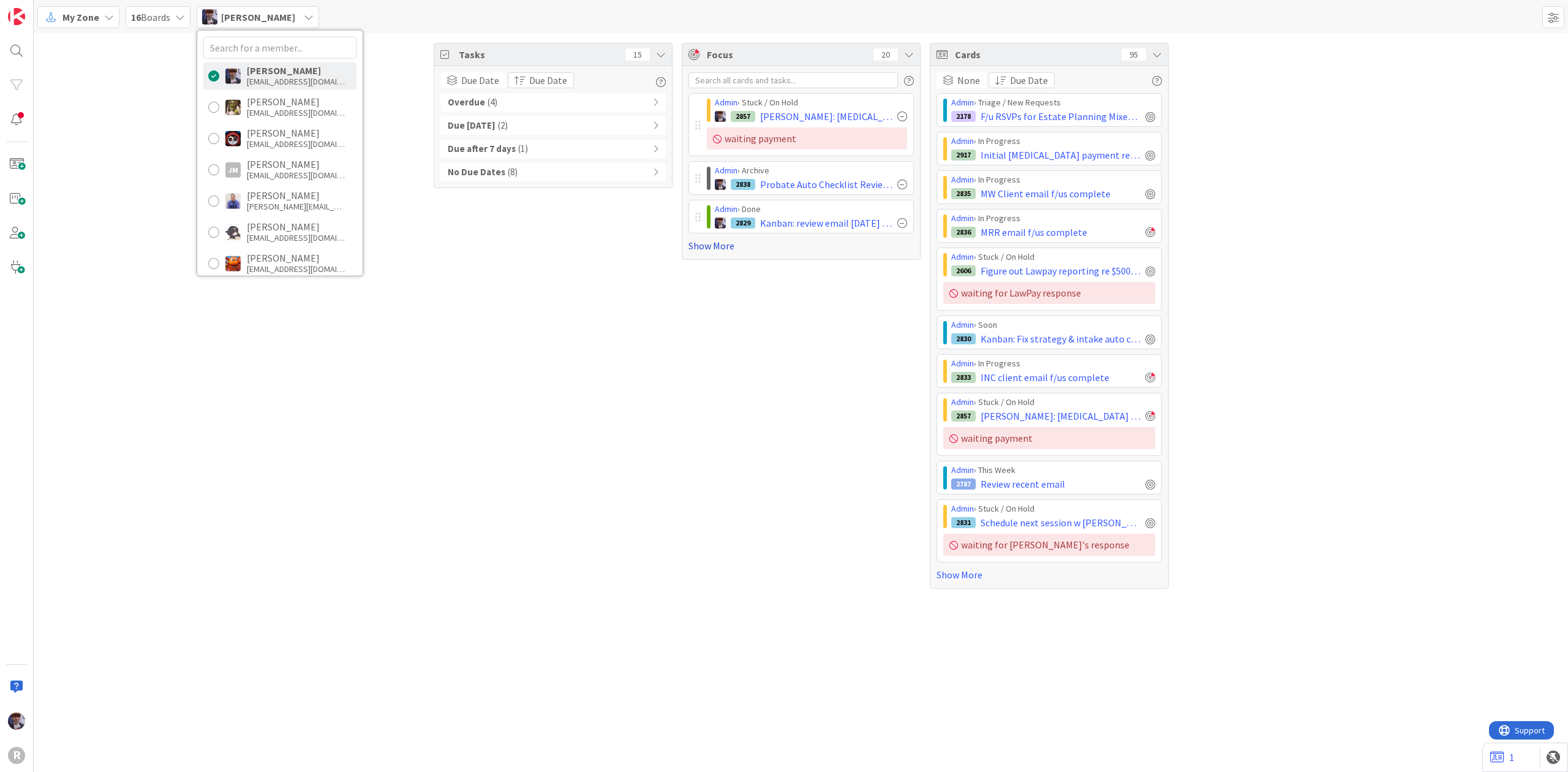
click at [706, 244] on link "Show More" at bounding box center [801, 245] width 225 height 15
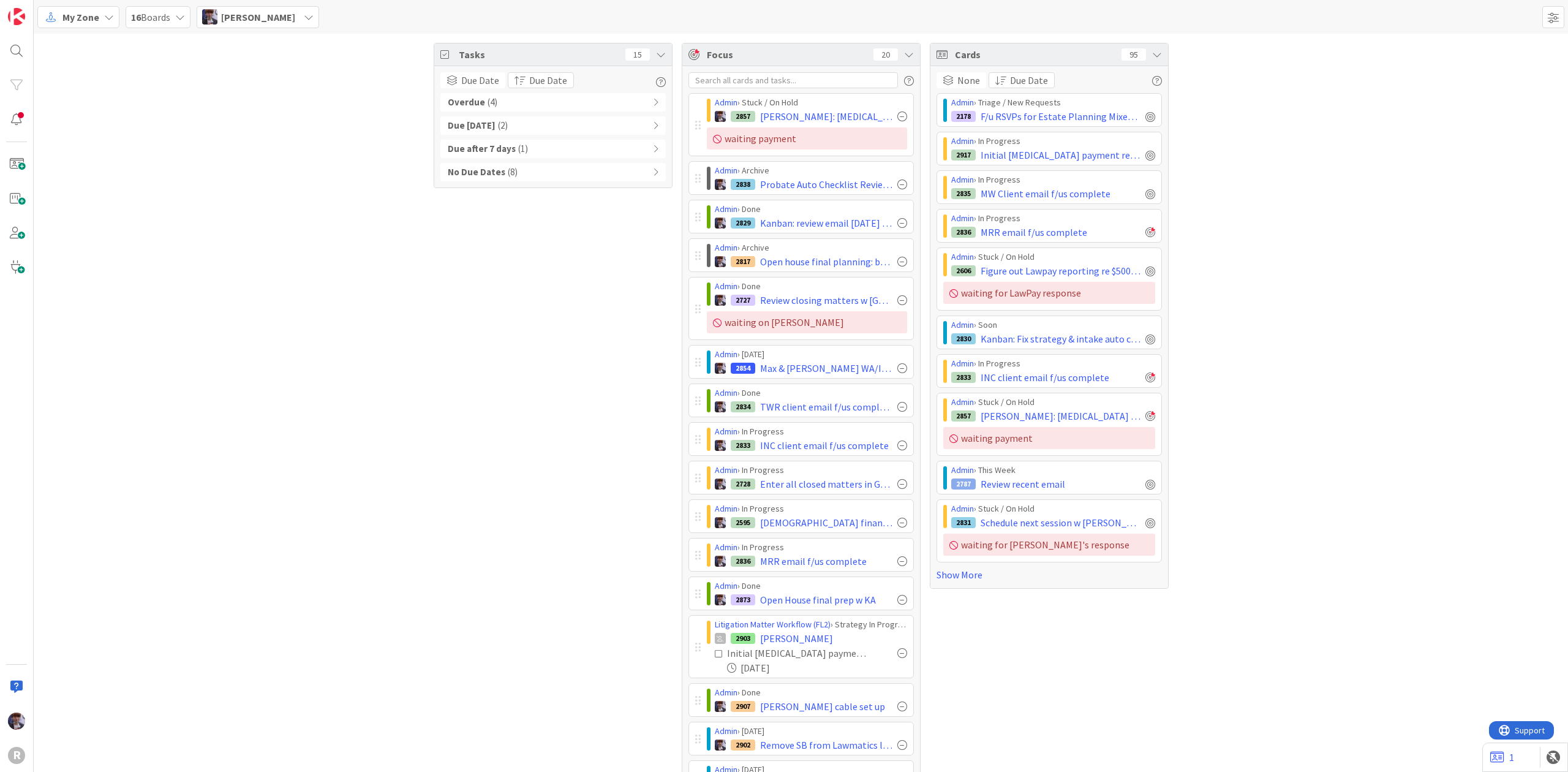
click at [1152, 57] on icon at bounding box center [1157, 55] width 10 height 10
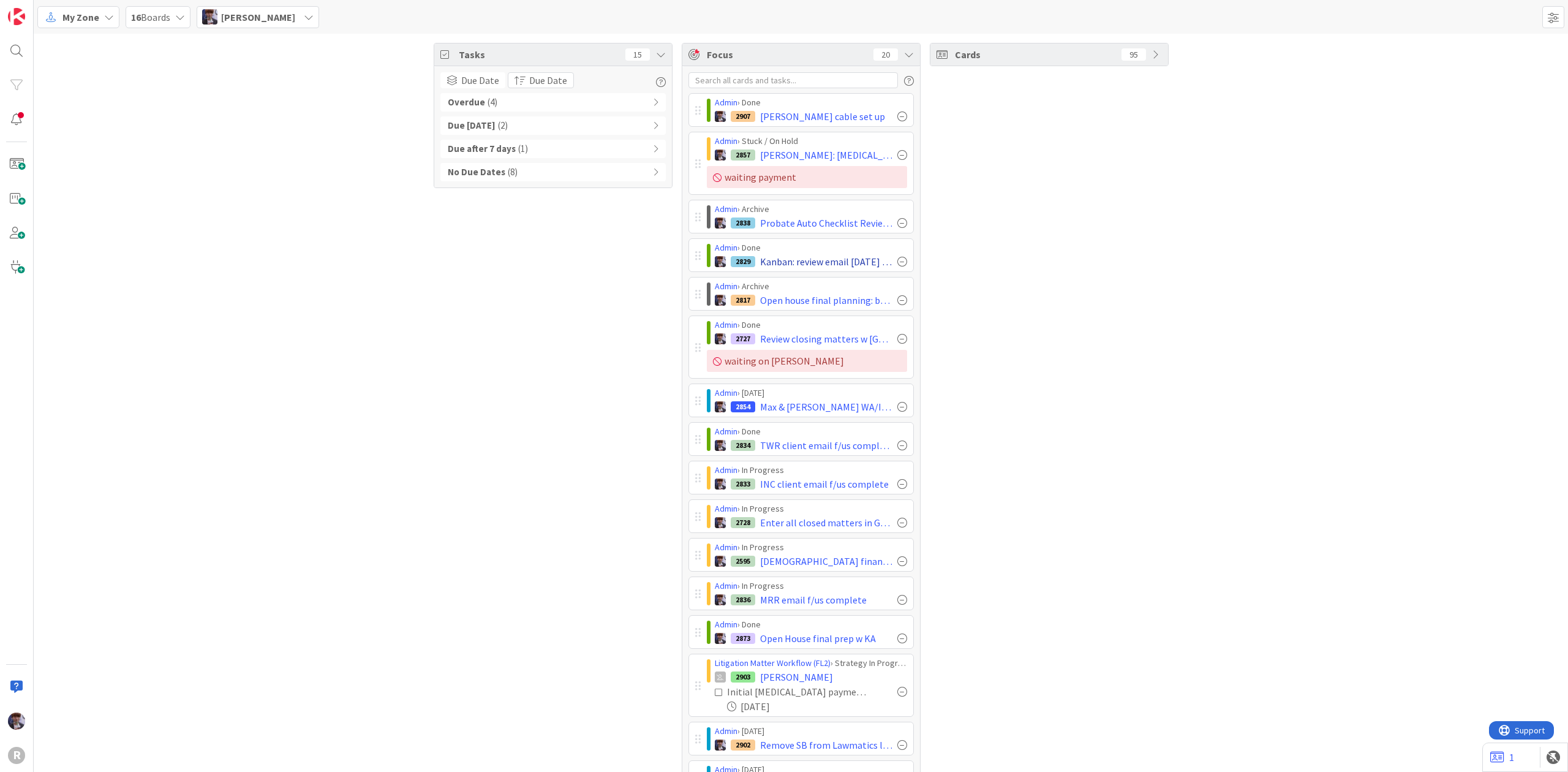
click at [898, 261] on div at bounding box center [902, 262] width 10 height 10
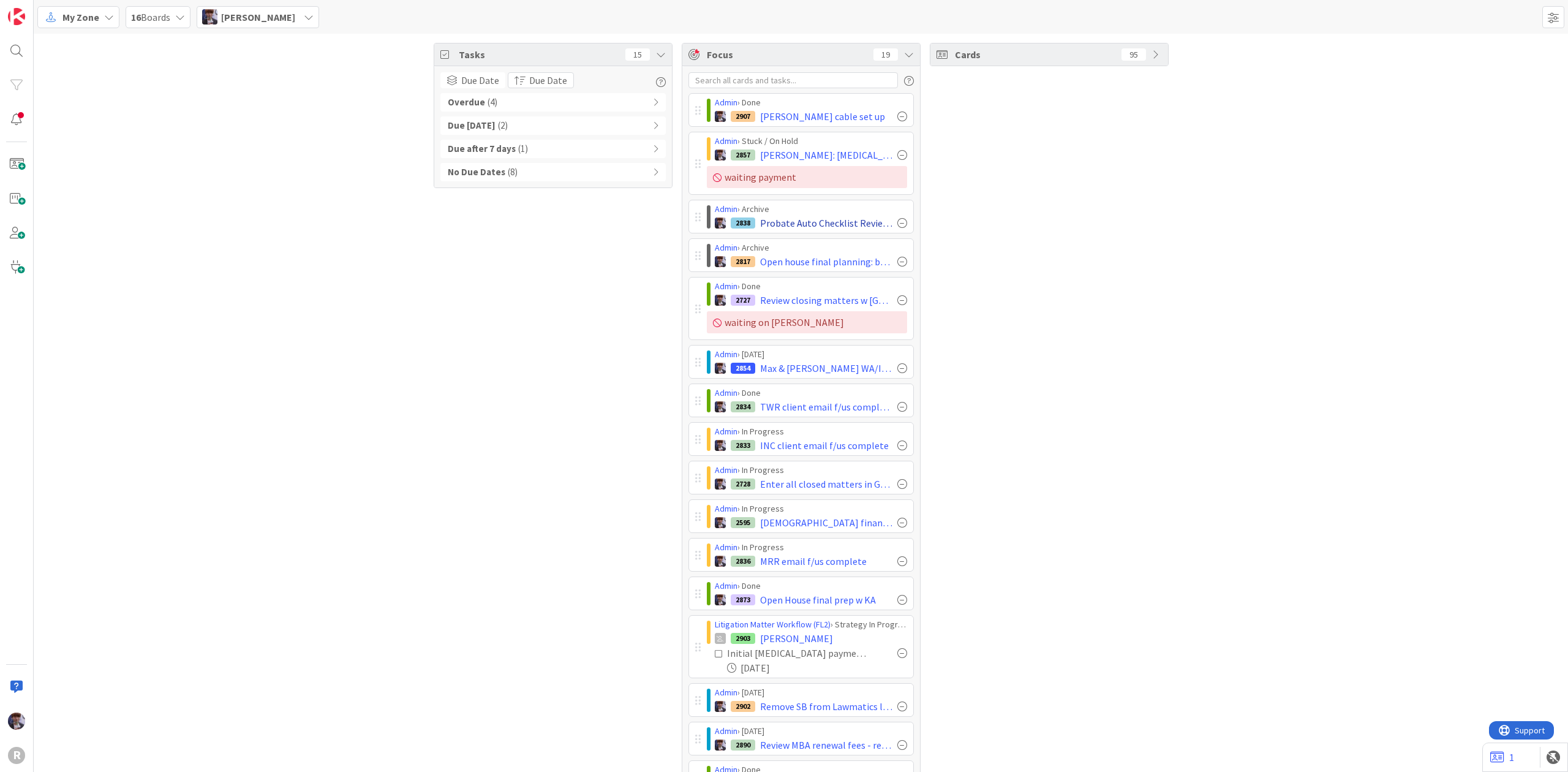
click at [897, 222] on div at bounding box center [902, 223] width 10 height 10
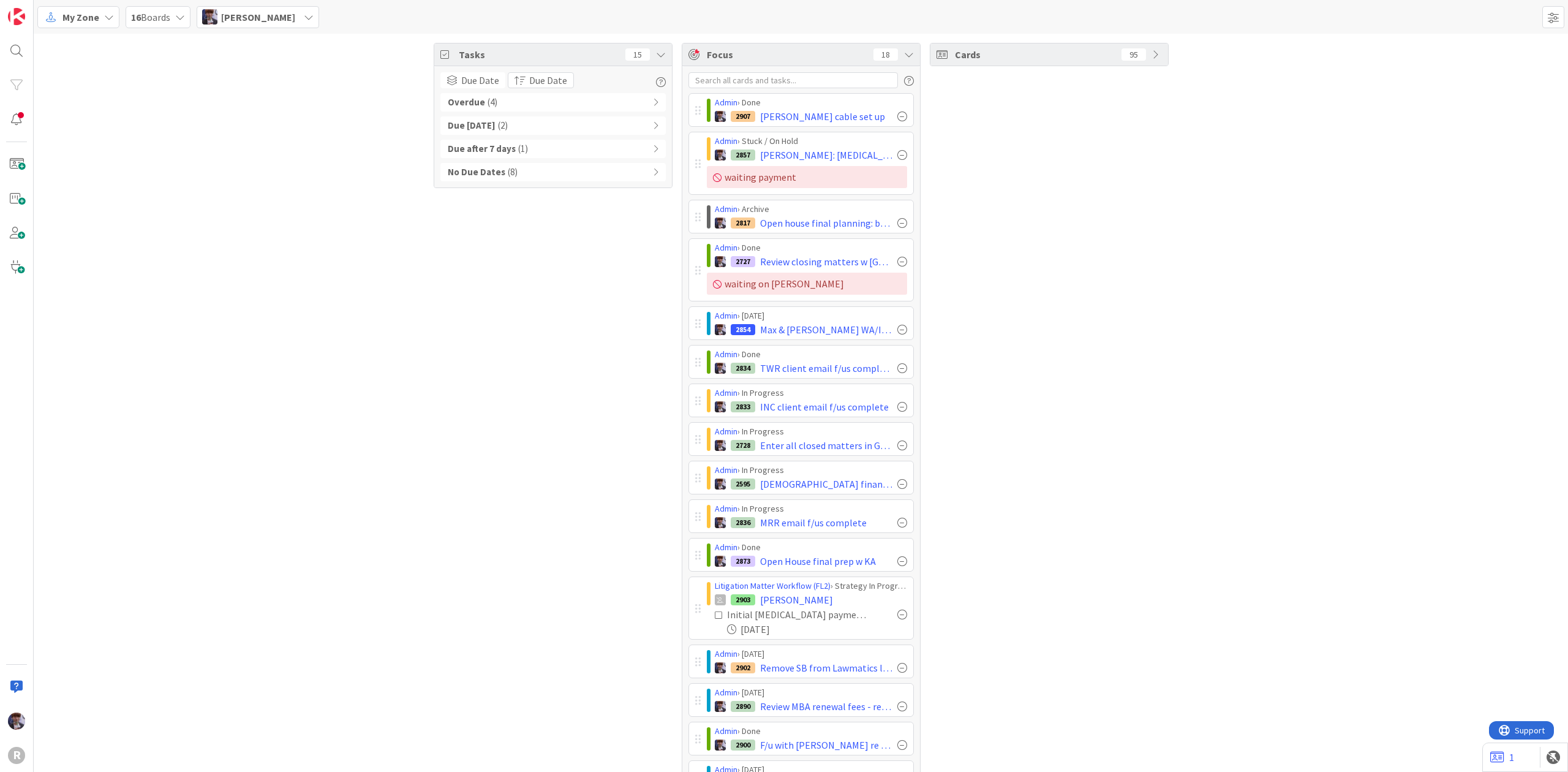
click at [897, 222] on div at bounding box center [902, 223] width 10 height 10
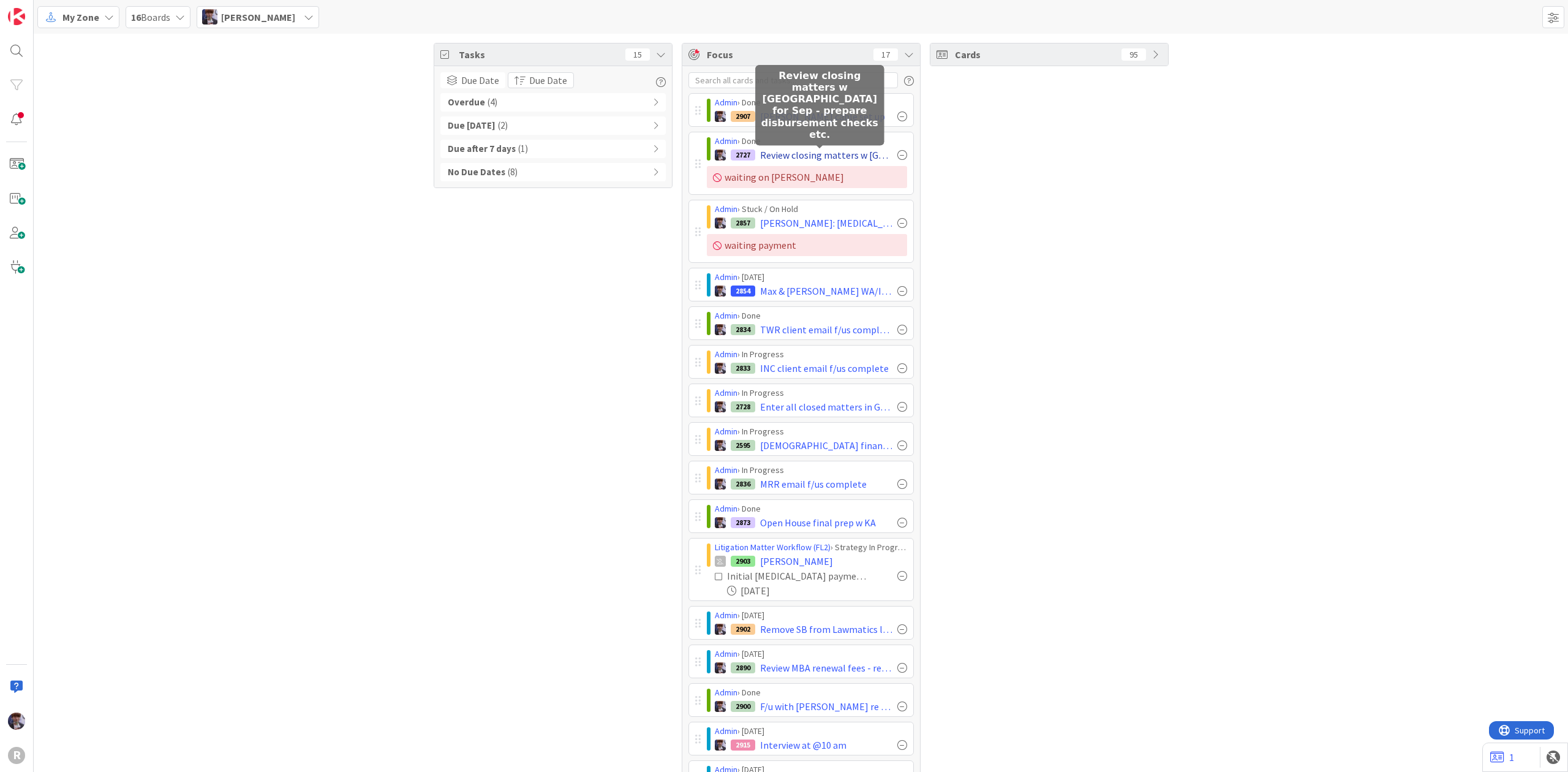
click at [790, 157] on span "Review closing matters w [GEOGRAPHIC_DATA] for Sep - prepare disbursement check…" at bounding box center [826, 155] width 132 height 15
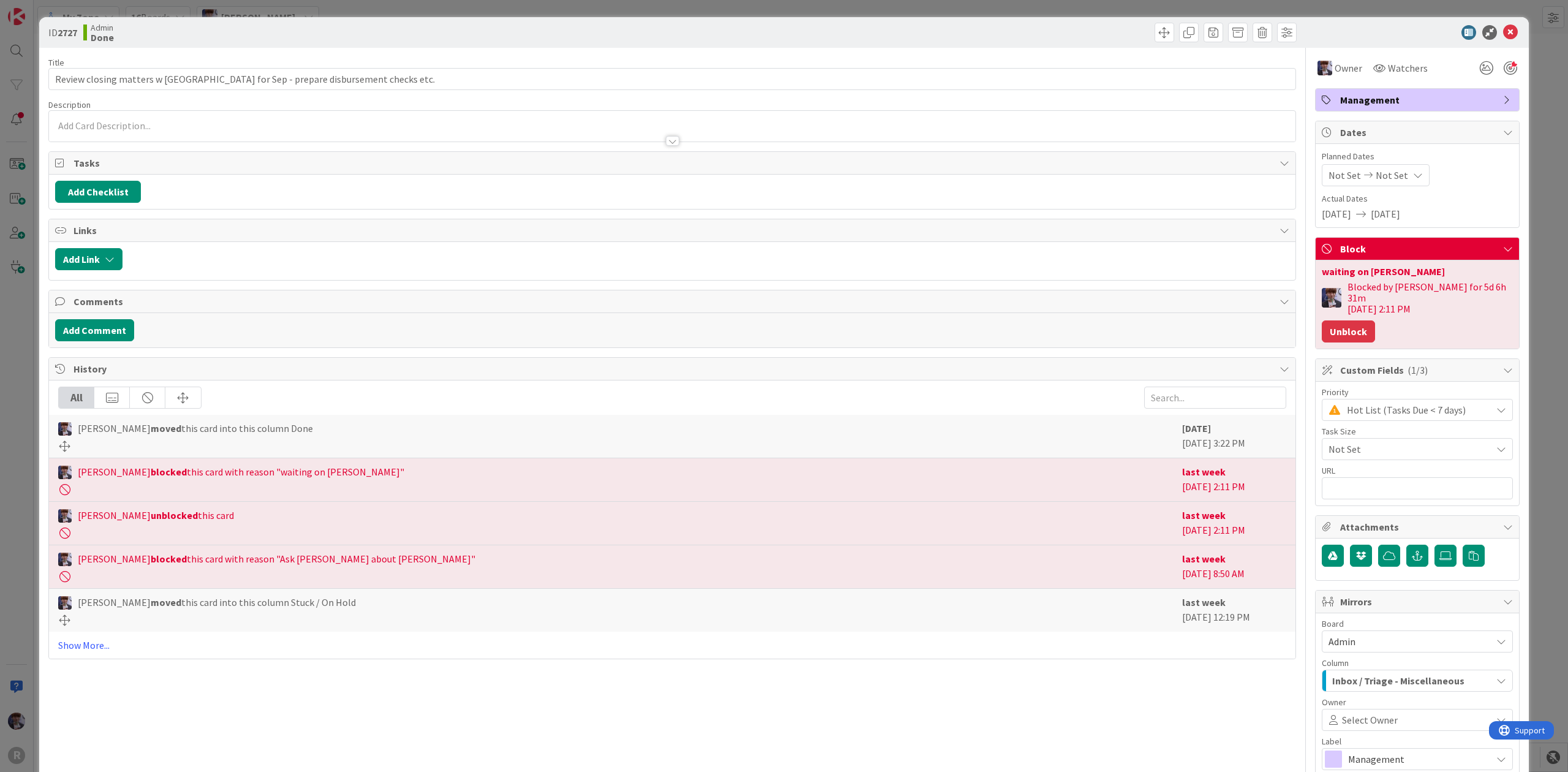
click at [1357, 320] on button "Unblock" at bounding box center [1348, 331] width 53 height 22
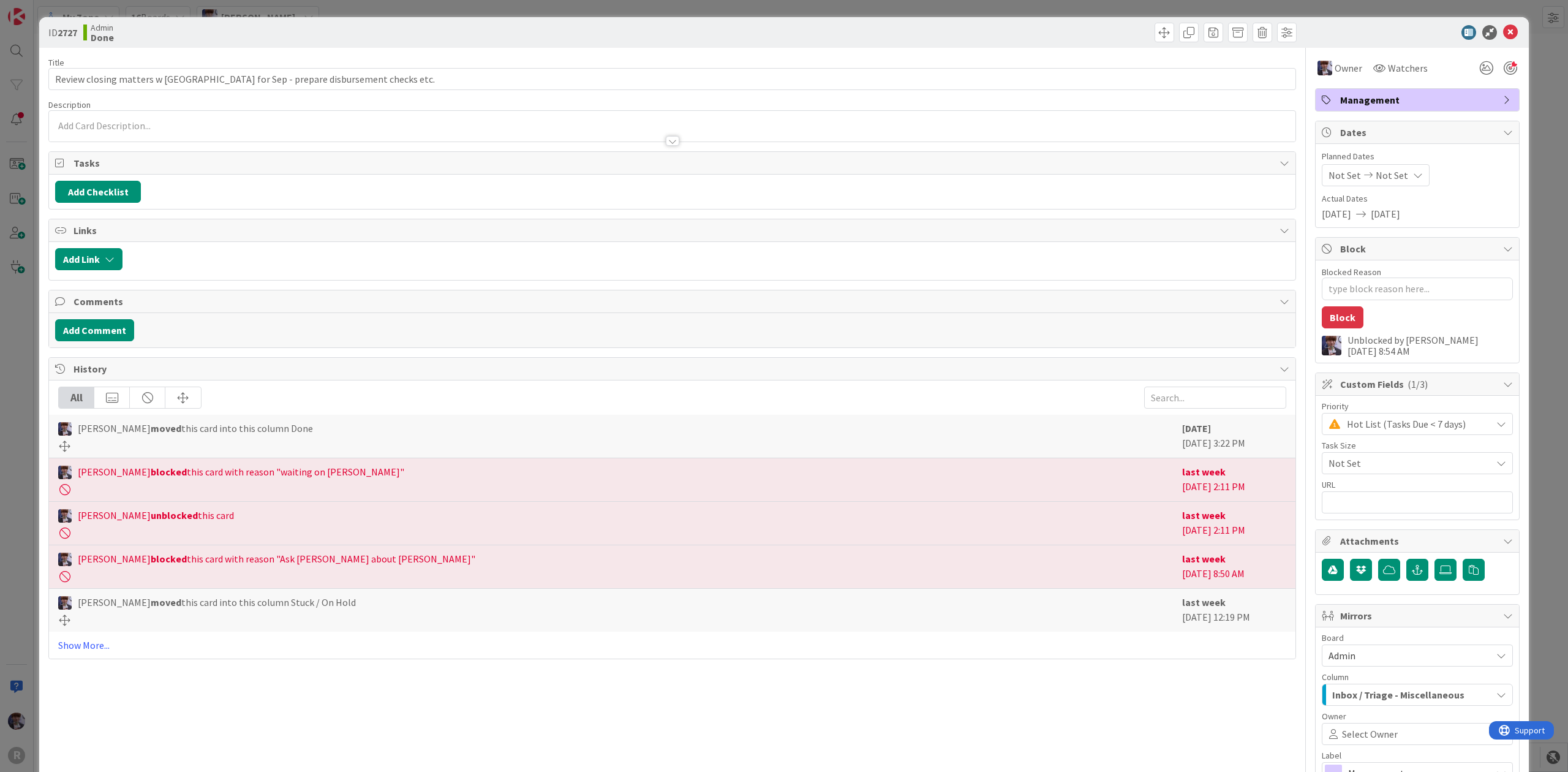
click at [1524, 155] on div "ID 2727 Admin Done Title 74 / 128 Review closing matters w [GEOGRAPHIC_DATA] fo…" at bounding box center [784, 386] width 1568 height 772
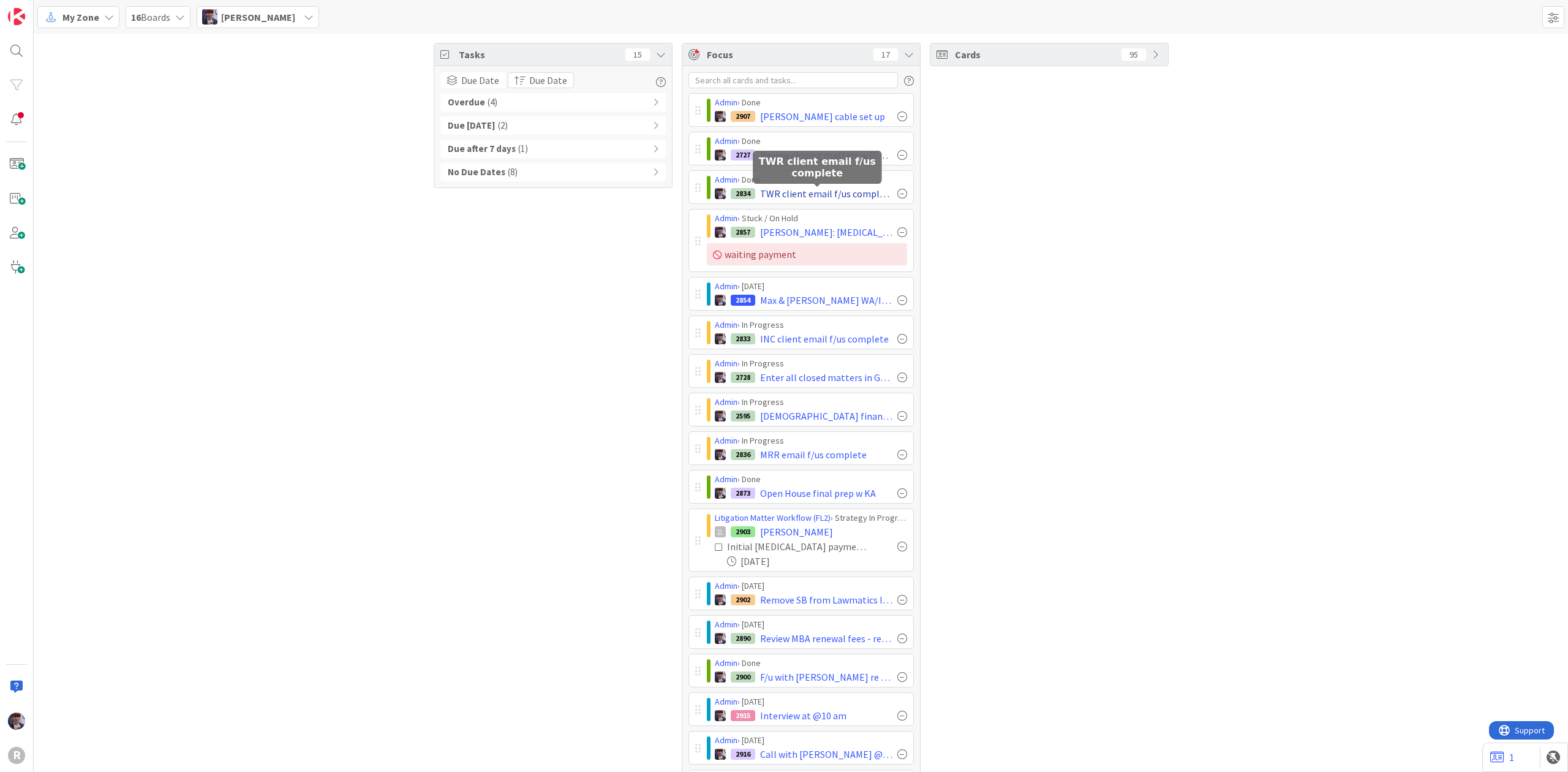
click at [839, 196] on span "TWR client email f/us complete" at bounding box center [826, 194] width 132 height 15
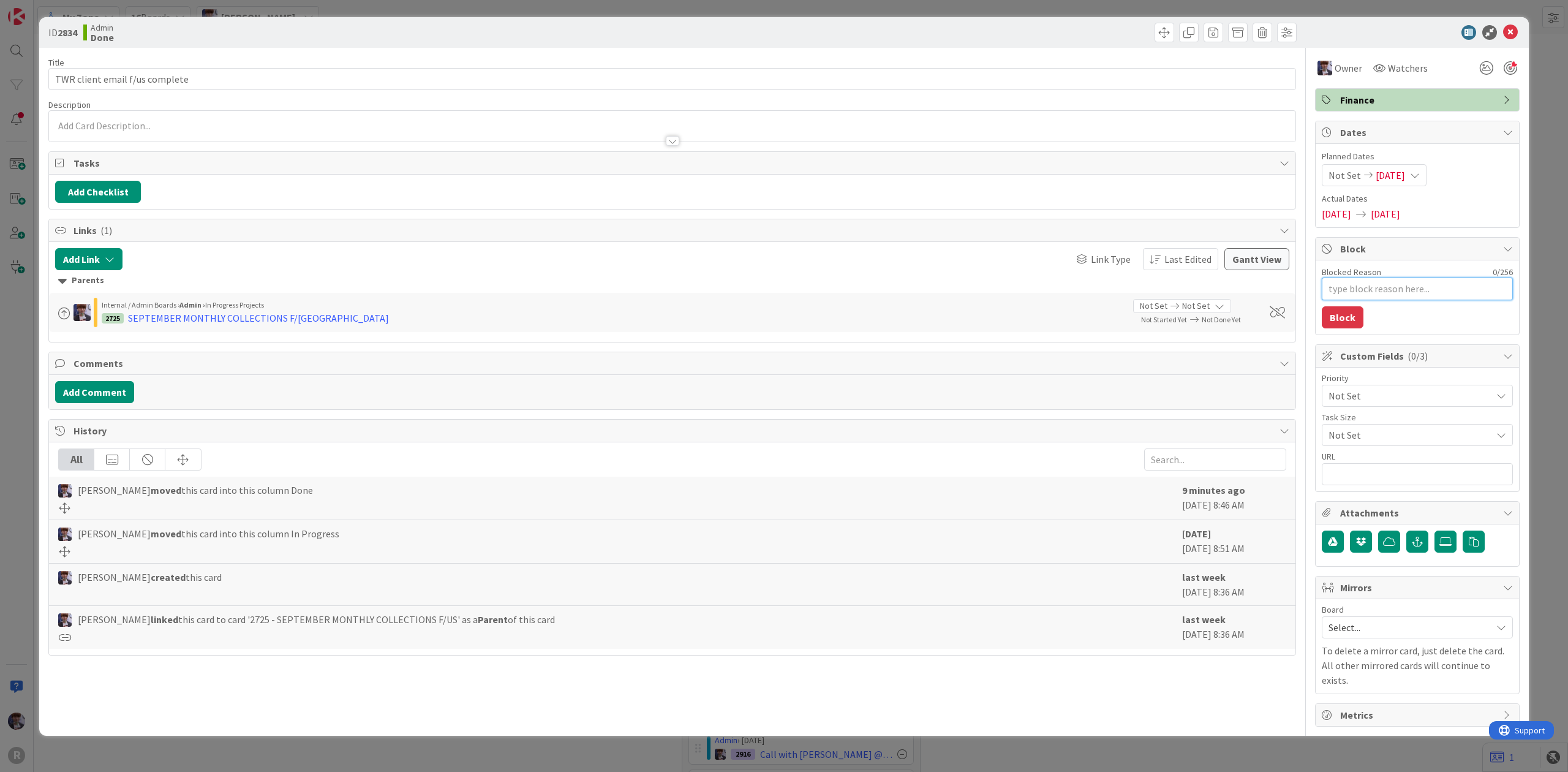
click at [1384, 294] on textarea "Blocked Reason" at bounding box center [1417, 289] width 191 height 23
type textarea "x"
type textarea "E"
type textarea "x"
type textarea "Ex"
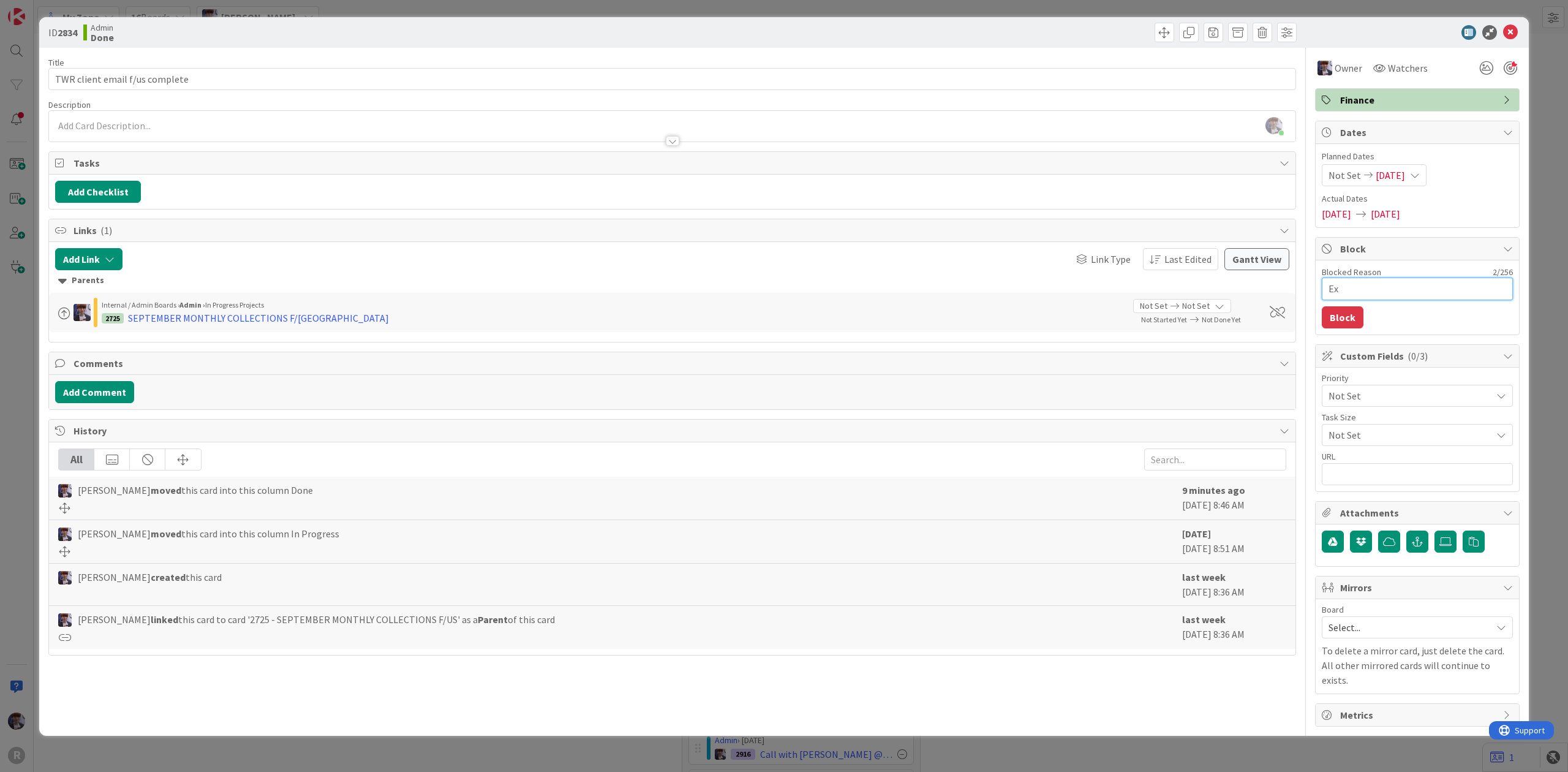
type textarea "x"
type textarea "Exc"
type textarea "x"
type textarea "Exce"
type textarea "x"
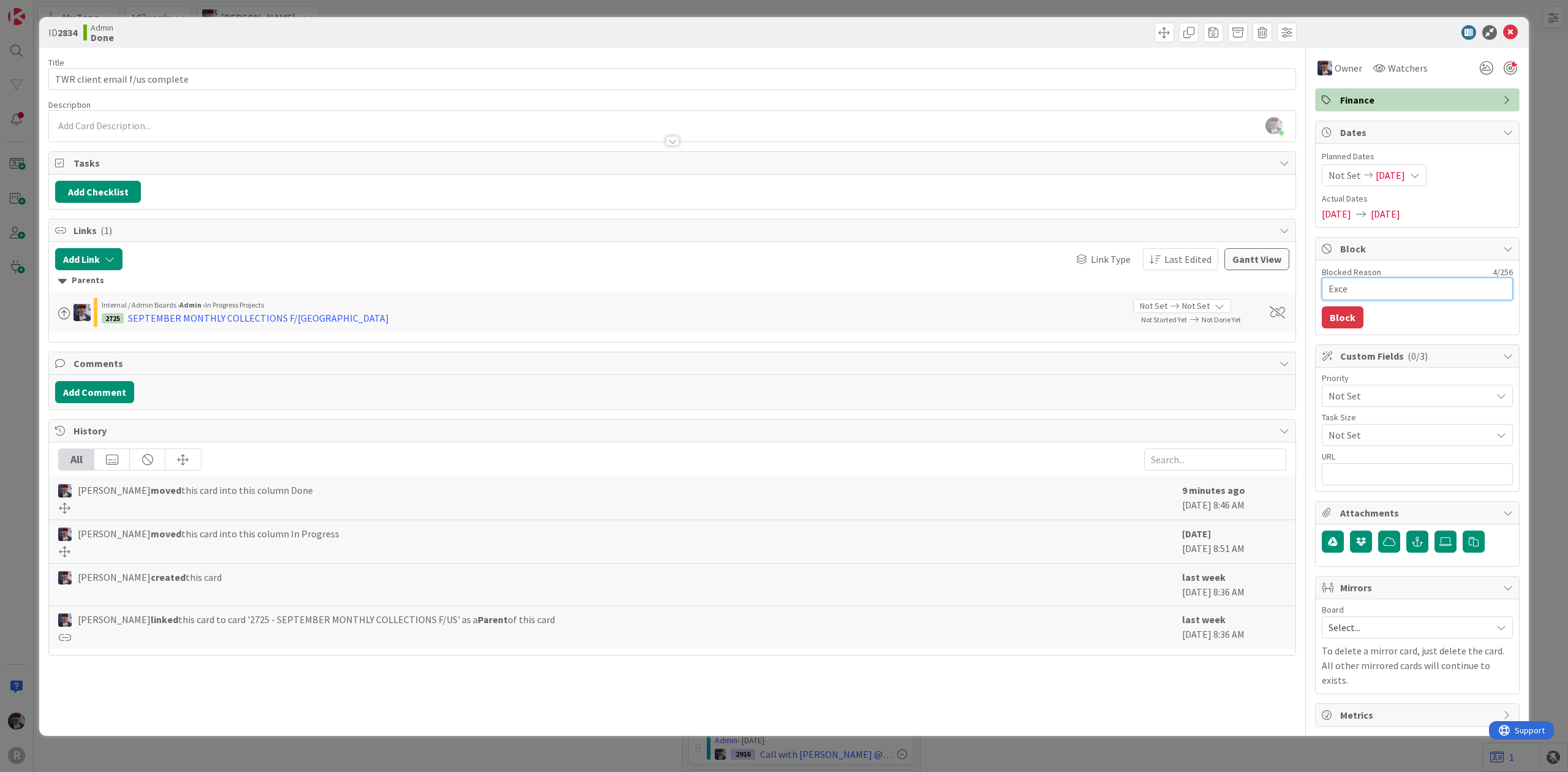
type textarea "Excet"
type textarea "x"
type textarea "Excet"
type textarea "x"
type textarea "Excet a"
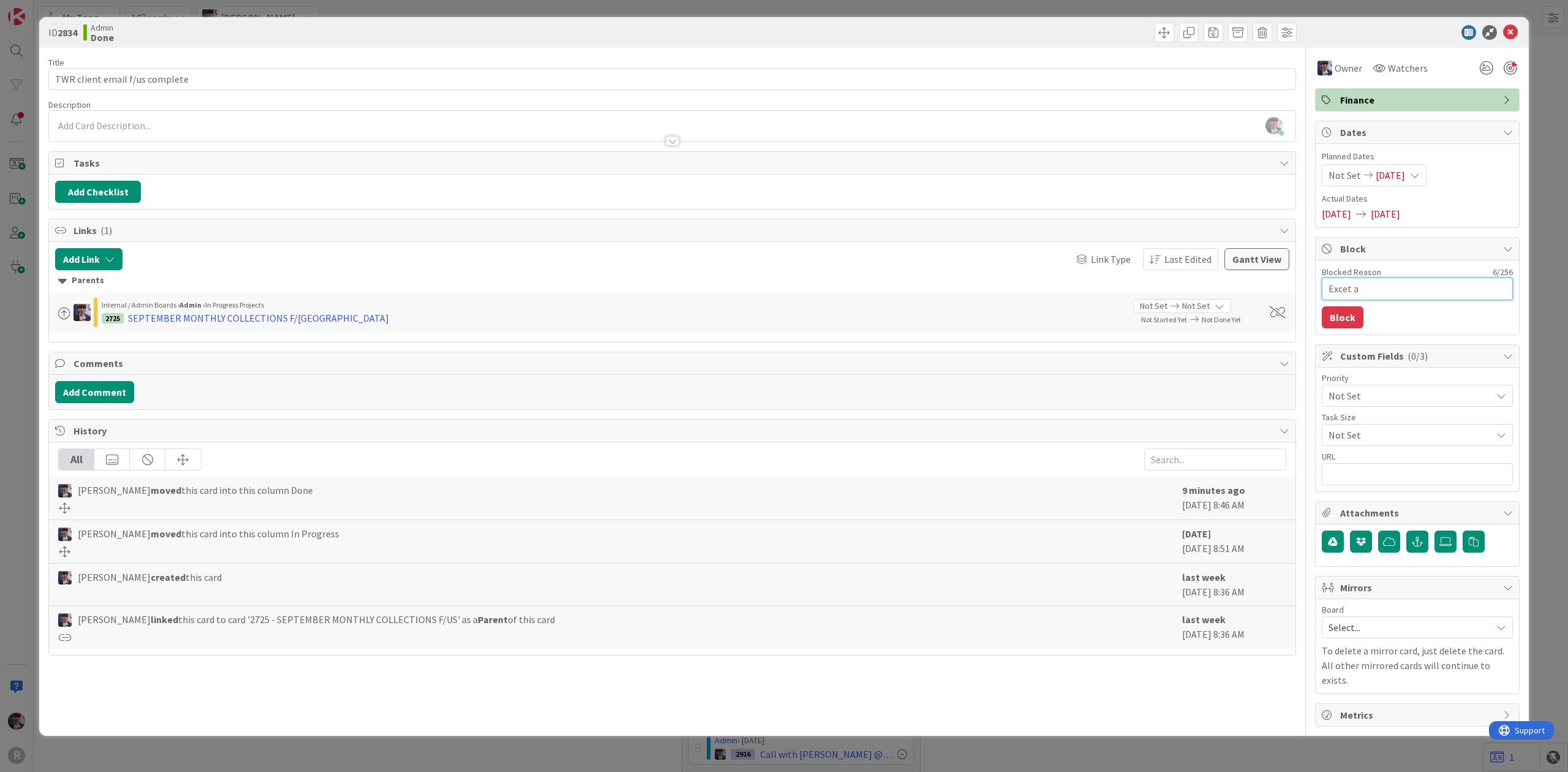
type textarea "x"
type textarea "Excet as"
type textarea "x"
type textarea "Excet ask"
type textarea "x"
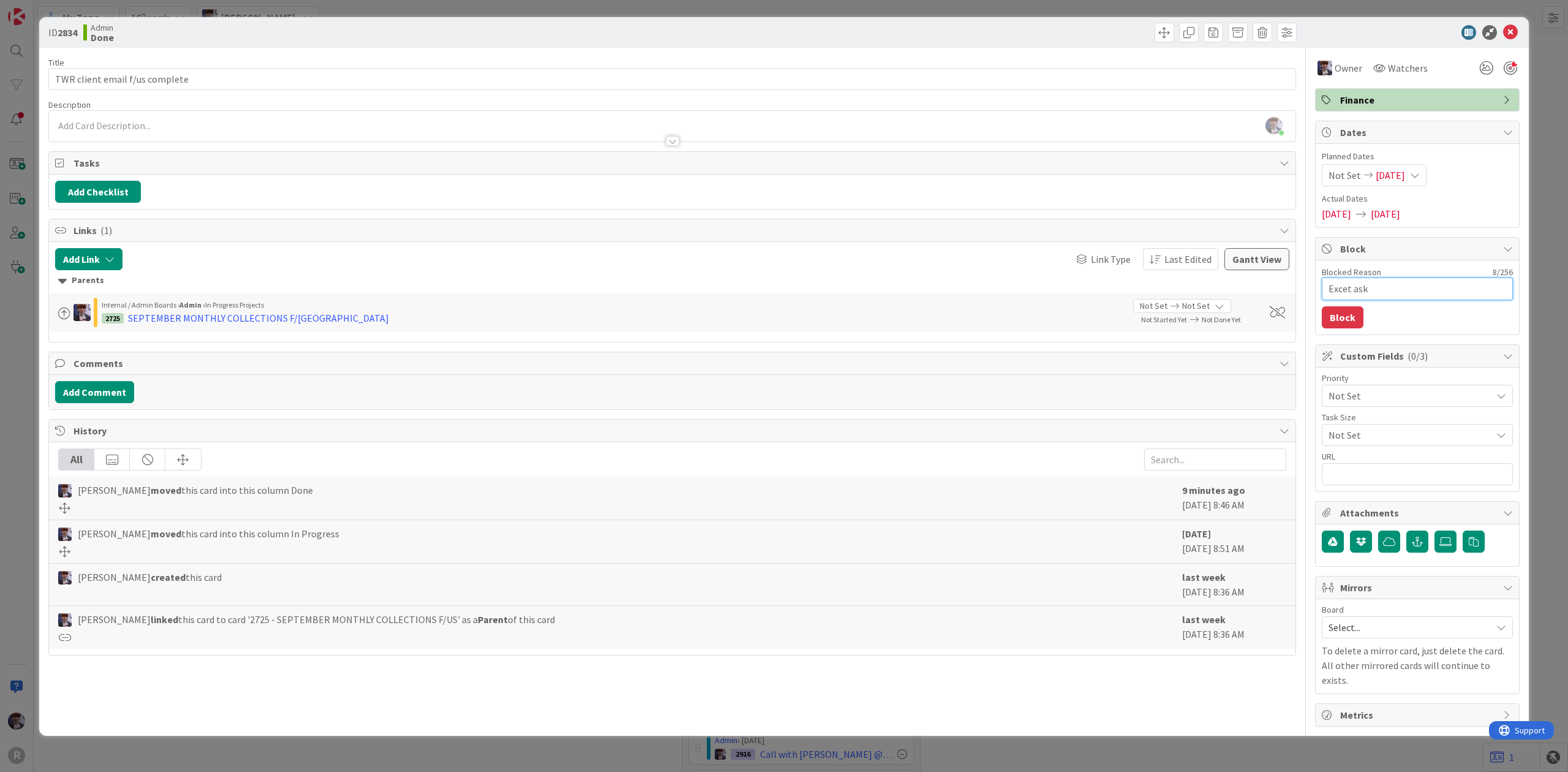
type textarea "Excet ask"
type textarea "x"
type textarea "Excet ask a"
type textarea "x"
type textarea "Excet ask ab"
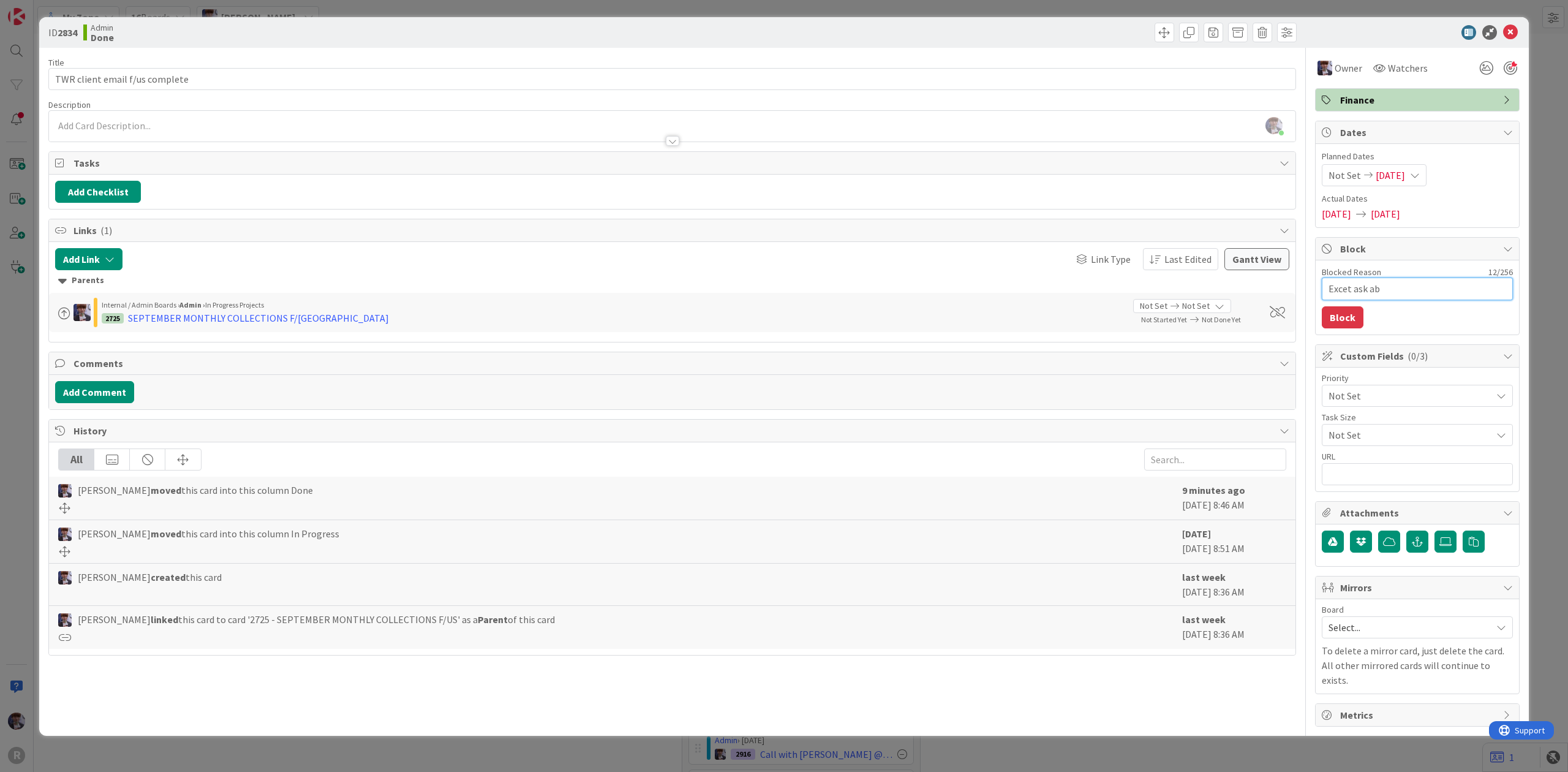
type textarea "x"
type textarea "Excet ask abb"
type textarea "x"
type textarea "Excet ask abbt"
type textarea "x"
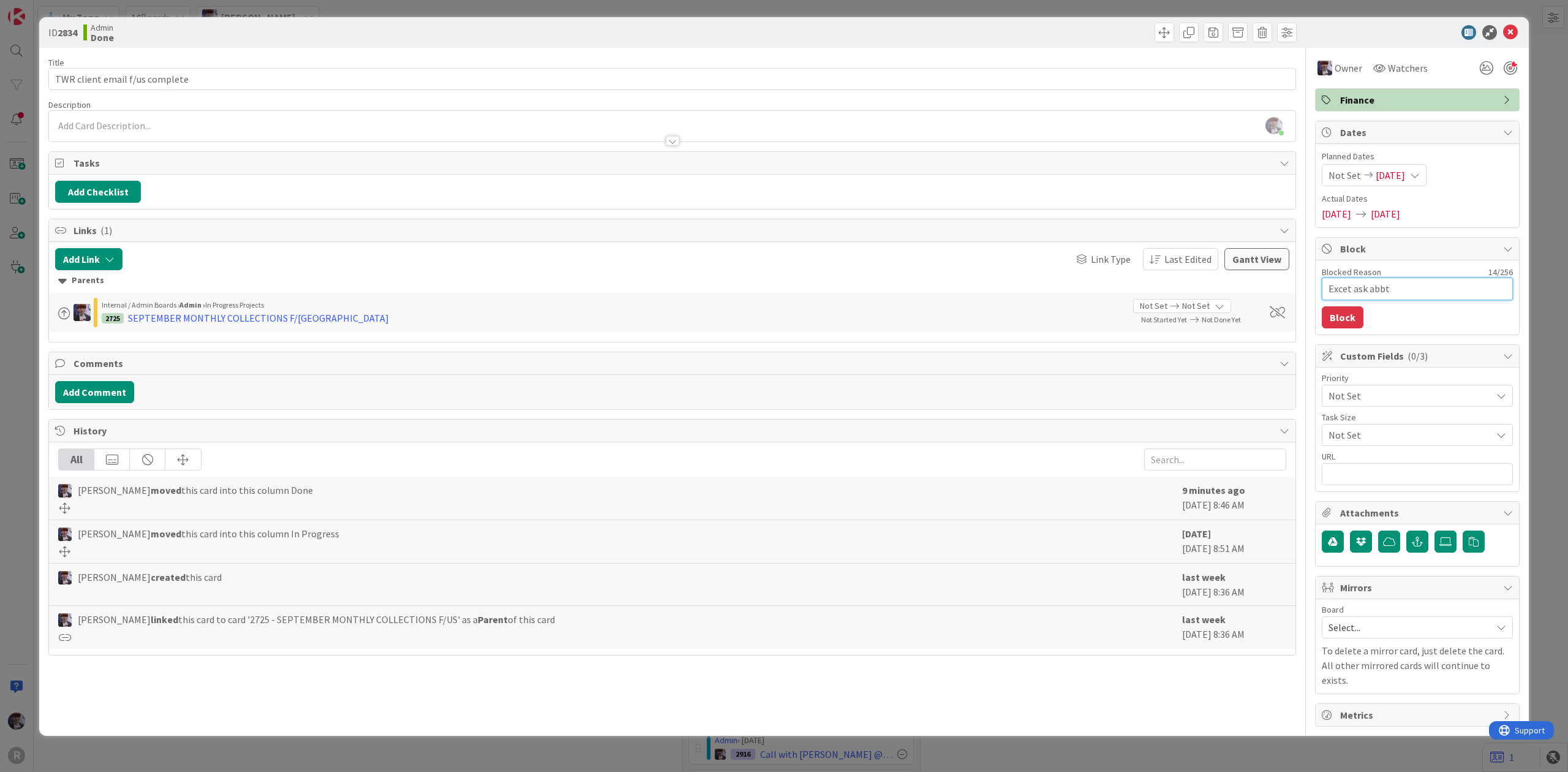
type textarea "Excet ask abbt"
type textarea "x"
type textarea "Excet ask abbt"
type textarea "x"
type textarea "Excet ask abb"
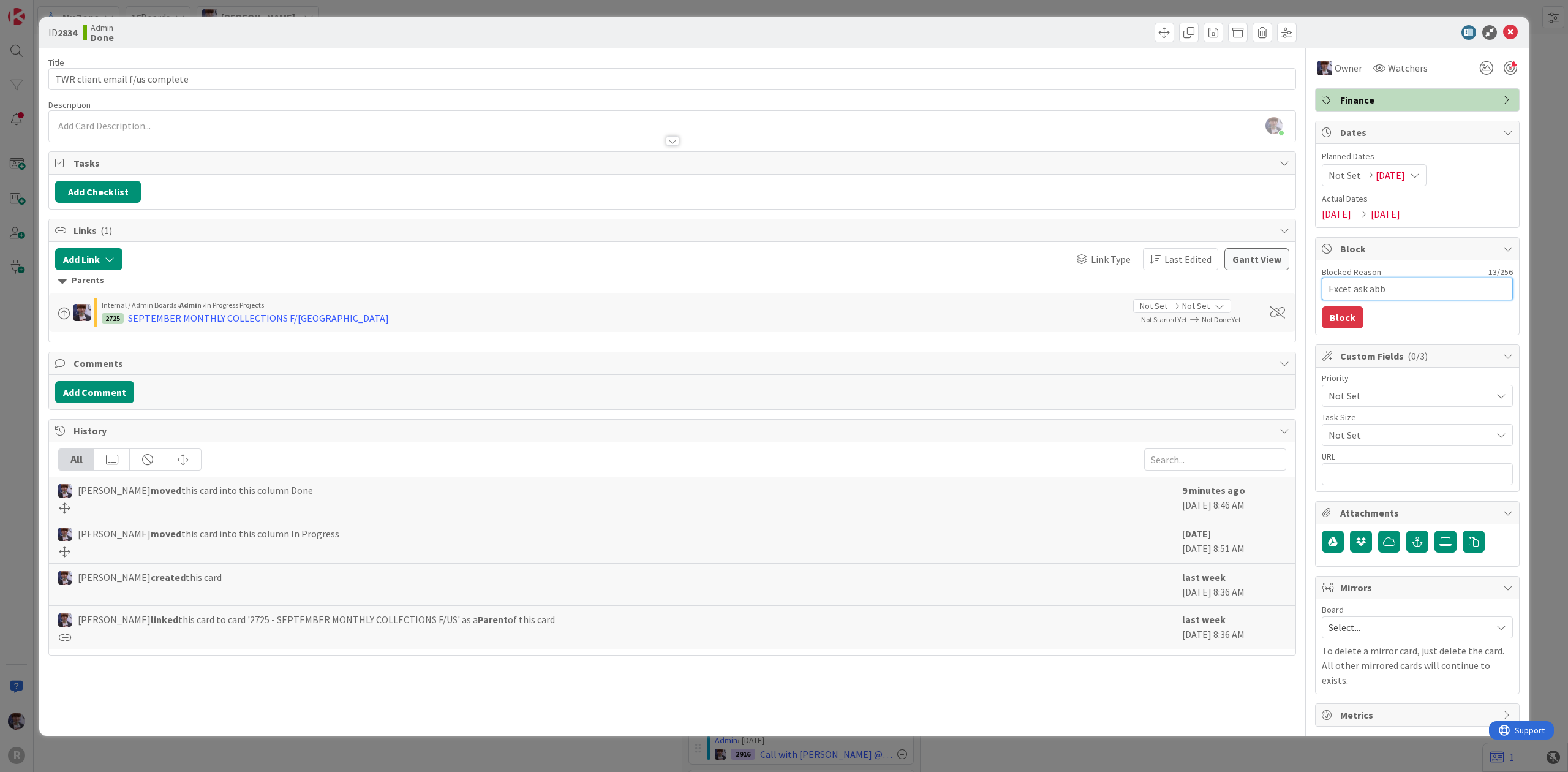
type textarea "x"
type textarea "Excet ask ab"
type textarea "x"
type textarea "Excet ask abt"
type textarea "x"
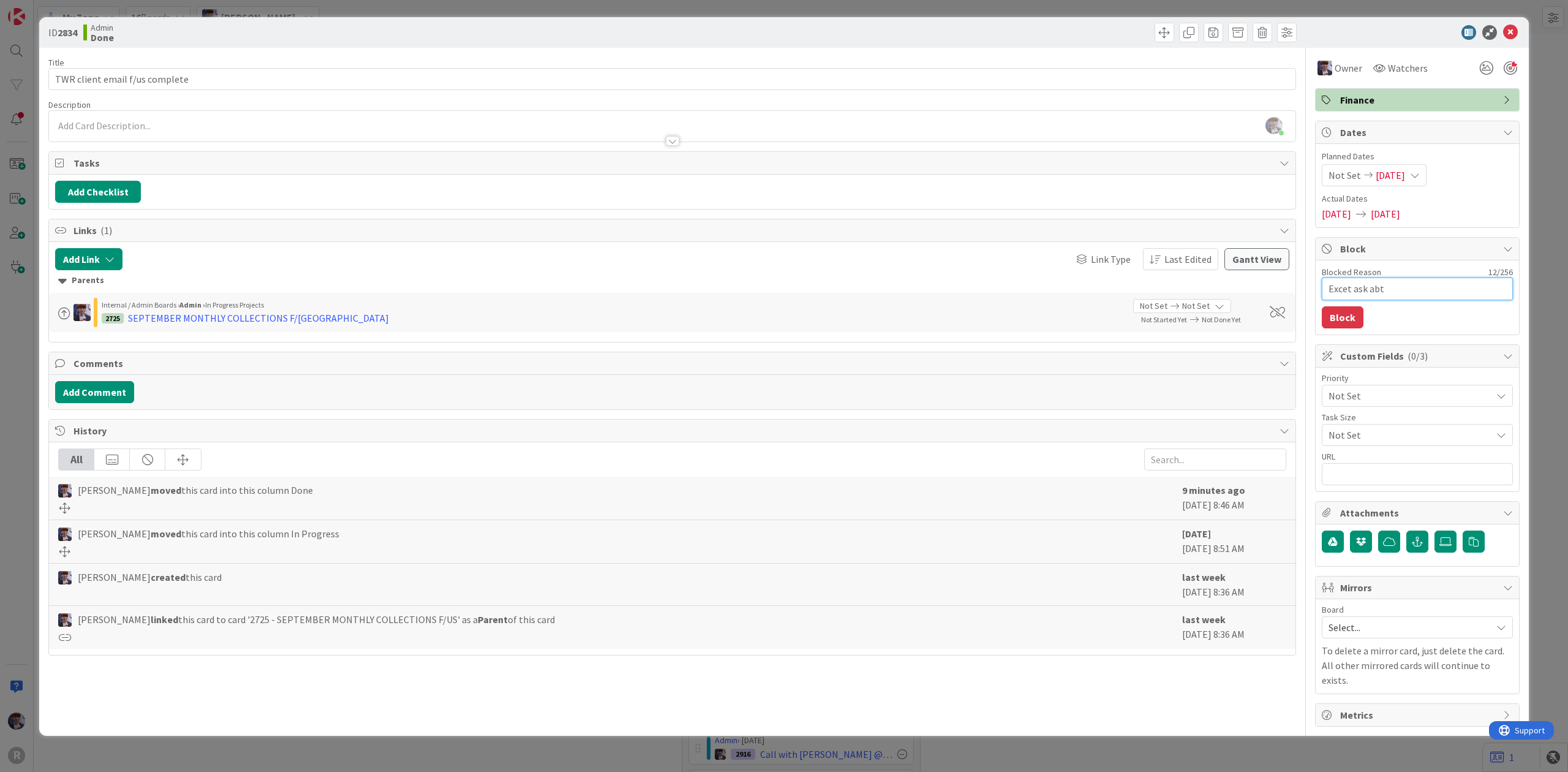
type textarea "Excet ask abt"
click at [1358, 314] on button "Block" at bounding box center [1342, 317] width 42 height 22
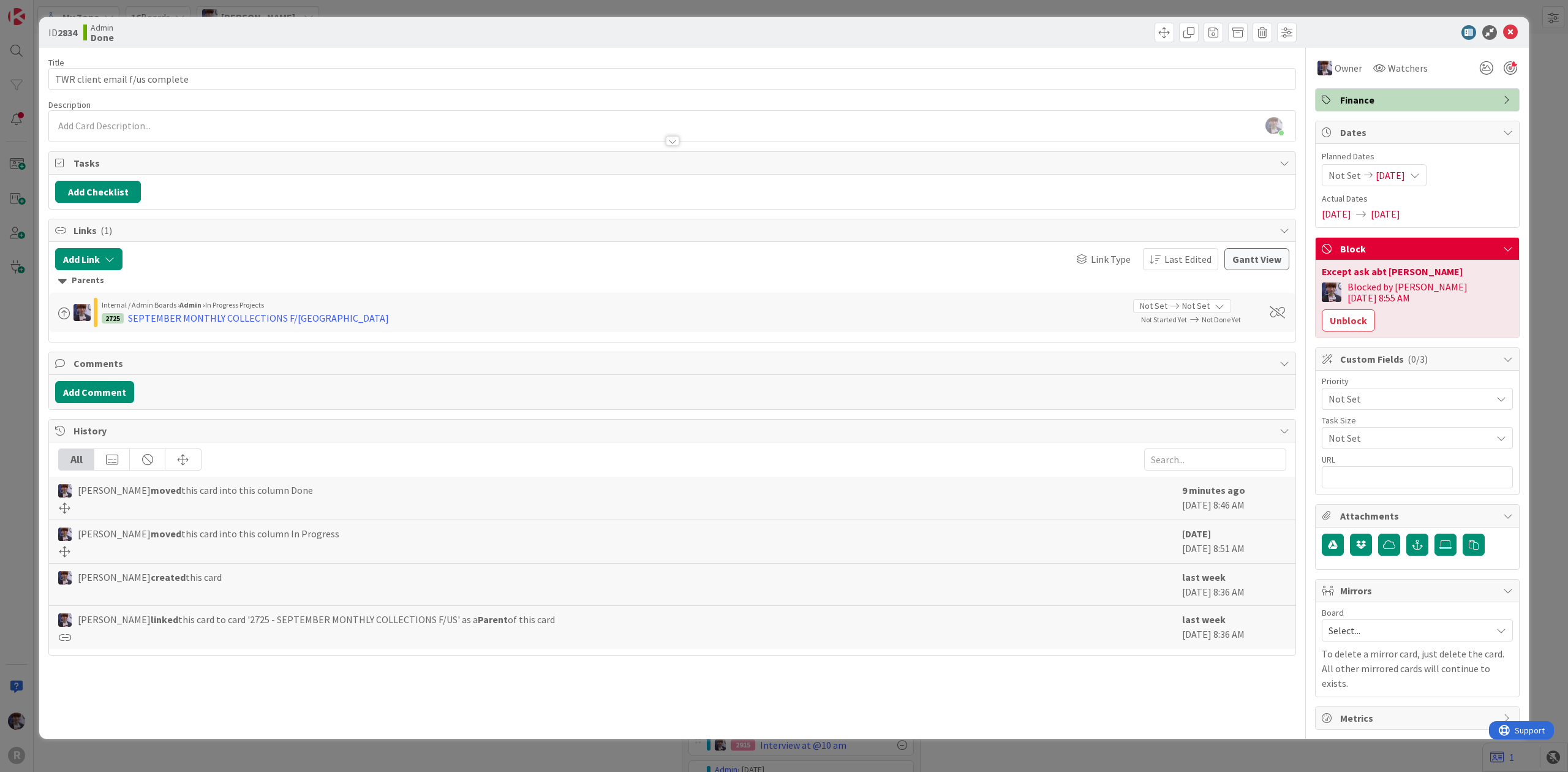
click at [1540, 162] on div "ID 2834 Admin Done Title 30 / 128 TWR client email f/us complete Description [P…" at bounding box center [784, 386] width 1568 height 772
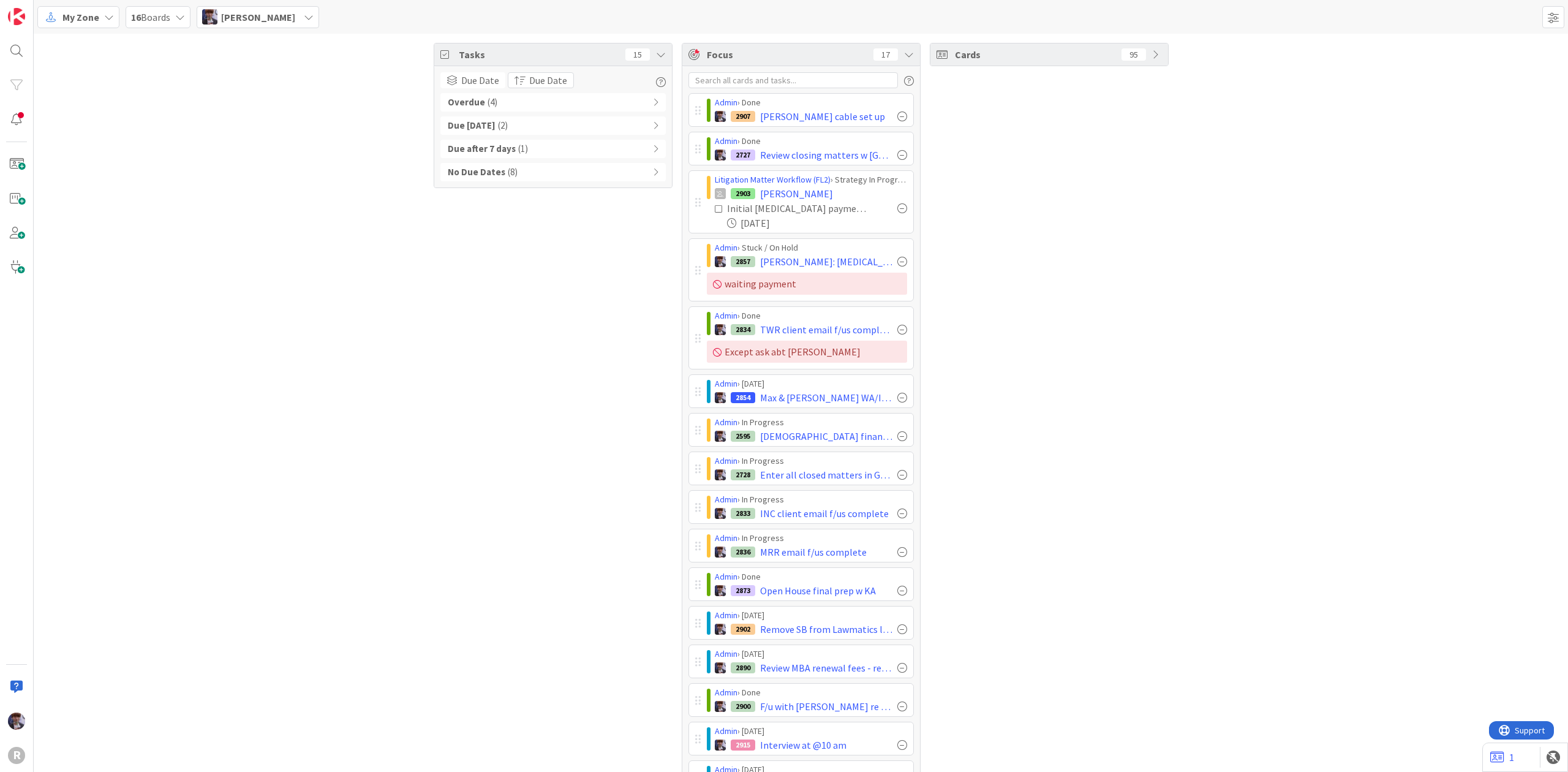
click at [459, 357] on div "Tasks 15 Due Date Due Date Overdue ( 4 ) Due [DATE] ( 2 ) Due after 7 days ( 1 …" at bounding box center [553, 451] width 239 height 816
drag, startPoint x: 222, startPoint y: 230, endPoint x: 215, endPoint y: 230, distance: 7.0
drag, startPoint x: 215, startPoint y: 230, endPoint x: 220, endPoint y: 130, distance: 100.1
click at [223, 104] on div "Tasks 15 Due Date Due Date Overdue ( 4 ) Due [DATE] ( 2 ) Due after 7 days ( 1 …" at bounding box center [801, 451] width 1534 height 834
click at [688, 704] on div "Admin › Done 2900 F/u with [PERSON_NAME] re payment" at bounding box center [801, 700] width 225 height 34
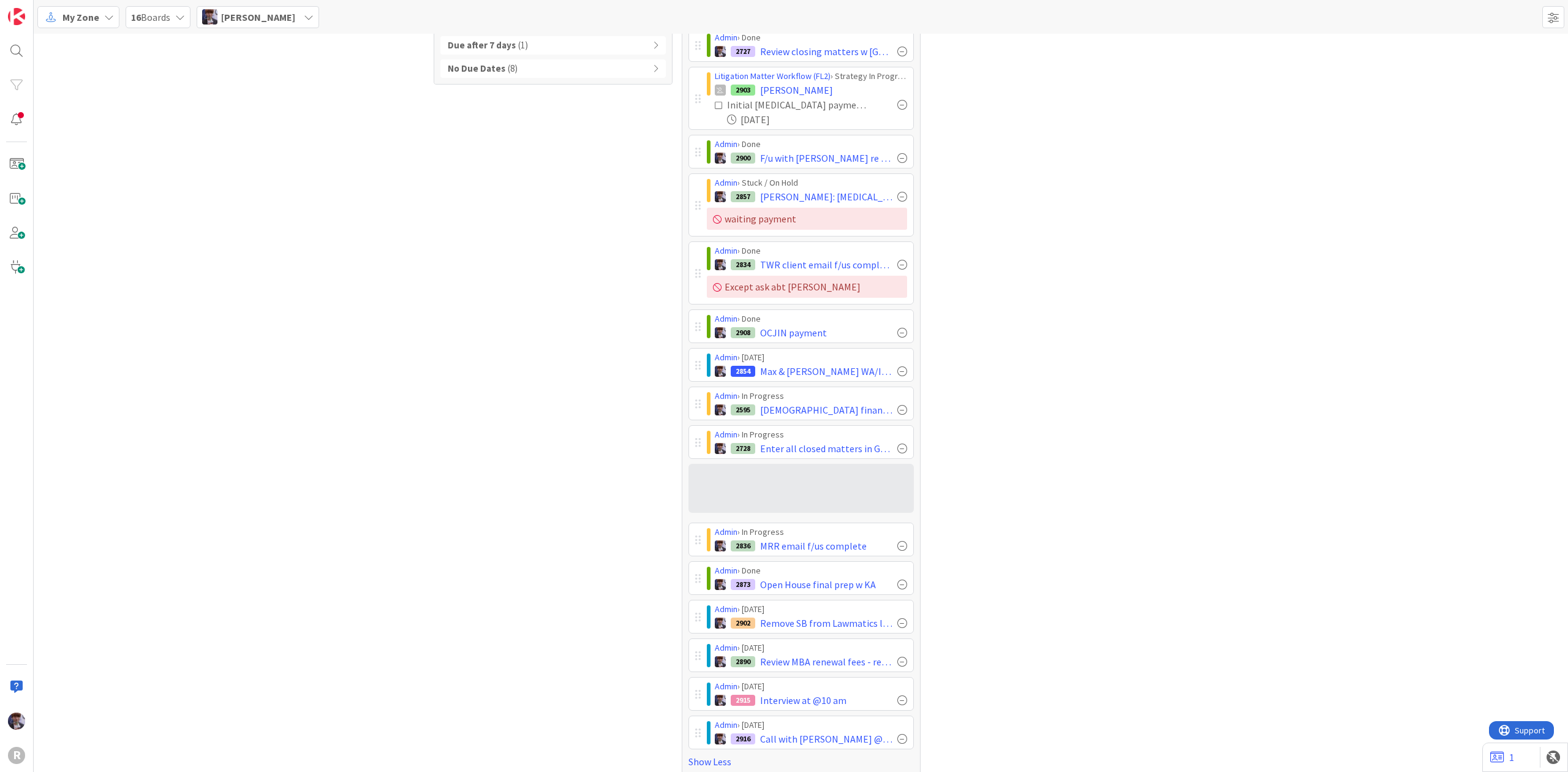
scroll to position [104, 0]
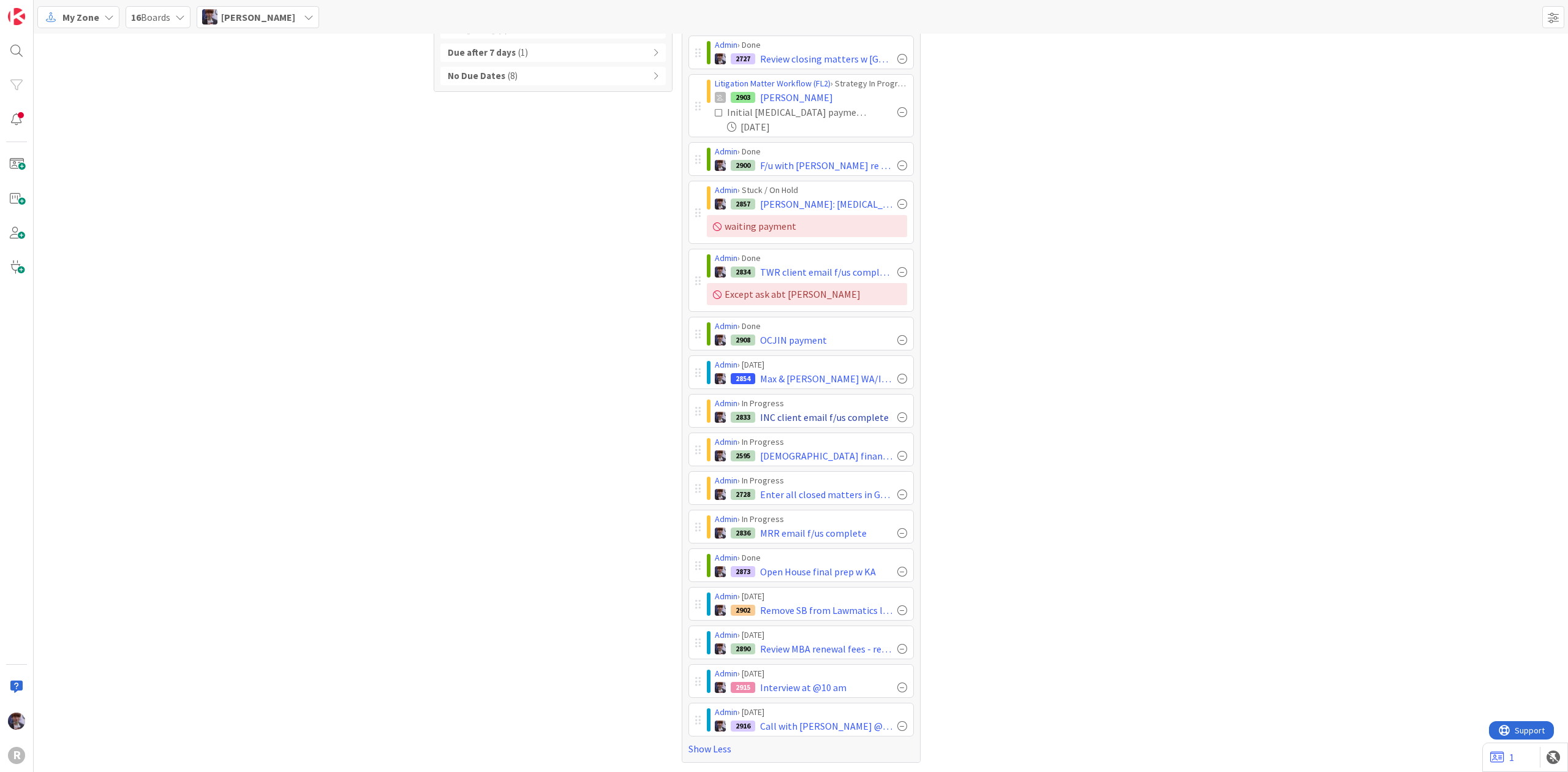
click at [898, 413] on div at bounding box center [902, 418] width 10 height 10
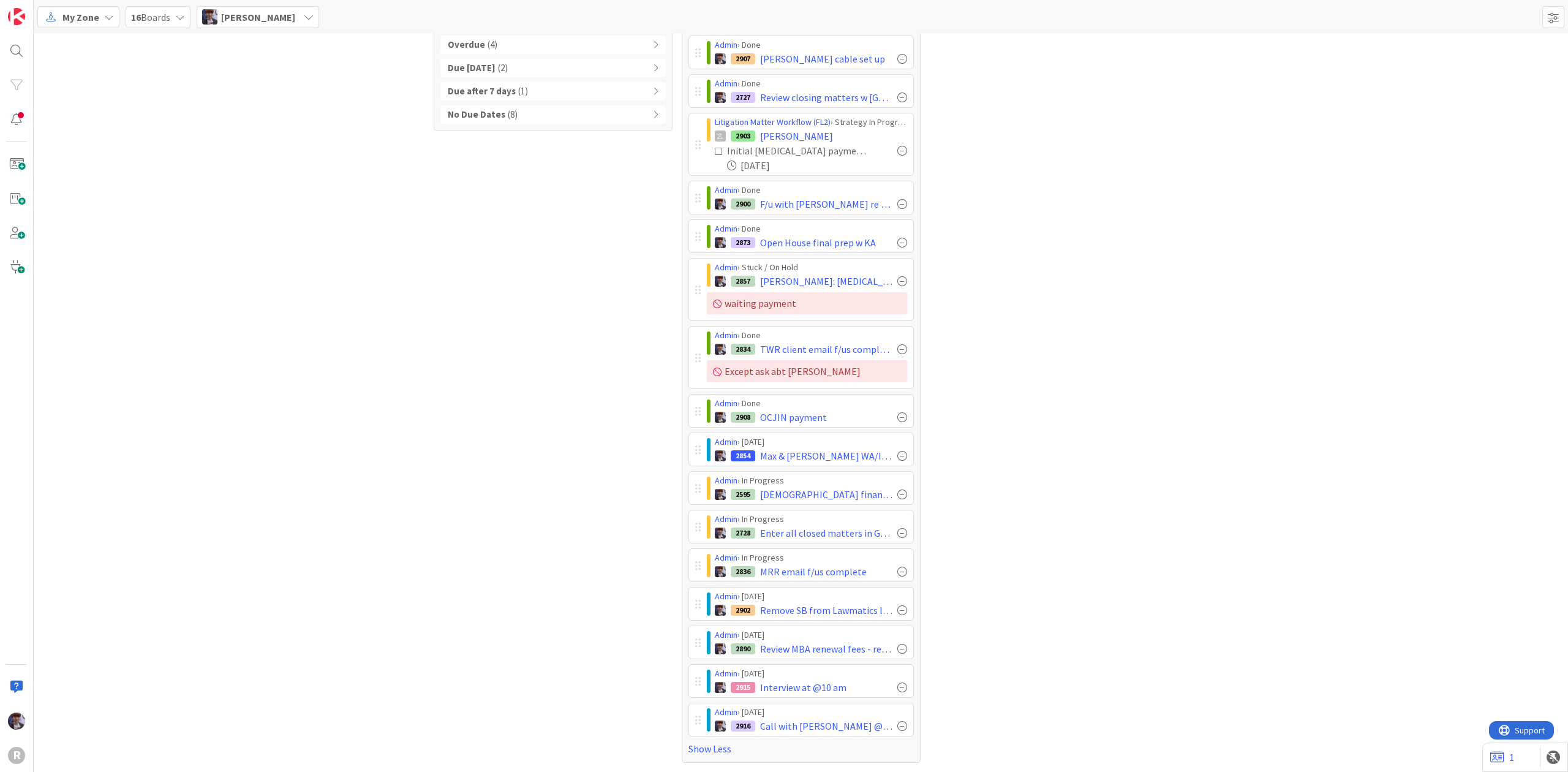
scroll to position [65, 0]
click at [688, 213] on div "Admin › Done 2907 [PERSON_NAME] cable set up Admin › Done 2727 Review closing m…" at bounding box center [801, 386] width 225 height 701
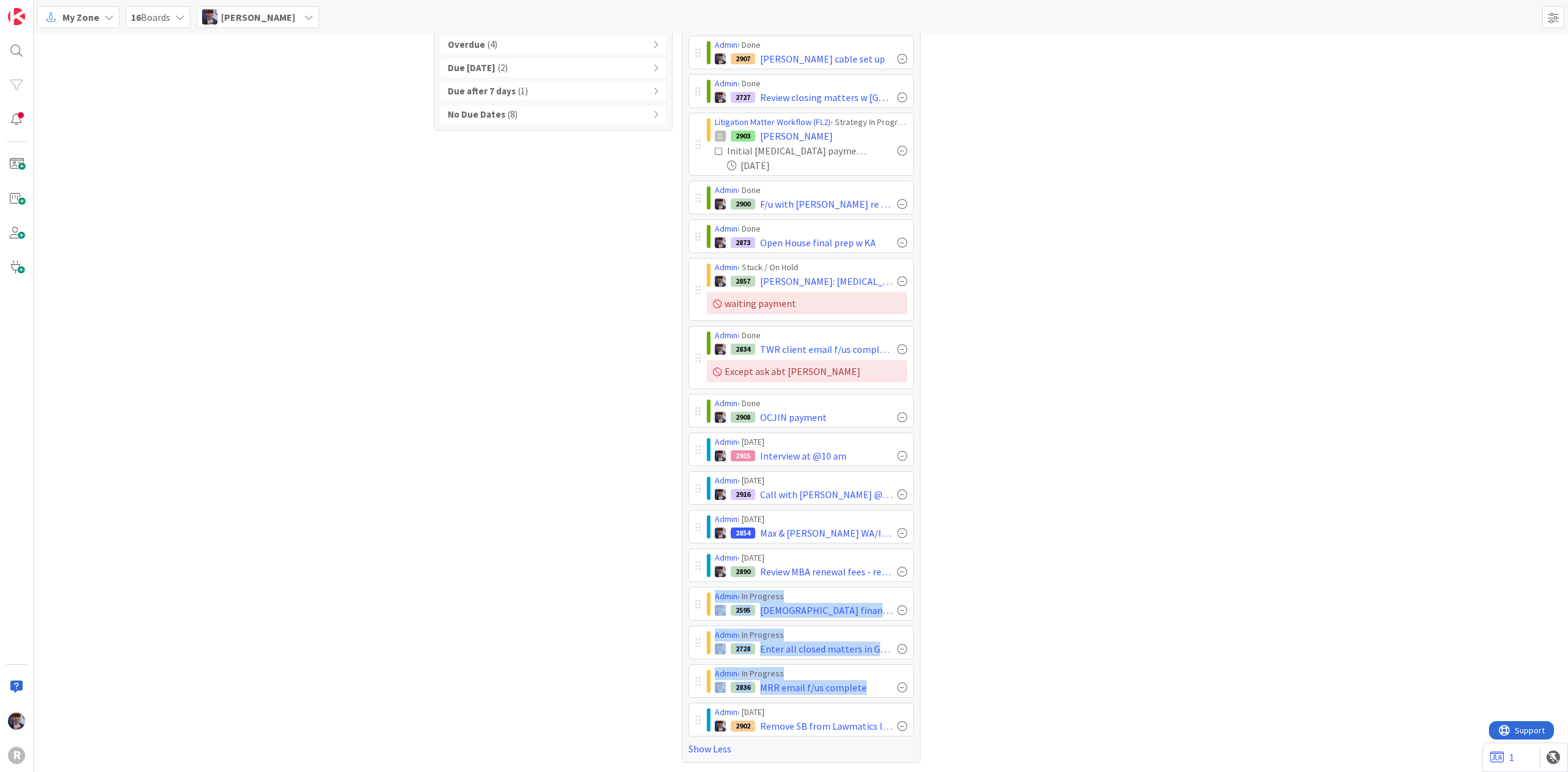
drag, startPoint x: 687, startPoint y: 717, endPoint x: 681, endPoint y: 600, distance: 117.2
click at [682, 600] on div "Admin › Done 2907 [PERSON_NAME] cable set up Admin › Done 2727 Review closing m…" at bounding box center [801, 385] width 237 height 754
click at [650, 676] on div "Tasks 15 Due Date Due Date Overdue ( 4 ) Due [DATE] ( 2 ) Due after 7 days ( 1 …" at bounding box center [553, 374] width 239 height 778
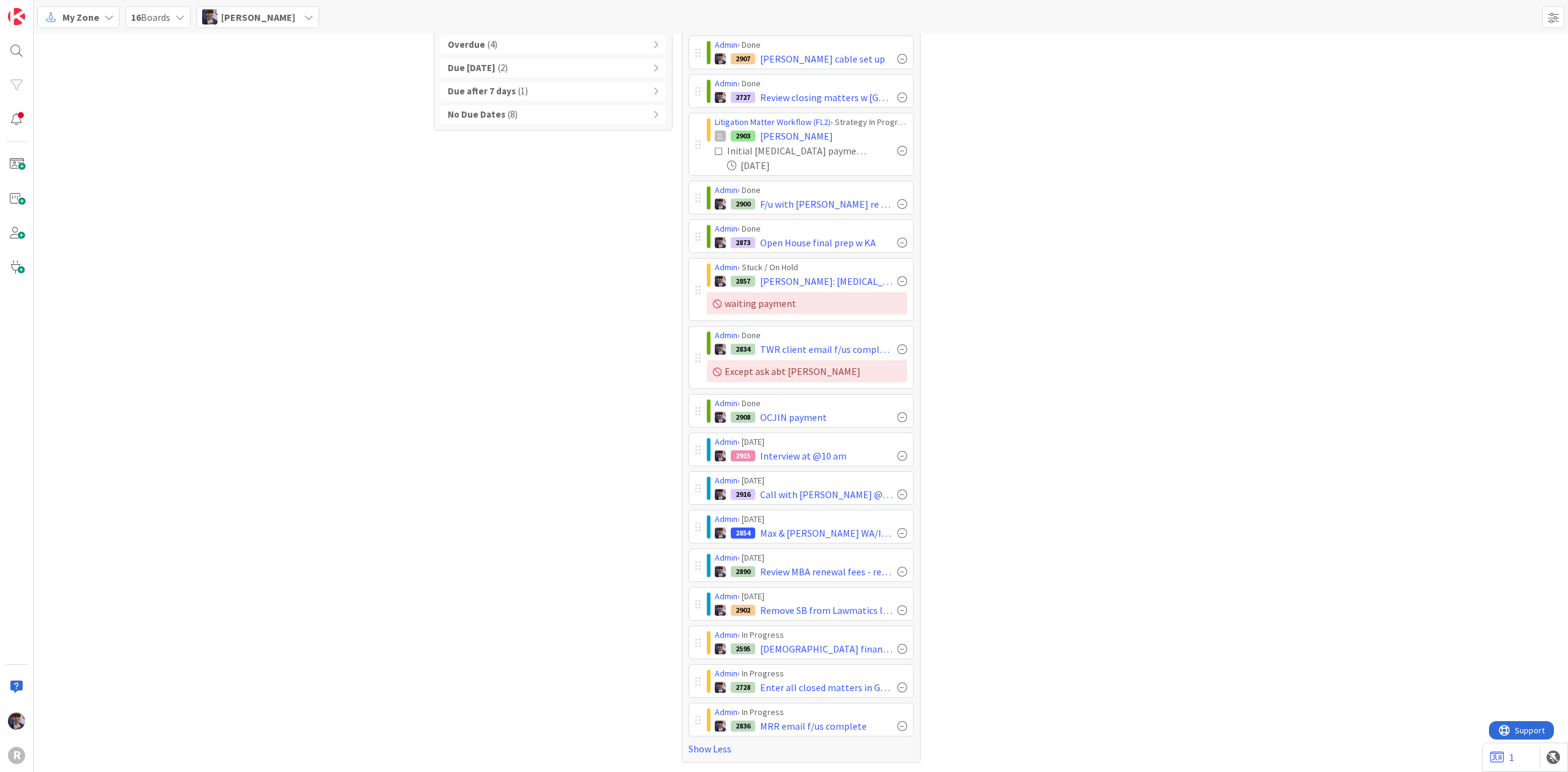
click at [536, 675] on div "Tasks 15 Due Date Due Date Overdue ( 4 ) Due [DATE] ( 2 ) Due after 7 days ( 1 …" at bounding box center [553, 374] width 239 height 778
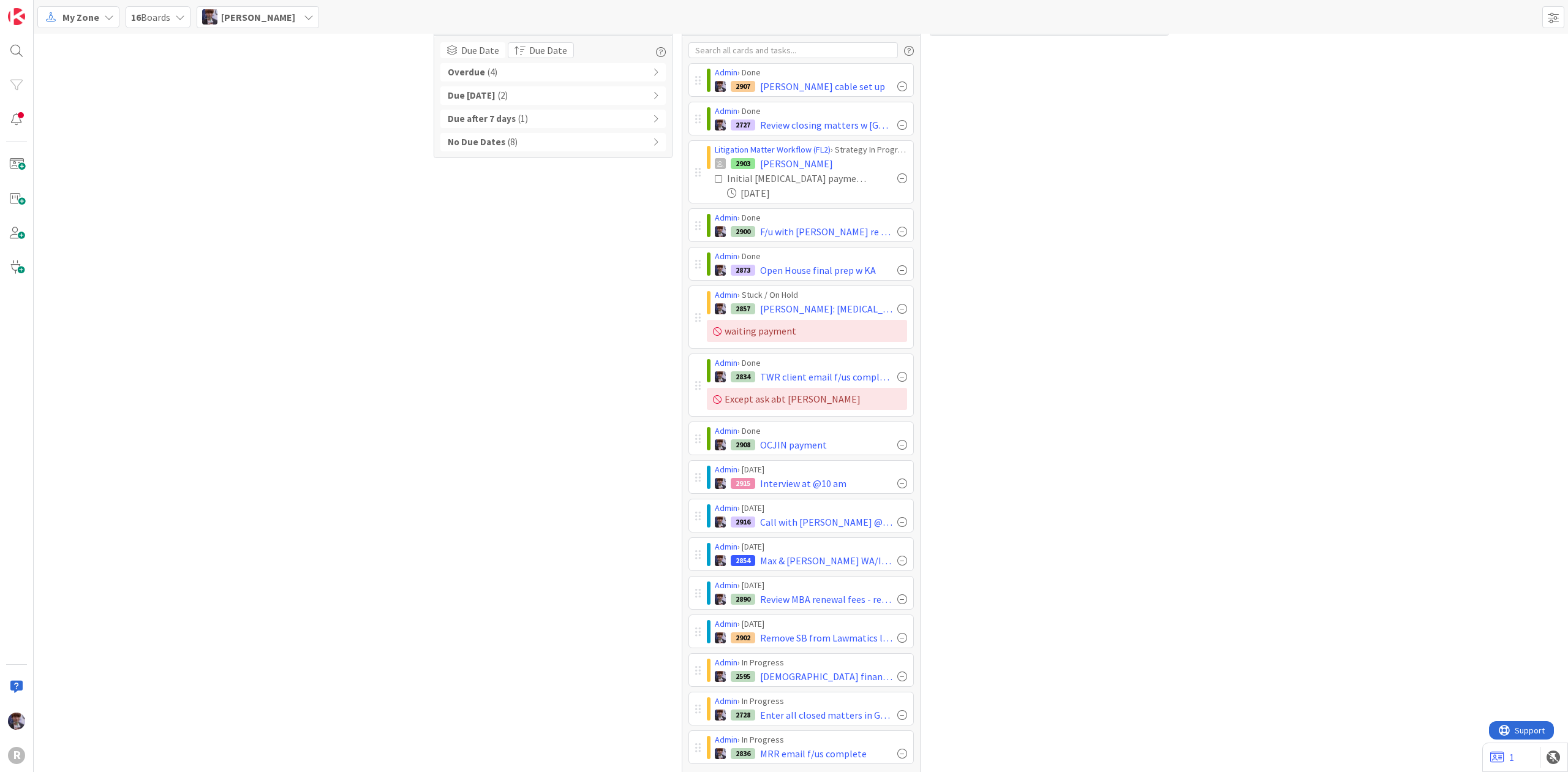
scroll to position [0, 0]
